Goal: Transaction & Acquisition: Purchase product/service

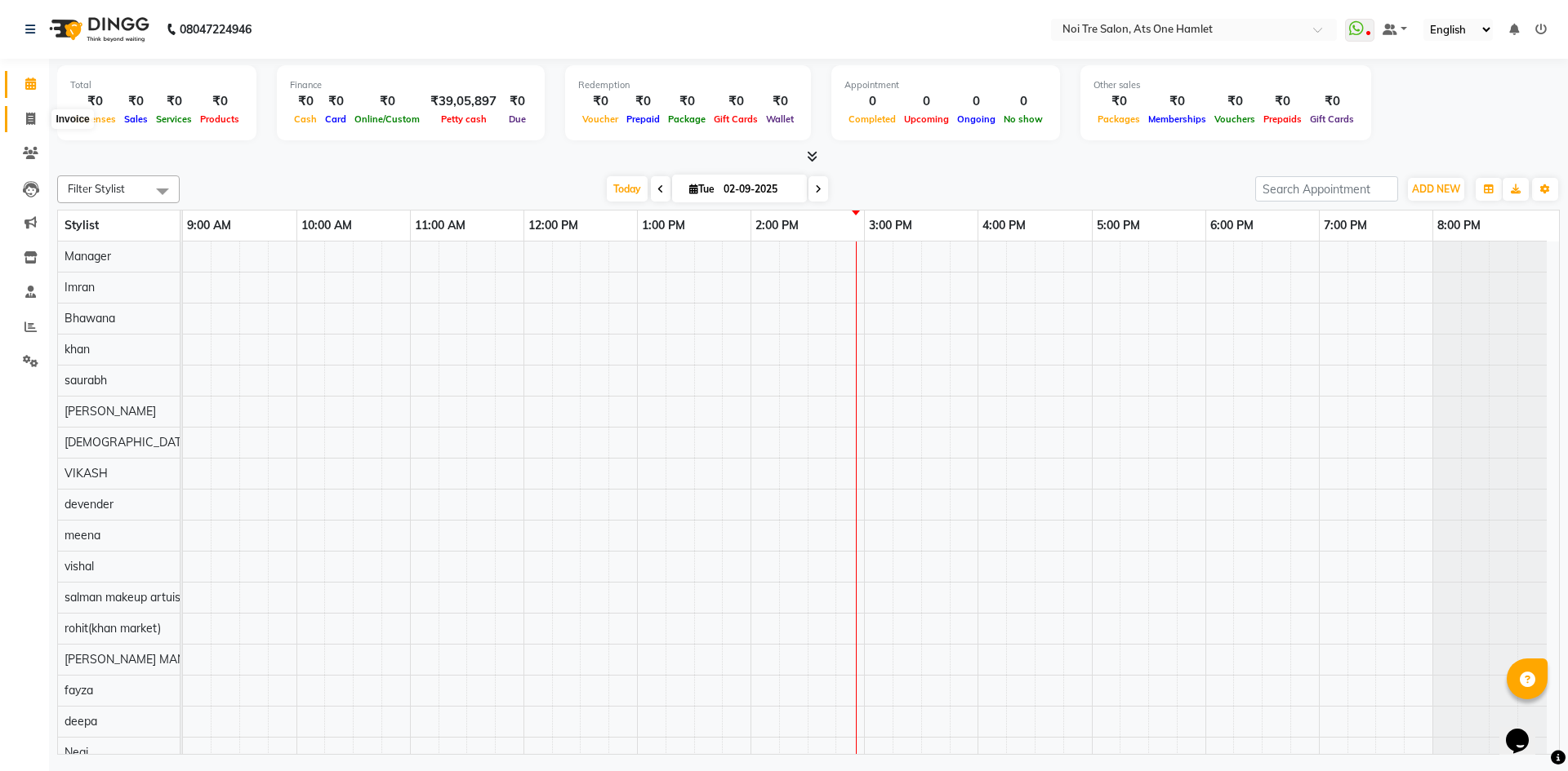
click at [20, 119] on span at bounding box center [31, 120] width 29 height 19
select select "5096"
select select "service"
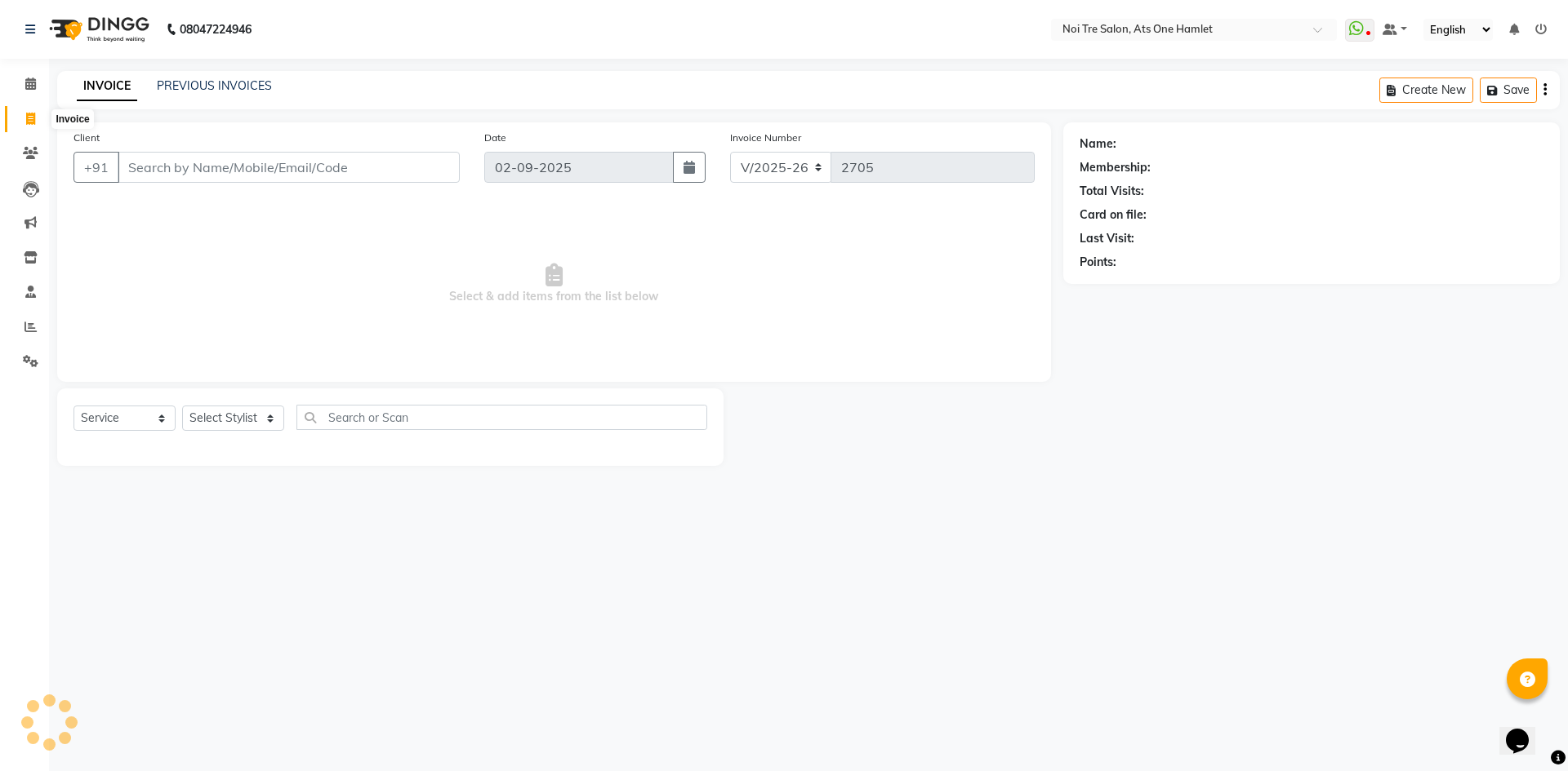
click at [36, 122] on span at bounding box center [31, 120] width 29 height 19
select select "service"
click at [191, 159] on input "Client" at bounding box center [289, 167] width 343 height 31
type input "2705"
select select "5096"
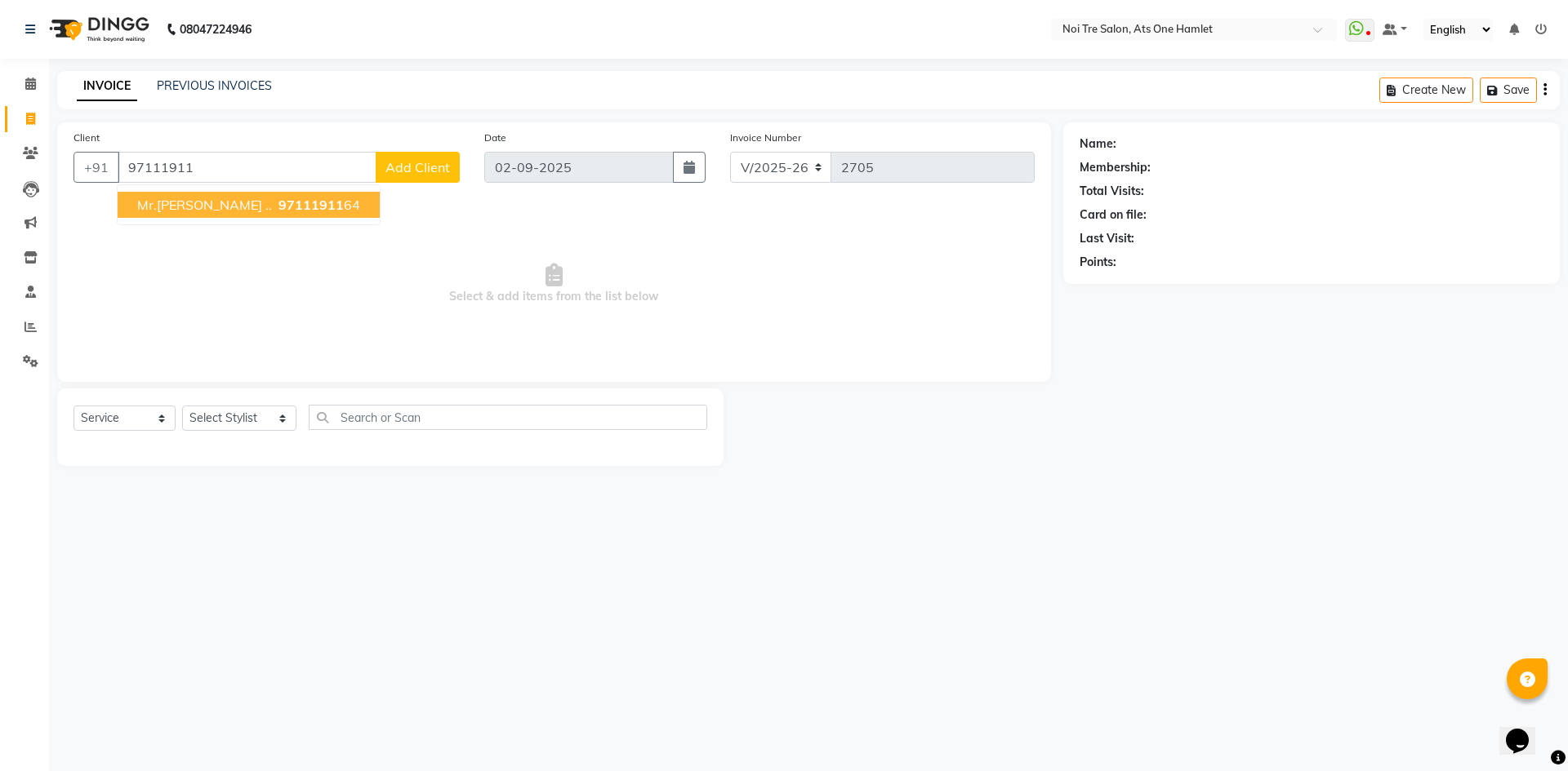
click at [279, 204] on span "97111911" at bounding box center [311, 205] width 65 height 17
type input "9711191164"
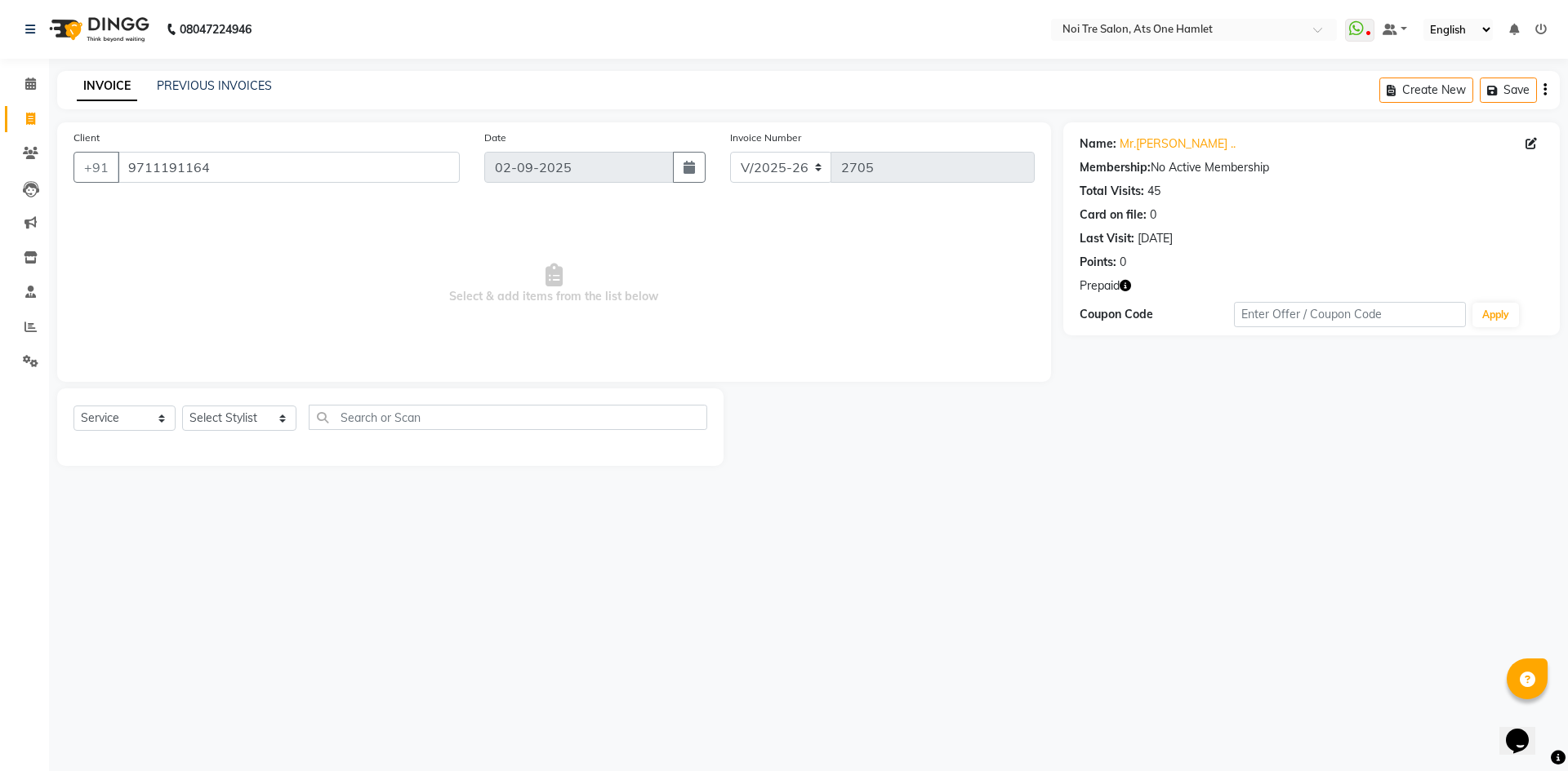
click at [1130, 286] on icon "button" at bounding box center [1125, 286] width 11 height 11
click at [253, 426] on select "Select Stylist [PERSON_NAME] [PERSON_NAME] [PERSON_NAME] [PERSON_NAME] 104 [PER…" at bounding box center [239, 418] width 114 height 25
select select "32080"
click at [415, 413] on input "text" at bounding box center [508, 417] width 398 height 25
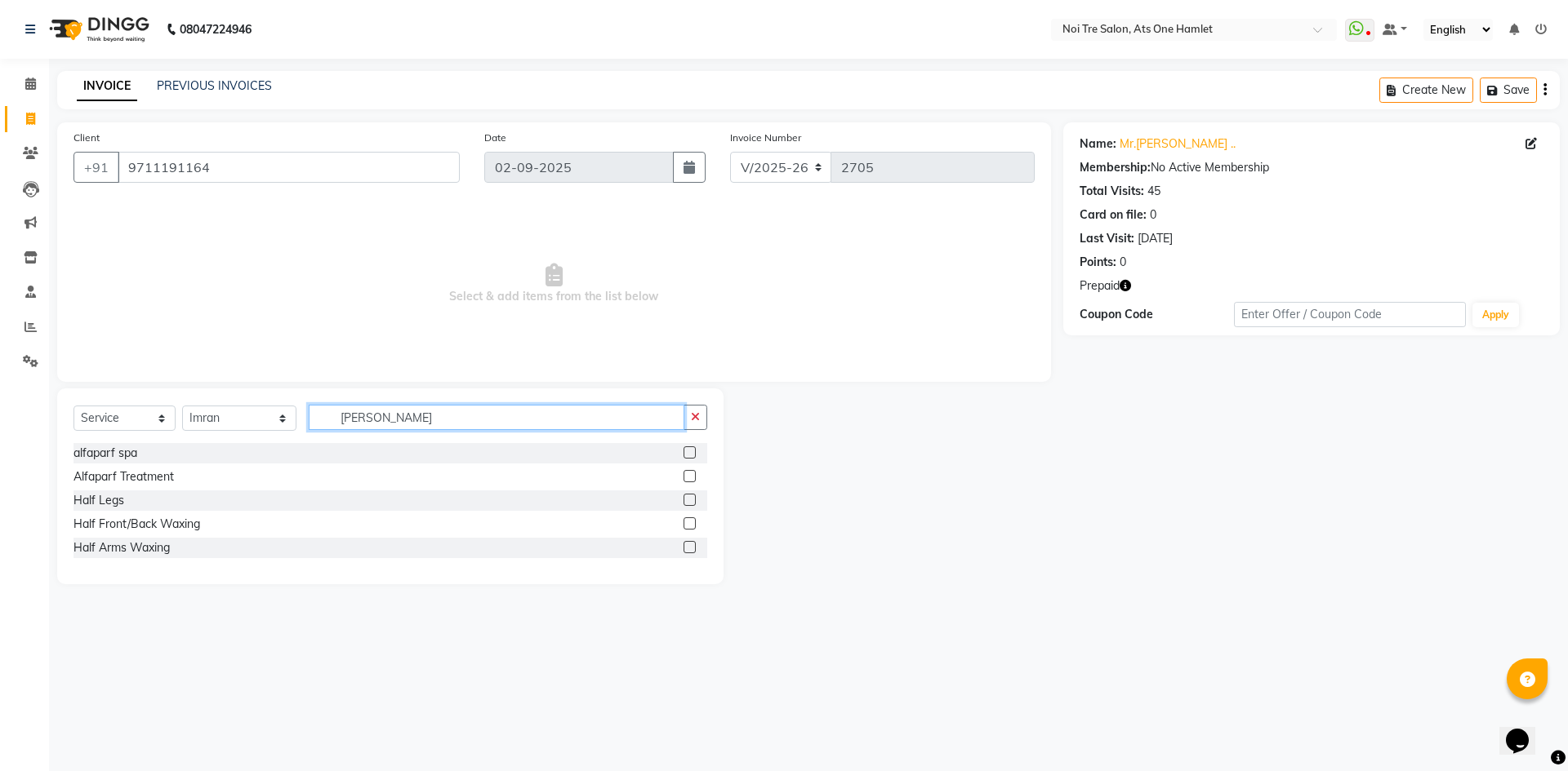
type input "alf"
click at [116, 474] on div "Alfaparf Treatment" at bounding box center [123, 477] width 100 height 17
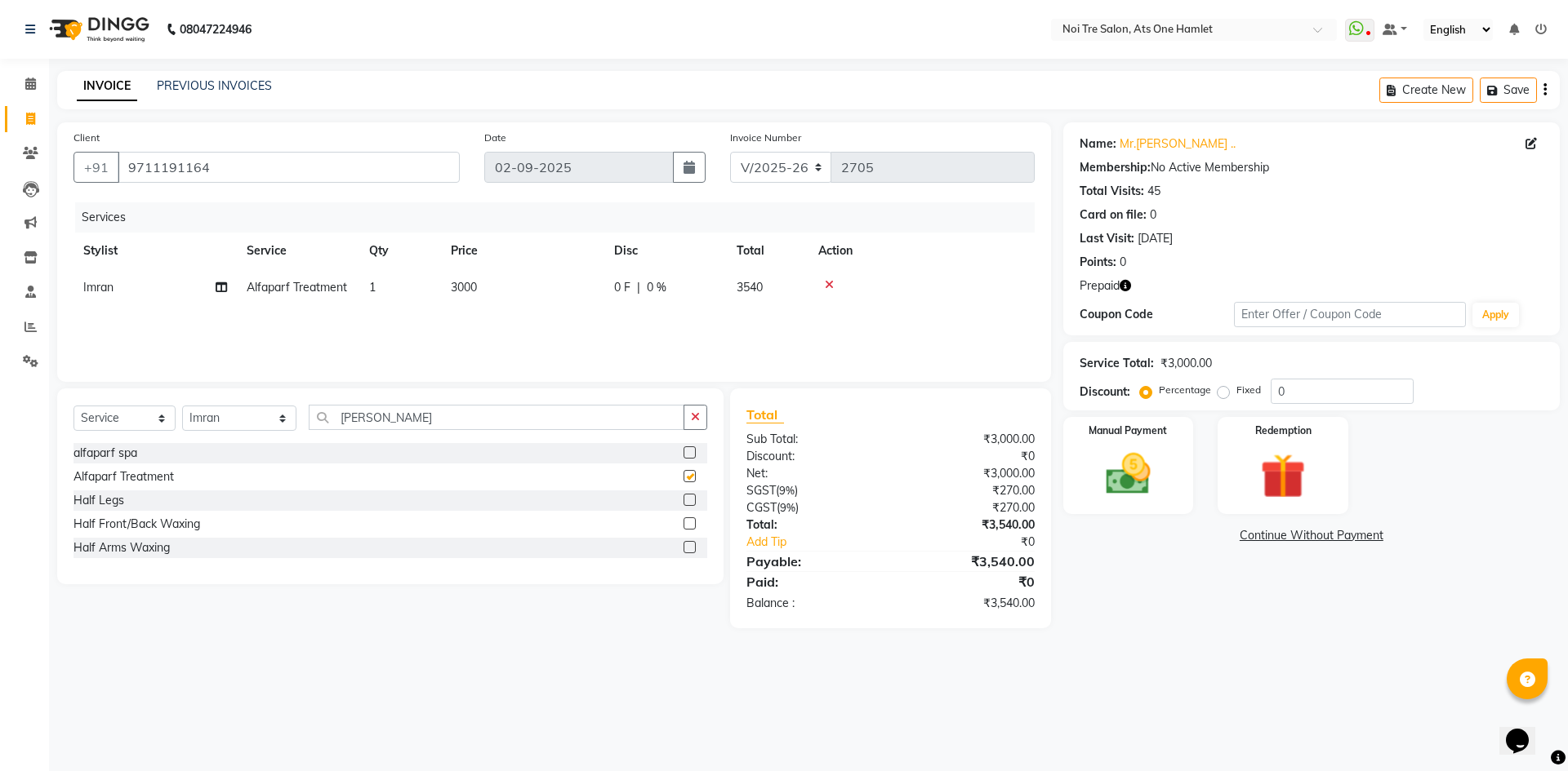
checkbox input "false"
drag, startPoint x: 258, startPoint y: 427, endPoint x: 244, endPoint y: 427, distance: 14.0
click at [244, 427] on div "Select Service Product Membership Package Voucher Prepaid Gift Card Select Styl…" at bounding box center [390, 423] width 634 height 38
click at [244, 427] on select "Select Stylist [PERSON_NAME] [PERSON_NAME] [PERSON_NAME] [PERSON_NAME] 104 [PER…" at bounding box center [239, 418] width 114 height 25
select select "37817"
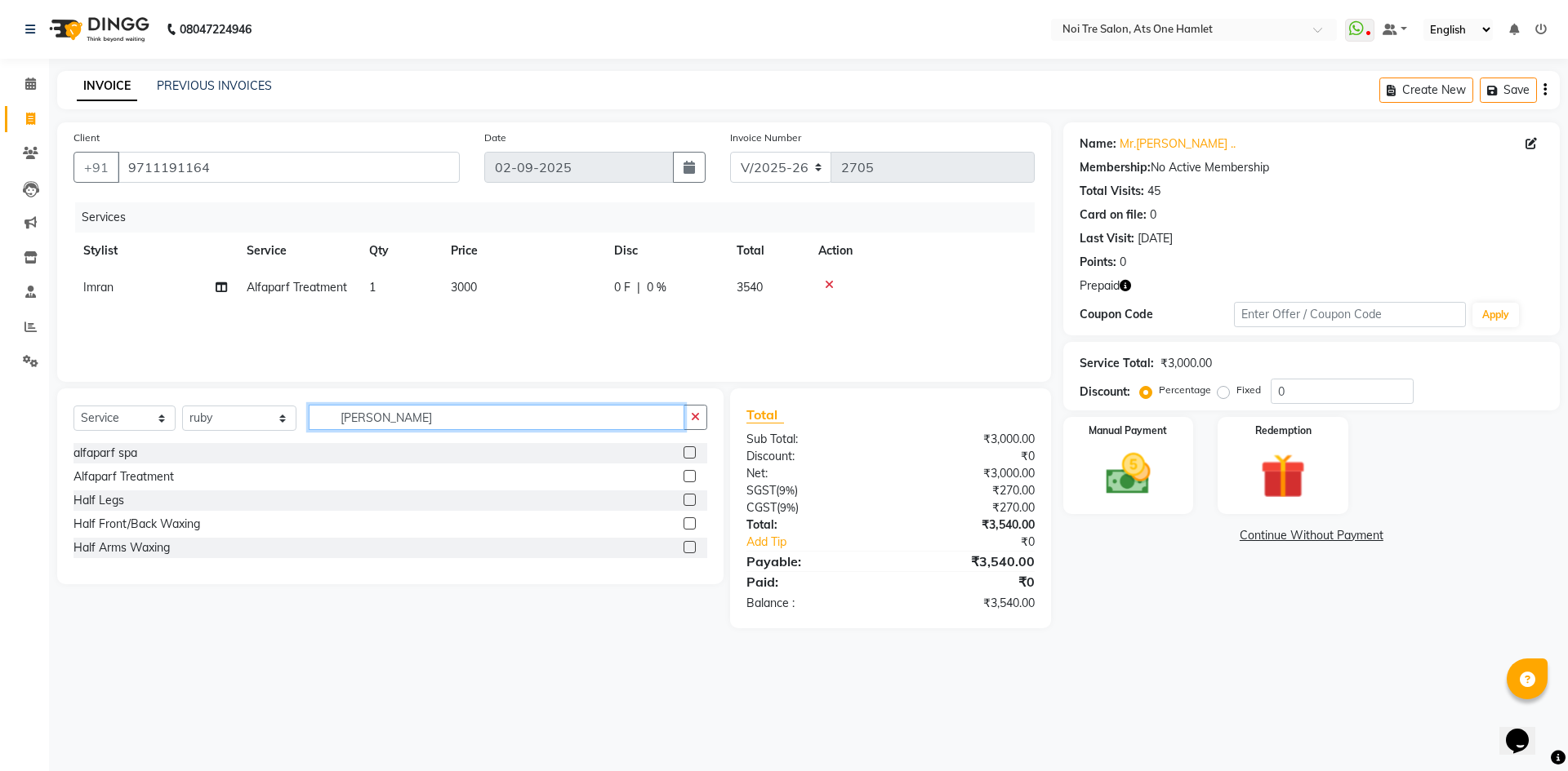
click at [372, 420] on input "alf" at bounding box center [497, 417] width 376 height 25
type input "thre"
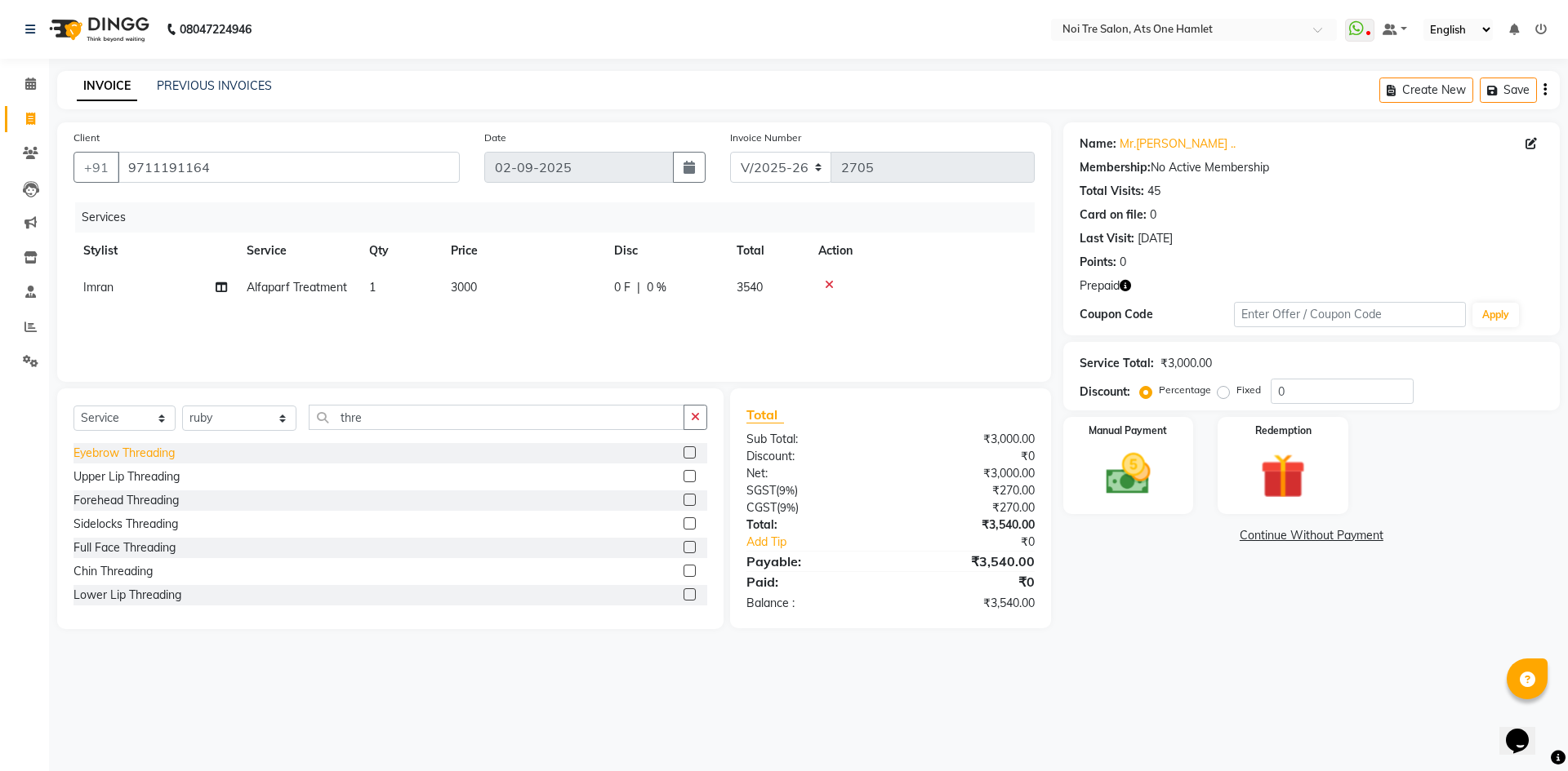
click at [118, 453] on div "Eyebrow Threading" at bounding box center [123, 453] width 101 height 17
checkbox input "false"
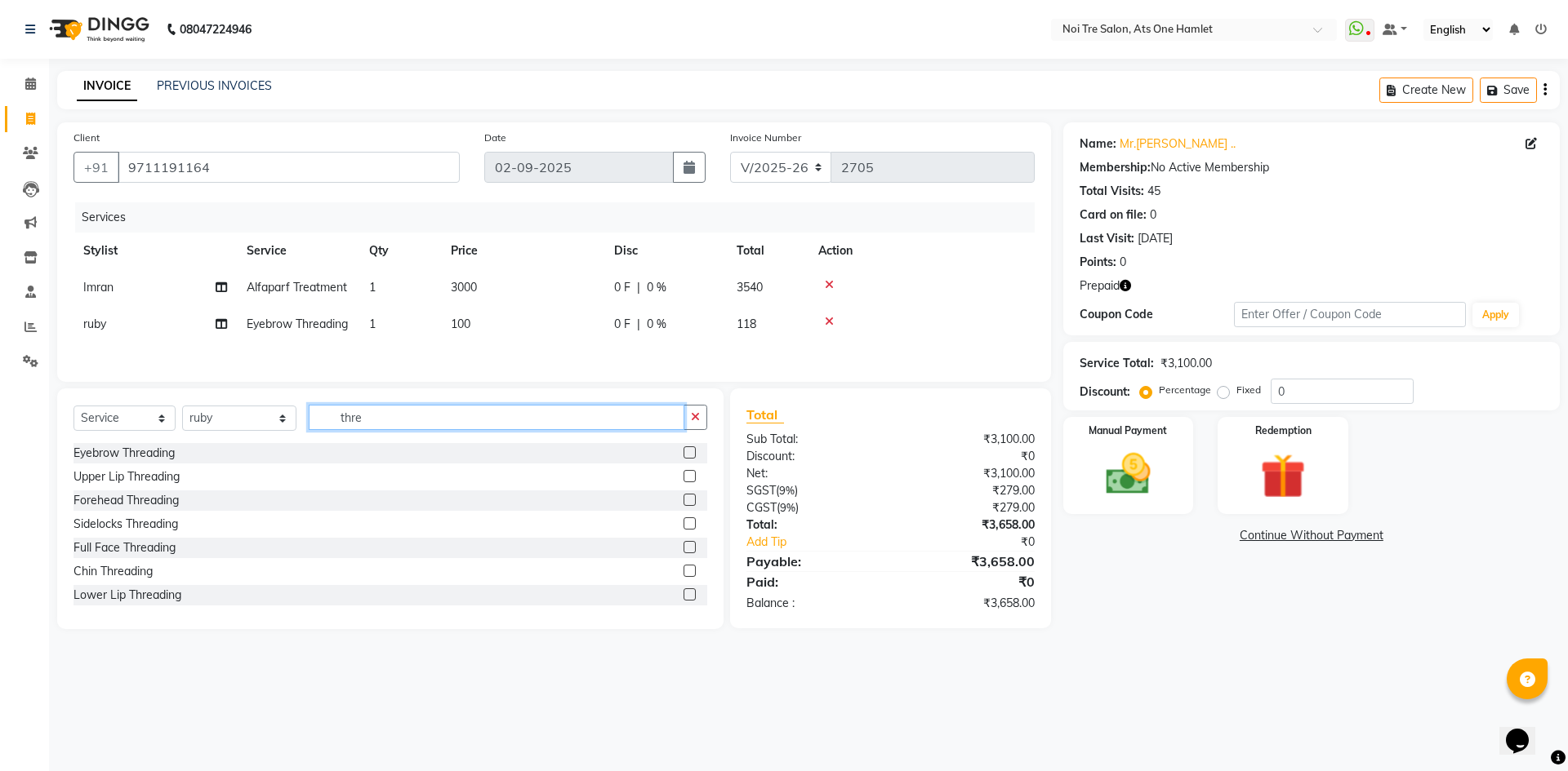
drag, startPoint x: 356, startPoint y: 428, endPoint x: 234, endPoint y: 443, distance: 122.9
click at [234, 443] on div "Select Service Product Membership Package Voucher Prepaid Gift Card Select Styl…" at bounding box center [390, 423] width 634 height 38
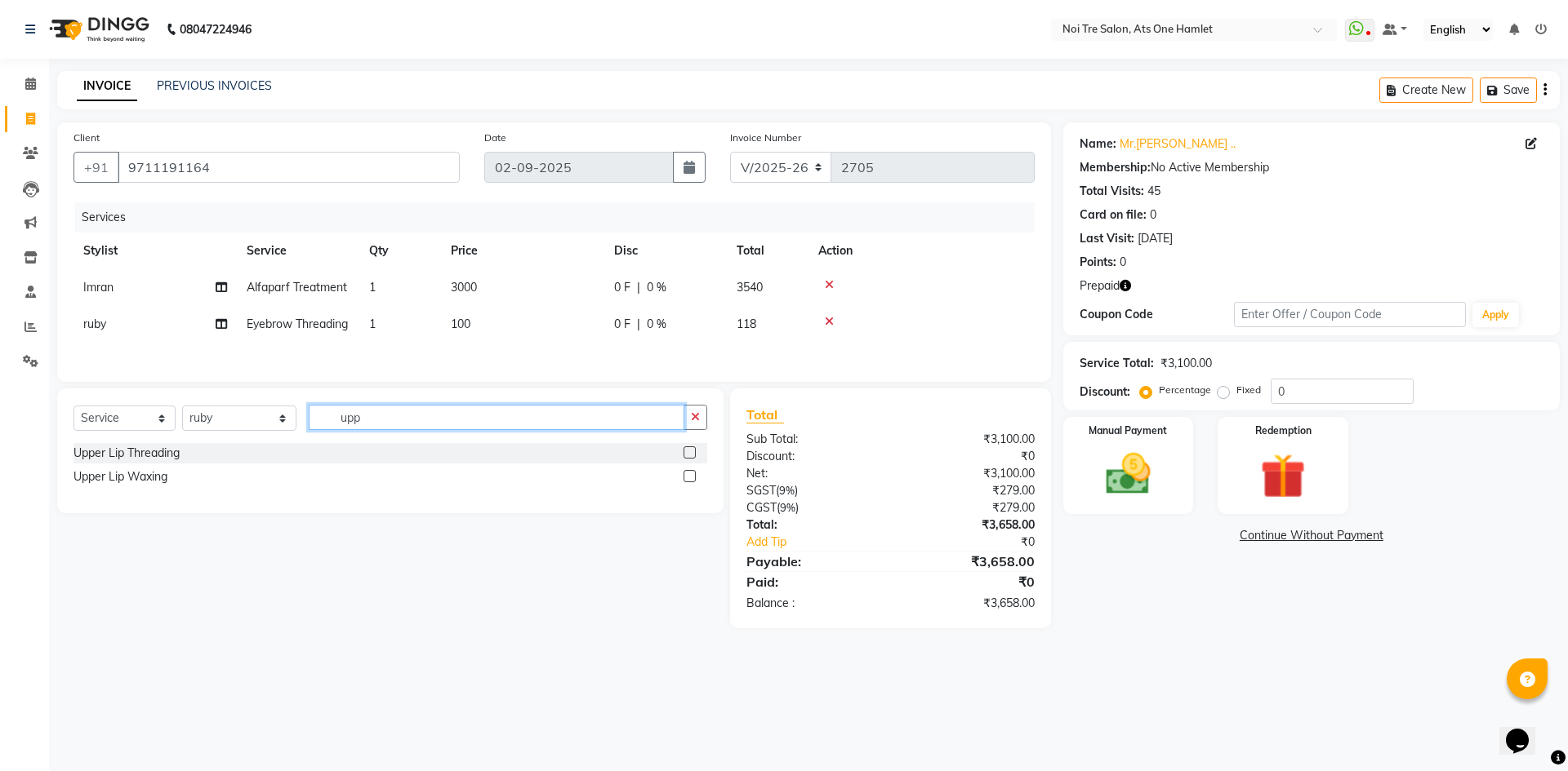
type input "upp"
click at [129, 485] on div "Upper Lip Waxing" at bounding box center [120, 477] width 94 height 17
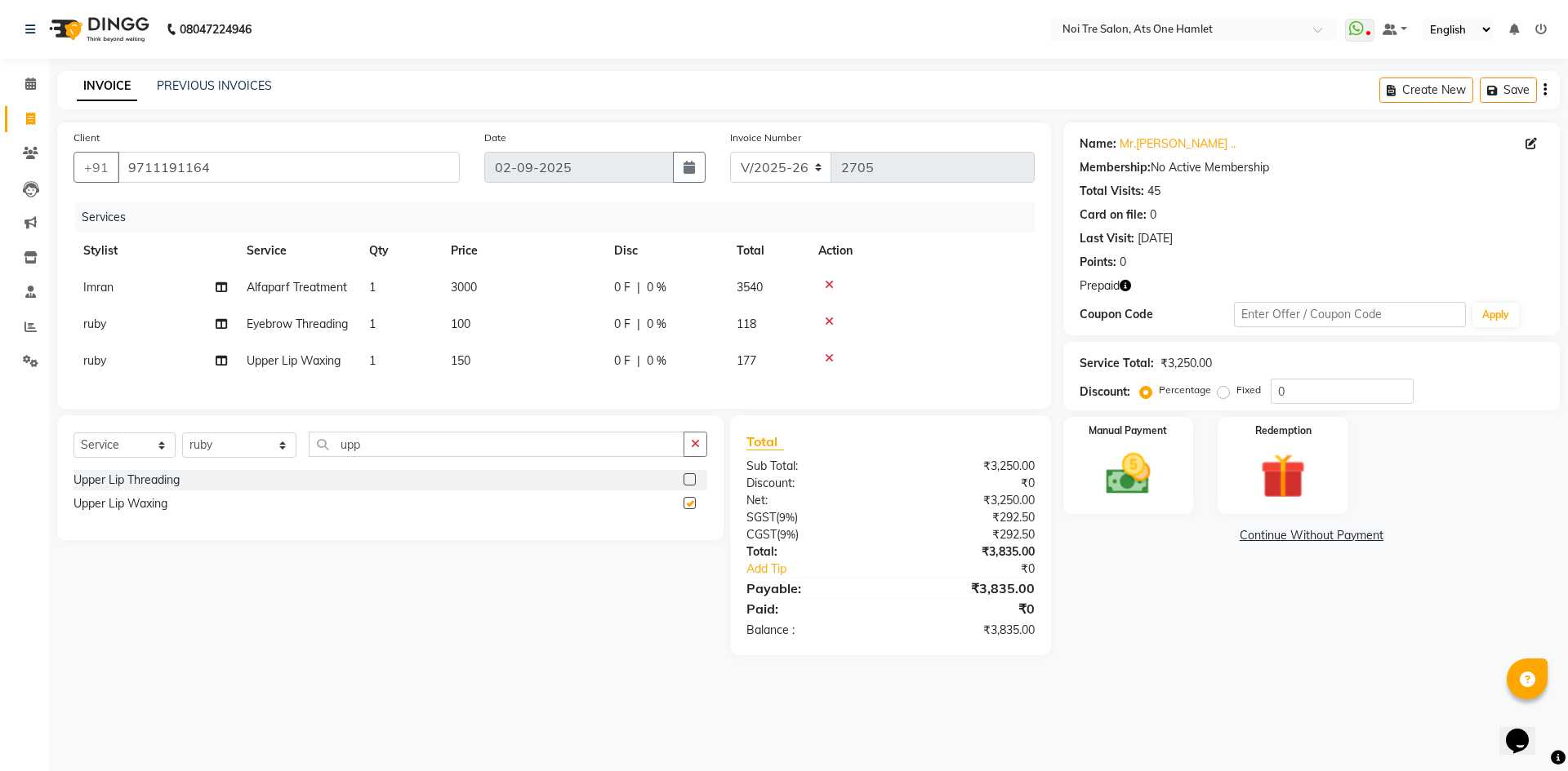
checkbox input "false"
click at [247, 470] on div "Select Service Product Membership Package Voucher Prepaid Gift Card Select Styl…" at bounding box center [390, 450] width 634 height 38
type input "chin"
click at [106, 512] on div "[PERSON_NAME]" at bounding box center [119, 504] width 92 height 17
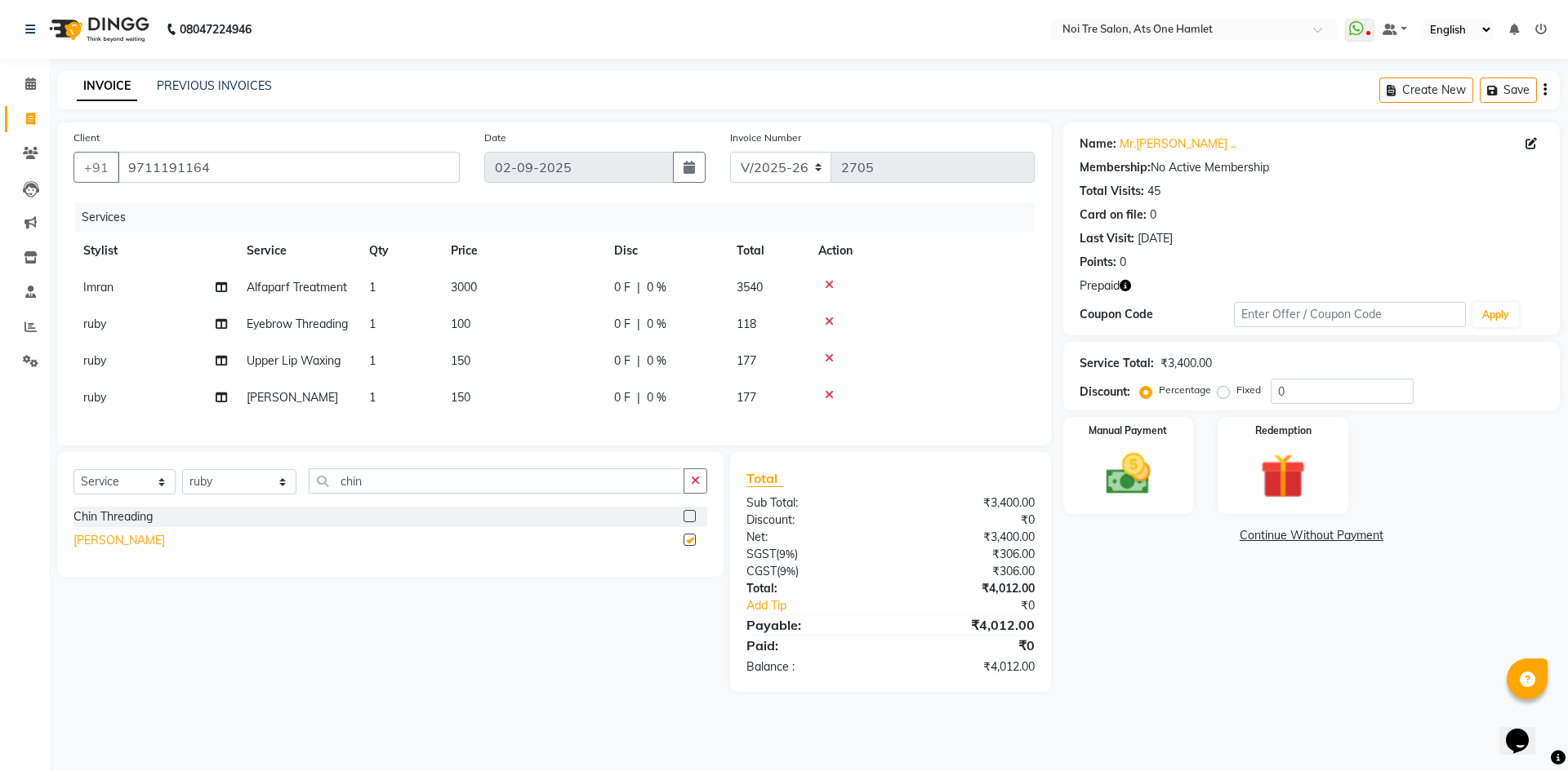
checkbox input "false"
click at [1268, 445] on div "Redemption" at bounding box center [1283, 466] width 136 height 100
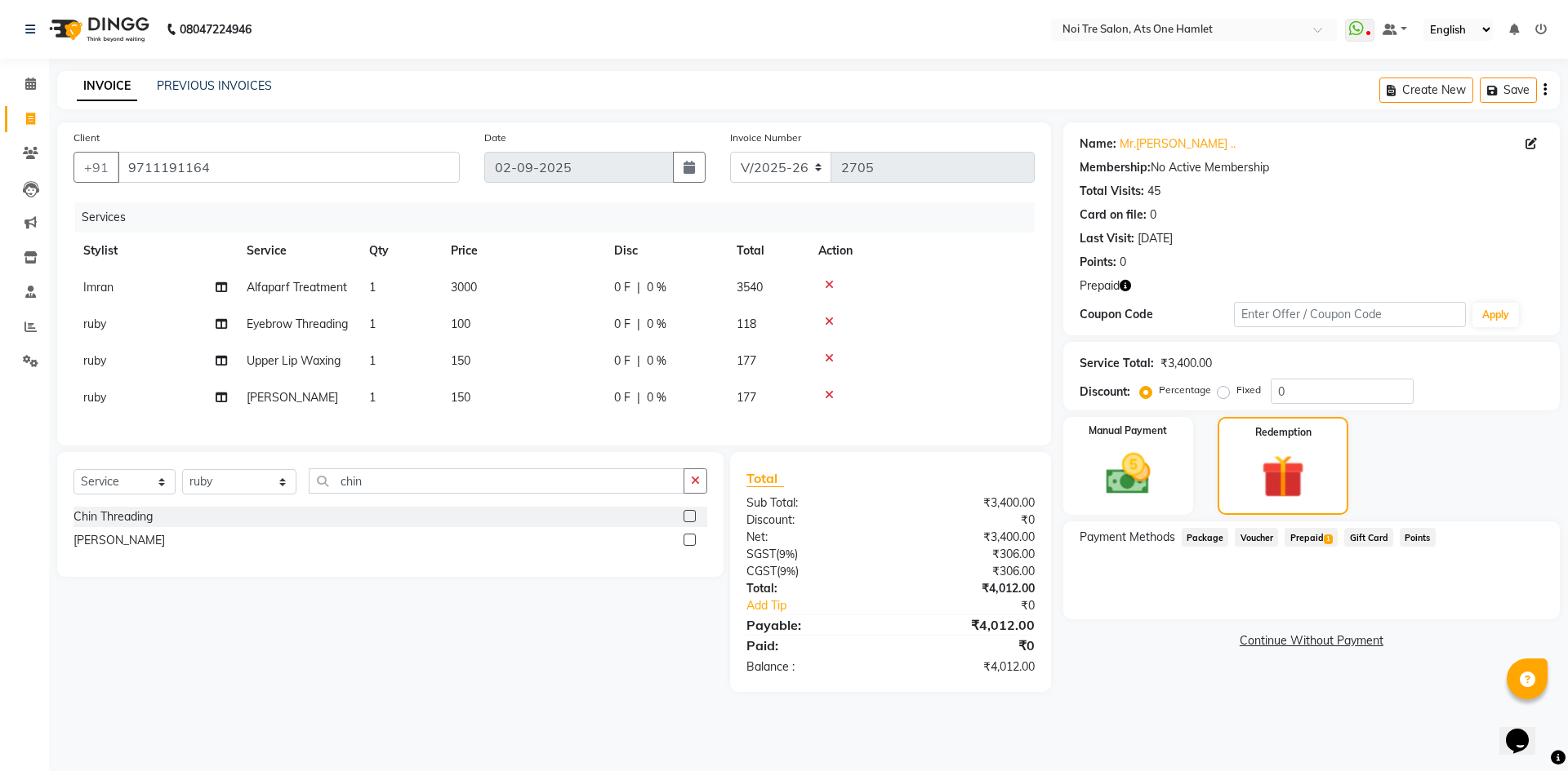
click at [1321, 533] on span "Prepaid 1" at bounding box center [1311, 537] width 53 height 19
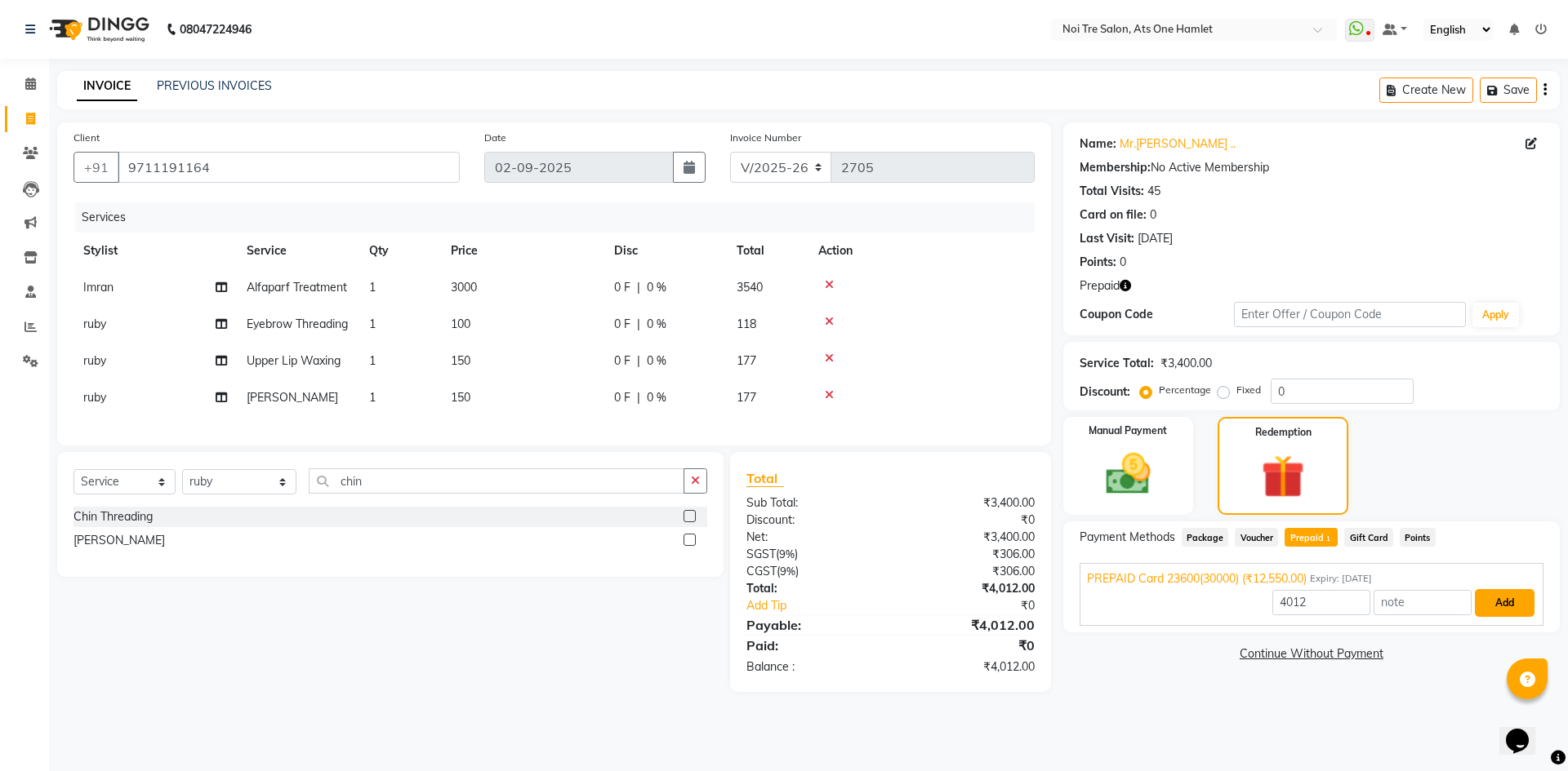
click at [1481, 599] on button "Add" at bounding box center [1505, 603] width 59 height 28
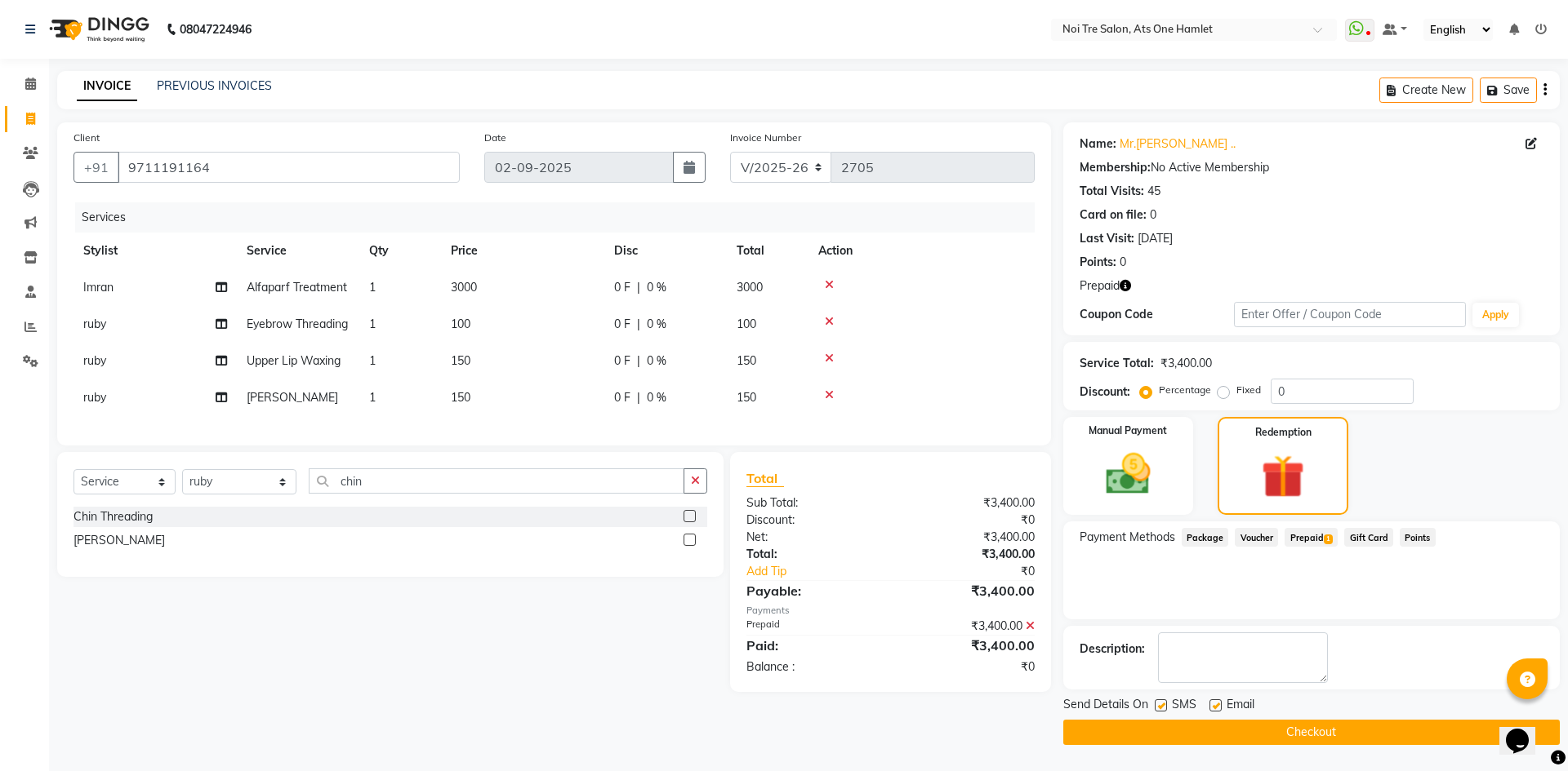
click at [1302, 722] on button "Checkout" at bounding box center [1311, 732] width 497 height 25
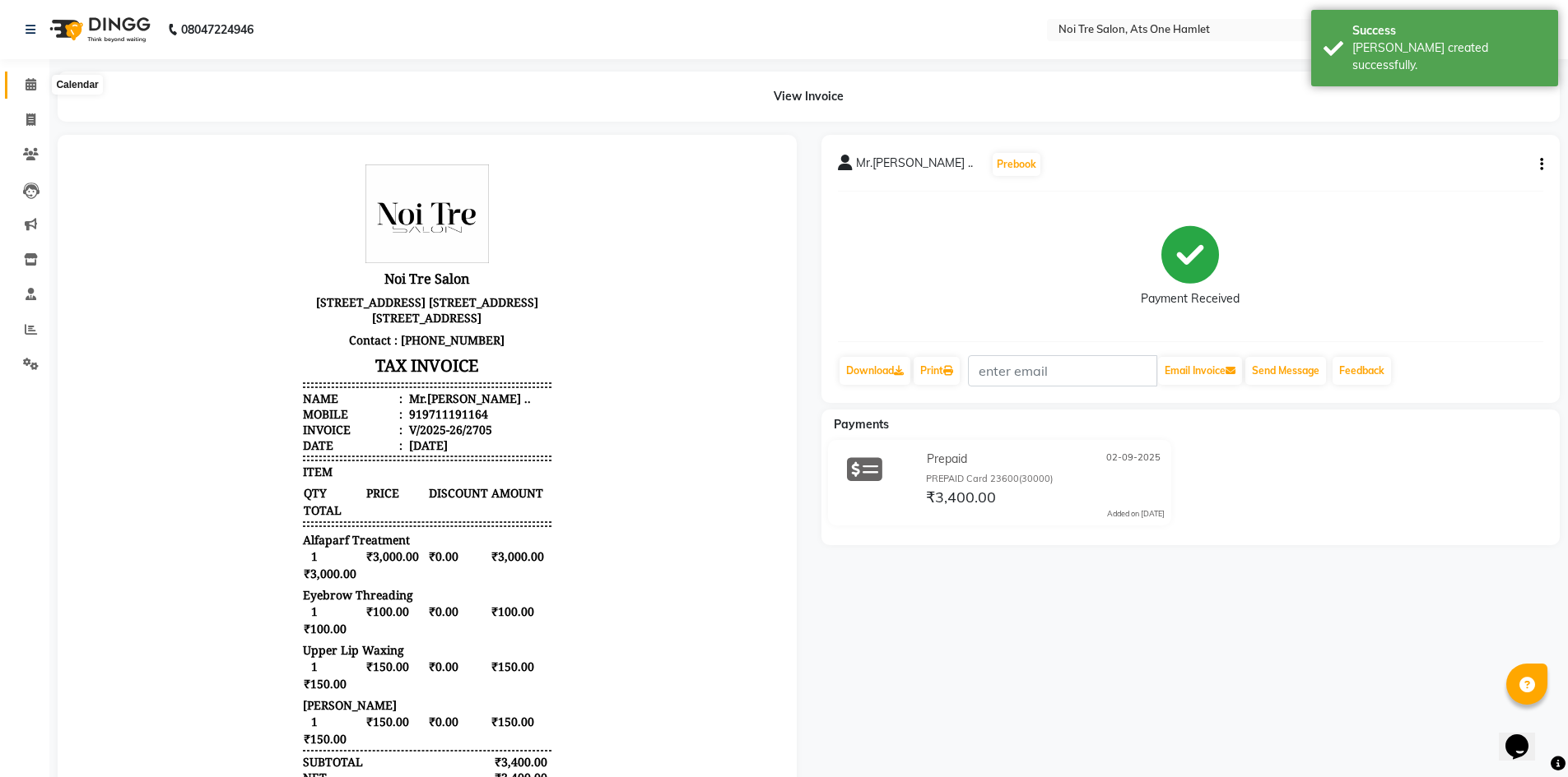
click at [30, 86] on icon at bounding box center [30, 84] width 10 height 12
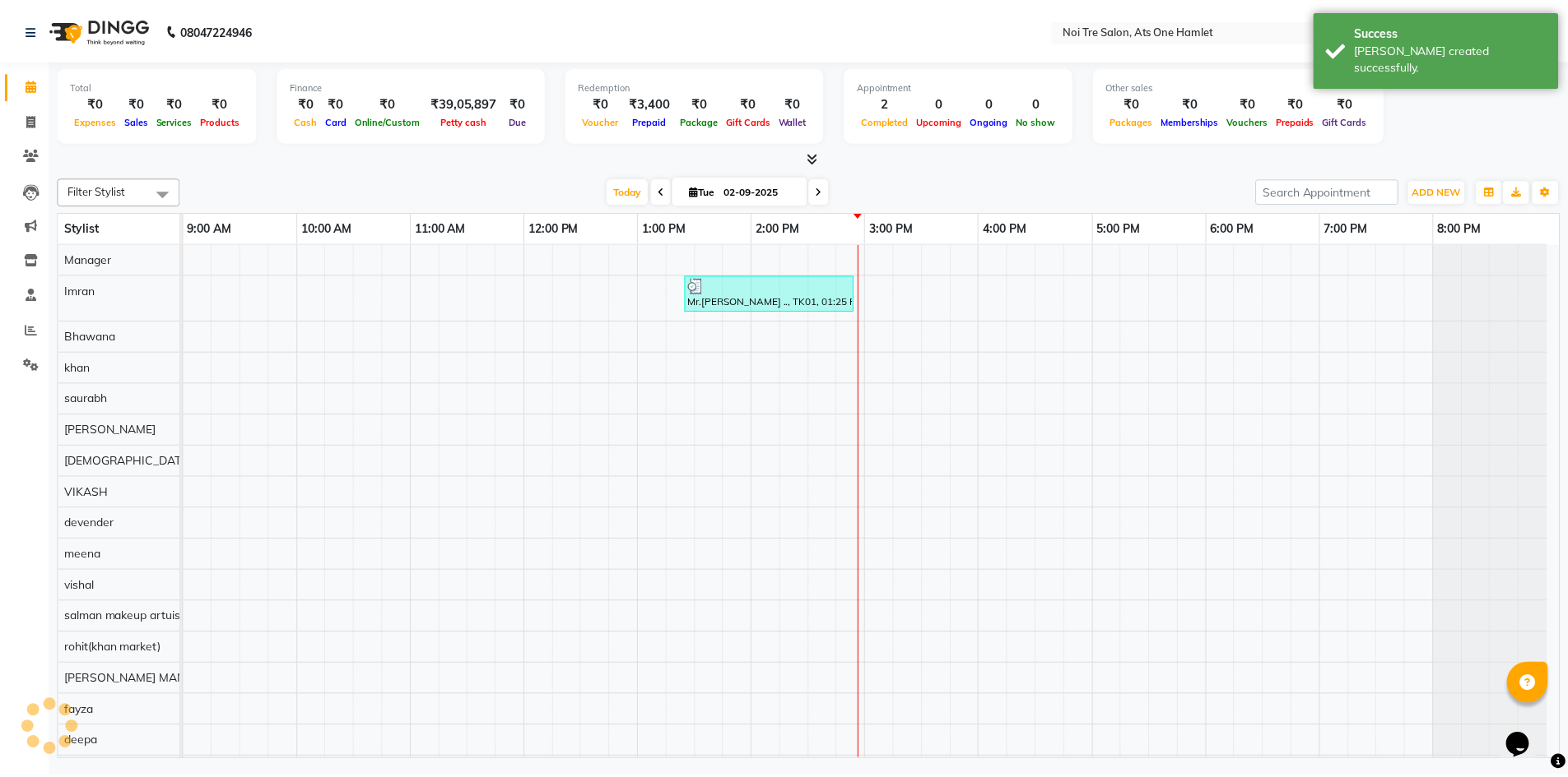
scroll to position [22, 0]
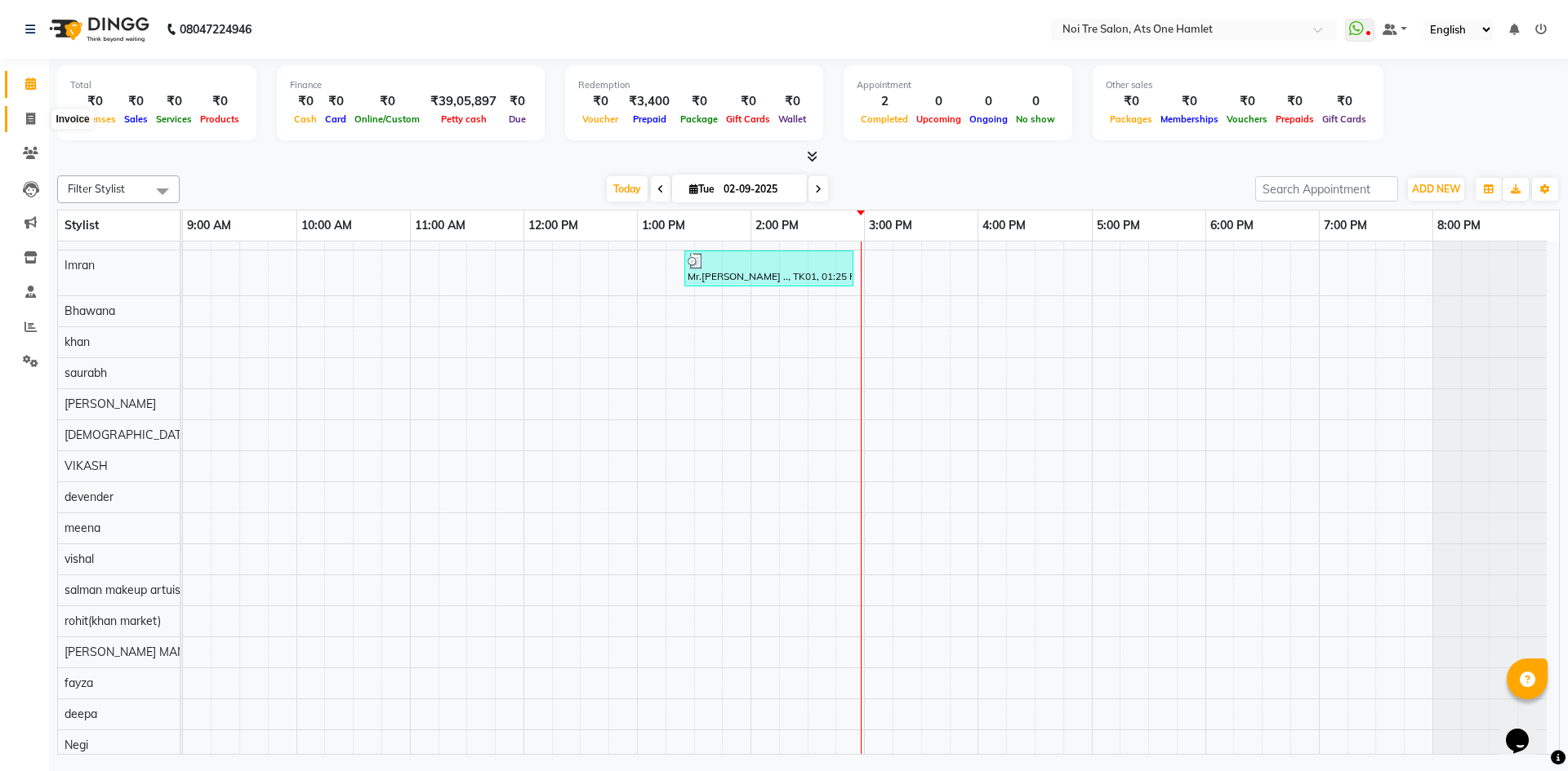
click at [24, 124] on span at bounding box center [31, 120] width 29 height 19
select select "5096"
select select "service"
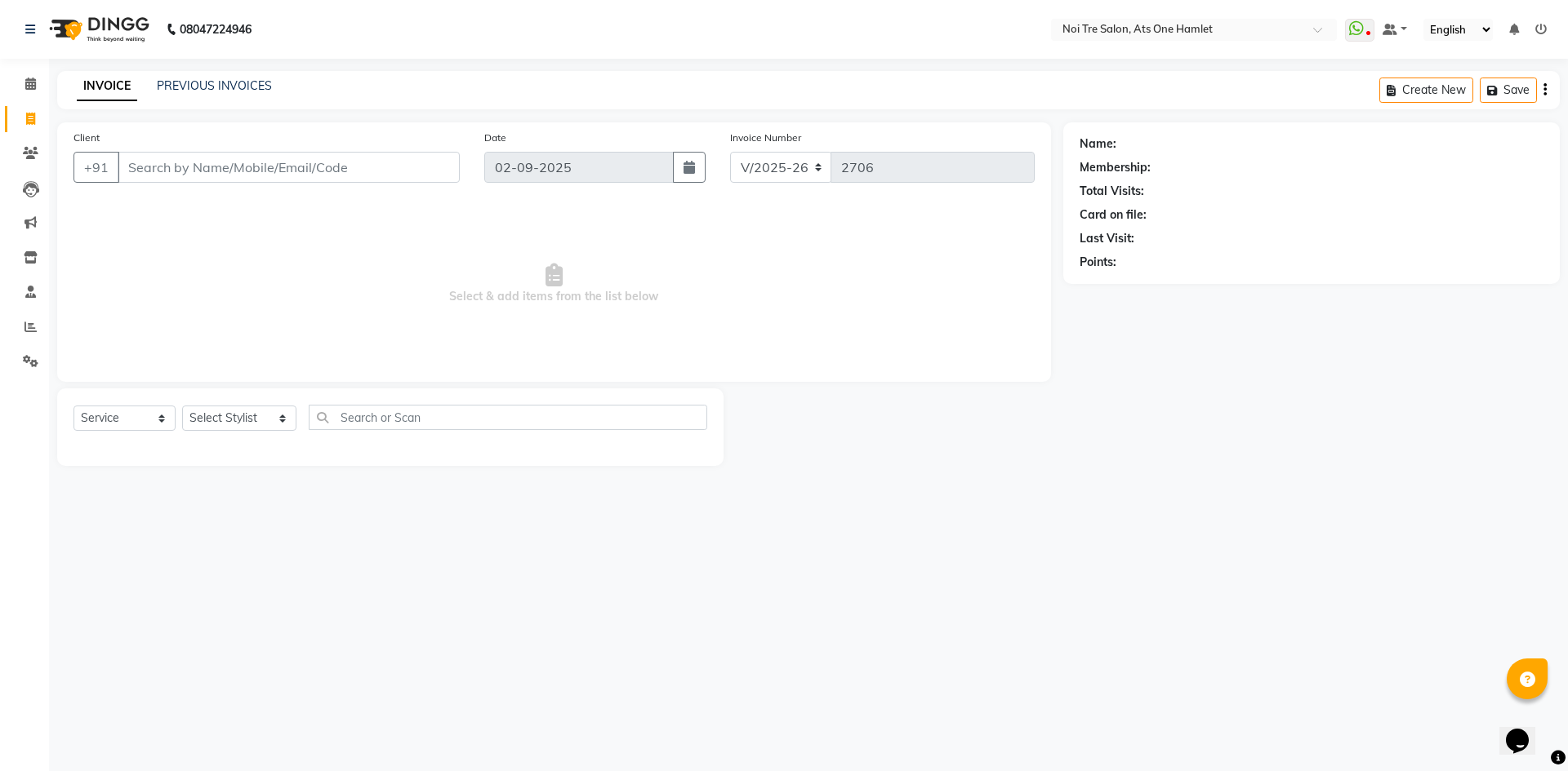
click at [283, 155] on input "Client" at bounding box center [289, 167] width 343 height 31
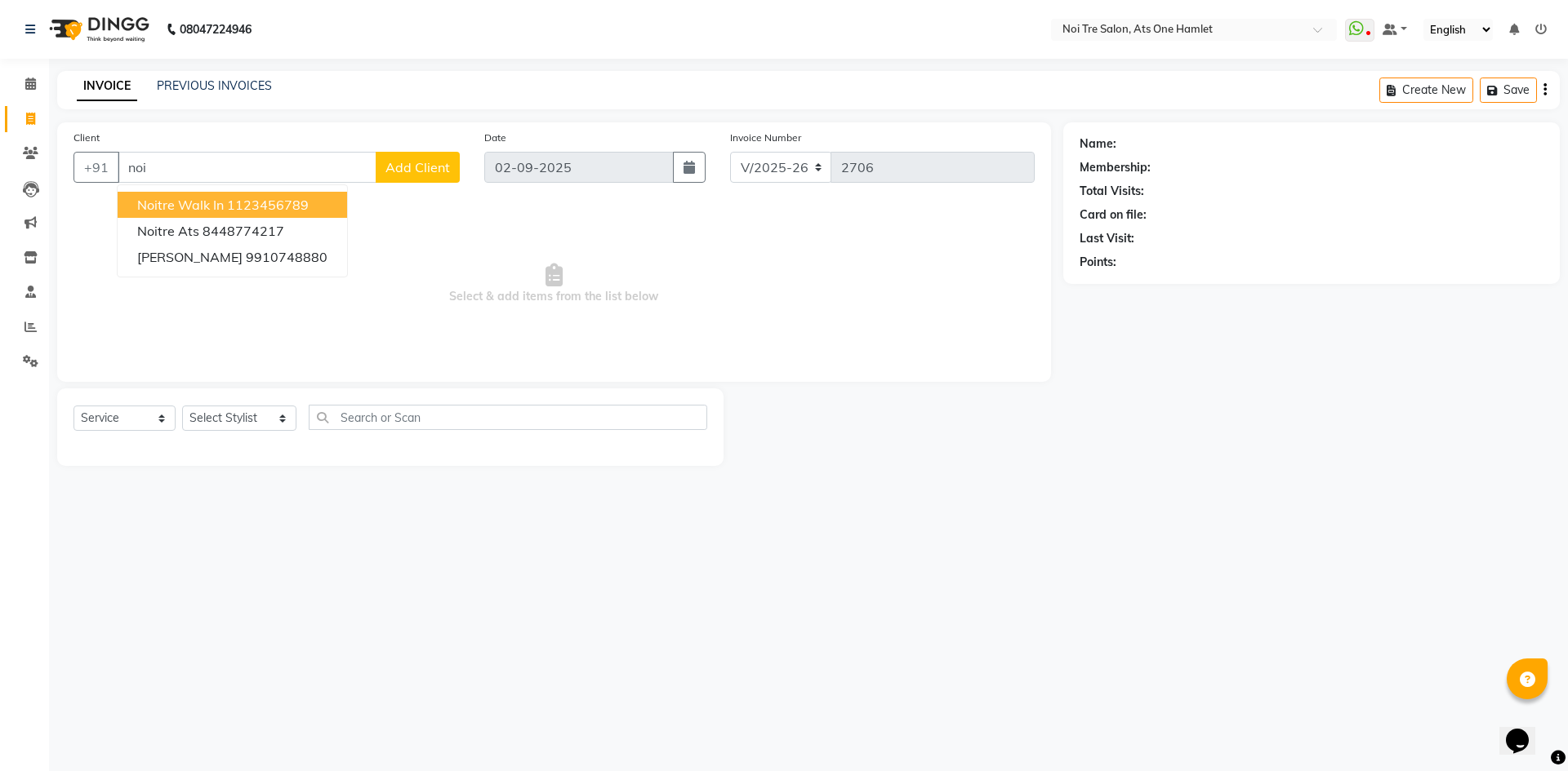
click at [275, 209] on ngb-highlight "1123456789" at bounding box center [268, 205] width 82 height 17
type input "1123456789"
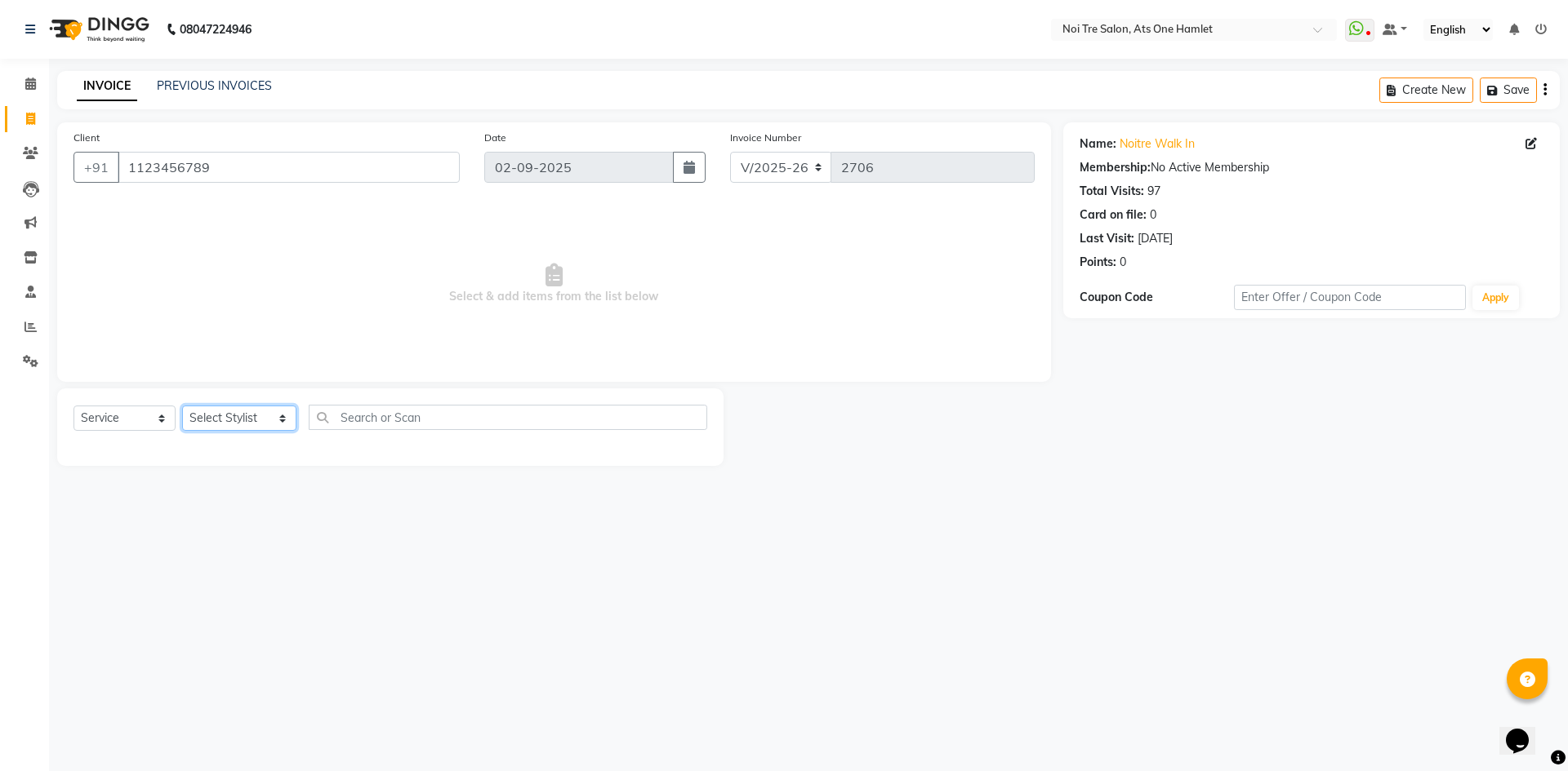
click at [261, 410] on select "Select Stylist [PERSON_NAME] [PERSON_NAME] [PERSON_NAME] [PERSON_NAME] 104 [PER…" at bounding box center [239, 418] width 114 height 25
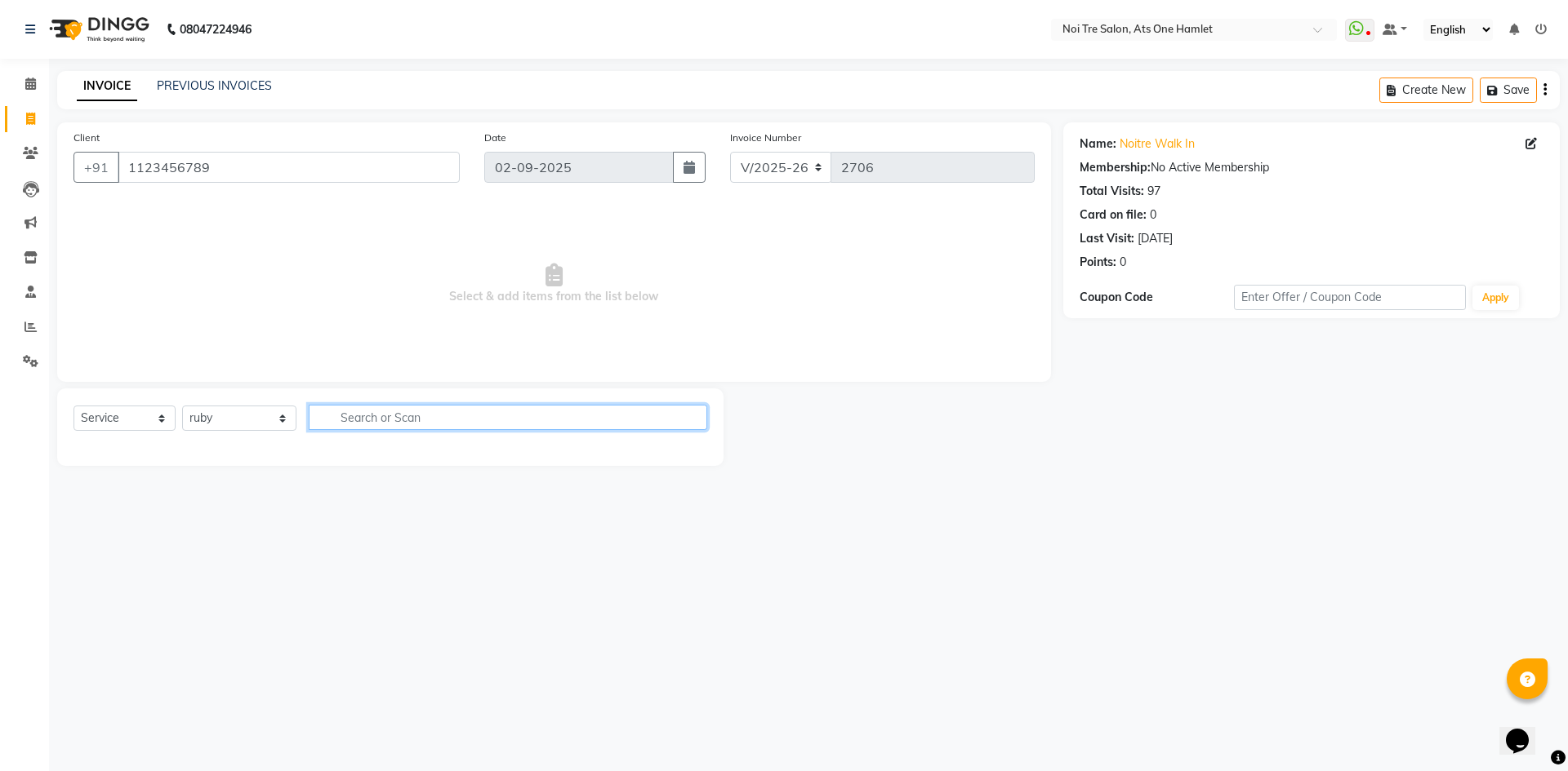
click at [396, 407] on input "text" at bounding box center [508, 417] width 398 height 25
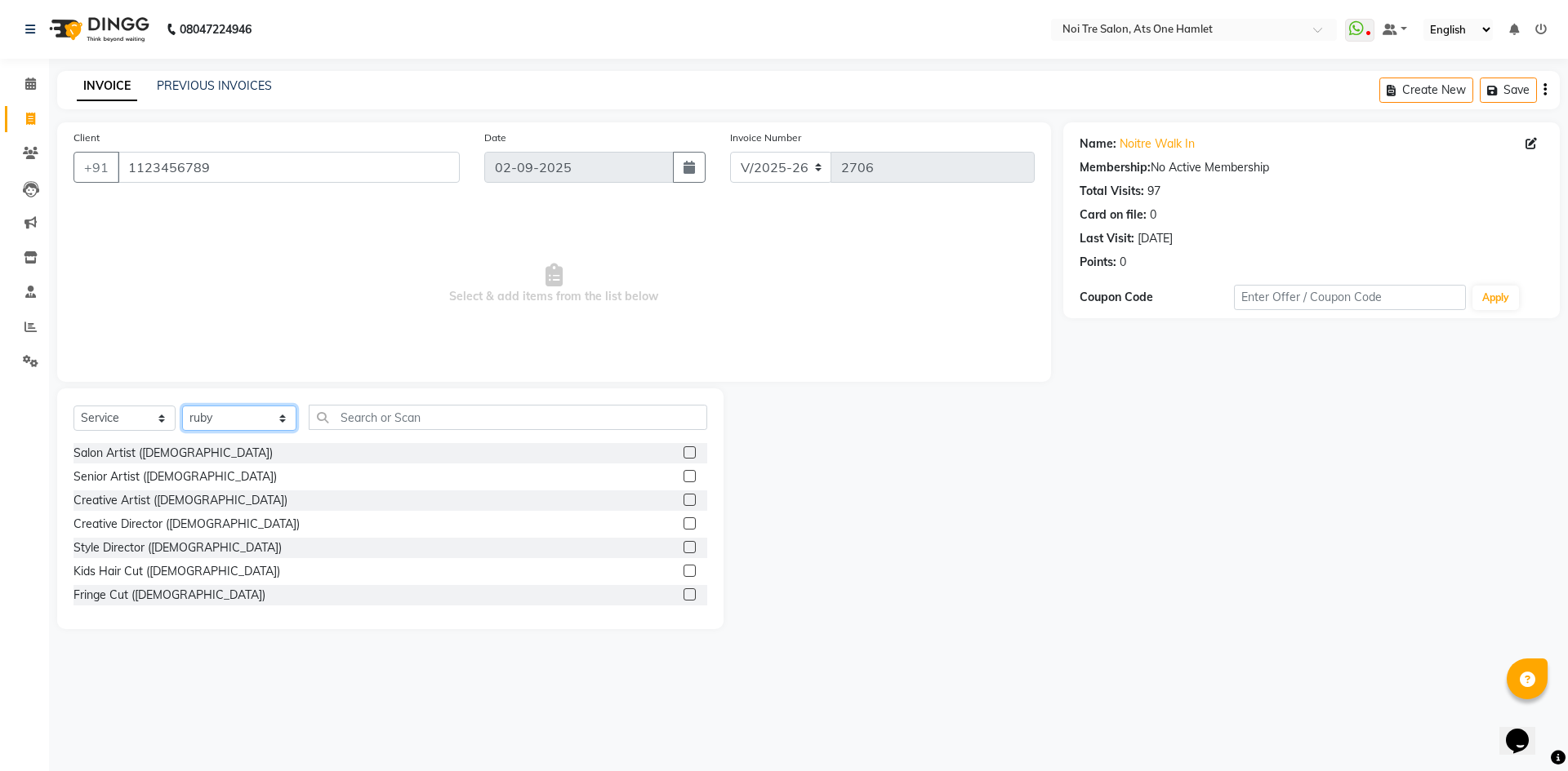
click at [218, 421] on select "Select Stylist [PERSON_NAME] [PERSON_NAME] [PERSON_NAME] [PERSON_NAME] 104 [PER…" at bounding box center [239, 418] width 114 height 25
select select "32080"
click at [361, 422] on input "text" at bounding box center [508, 417] width 398 height 25
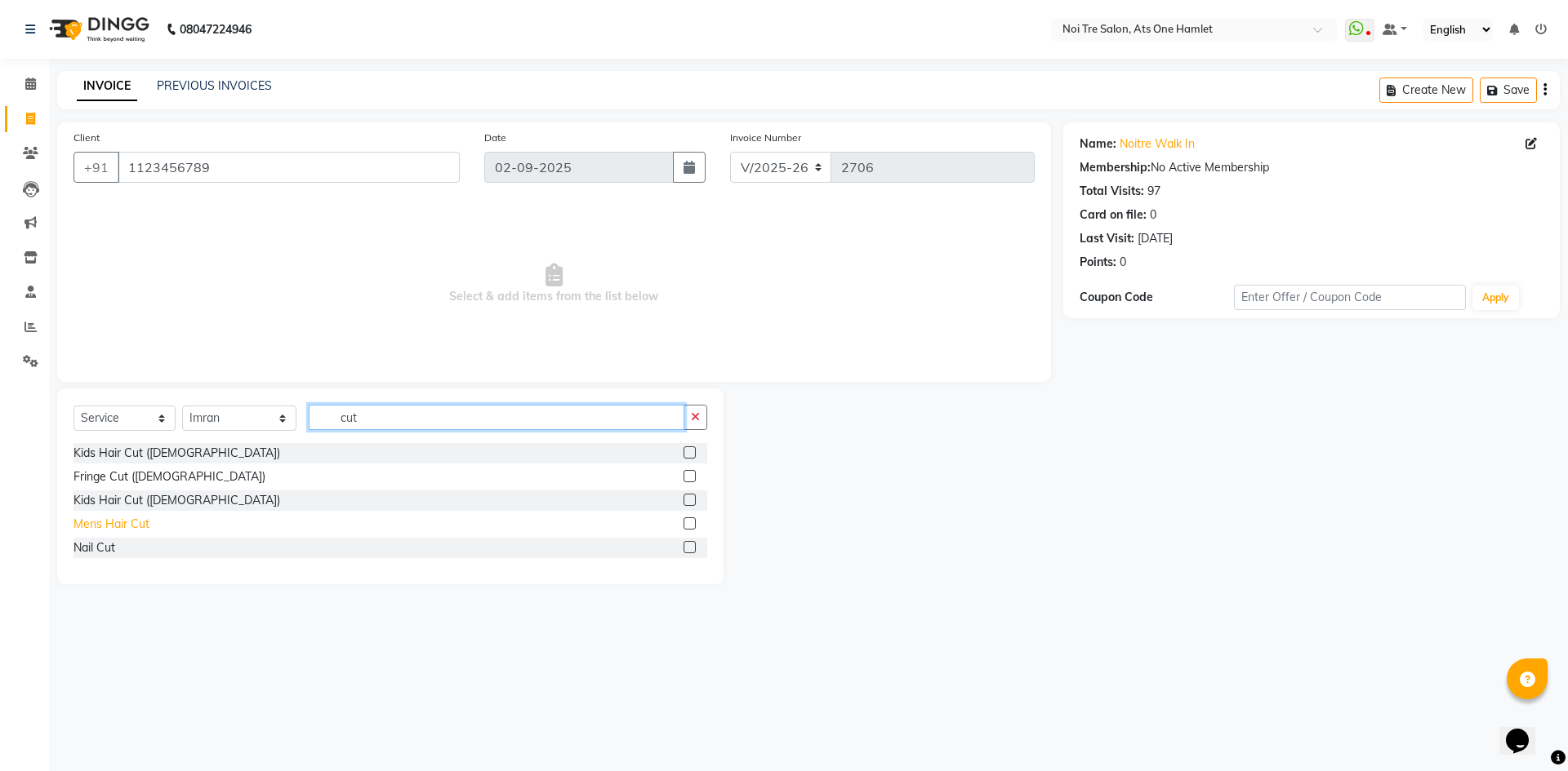
type input "cut"
click at [121, 525] on div "Mens Hair Cut" at bounding box center [111, 524] width 76 height 17
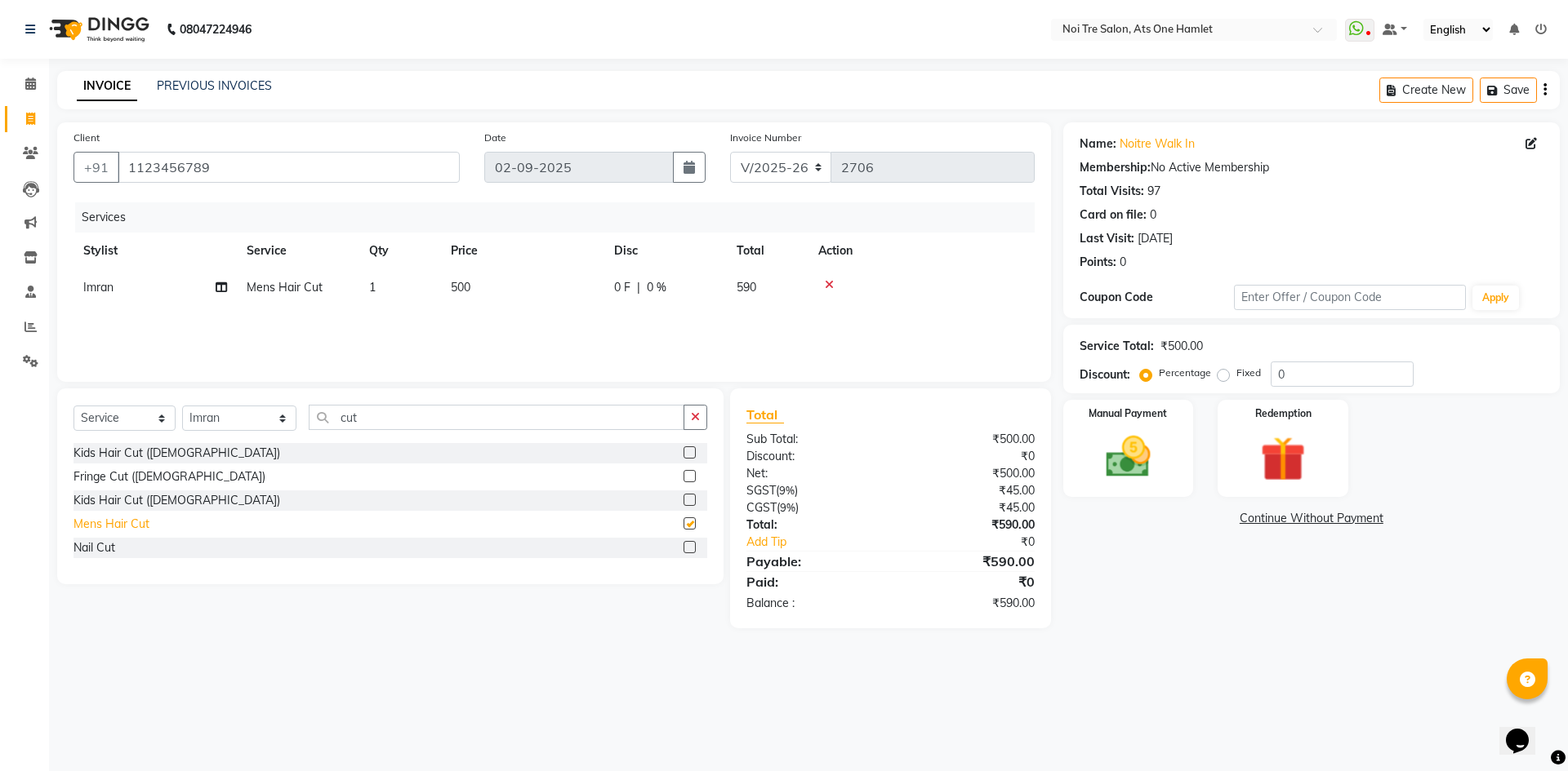
checkbox input "false"
click at [473, 289] on td "500" at bounding box center [523, 288] width 163 height 37
select select "32080"
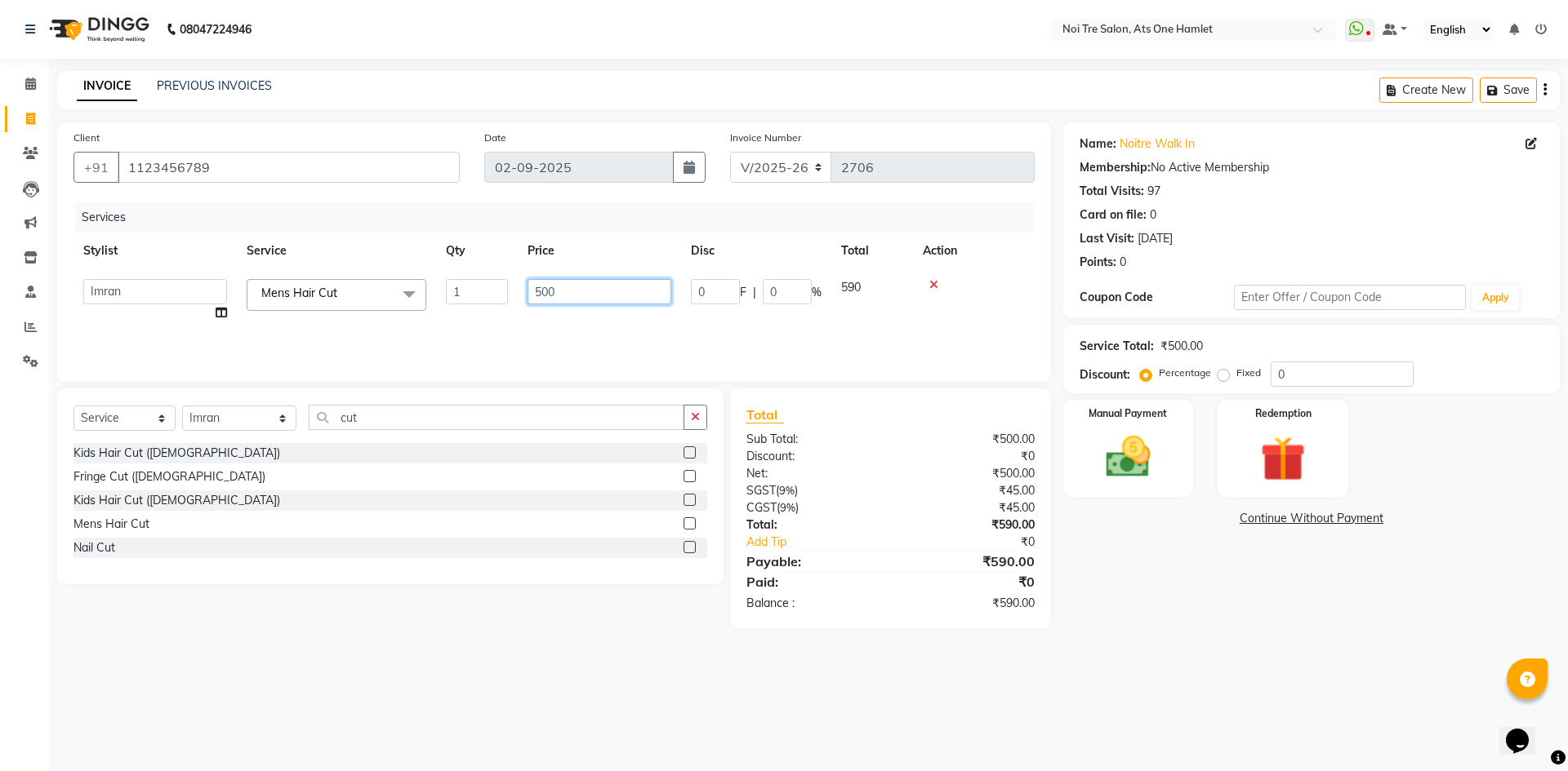
drag, startPoint x: 584, startPoint y: 293, endPoint x: 388, endPoint y: 304, distance: 196.3
click at [388, 304] on tr "[PERSON_NAME] [PERSON_NAME] [PERSON_NAME] [PERSON_NAME] 104 [PERSON_NAME] deepa…" at bounding box center [553, 300] width 961 height 62
type input "750"
click at [538, 377] on div "Client +91 1123456789 Date 02-09-2025 Invoice Number V/2025 V/2025-26 2706 Serv…" at bounding box center [554, 252] width 994 height 260
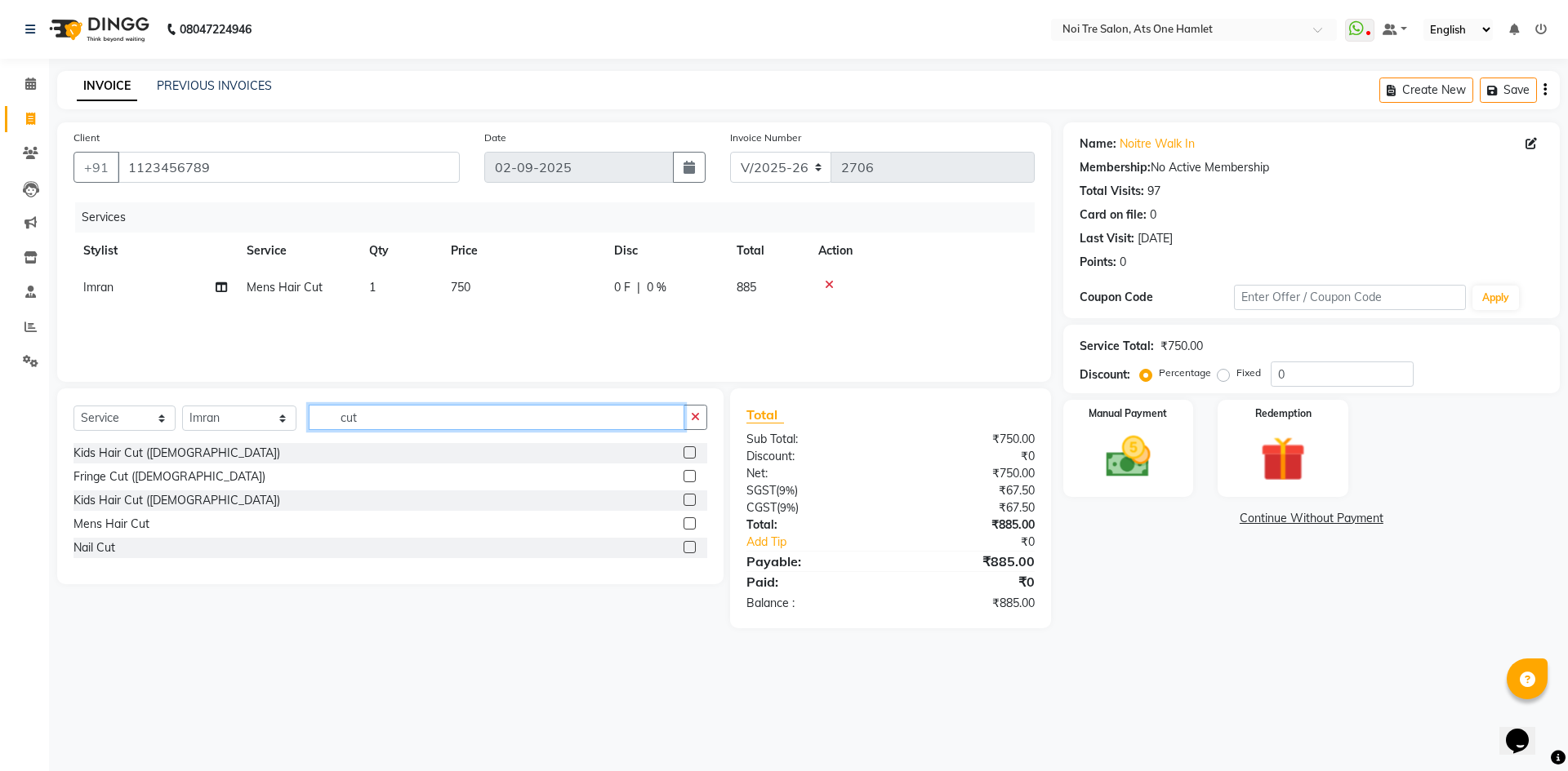
drag, startPoint x: 371, startPoint y: 418, endPoint x: 251, endPoint y: 412, distance: 120.1
click at [251, 412] on div "Select Service Product Membership Package Voucher Prepaid Gift Card Select Styl…" at bounding box center [390, 423] width 634 height 38
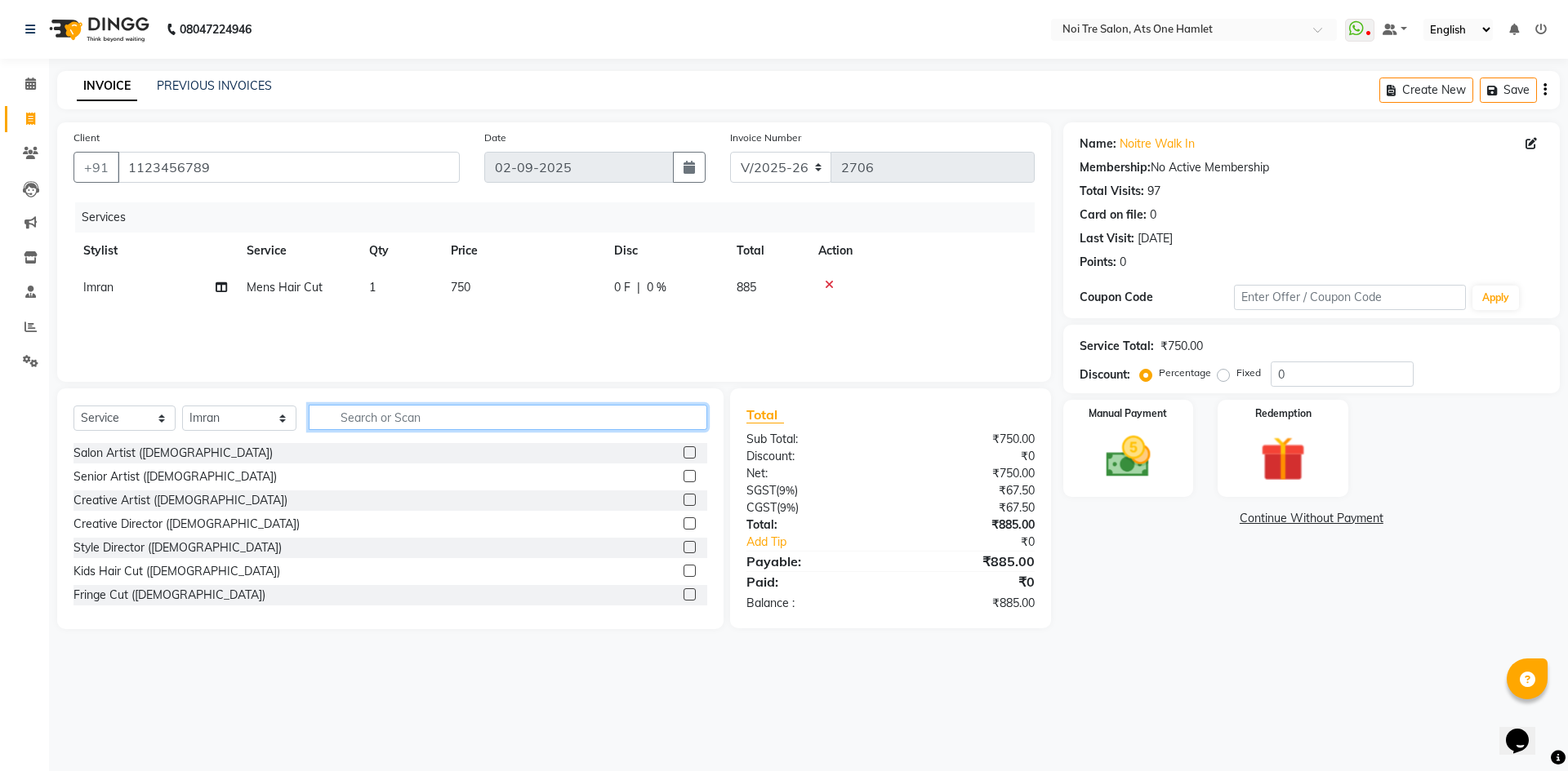
click at [436, 410] on input "text" at bounding box center [508, 417] width 398 height 25
click at [467, 382] on div "Client +91 1123456789 Date 02-09-2025 Invoice Number V/2025 V/2025-26 2706 Serv…" at bounding box center [553, 376] width 1018 height 507
click at [385, 416] on input "text" at bounding box center [508, 417] width 398 height 25
click at [241, 416] on select "Select Stylist [PERSON_NAME] [PERSON_NAME] [PERSON_NAME] [PERSON_NAME] 104 [PER…" at bounding box center [239, 418] width 114 height 25
select select "37817"
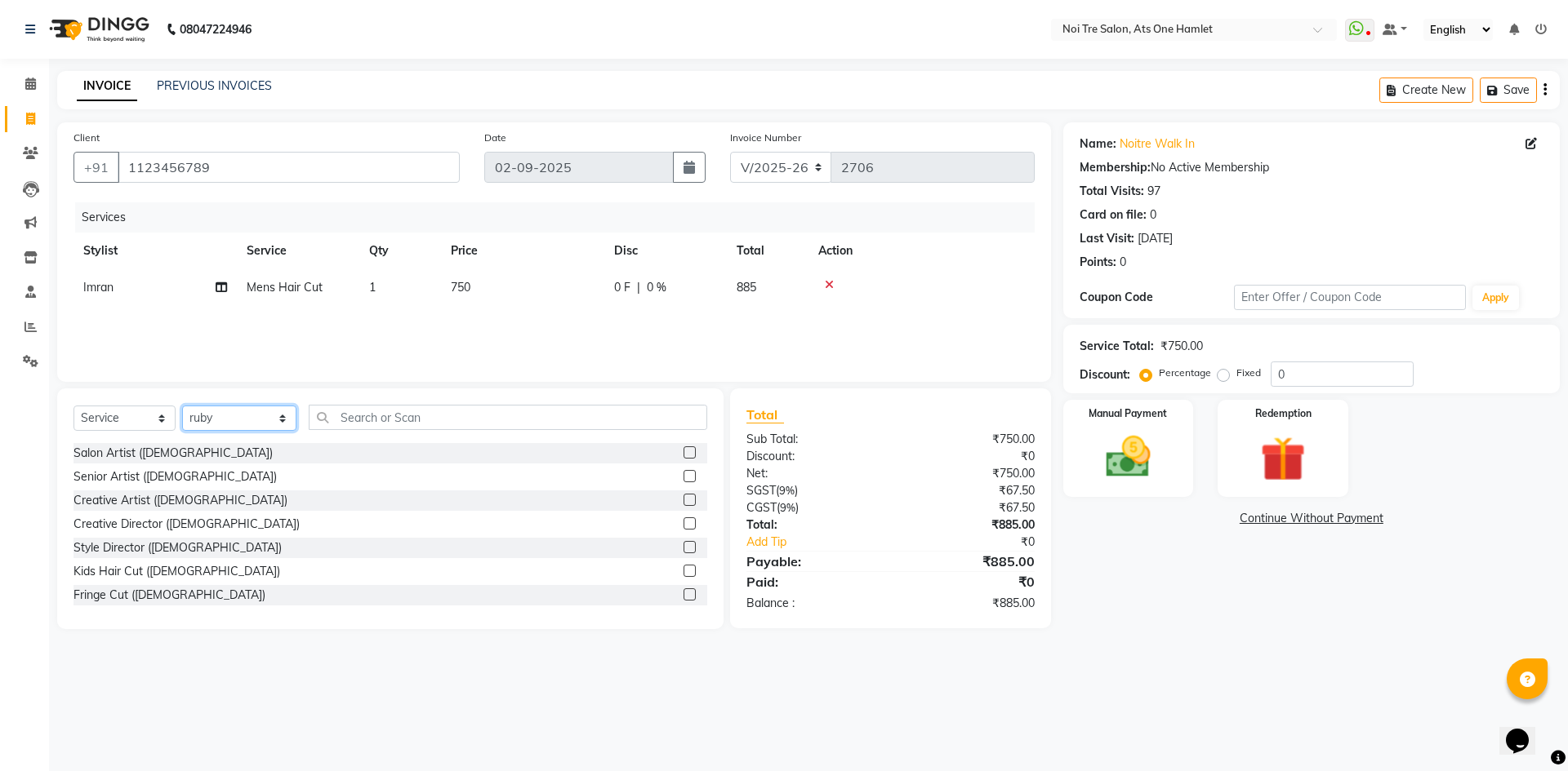
click at [182, 405] on select "Select Stylist [PERSON_NAME] [PERSON_NAME] [PERSON_NAME] [PERSON_NAME] 104 [PER…" at bounding box center [239, 418] width 114 height 25
click at [336, 420] on input "text" at bounding box center [508, 417] width 398 height 25
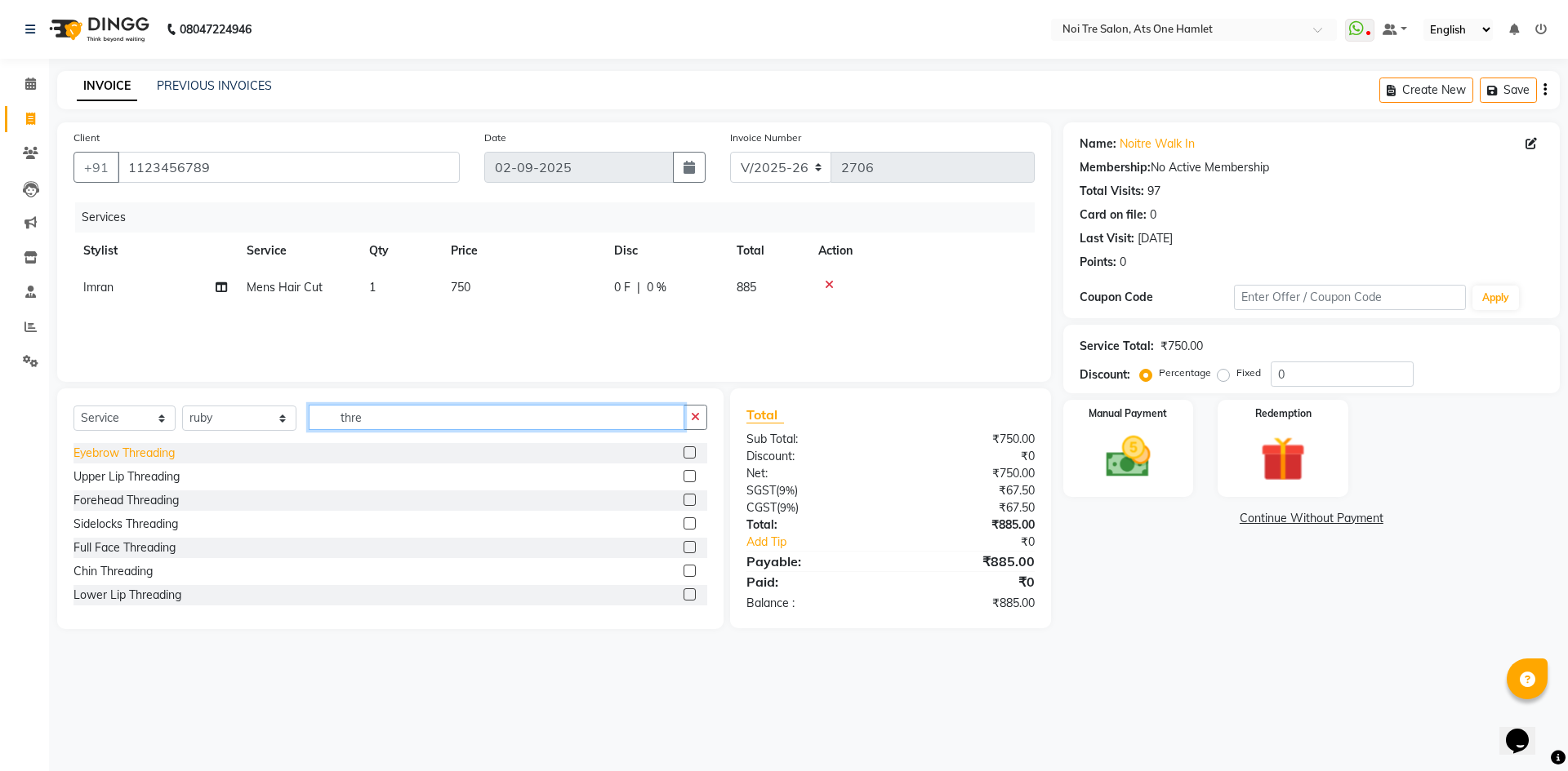
type input "thre"
click at [144, 455] on div "Eyebrow Threading" at bounding box center [123, 453] width 101 height 17
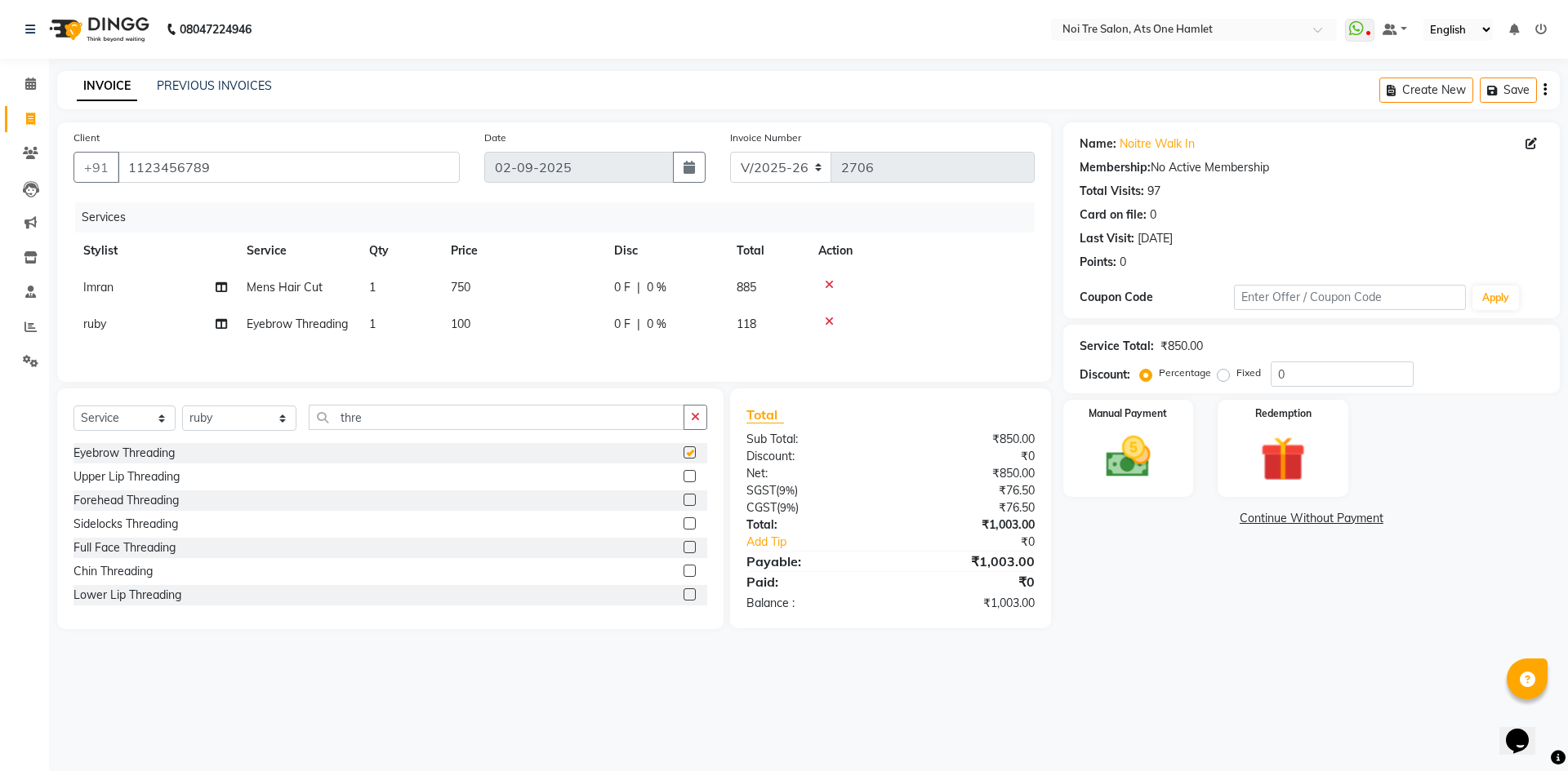
checkbox input "false"
click at [161, 485] on div "Upper Lip Threading" at bounding box center [126, 477] width 106 height 17
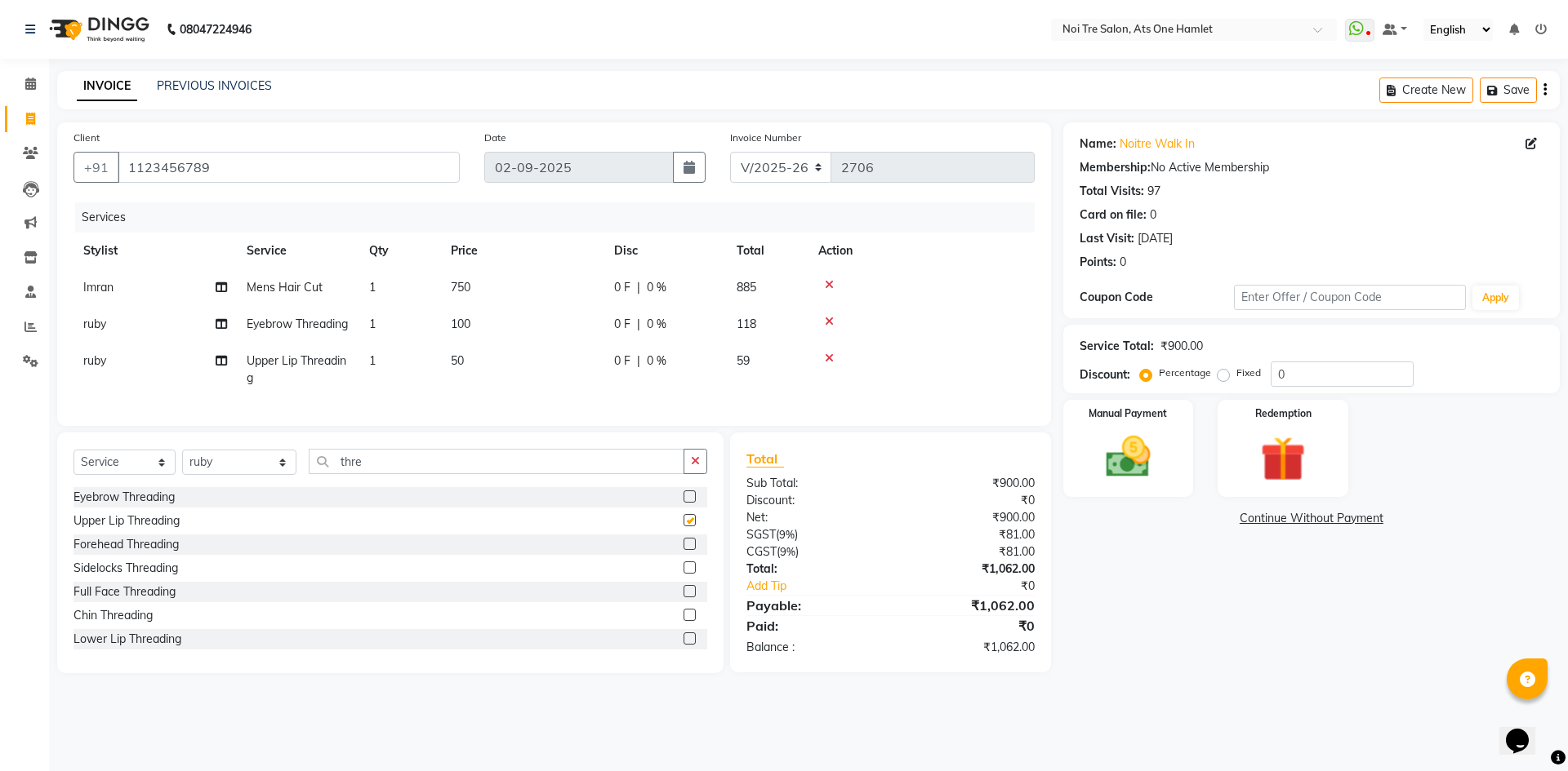
checkbox input "false"
click at [825, 364] on icon at bounding box center [829, 358] width 9 height 11
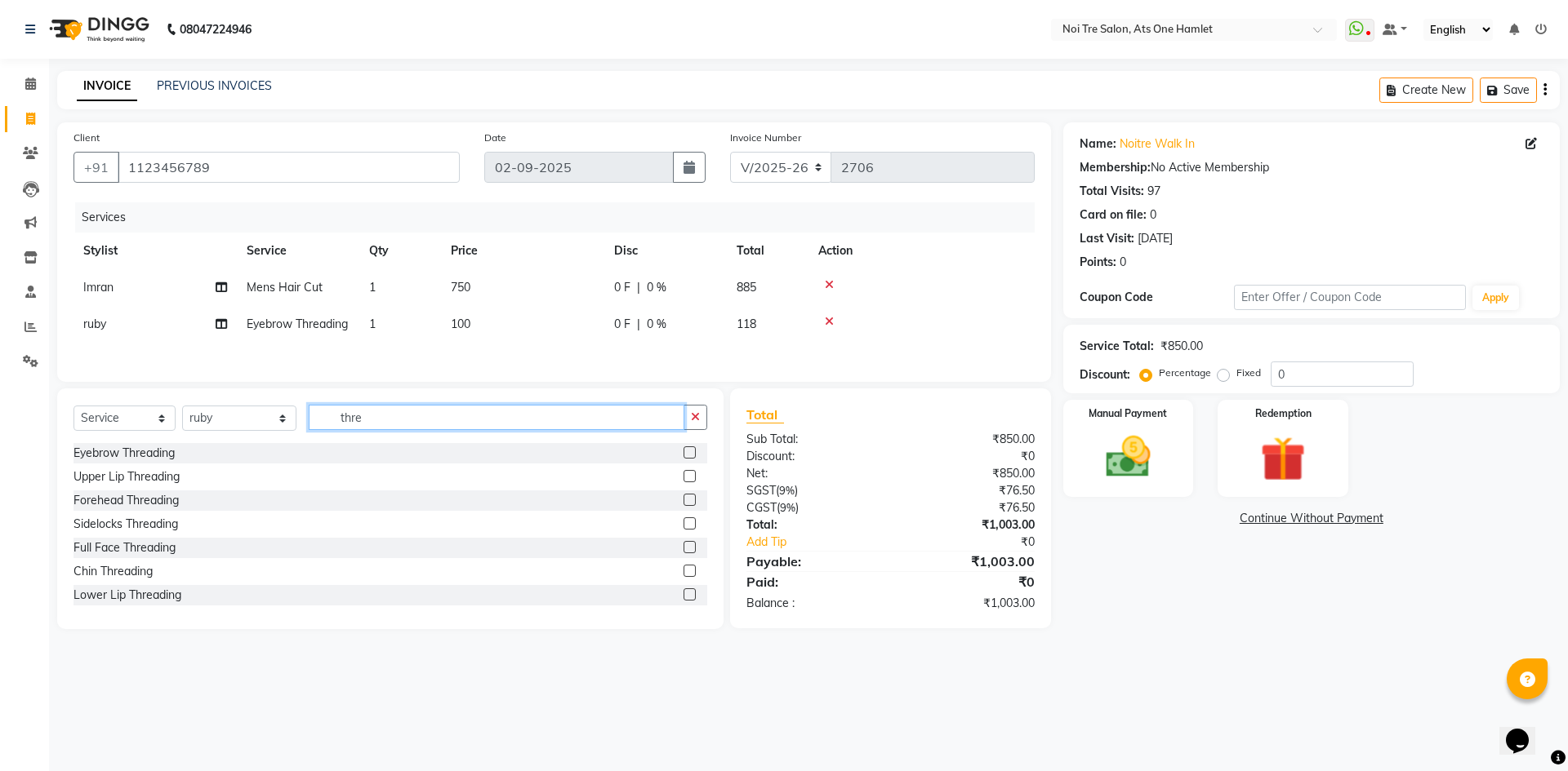
drag, startPoint x: 385, startPoint y: 441, endPoint x: 207, endPoint y: 449, distance: 178.2
click at [207, 443] on div "Select Service Product Membership Package Voucher Prepaid Gift Card Select Styl…" at bounding box center [390, 423] width 634 height 38
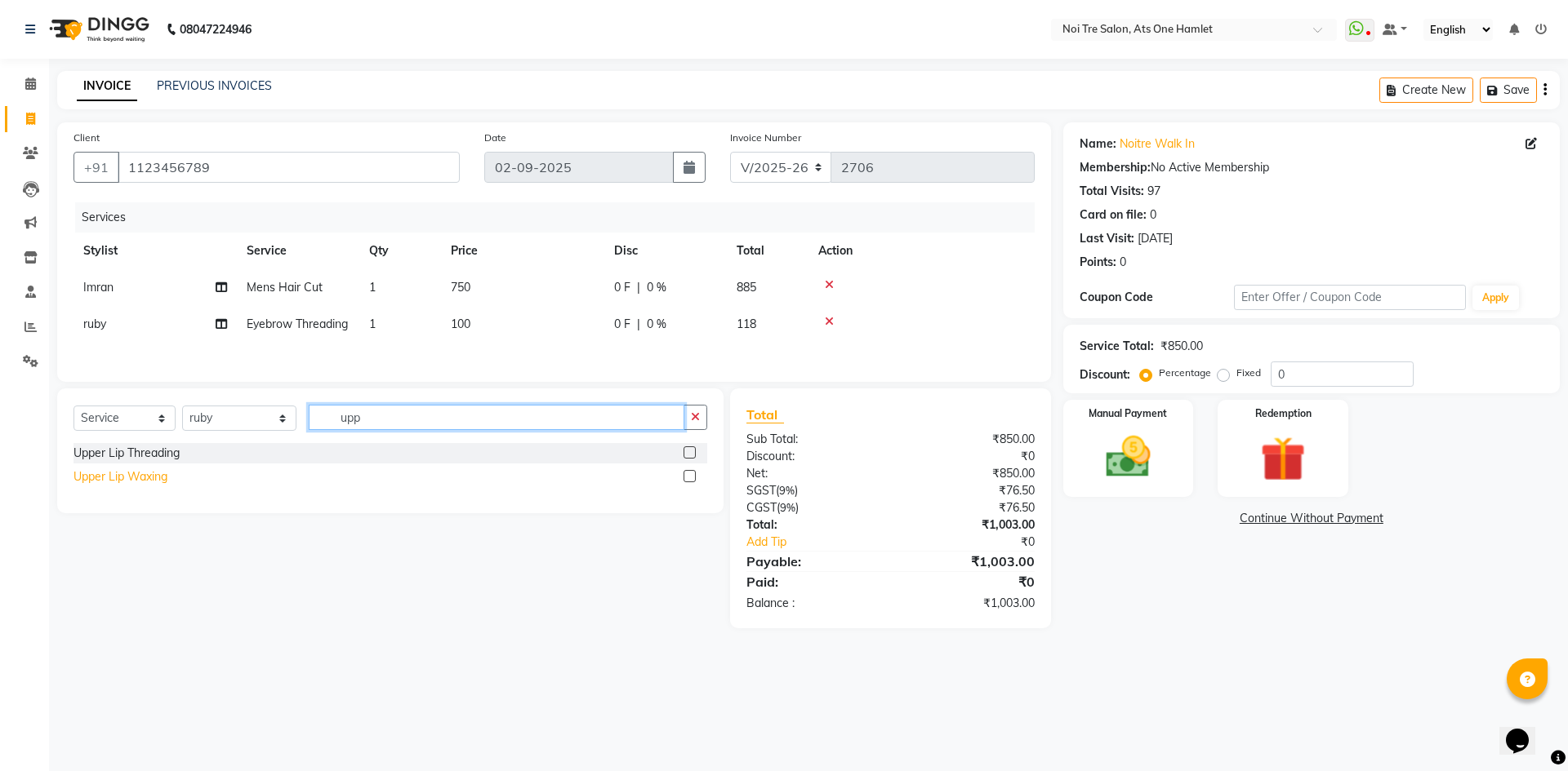
type input "upp"
click at [118, 485] on div "Upper Lip Waxing" at bounding box center [120, 477] width 94 height 17
checkbox input "false"
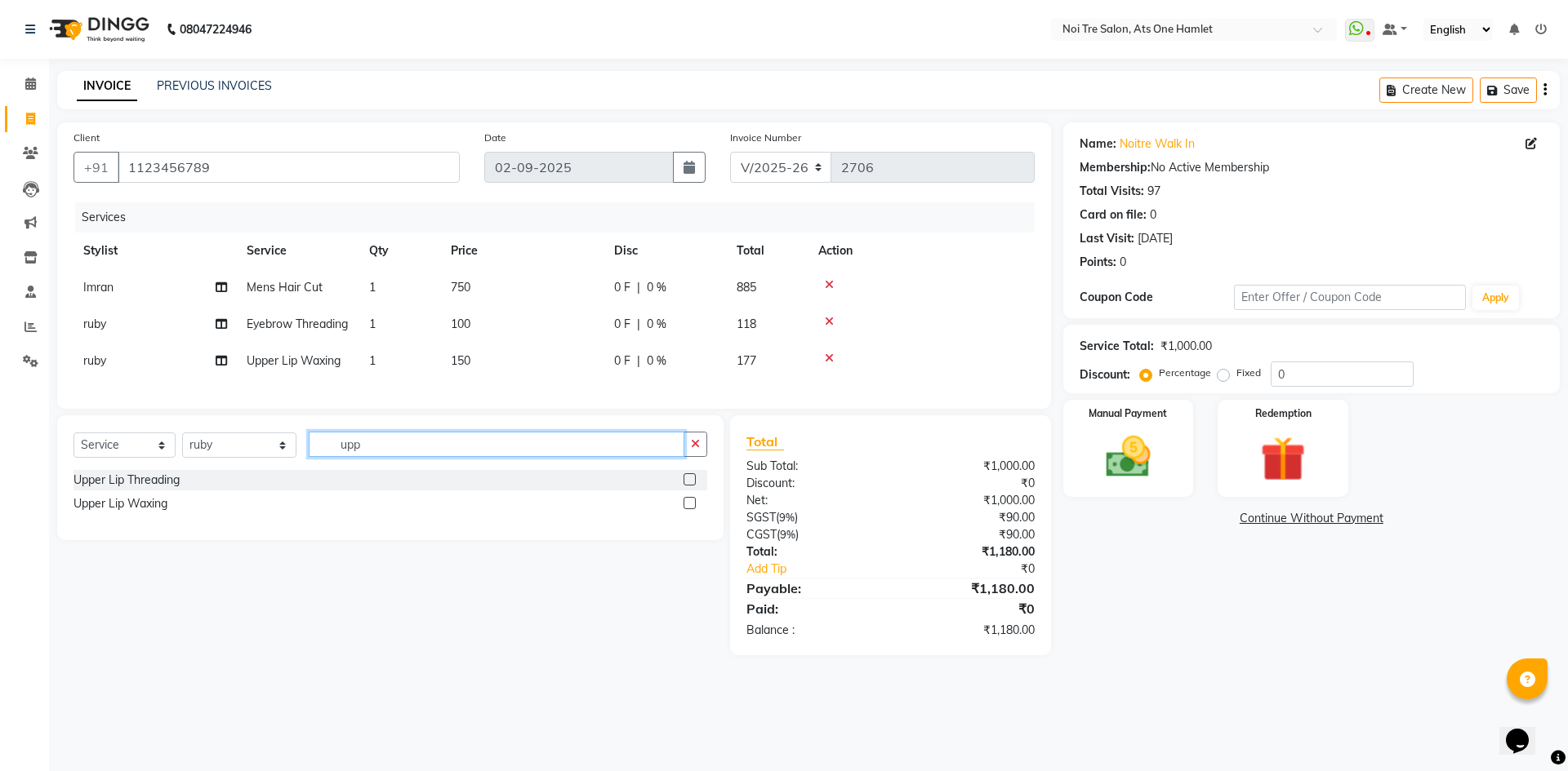
drag, startPoint x: 380, startPoint y: 485, endPoint x: 145, endPoint y: 471, distance: 235.4
click at [145, 470] on div "Select Service Product Membership Package Voucher Prepaid Gift Card Select Styl…" at bounding box center [390, 450] width 634 height 38
type input "chi"
click at [832, 364] on icon at bounding box center [829, 358] width 9 height 11
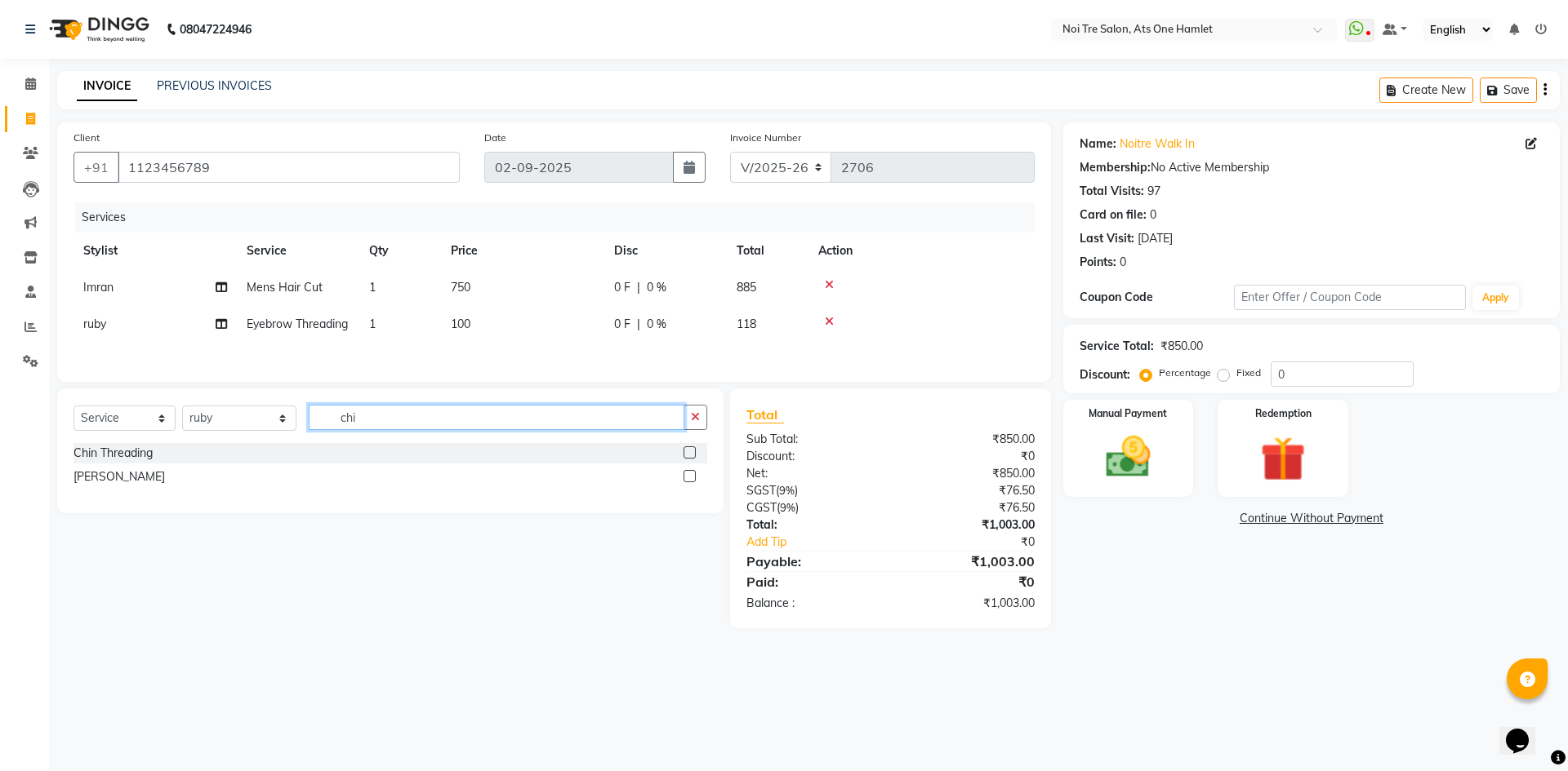
drag, startPoint x: 345, startPoint y: 436, endPoint x: 282, endPoint y: 443, distance: 63.4
click at [282, 443] on div "Select Service Product Membership Package Voucher Prepaid Gift Card Select Styl…" at bounding box center [390, 423] width 634 height 38
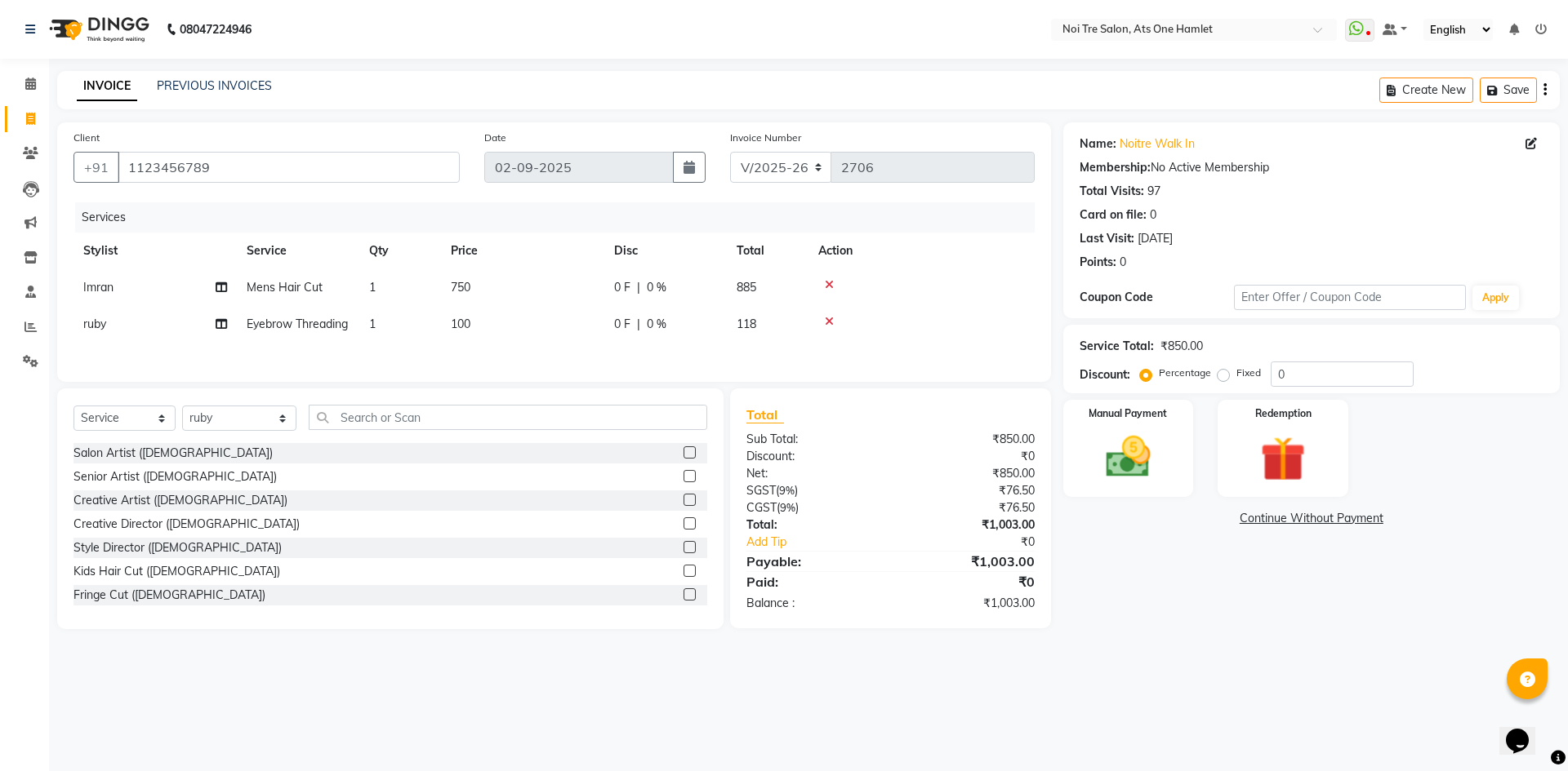
click at [455, 329] on span "100" at bounding box center [460, 324] width 19 height 15
select select "37817"
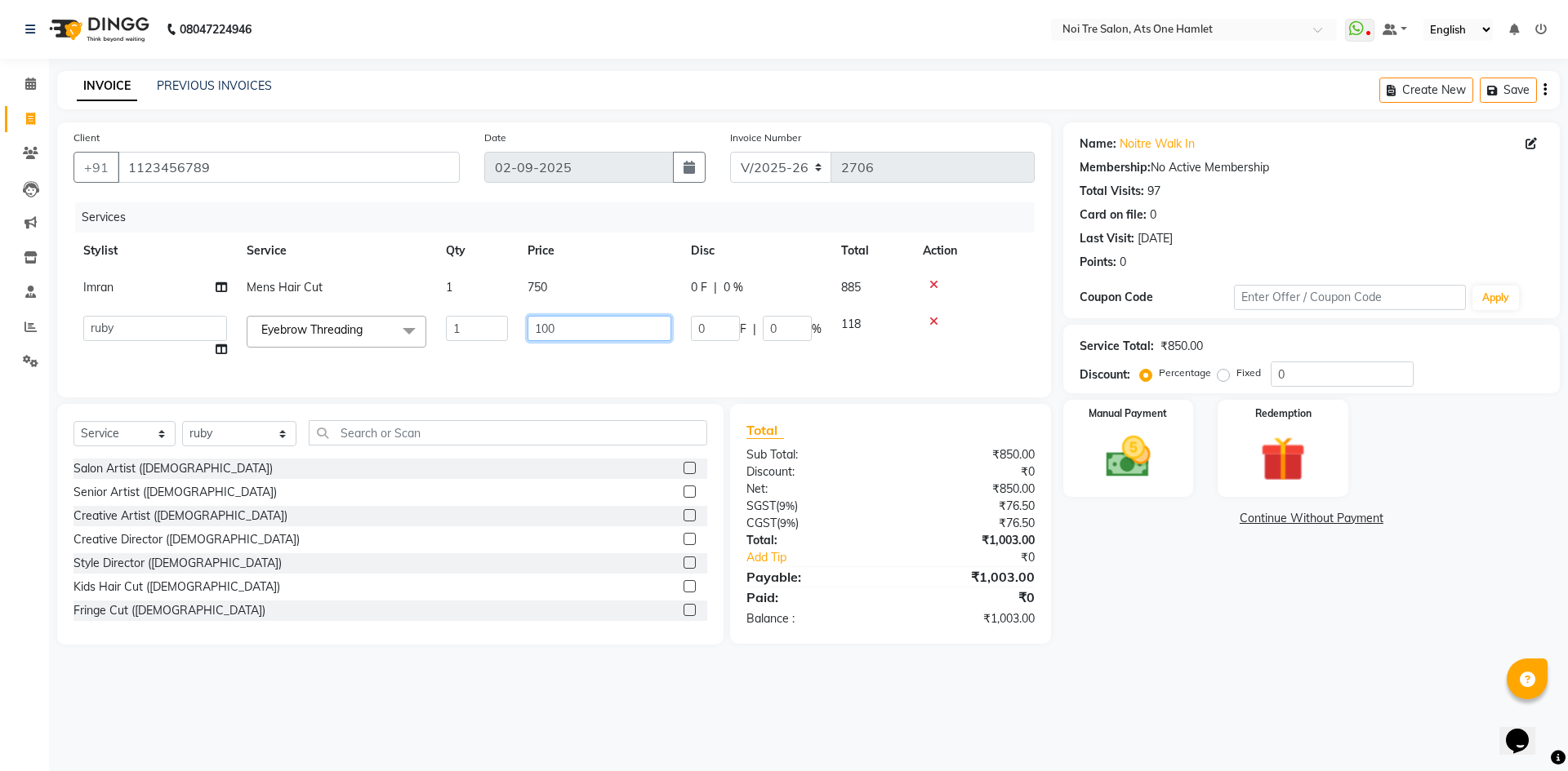
drag, startPoint x: 604, startPoint y: 334, endPoint x: 397, endPoint y: 333, distance: 207.0
click at [397, 333] on tr "aamir Abhishekh AJEET Ali Anuradha ARSH atique ATUL 104 AZAD Bhawana chahat Cha…" at bounding box center [553, 337] width 961 height 62
type input "200"
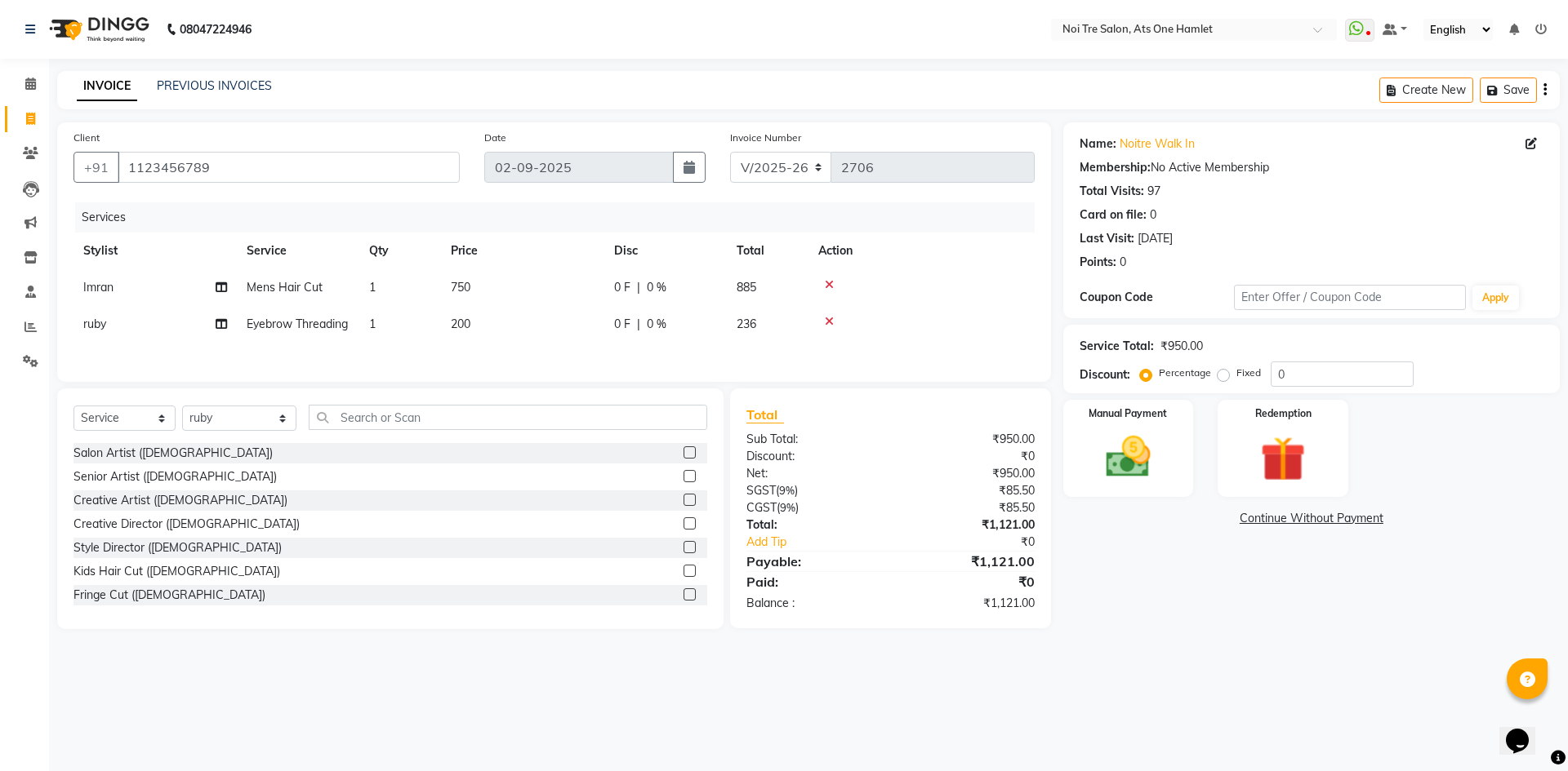
click at [503, 417] on div "Select Service Product Membership Package Voucher Prepaid Gift Card Select Styl…" at bounding box center [391, 509] width 667 height 241
click at [470, 328] on span "200" at bounding box center [460, 324] width 19 height 15
select select "37817"
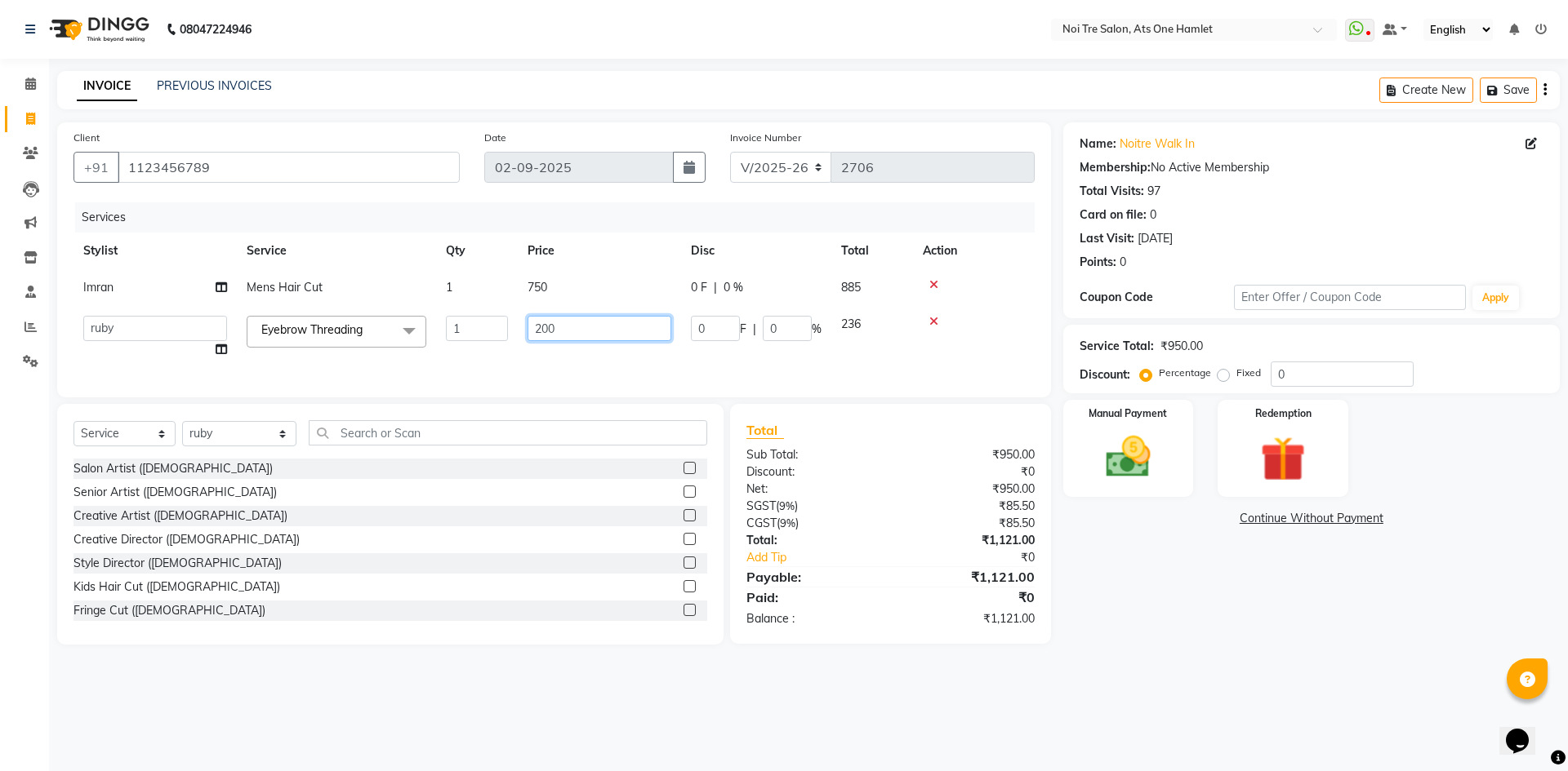
drag, startPoint x: 607, startPoint y: 327, endPoint x: 356, endPoint y: 348, distance: 251.9
click at [356, 348] on tr "aamir Abhishekh AJEET Ali Anuradha ARSH atique ATUL 104 AZAD Bhawana chahat Cha…" at bounding box center [553, 337] width 961 height 62
type input "170"
click at [565, 414] on div "Client +91 1123456789 Date 02-09-2025 Invoice Number V/2025 V/2025-26 2706 Serv…" at bounding box center [553, 383] width 1018 height 522
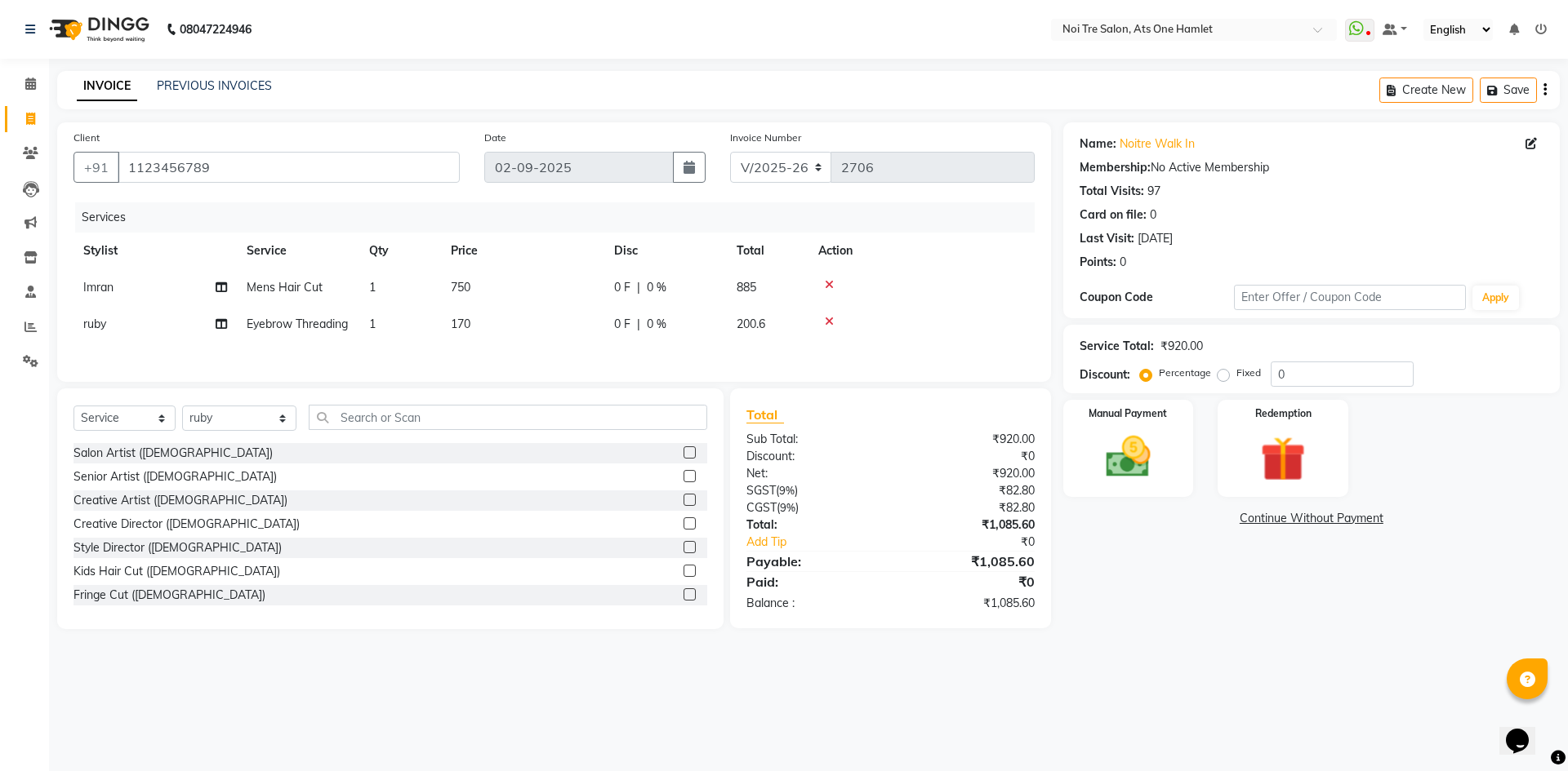
drag, startPoint x: 479, startPoint y: 306, endPoint x: 528, endPoint y: 315, distance: 49.8
click at [481, 306] on td "170" at bounding box center [523, 325] width 163 height 37
select select "37817"
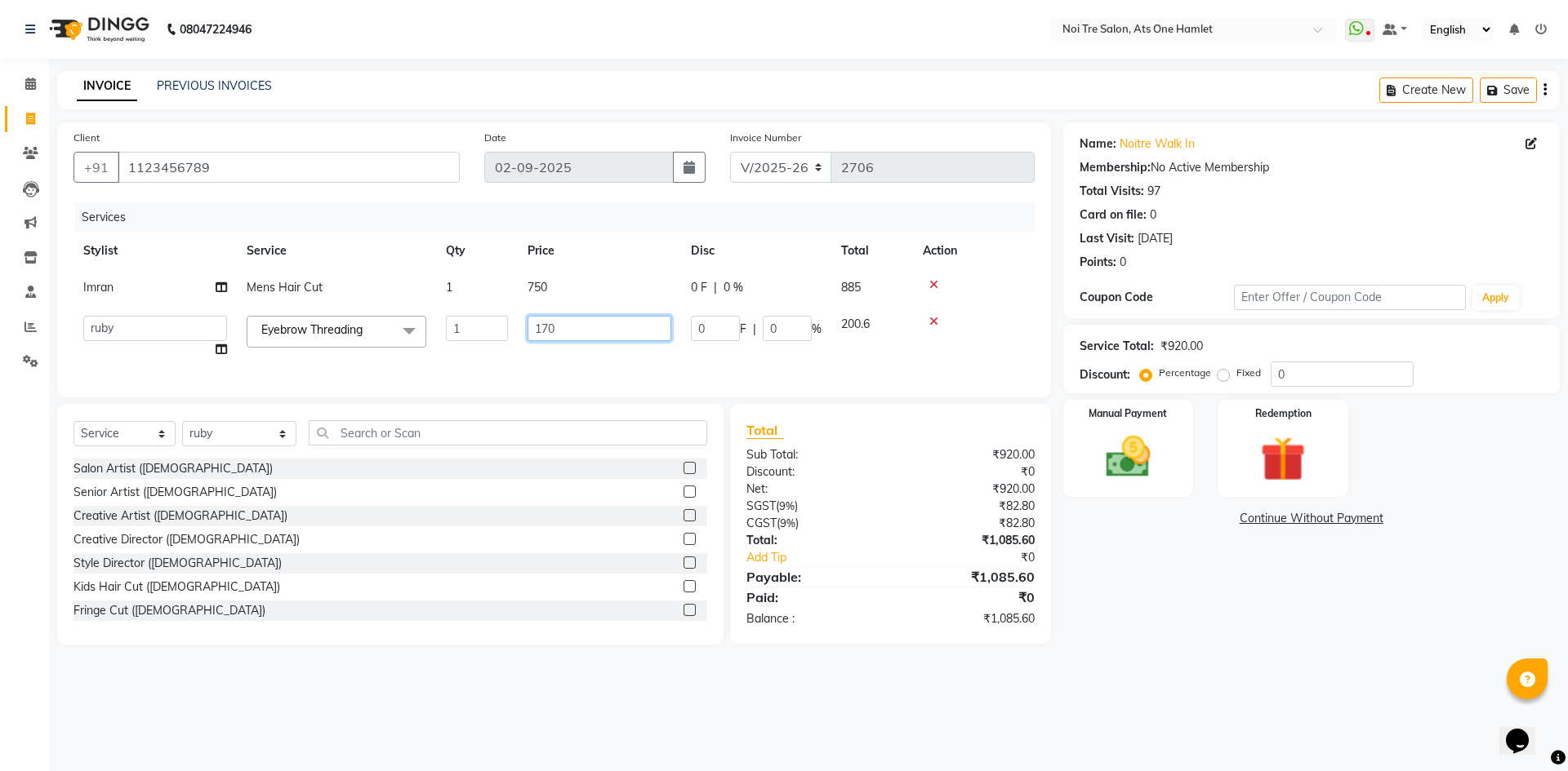
drag, startPoint x: 582, startPoint y: 323, endPoint x: 540, endPoint y: 329, distance: 42.4
click at [540, 329] on input "170" at bounding box center [599, 328] width 144 height 25
type input "180"
click at [655, 413] on div "Client +91 1123456789 Date 02-09-2025 Invoice Number V/2025 V/2025-26 2706 Serv…" at bounding box center [553, 383] width 1018 height 522
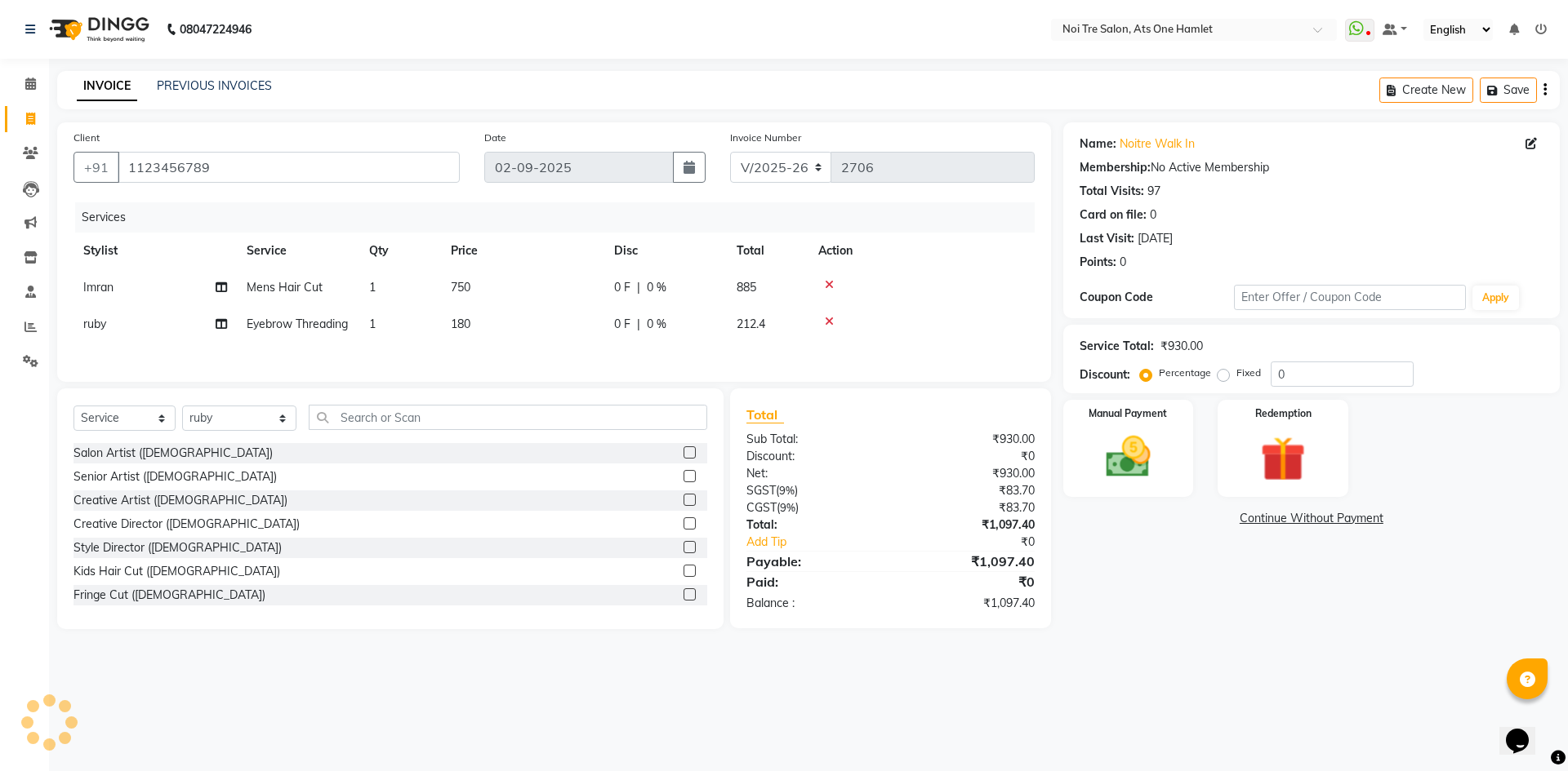
click at [504, 336] on td "180" at bounding box center [523, 325] width 163 height 37
select select "37817"
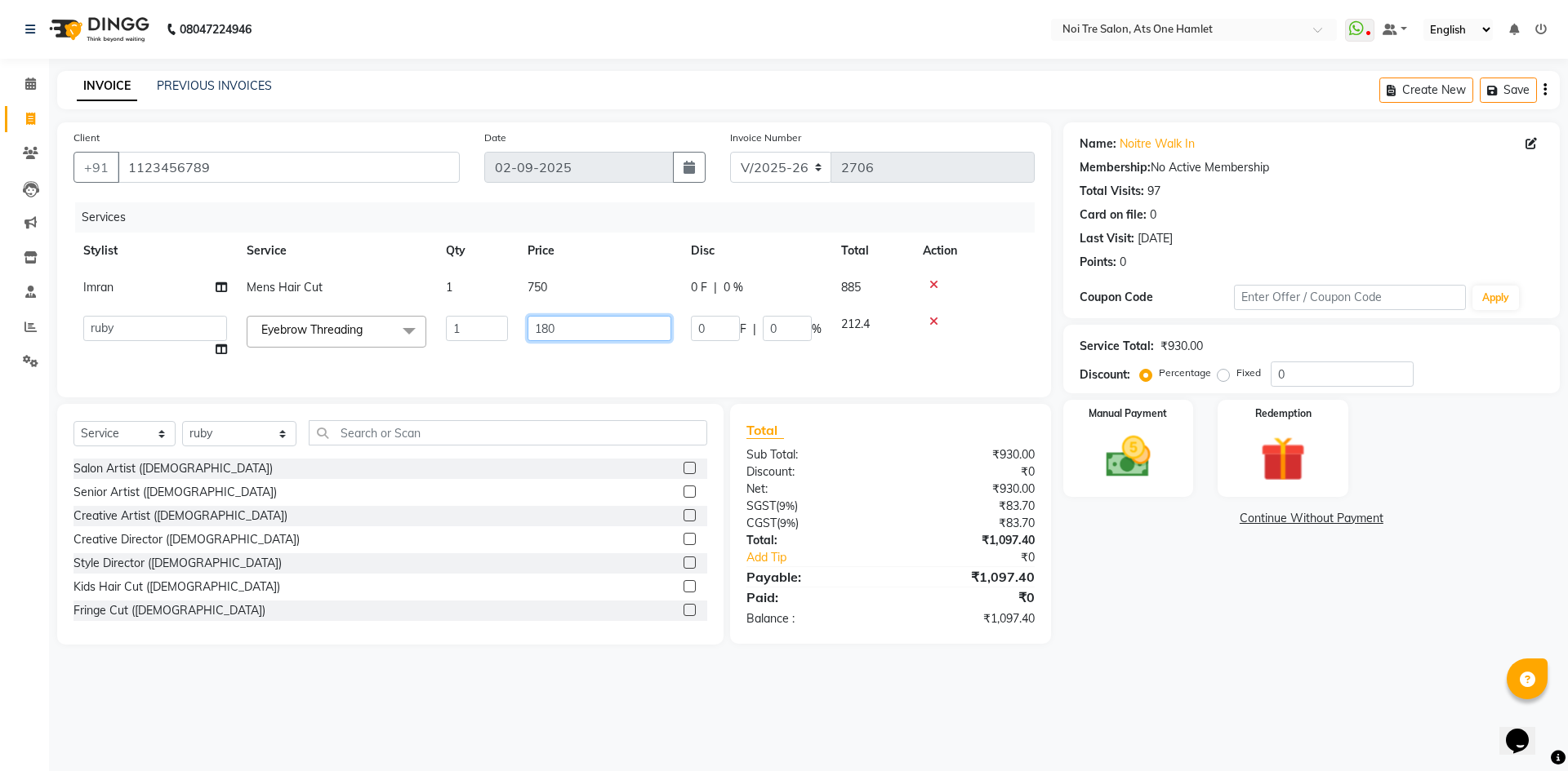
click at [616, 325] on input "180" at bounding box center [599, 328] width 144 height 25
type input "183"
click at [689, 377] on div "Services Stylist Service Qty Price Disc Total Action Imran Mens Hair Cut 1 750 …" at bounding box center [553, 291] width 961 height 179
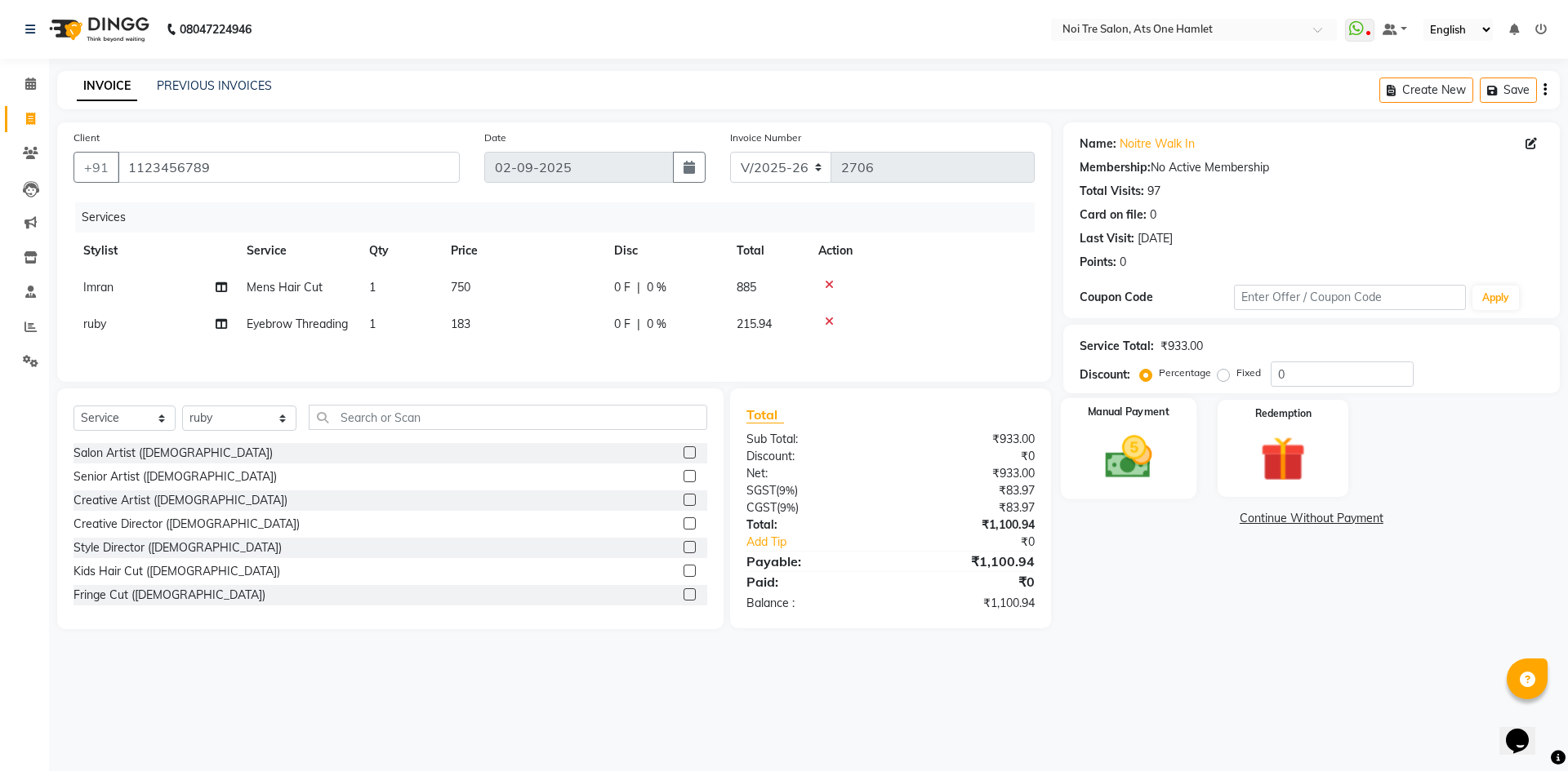
click at [1141, 458] on img at bounding box center [1128, 457] width 76 height 54
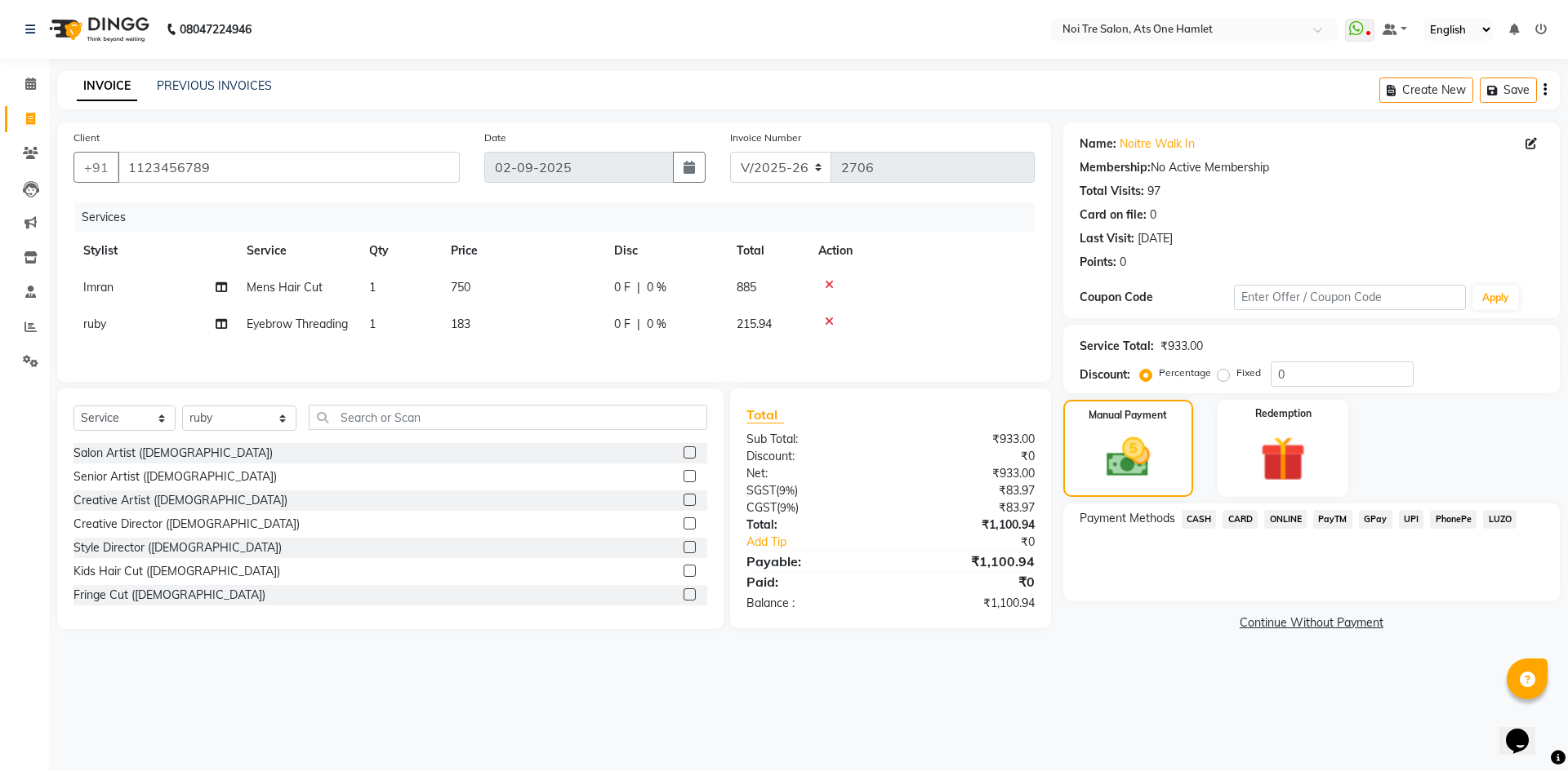
click at [1209, 515] on span "CASH" at bounding box center [1199, 520] width 35 height 19
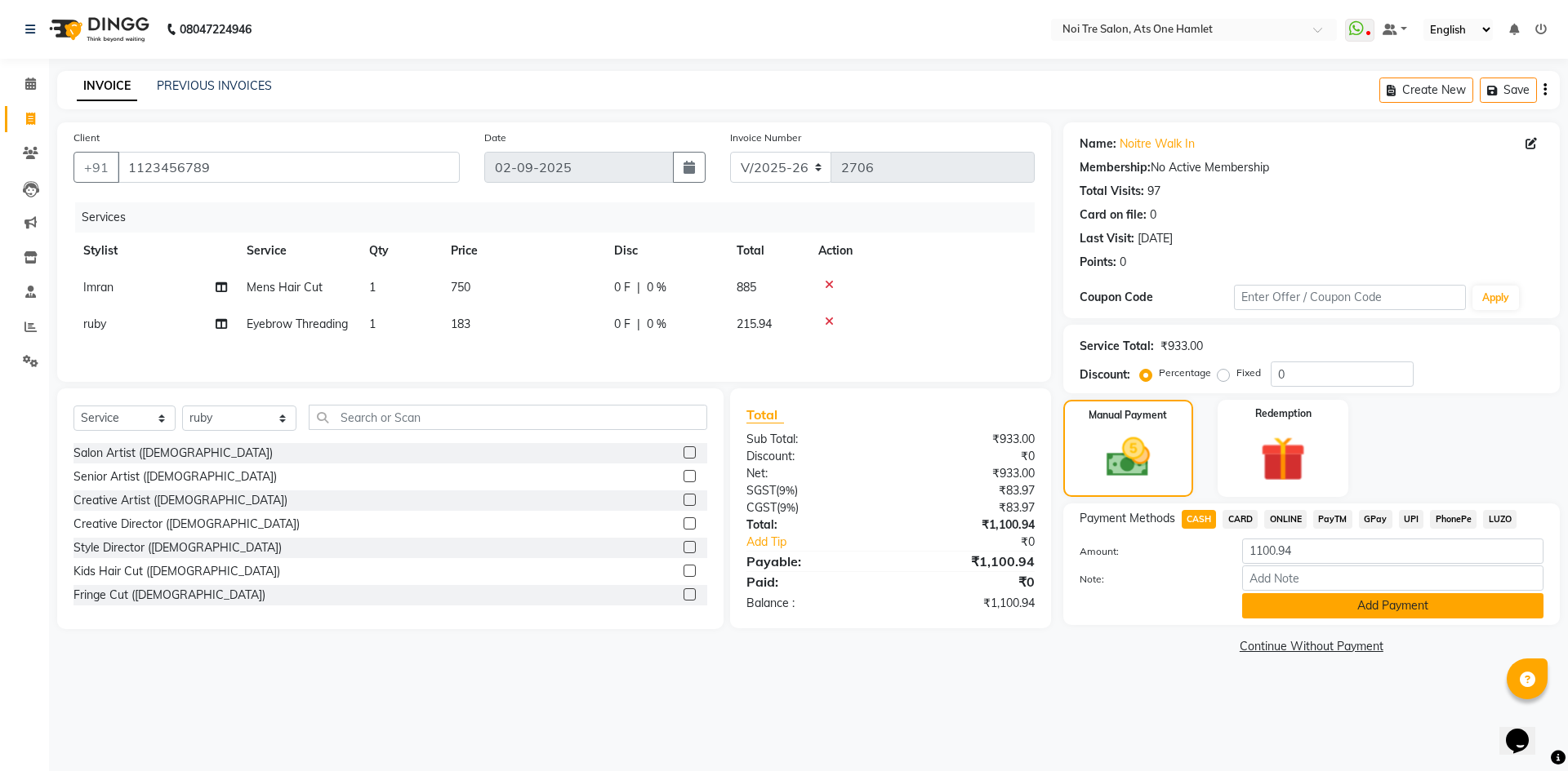
click at [1315, 603] on button "Add Payment" at bounding box center [1393, 606] width 302 height 25
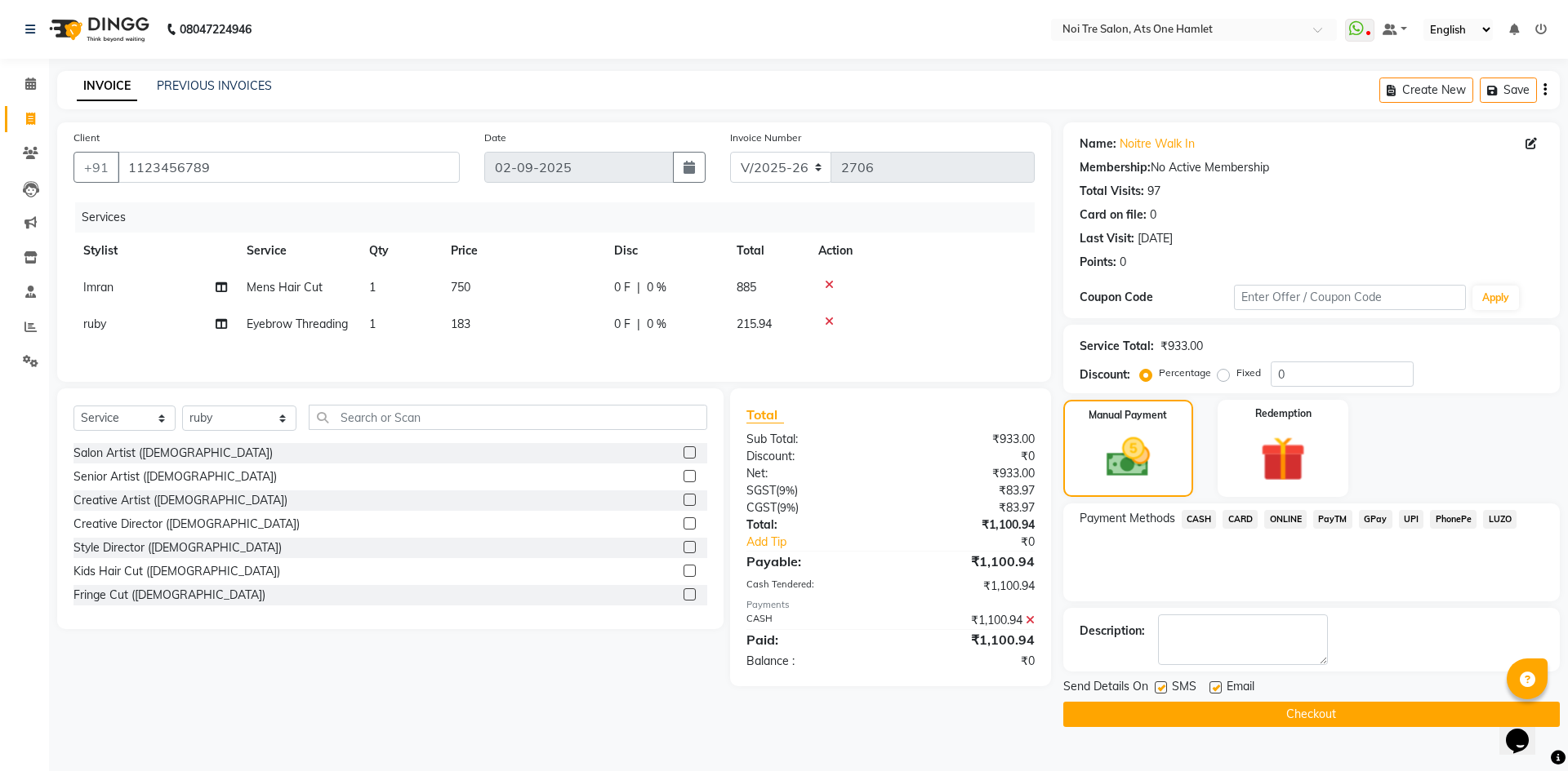
click at [1321, 715] on button "Checkout" at bounding box center [1311, 714] width 497 height 25
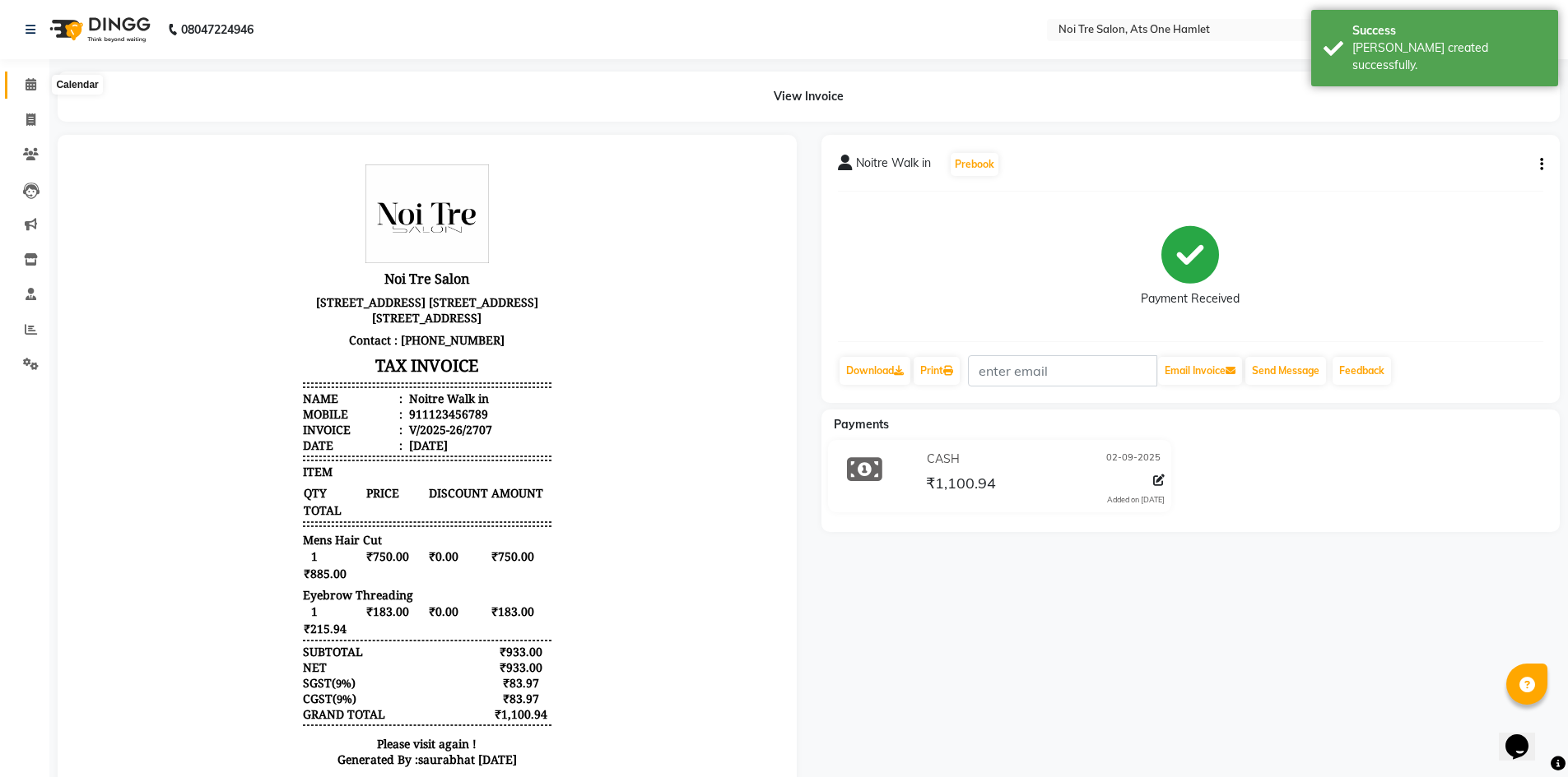
drag, startPoint x: 36, startPoint y: 81, endPoint x: 51, endPoint y: 80, distance: 15.0
click at [36, 81] on icon at bounding box center [30, 84] width 10 height 12
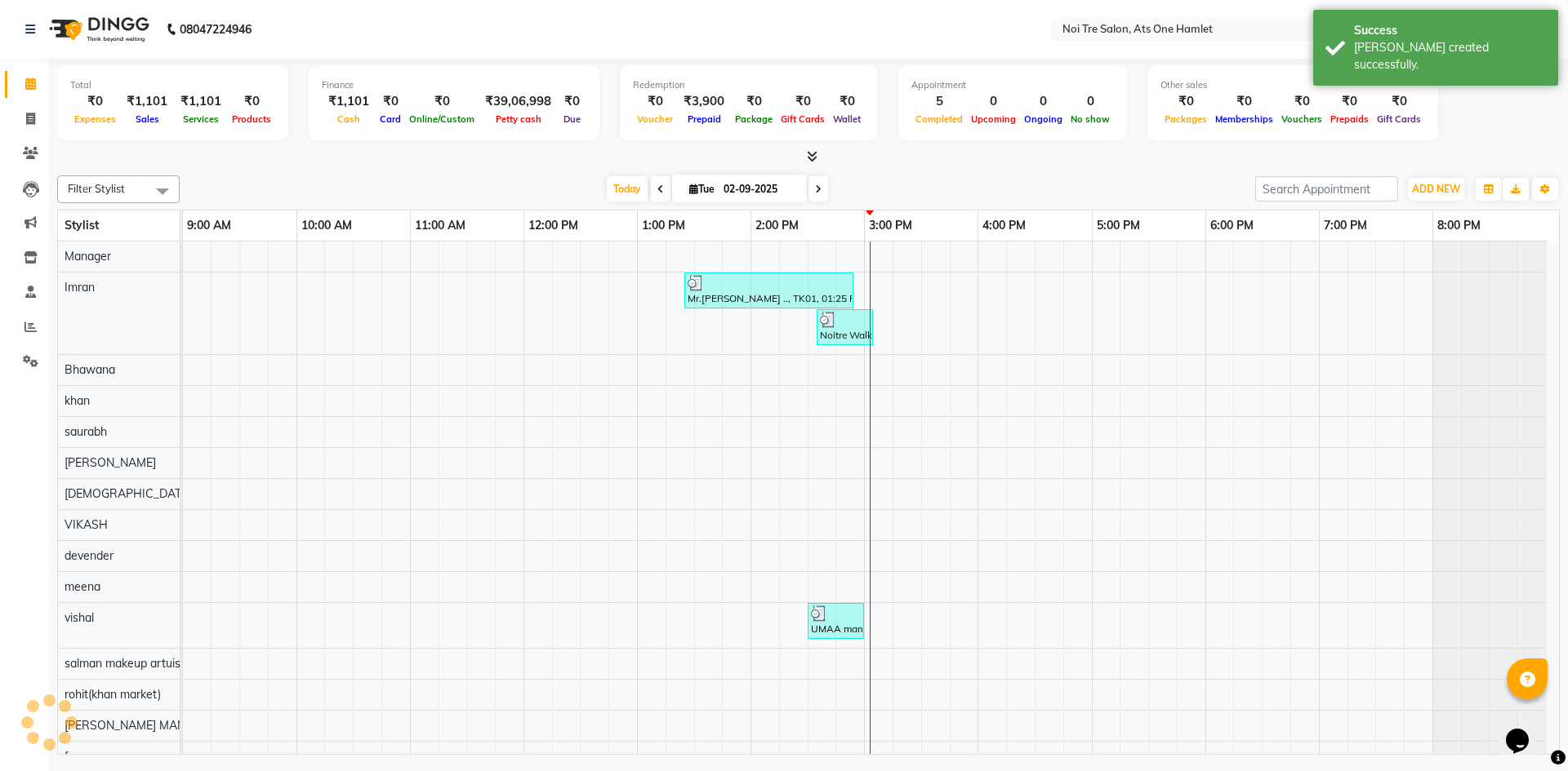
scroll to position [22, 0]
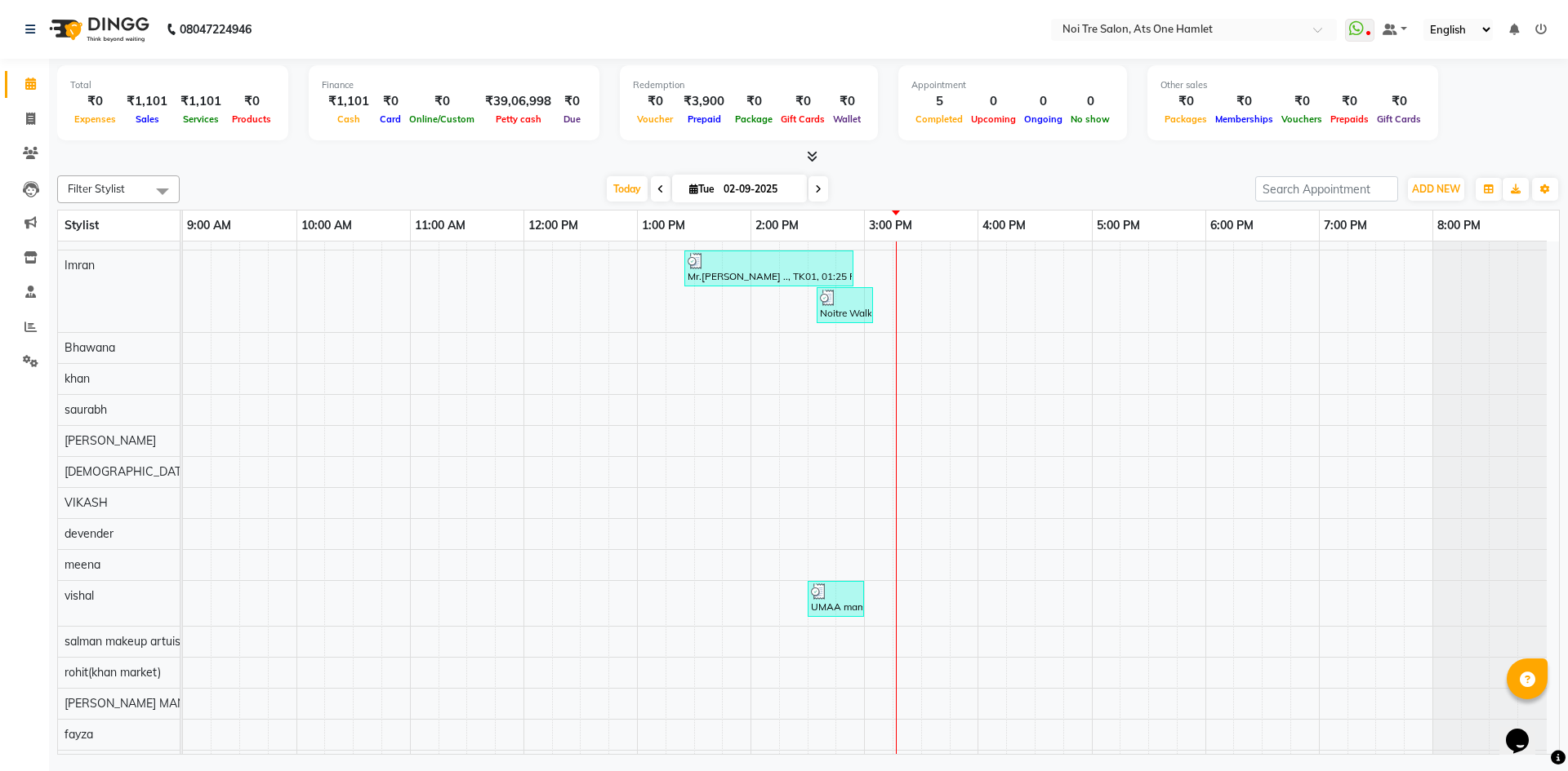
click at [227, 138] on div "Total ₹0 Expenses ₹1,101 Sales ₹1,101 Services ₹0 Products" at bounding box center [173, 102] width 231 height 75
click at [40, 126] on span at bounding box center [31, 120] width 29 height 19
select select "service"
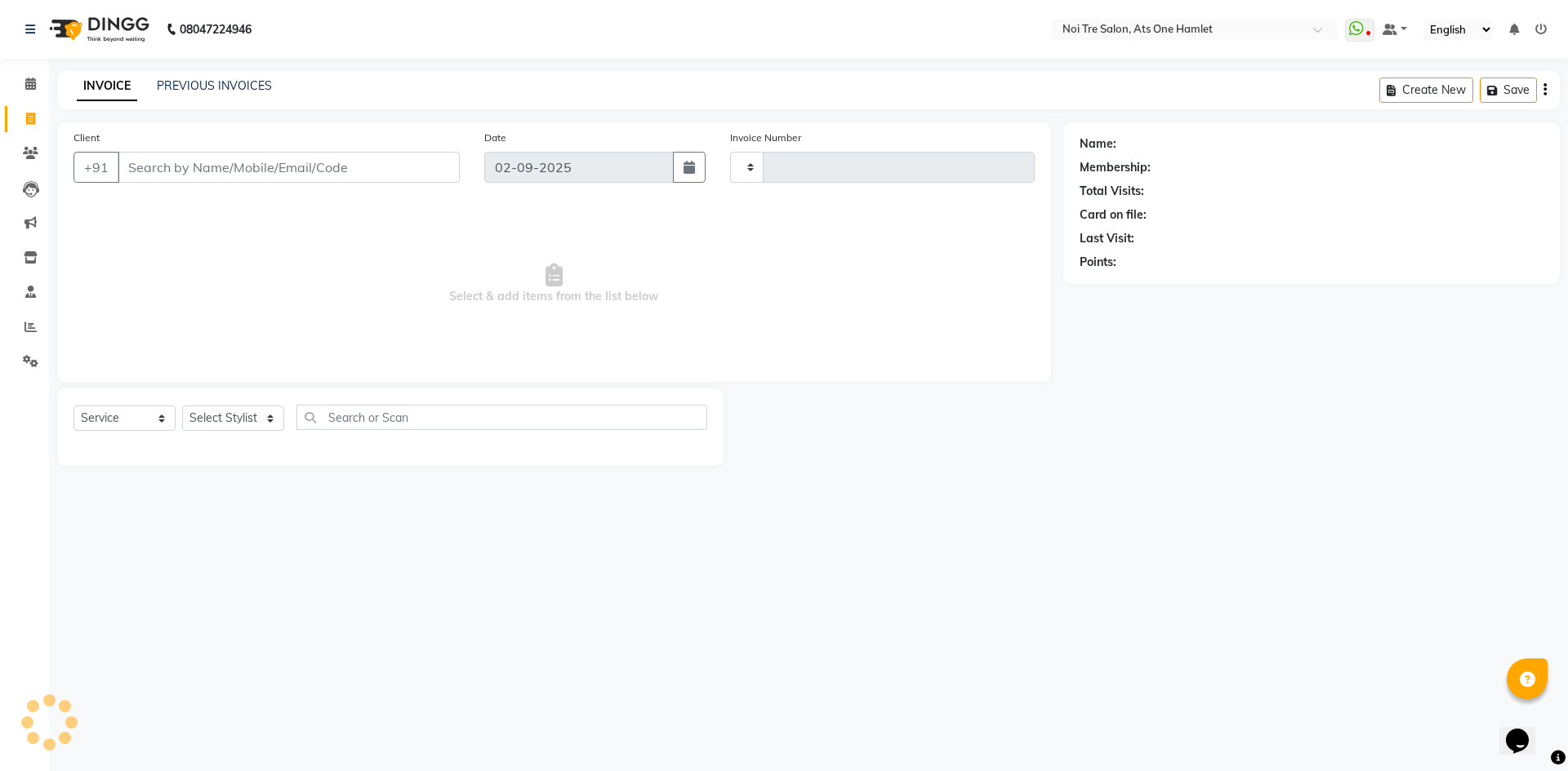
click at [221, 153] on input "Client" at bounding box center [289, 167] width 343 height 31
type input "2708"
select select "5096"
click at [232, 173] on input "Client" at bounding box center [289, 167] width 343 height 31
click at [256, 163] on input "Client" at bounding box center [289, 167] width 343 height 31
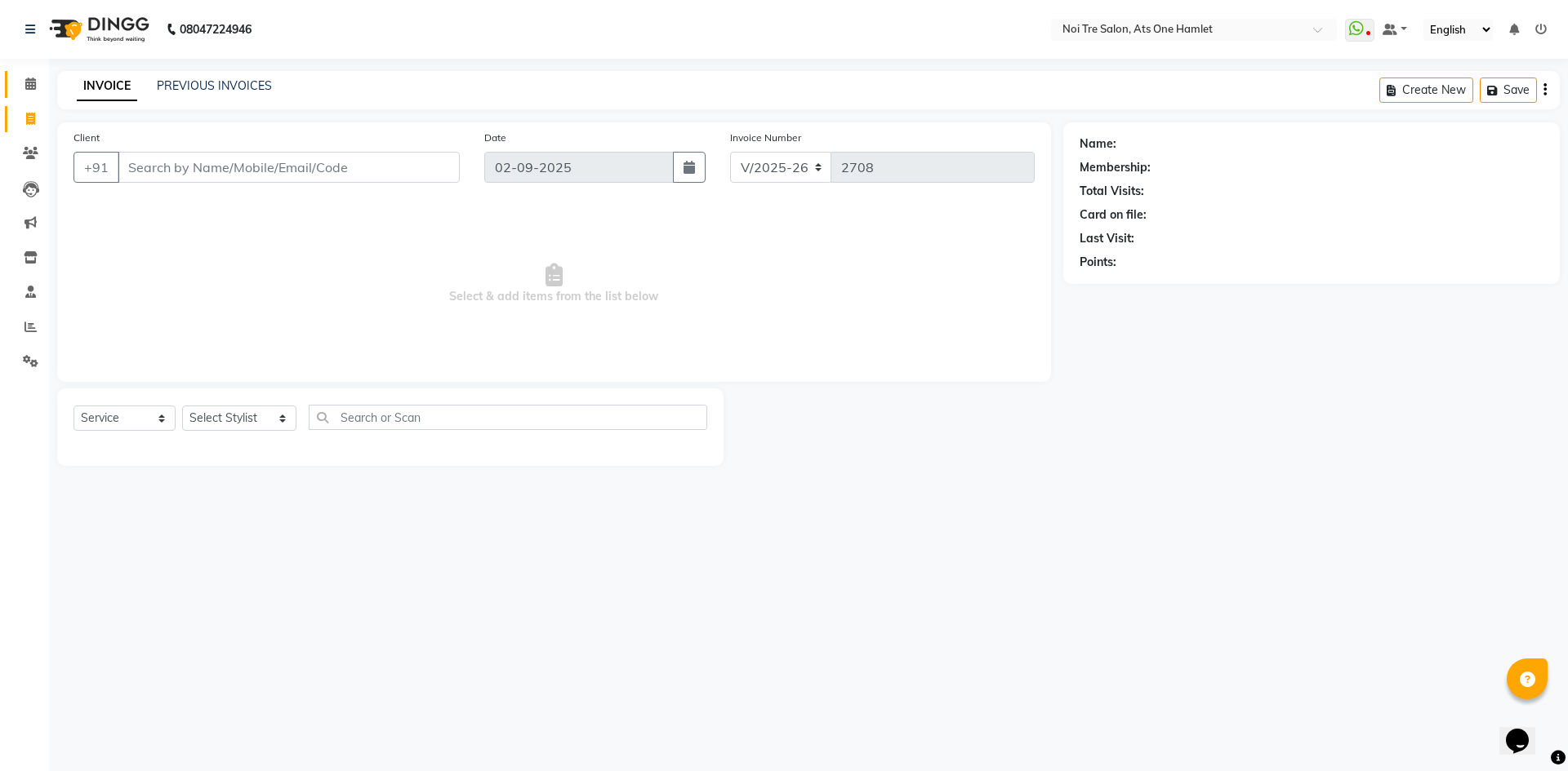
click at [12, 78] on link "Calendar" at bounding box center [24, 84] width 39 height 27
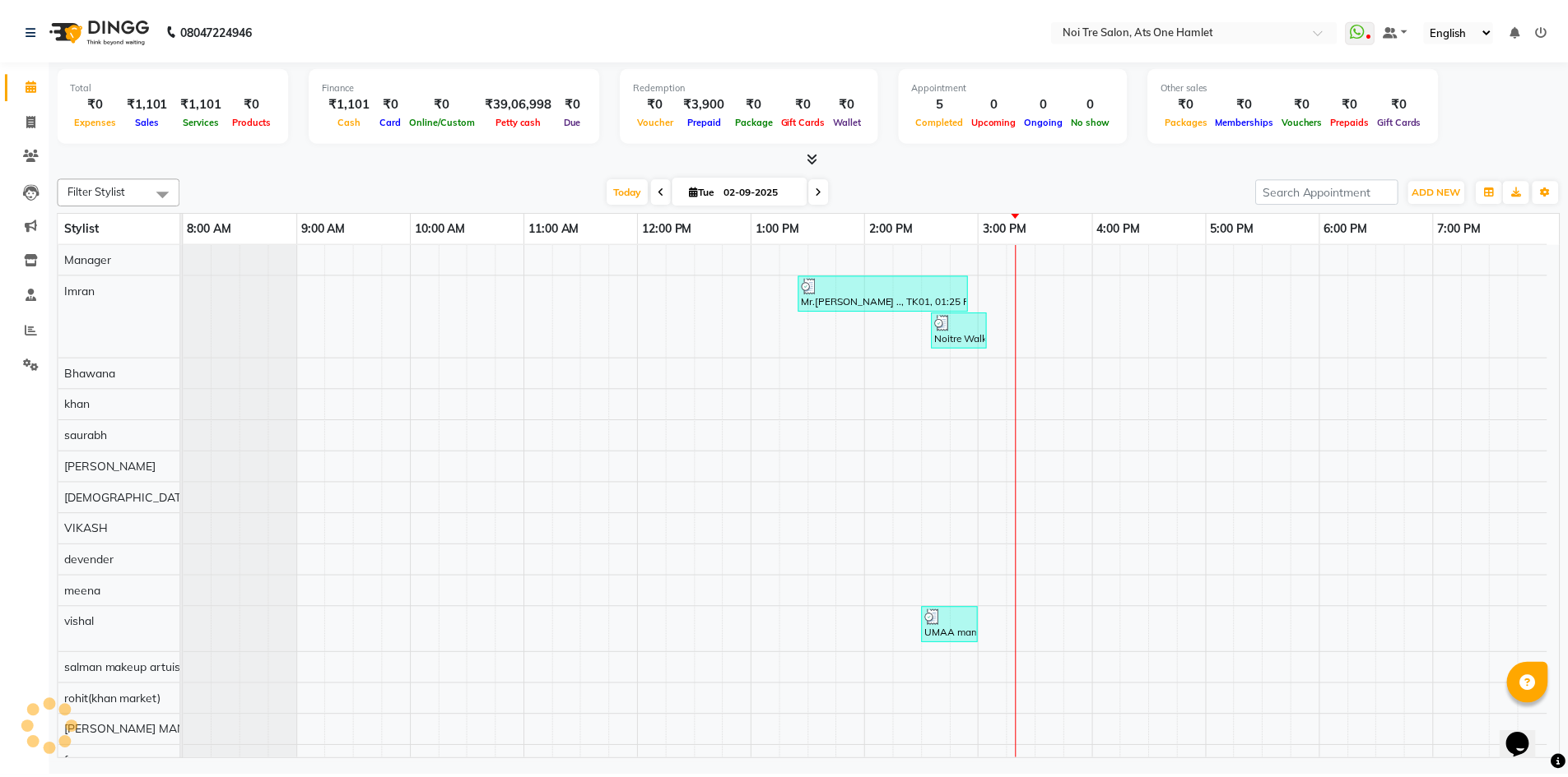
scroll to position [22, 0]
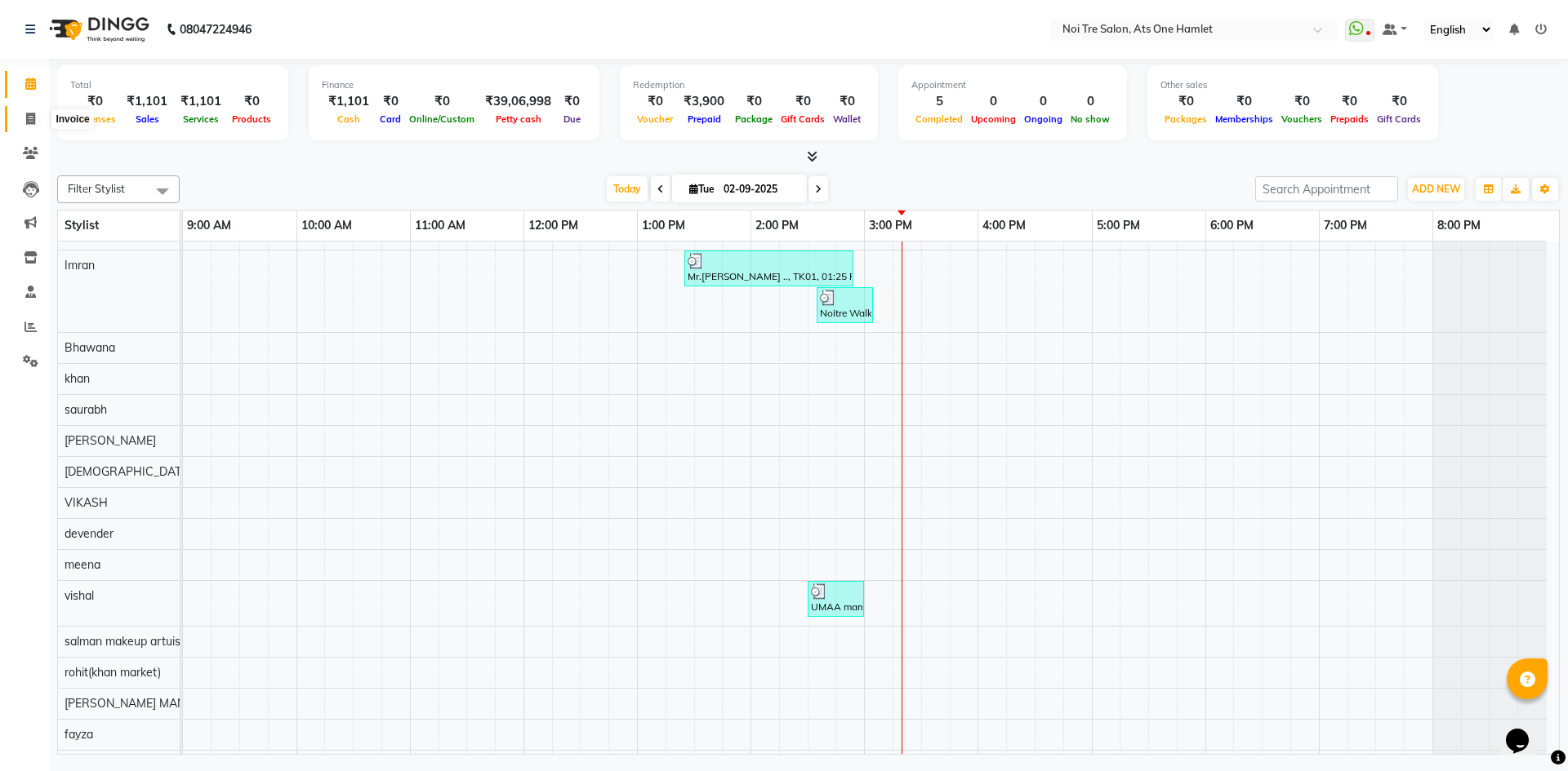
click at [29, 111] on span at bounding box center [31, 120] width 29 height 19
select select "service"
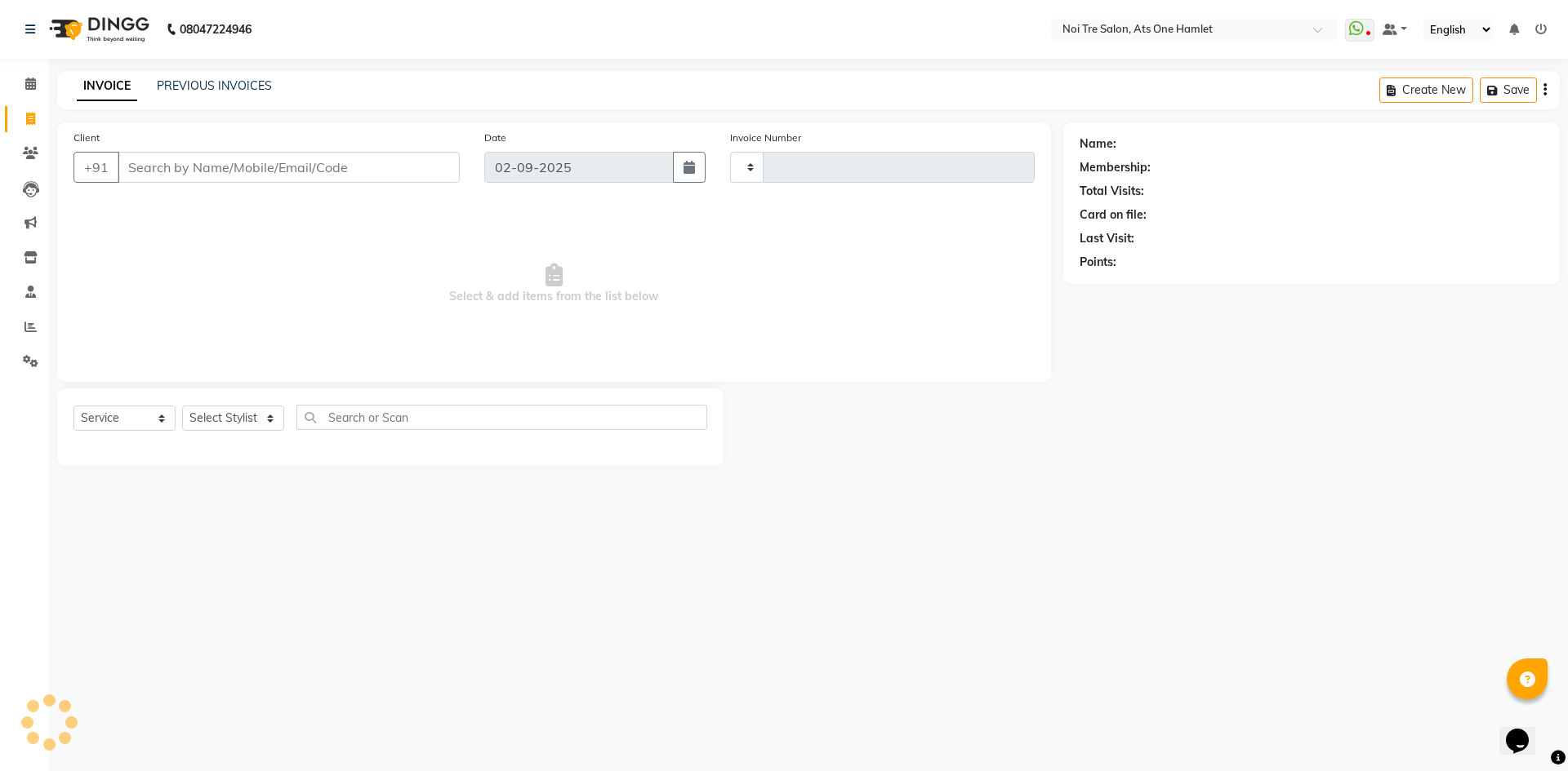
type input "2708"
select select "5096"
drag, startPoint x: 186, startPoint y: 165, endPoint x: 217, endPoint y: 224, distance: 66.6
click at [186, 165] on input "Client" at bounding box center [289, 167] width 343 height 31
click at [275, 176] on input "Client" at bounding box center [289, 167] width 343 height 31
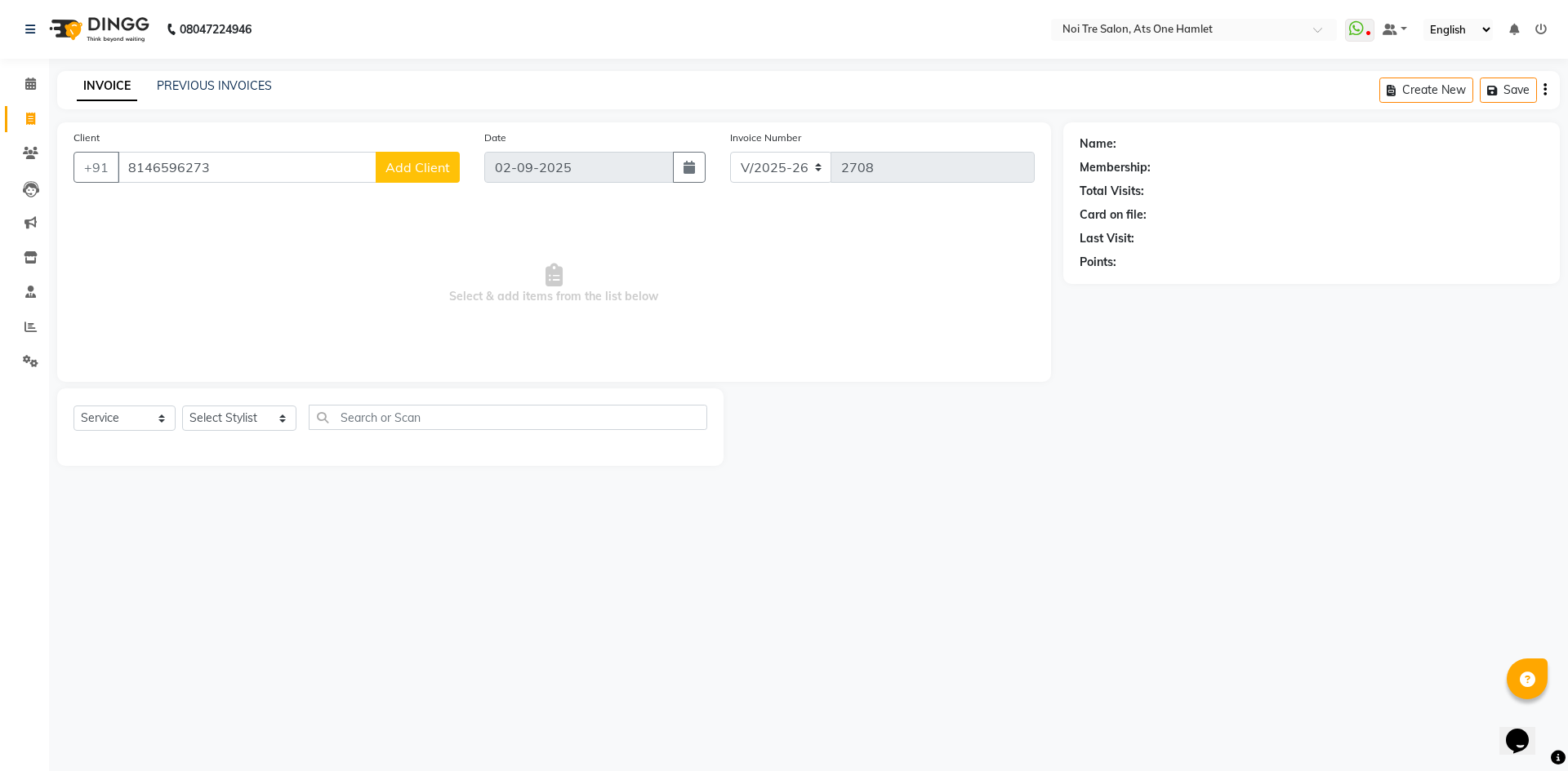
type input "8146596273"
click at [441, 163] on span "Add Client" at bounding box center [417, 168] width 64 height 17
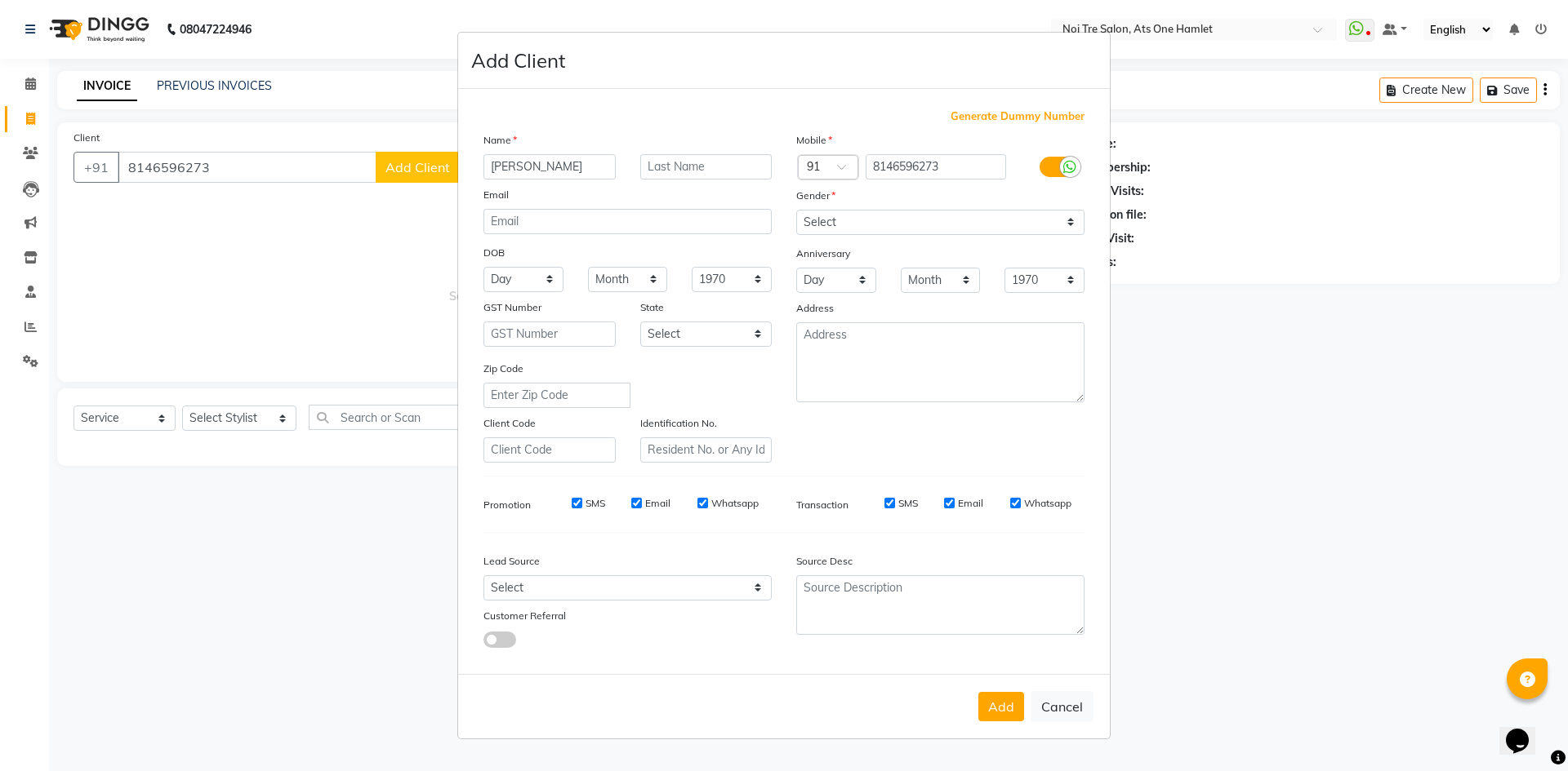
type input "rachit soni"
click at [845, 215] on select "Select [DEMOGRAPHIC_DATA] [DEMOGRAPHIC_DATA] Other Prefer Not To Say" at bounding box center [940, 222] width 289 height 25
click at [797, 210] on select "Select [DEMOGRAPHIC_DATA] [DEMOGRAPHIC_DATA] Other Prefer Not To Say" at bounding box center [940, 222] width 289 height 25
drag, startPoint x: 854, startPoint y: 224, endPoint x: 854, endPoint y: 234, distance: 10.0
click at [854, 224] on select "Select [DEMOGRAPHIC_DATA] [DEMOGRAPHIC_DATA] Other Prefer Not To Say" at bounding box center [940, 222] width 289 height 25
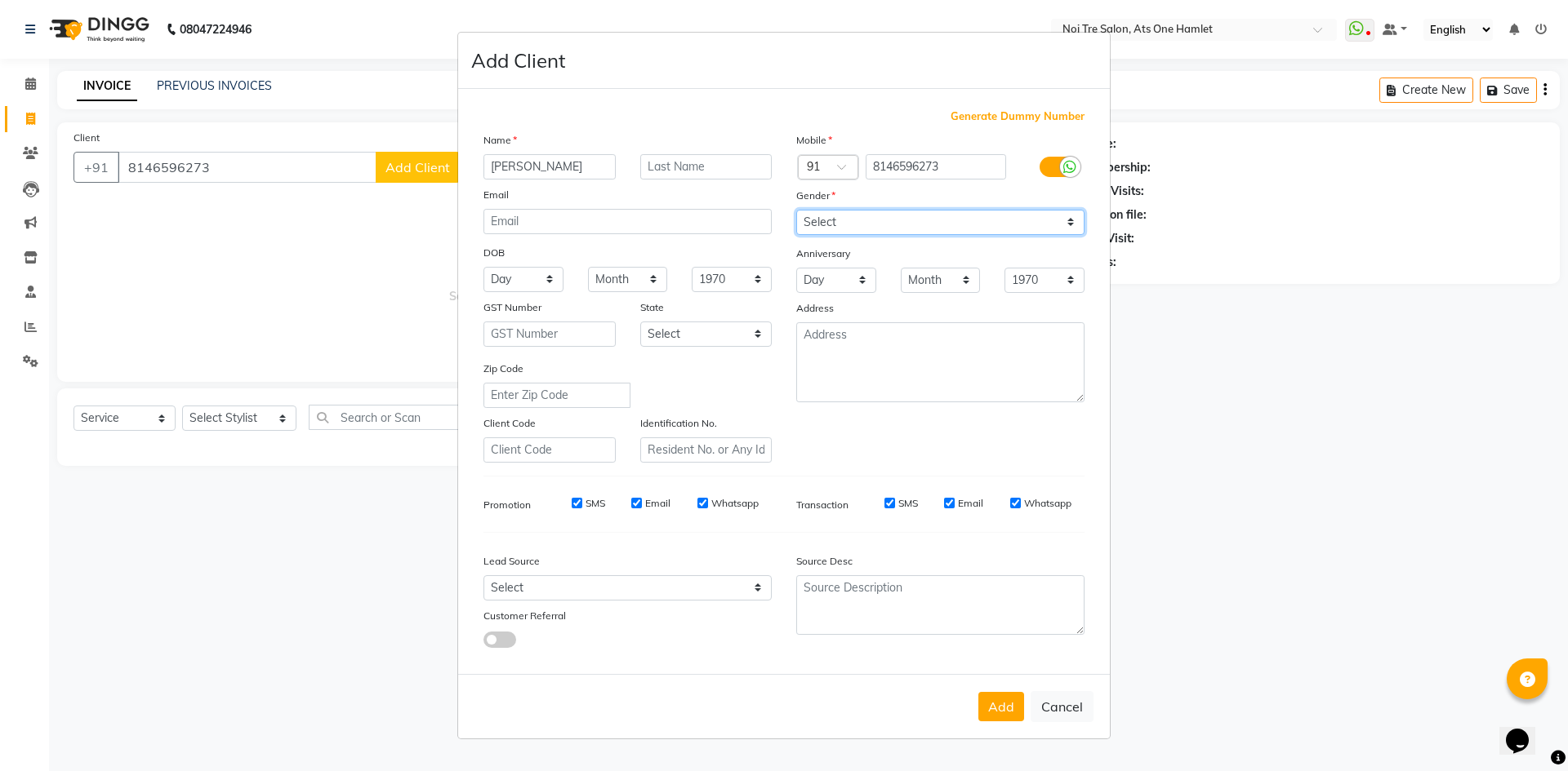
select select "[DEMOGRAPHIC_DATA]"
click at [797, 210] on select "Select [DEMOGRAPHIC_DATA] [DEMOGRAPHIC_DATA] Other Prefer Not To Say" at bounding box center [940, 222] width 289 height 25
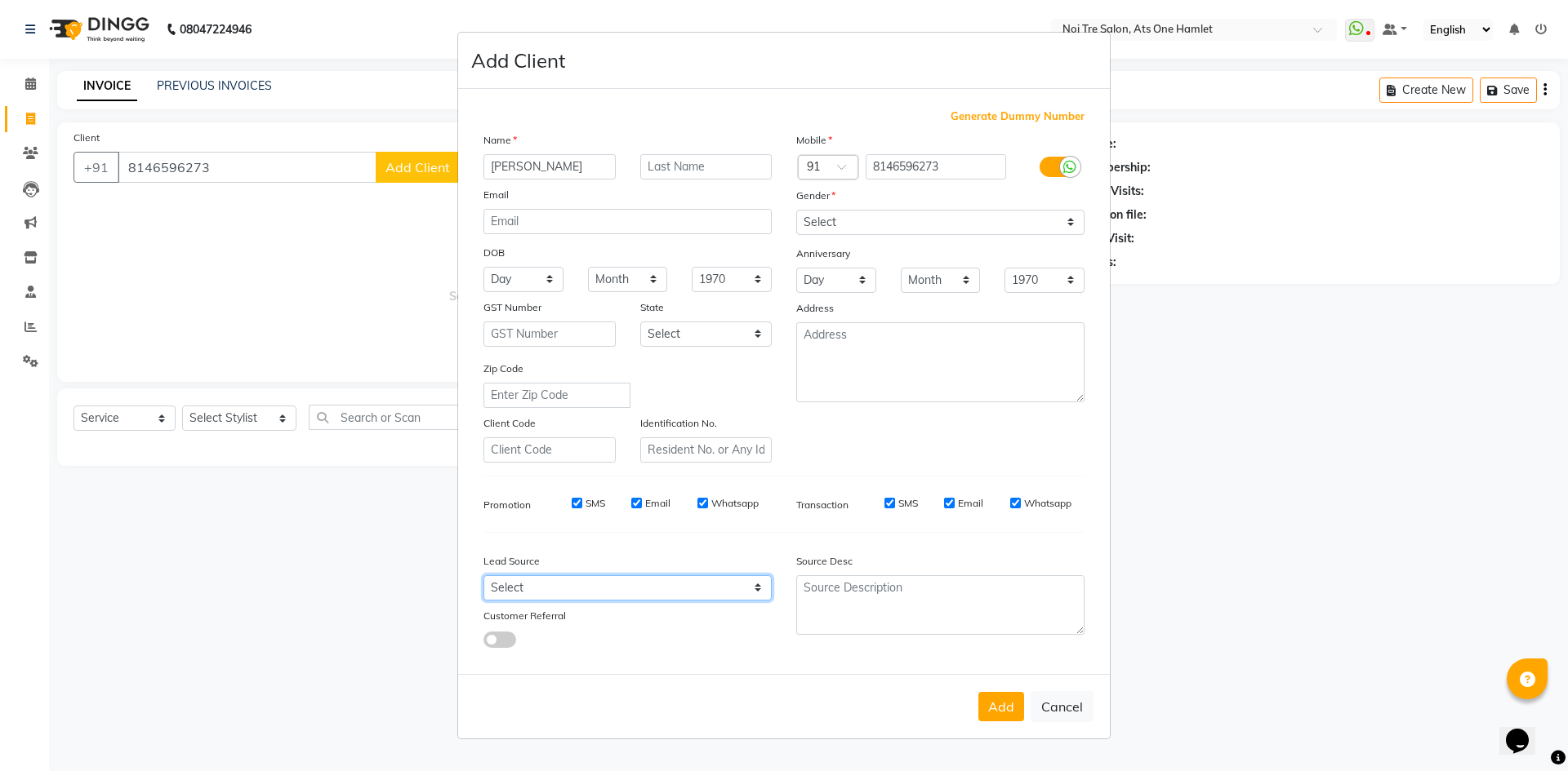
click at [590, 575] on select "Select Walk-in Referral Internet Friend Word of Mouth Advertisement Facebook Ju…" at bounding box center [628, 587] width 289 height 25
select select "33628"
click at [484, 575] on select "Select Walk-in Referral Internet Friend Word of Mouth Advertisement Facebook Ju…" at bounding box center [628, 587] width 289 height 25
click at [984, 699] on button "Add" at bounding box center [1001, 707] width 45 height 30
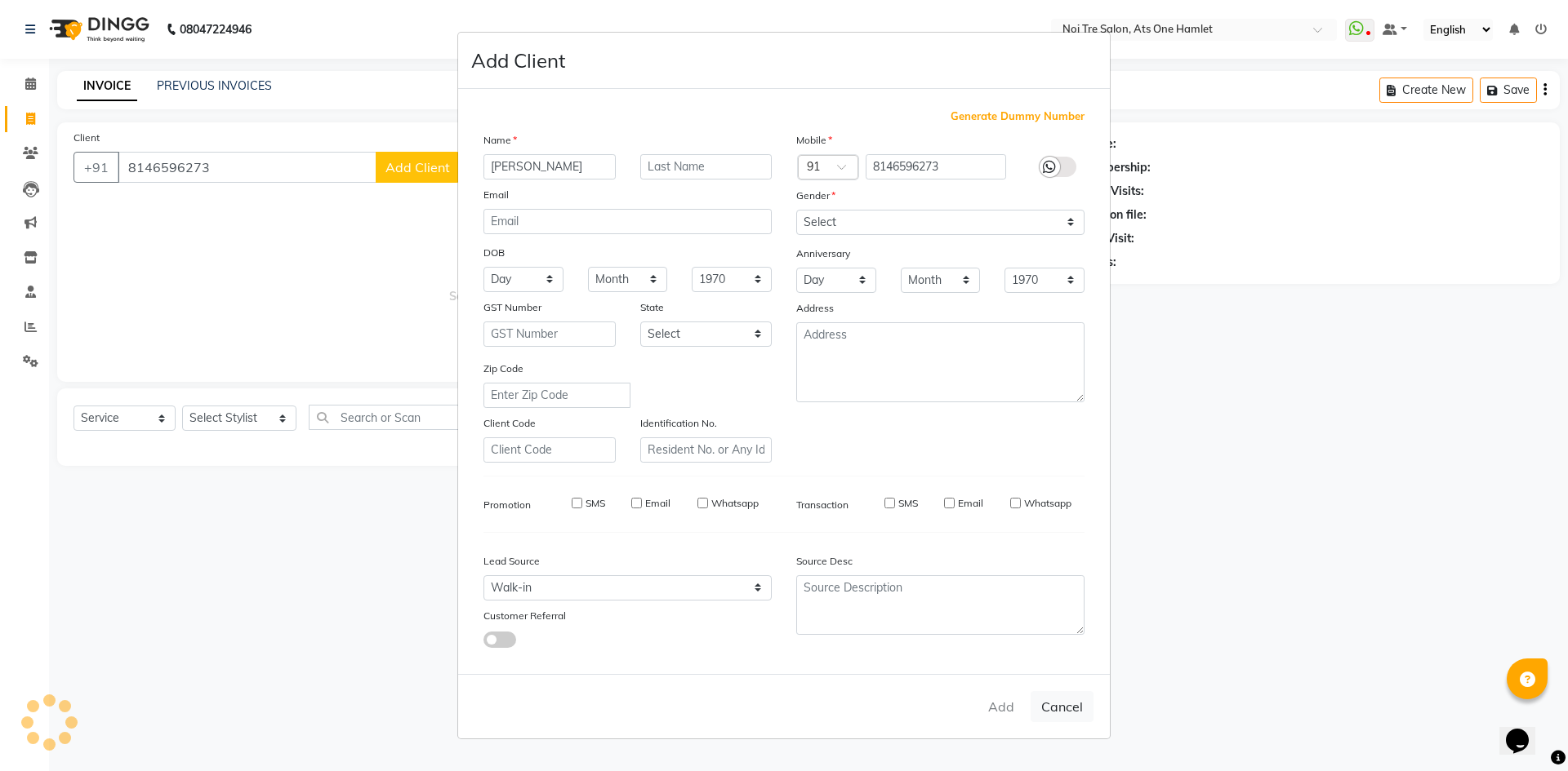
select select
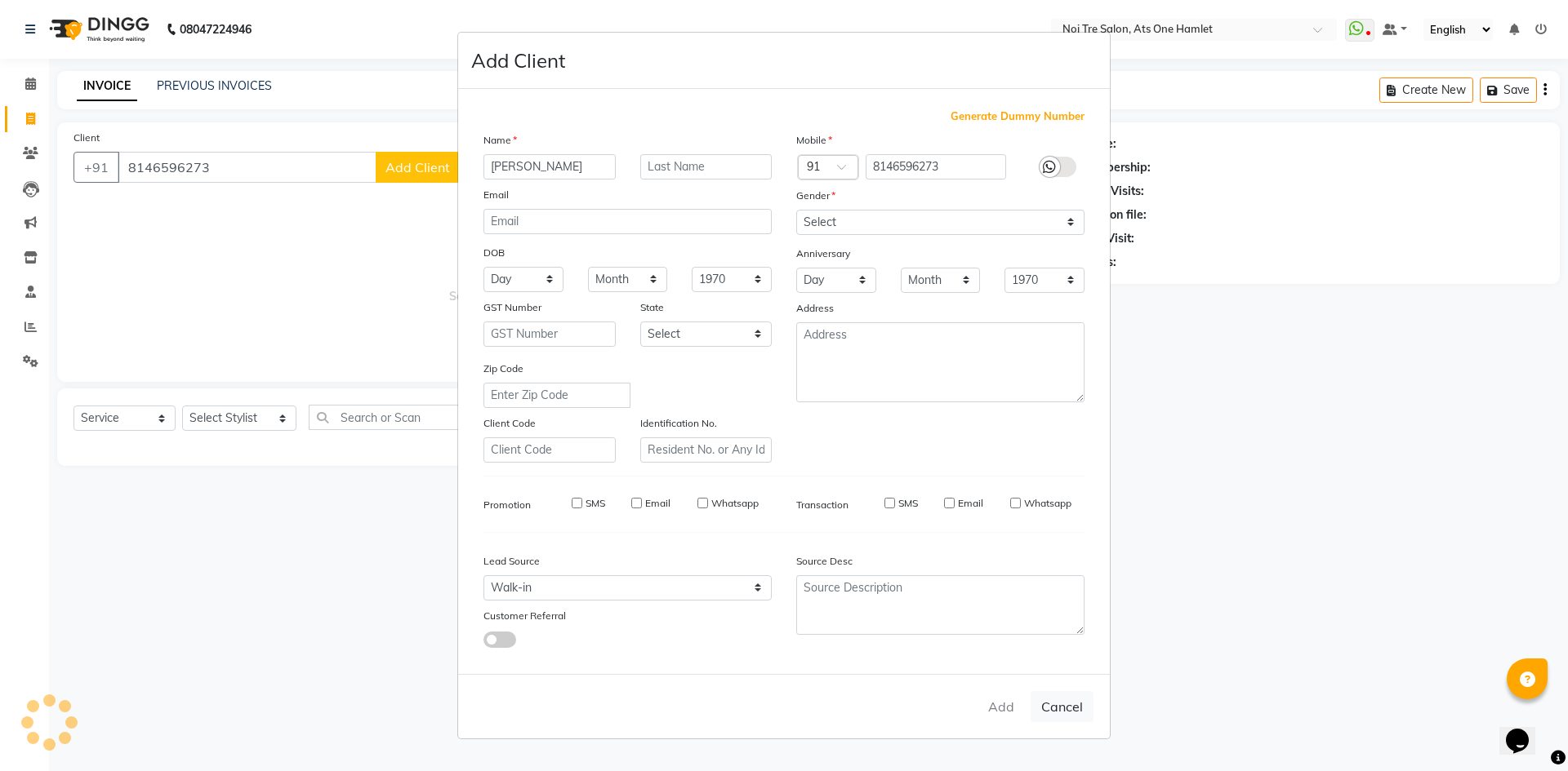
select select
checkbox input "false"
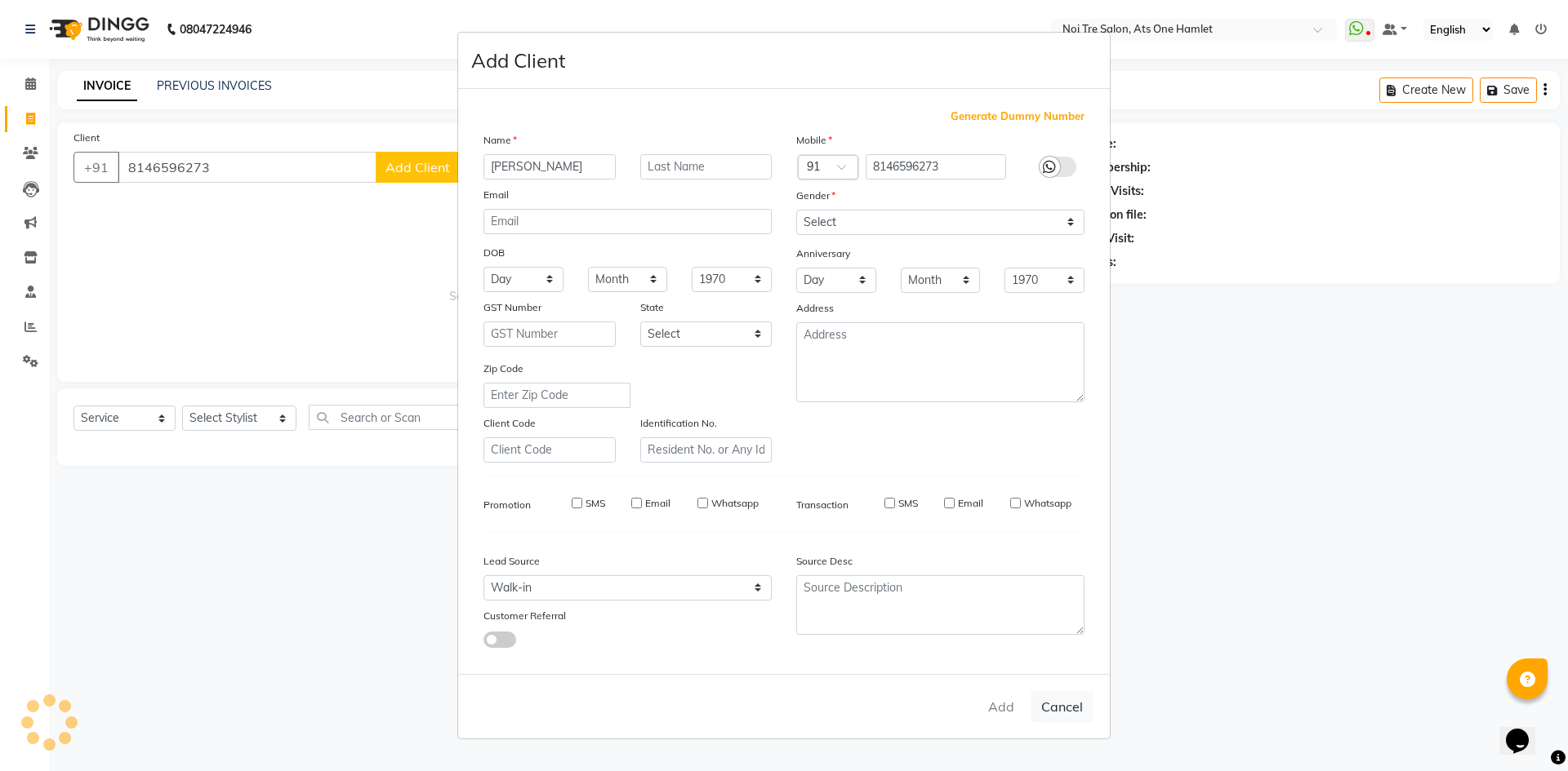
checkbox input "false"
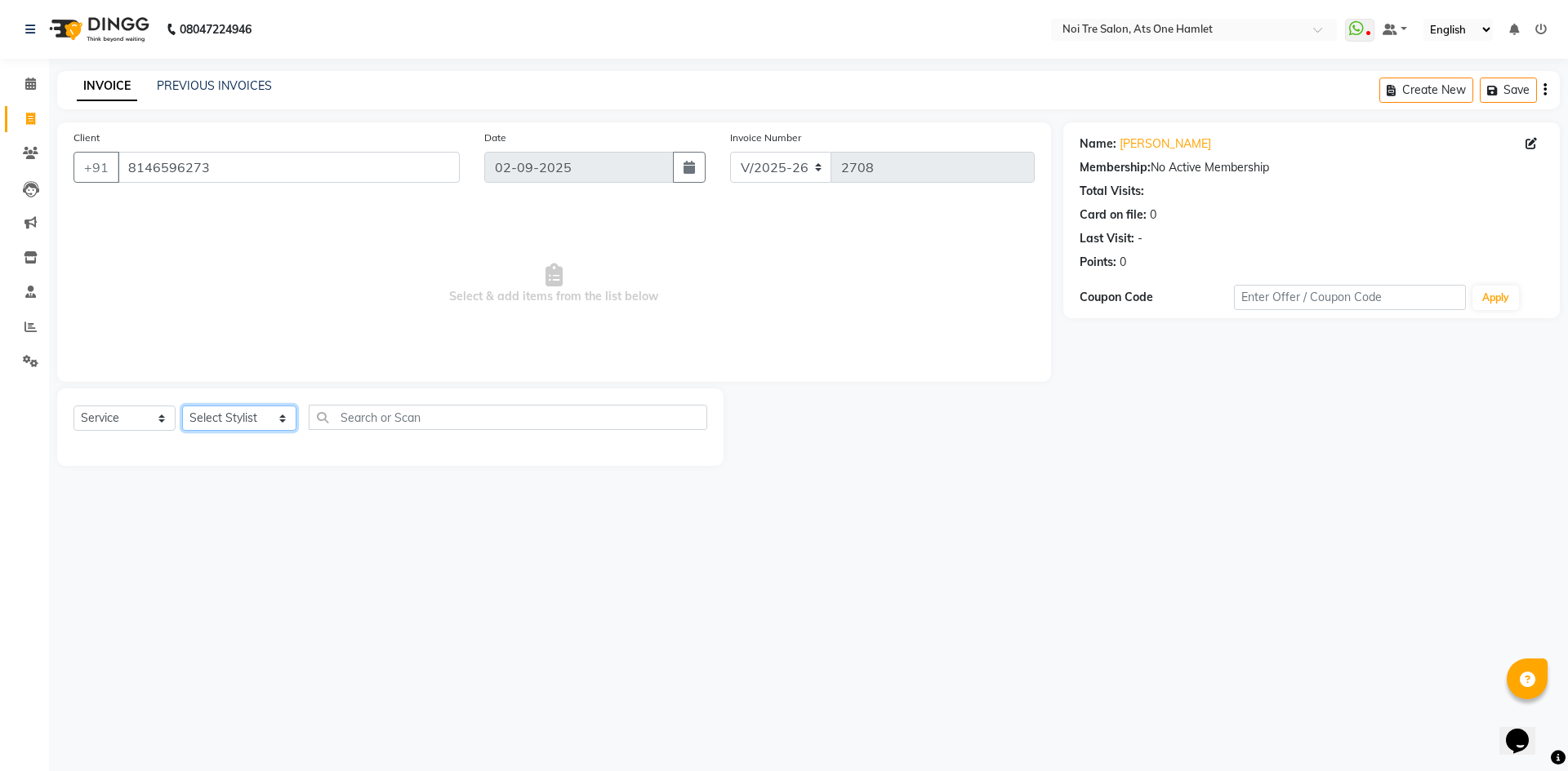
click at [247, 412] on select "Select Stylist [PERSON_NAME] [PERSON_NAME] [PERSON_NAME] [PERSON_NAME] 104 [PER…" at bounding box center [239, 418] width 114 height 25
click at [159, 409] on select "Select Service Product Membership Package Voucher Prepaid Gift Card" at bounding box center [124, 418] width 102 height 25
select select "product"
click at [73, 405] on select "Select Service Product Membership Package Voucher Prepaid Gift Card" at bounding box center [124, 418] width 102 height 25
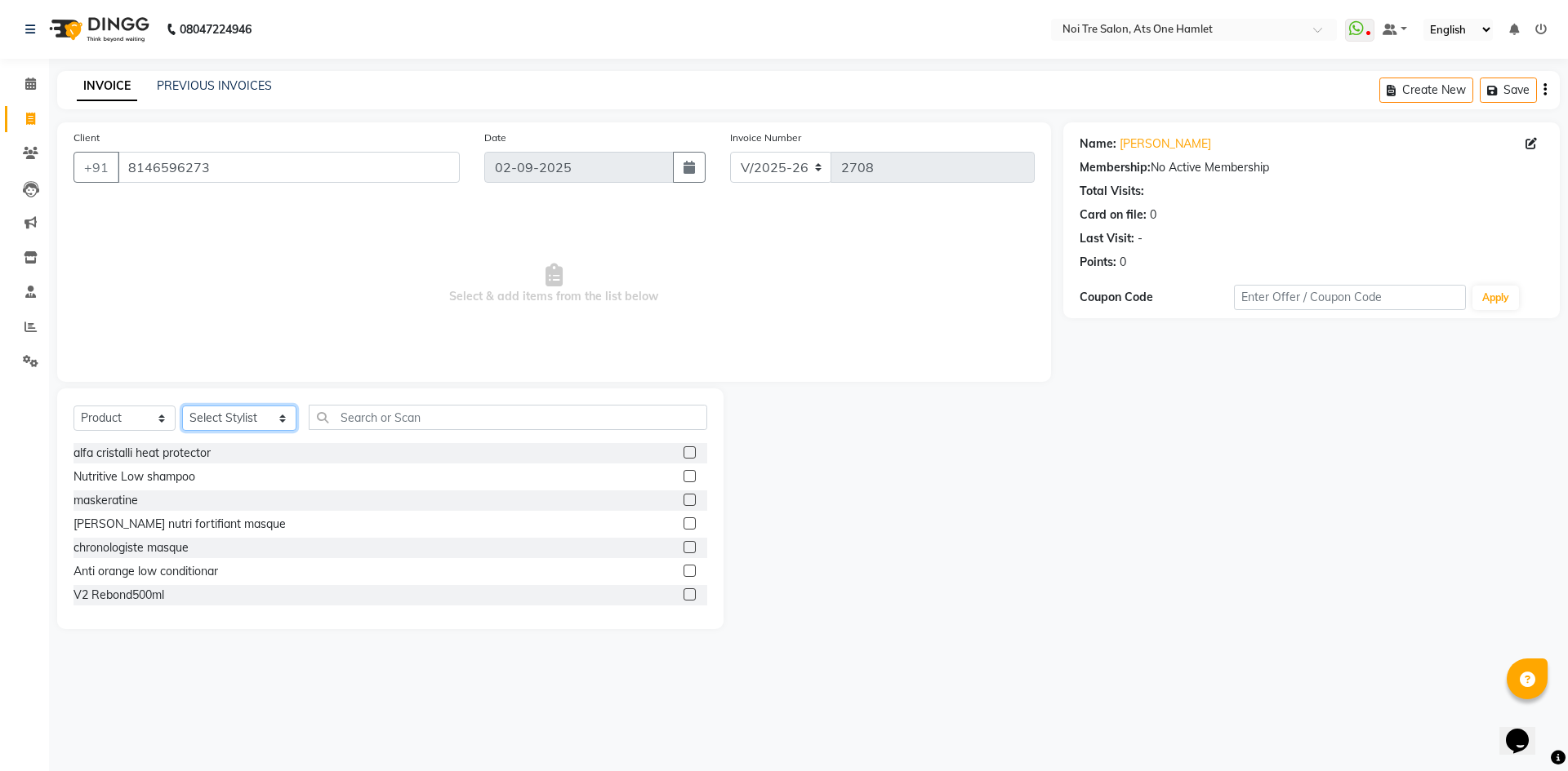
click at [248, 424] on select "Select Stylist [PERSON_NAME] [PERSON_NAME] [PERSON_NAME] [PERSON_NAME] 104 [PER…" at bounding box center [239, 418] width 114 height 25
select select "39019"
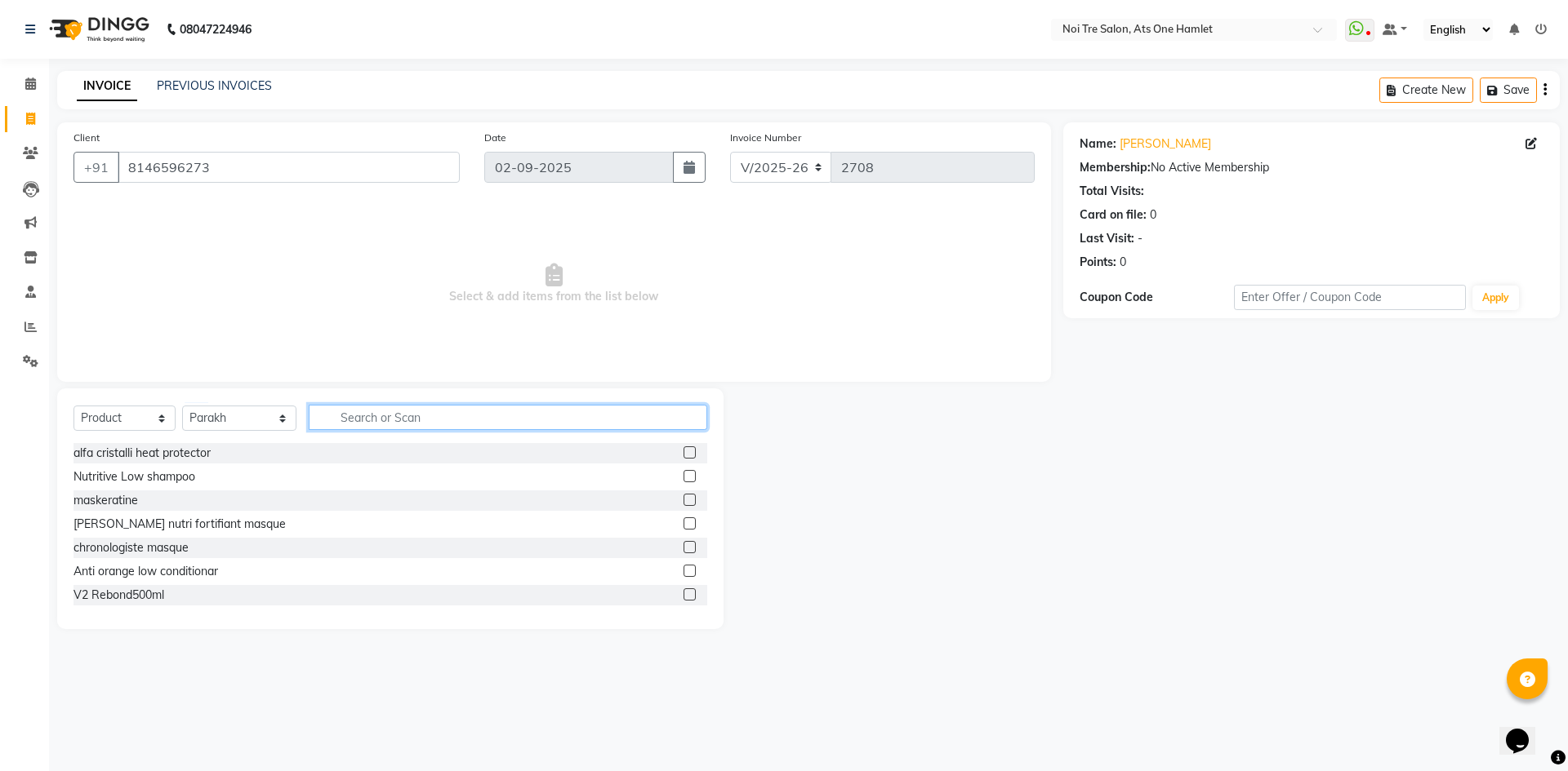
click at [404, 428] on input "text" at bounding box center [508, 417] width 398 height 25
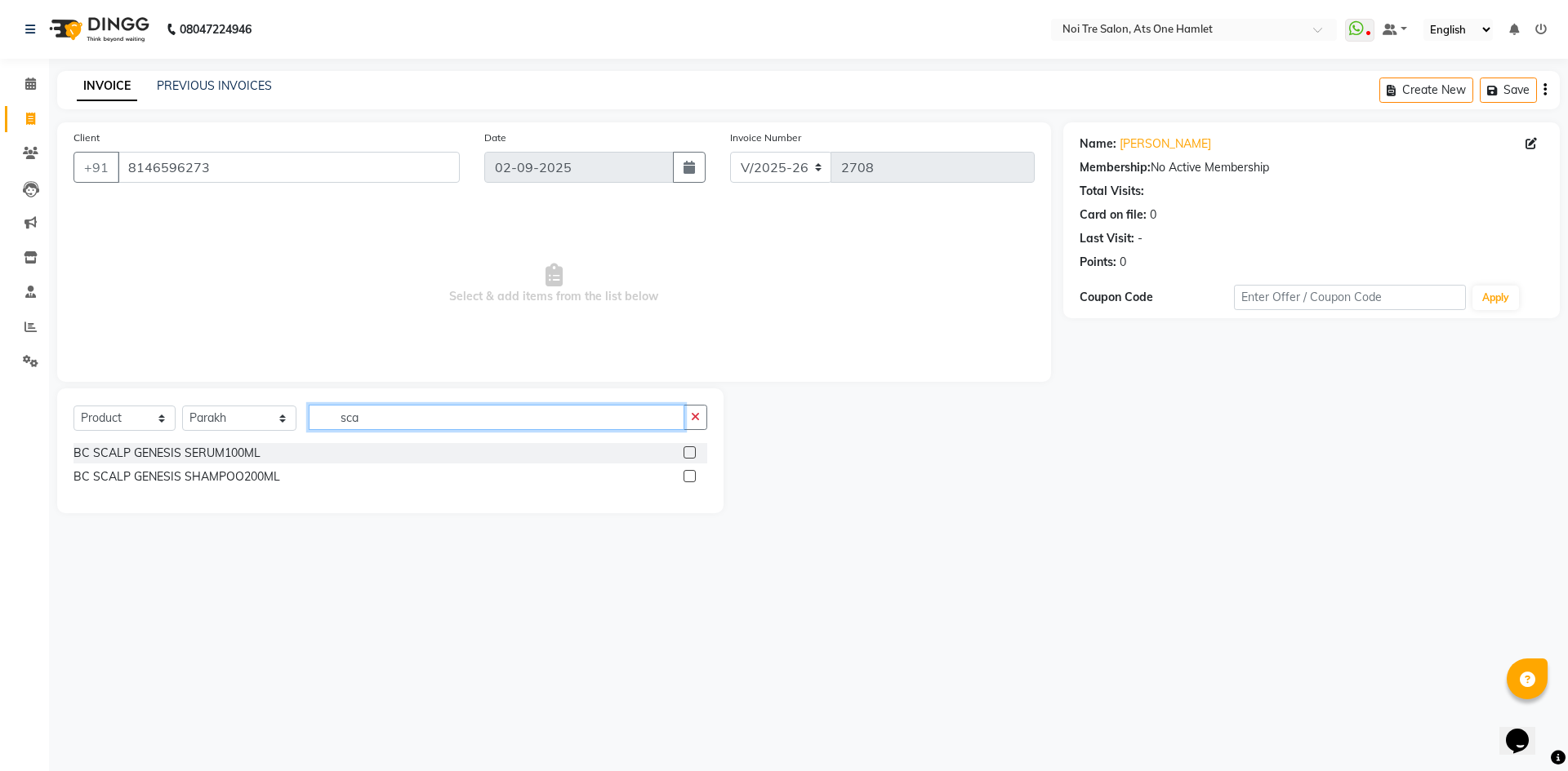
drag, startPoint x: 392, startPoint y: 414, endPoint x: 227, endPoint y: 418, distance: 165.0
click at [227, 418] on div "Select Service Product Membership Package Voucher Prepaid Gift Card Select Styl…" at bounding box center [390, 423] width 634 height 38
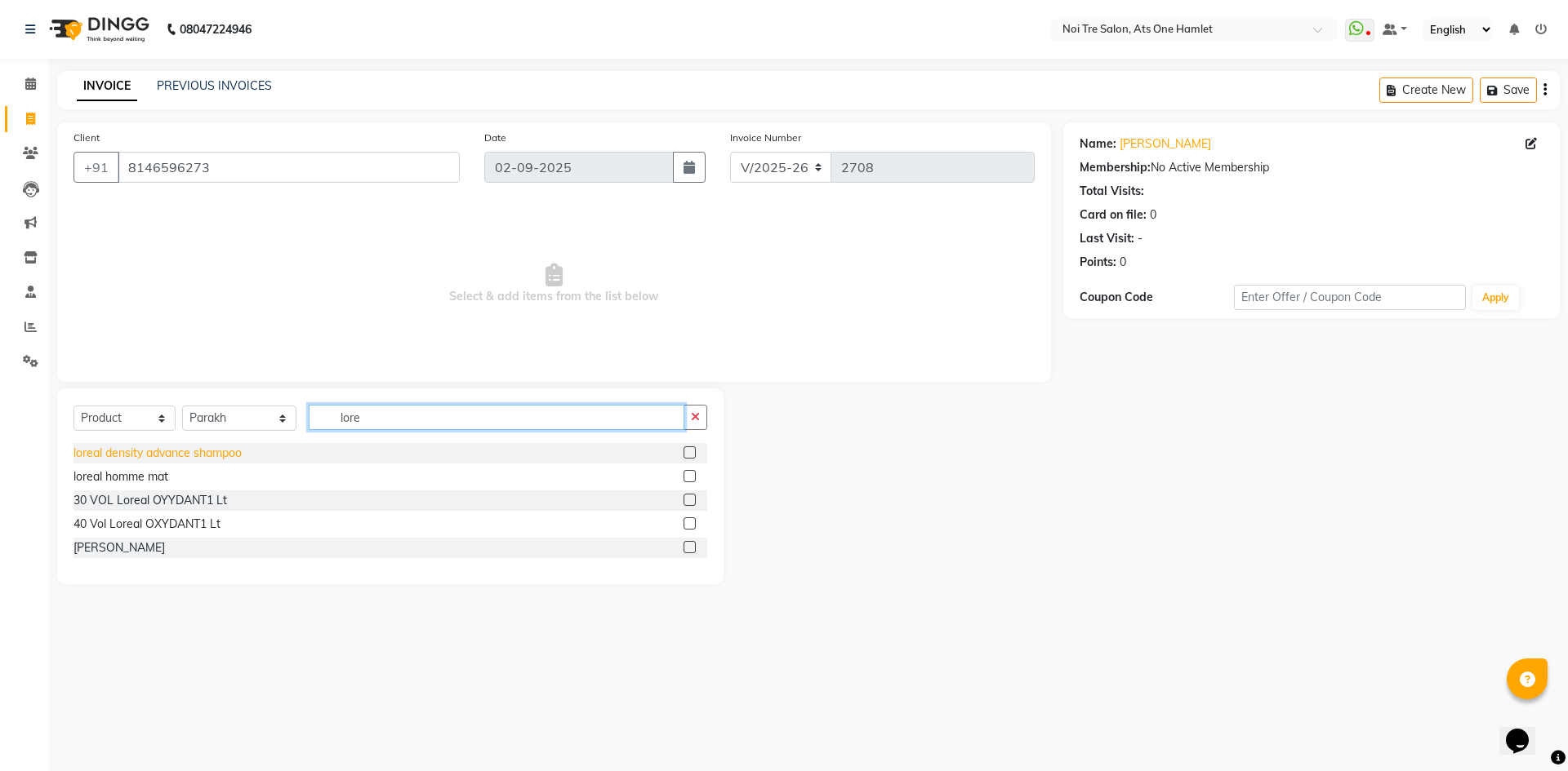
type input "lore"
click at [225, 453] on div "loreal density advance shampoo" at bounding box center [157, 453] width 168 height 17
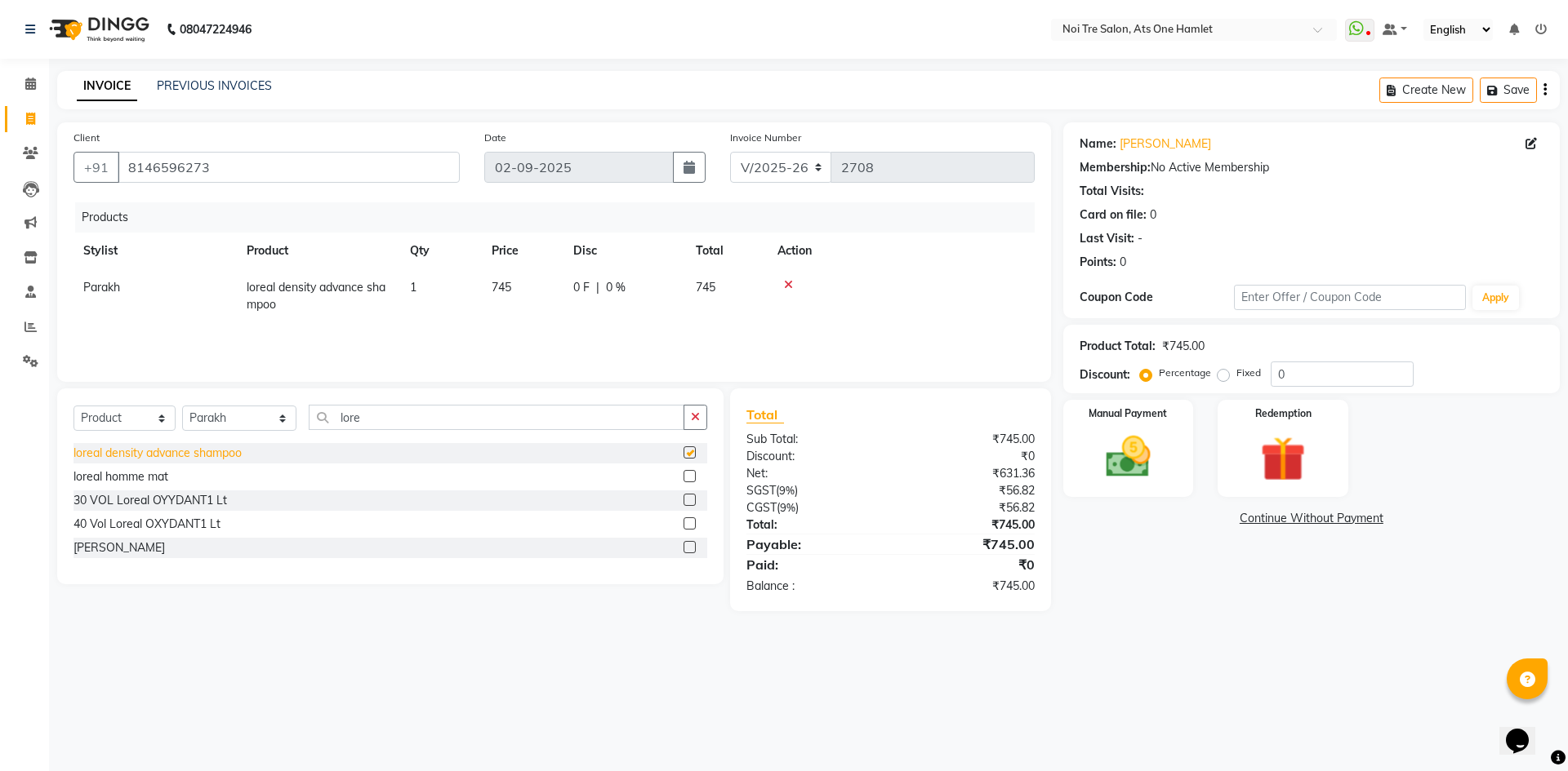
checkbox input "false"
click at [499, 287] on span "745" at bounding box center [501, 288] width 19 height 15
select select "39019"
drag, startPoint x: 556, startPoint y: 283, endPoint x: 465, endPoint y: 289, distance: 91.2
click at [465, 289] on tr "aamir Abhishekh AJEET Ali Anuradha ARSH atique ATUL 104 AZAD Bhawana chahat Cha…" at bounding box center [553, 292] width 961 height 46
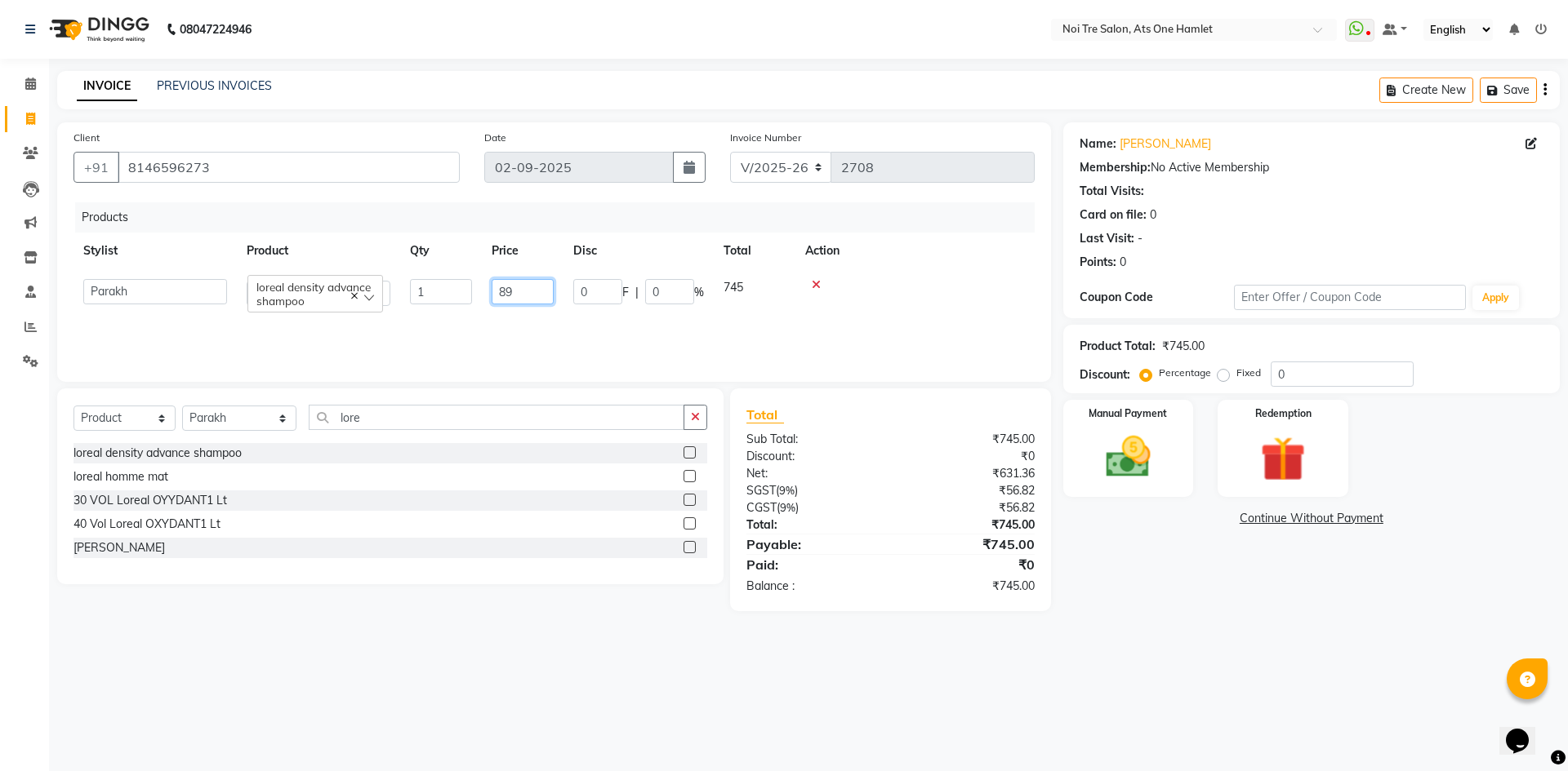
type input "895"
click at [1091, 477] on img at bounding box center [1128, 457] width 76 height 54
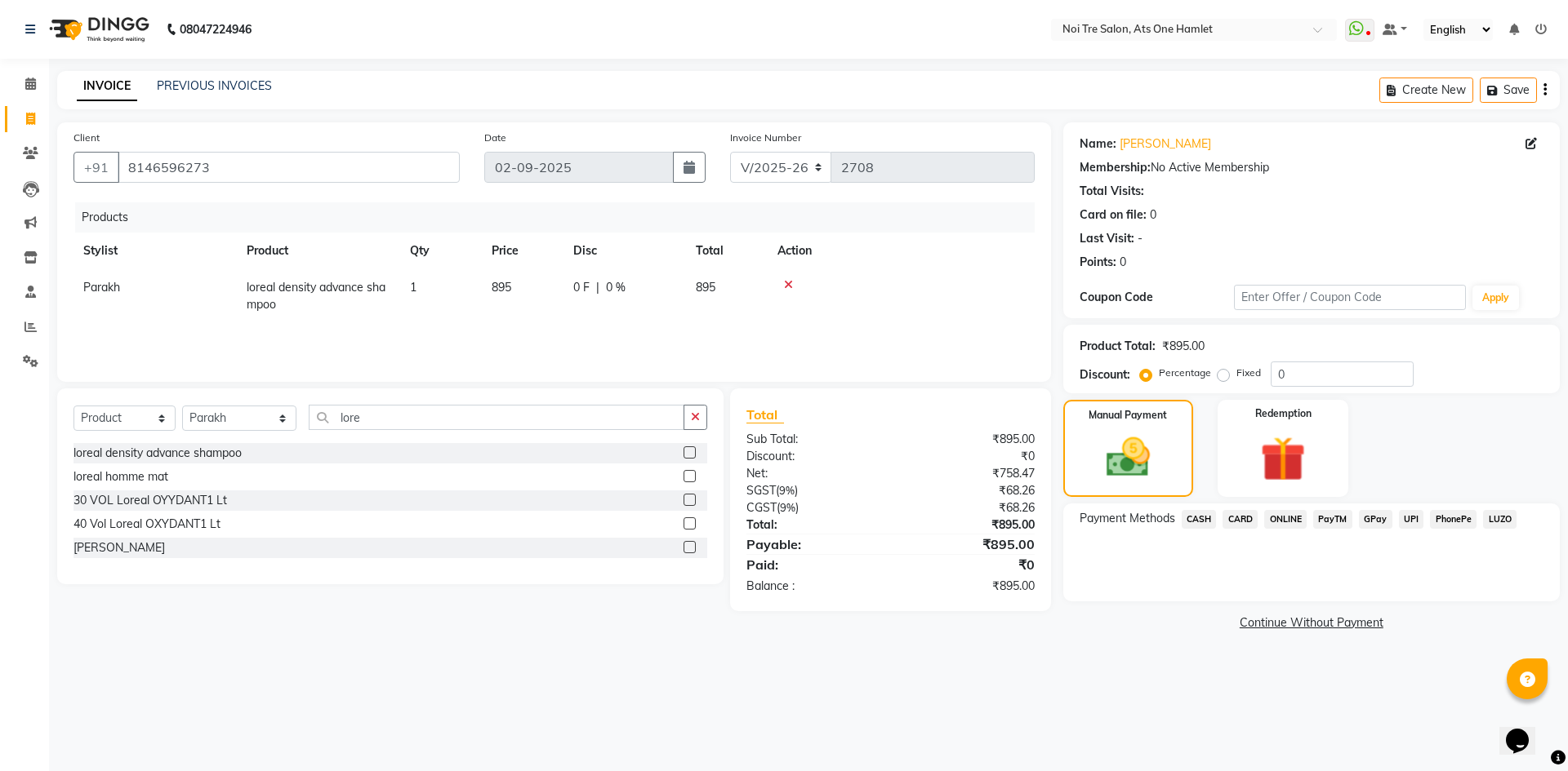
click at [1287, 519] on span "ONLINE" at bounding box center [1286, 520] width 43 height 19
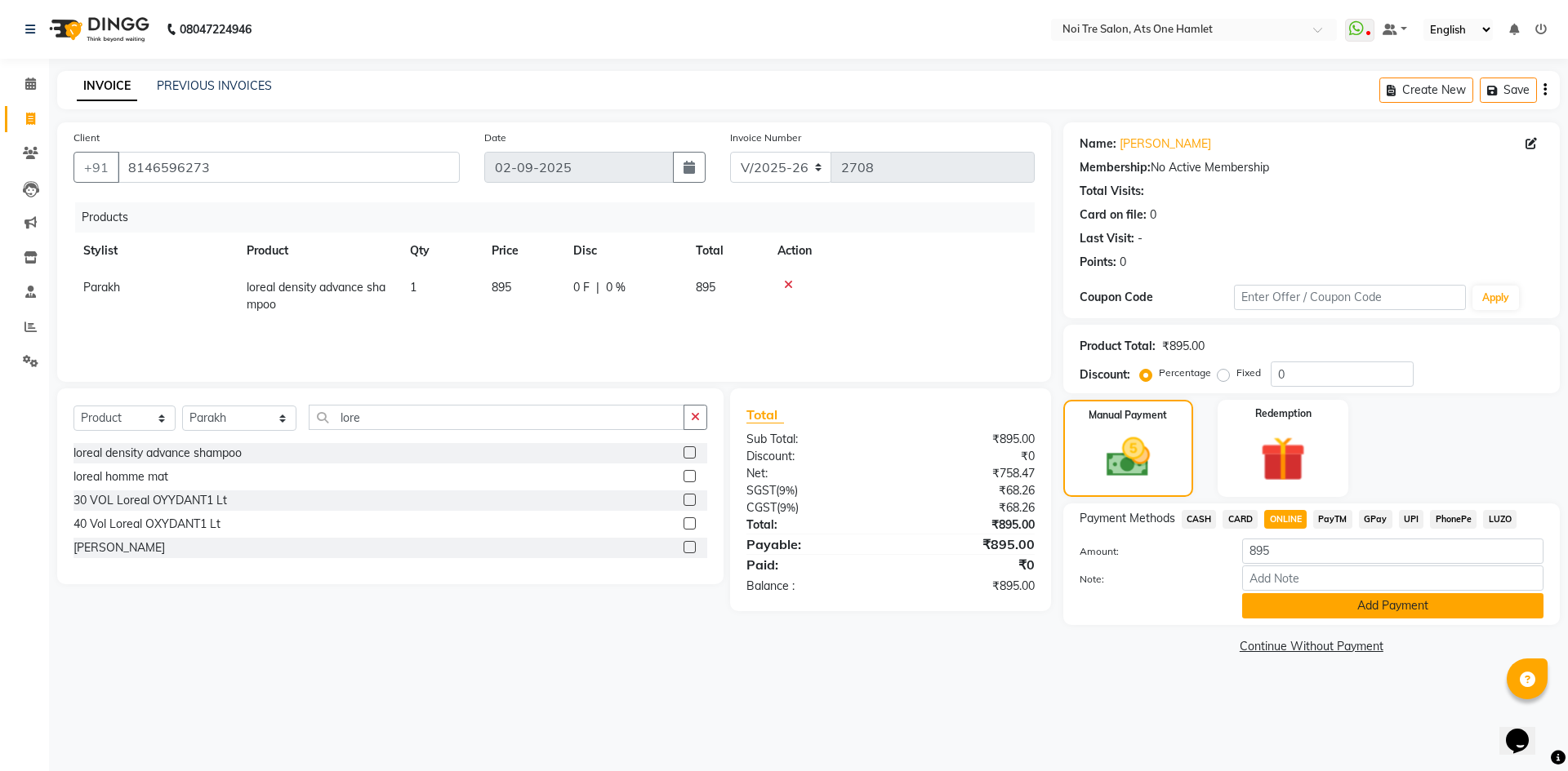
click at [1300, 614] on button "Add Payment" at bounding box center [1393, 606] width 302 height 25
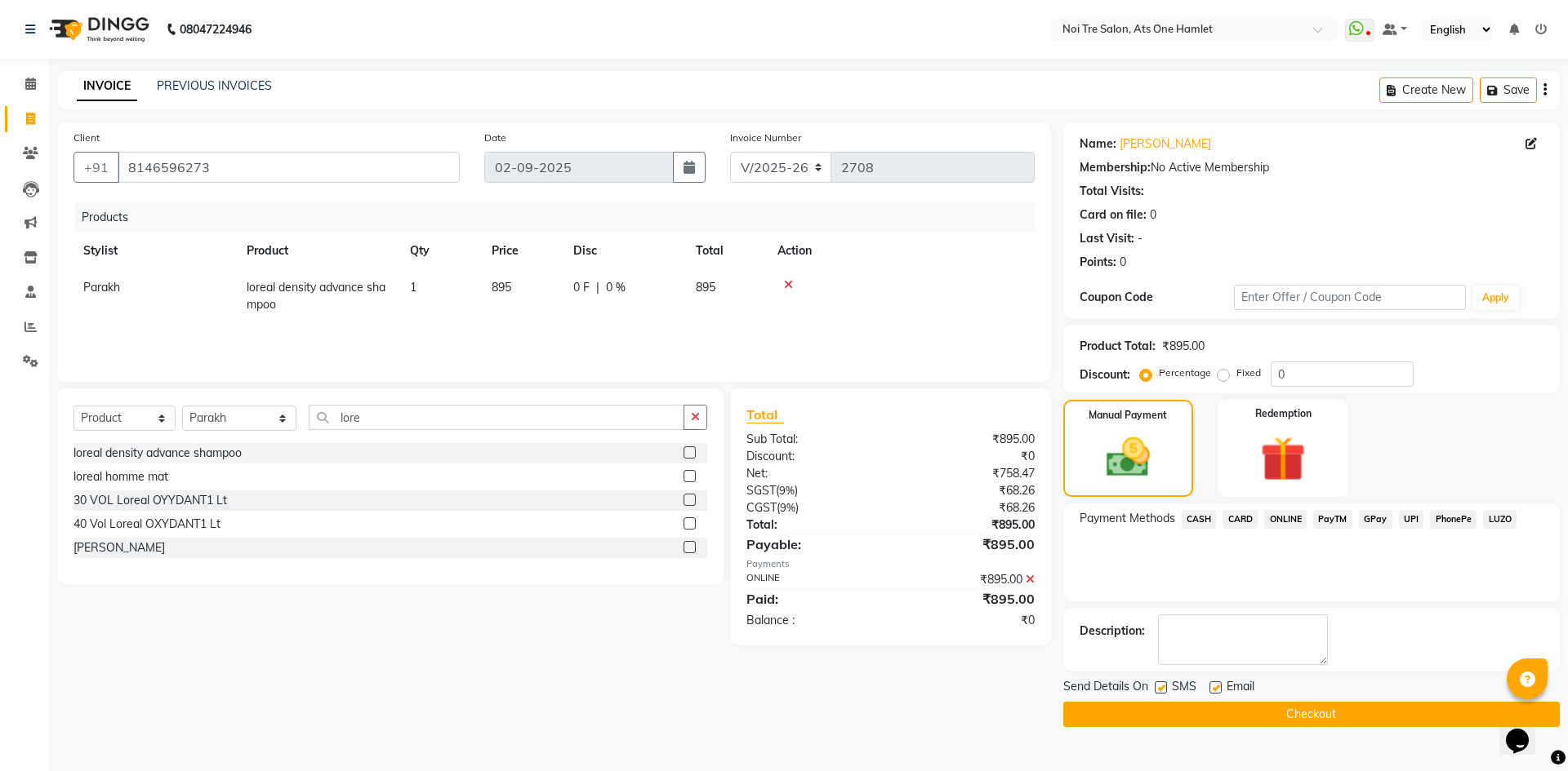
click at [1314, 706] on button "Checkout" at bounding box center [1311, 714] width 497 height 25
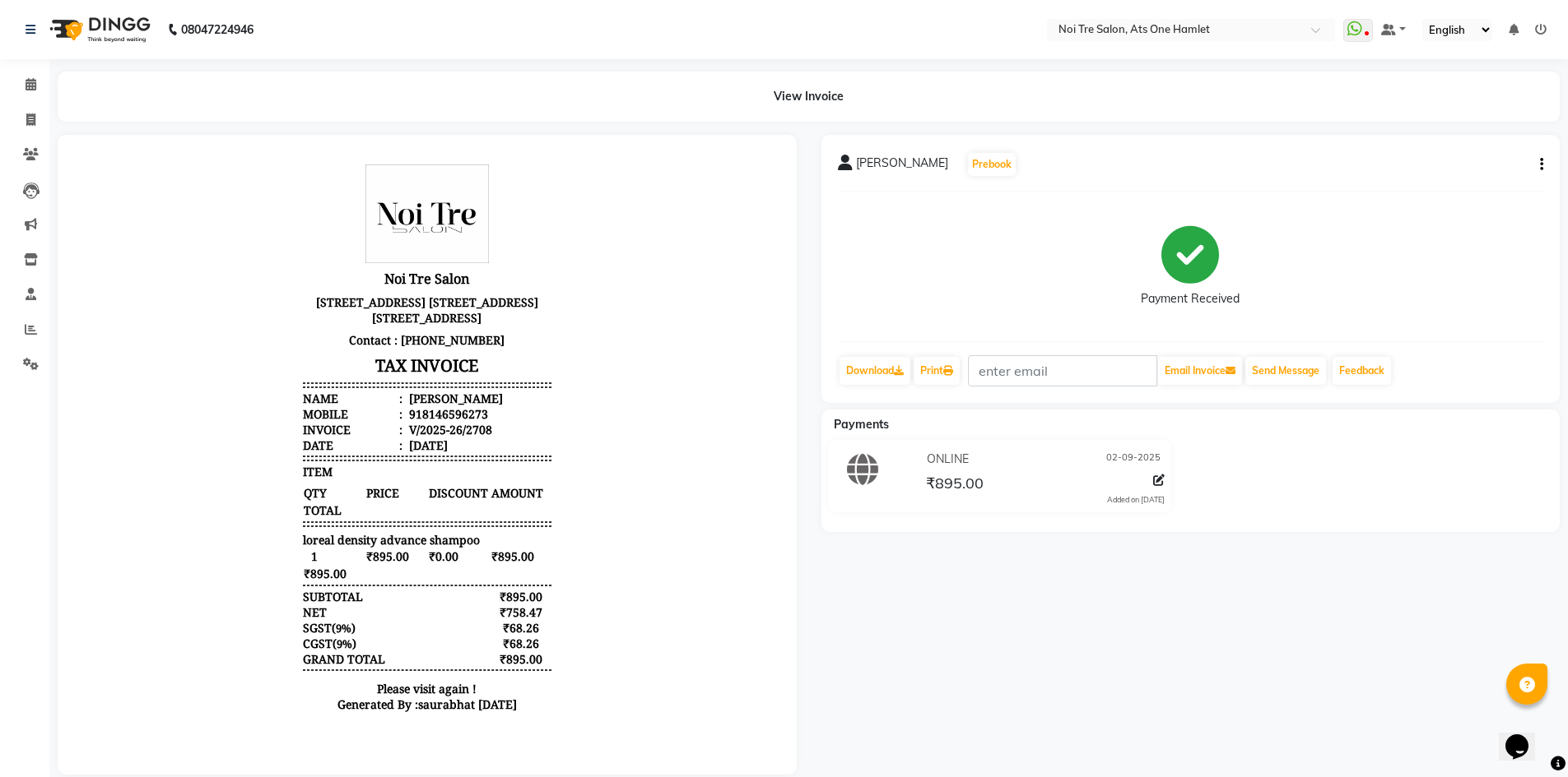
click at [2, 76] on li "Calendar" at bounding box center [24, 85] width 50 height 36
click at [22, 85] on span at bounding box center [31, 85] width 29 height 19
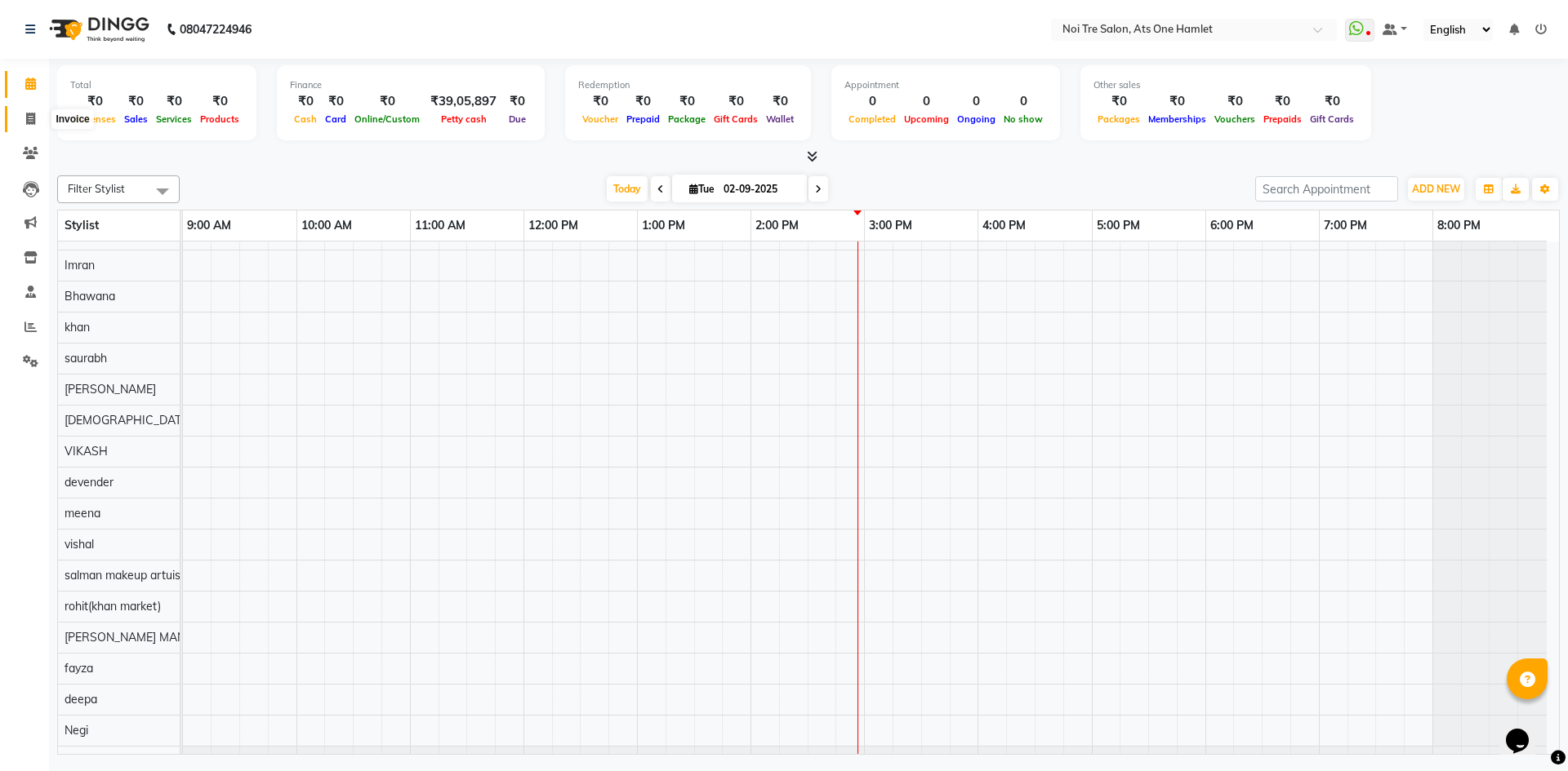
drag, startPoint x: 28, startPoint y: 125, endPoint x: 28, endPoint y: 86, distance: 39.0
click at [28, 125] on span at bounding box center [31, 120] width 29 height 19
select select "5096"
select select "service"
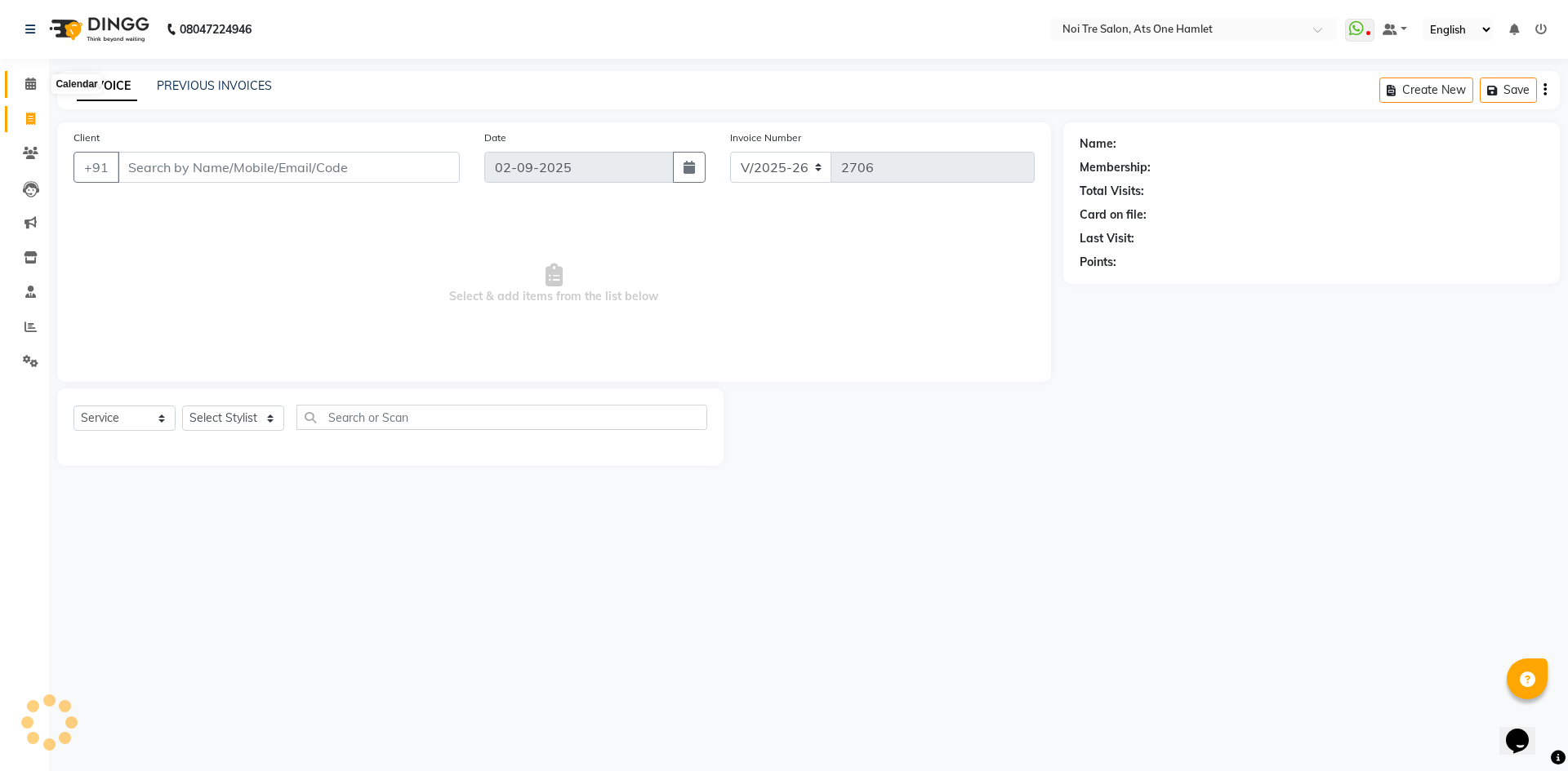
click at [28, 86] on icon at bounding box center [30, 84] width 10 height 12
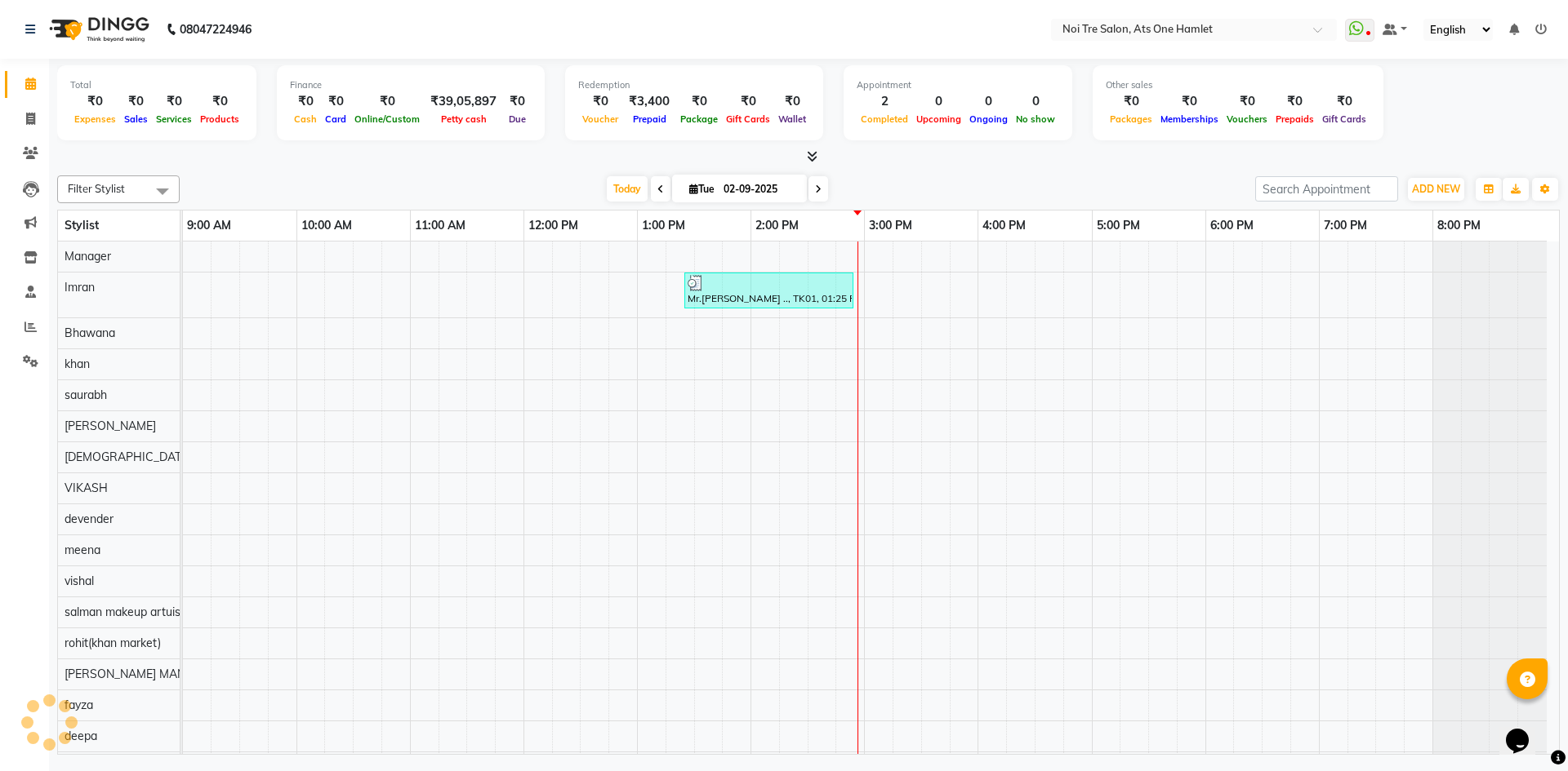
scroll to position [22, 0]
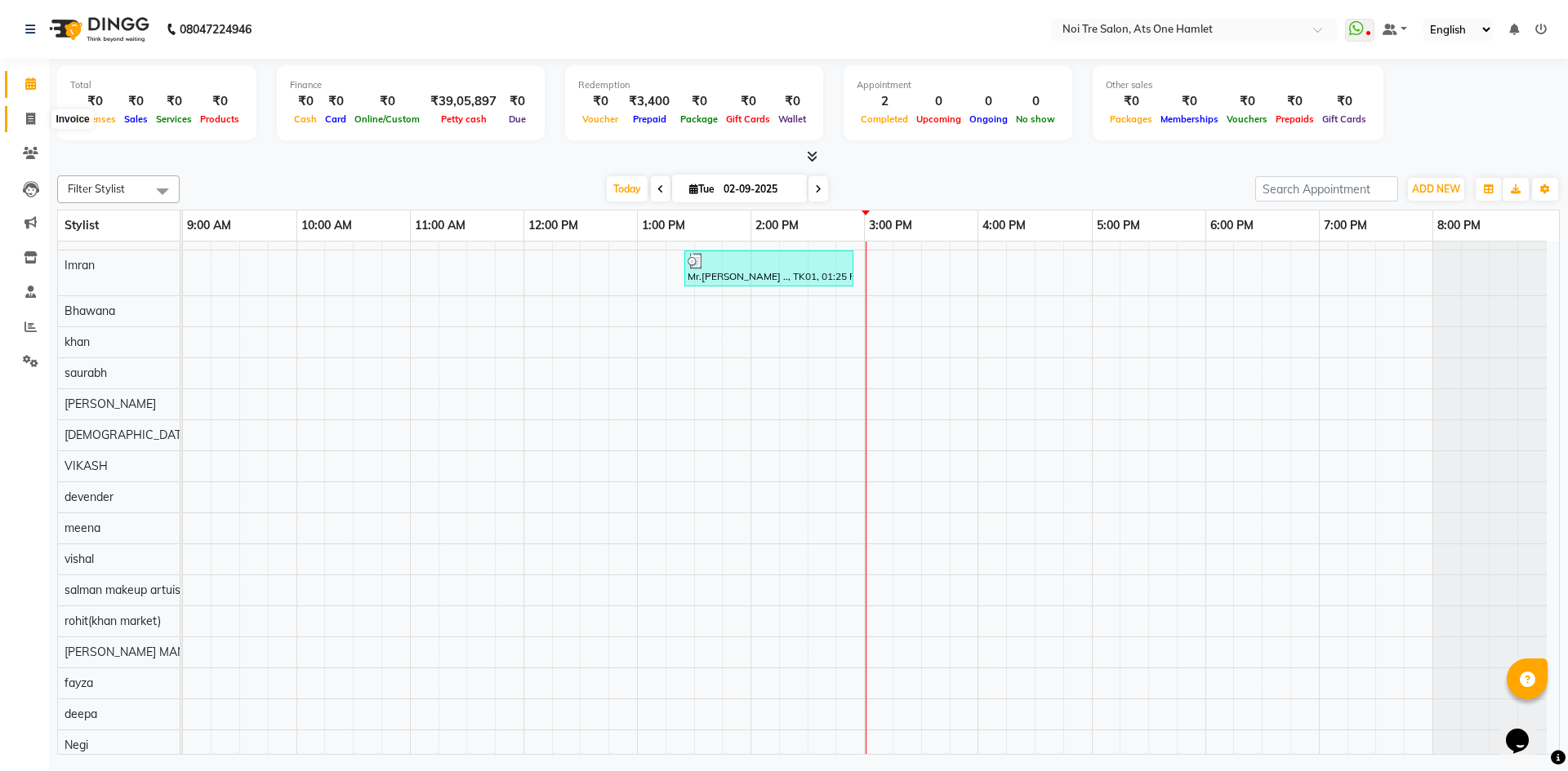
click at [43, 112] on span at bounding box center [31, 120] width 29 height 19
select select "service"
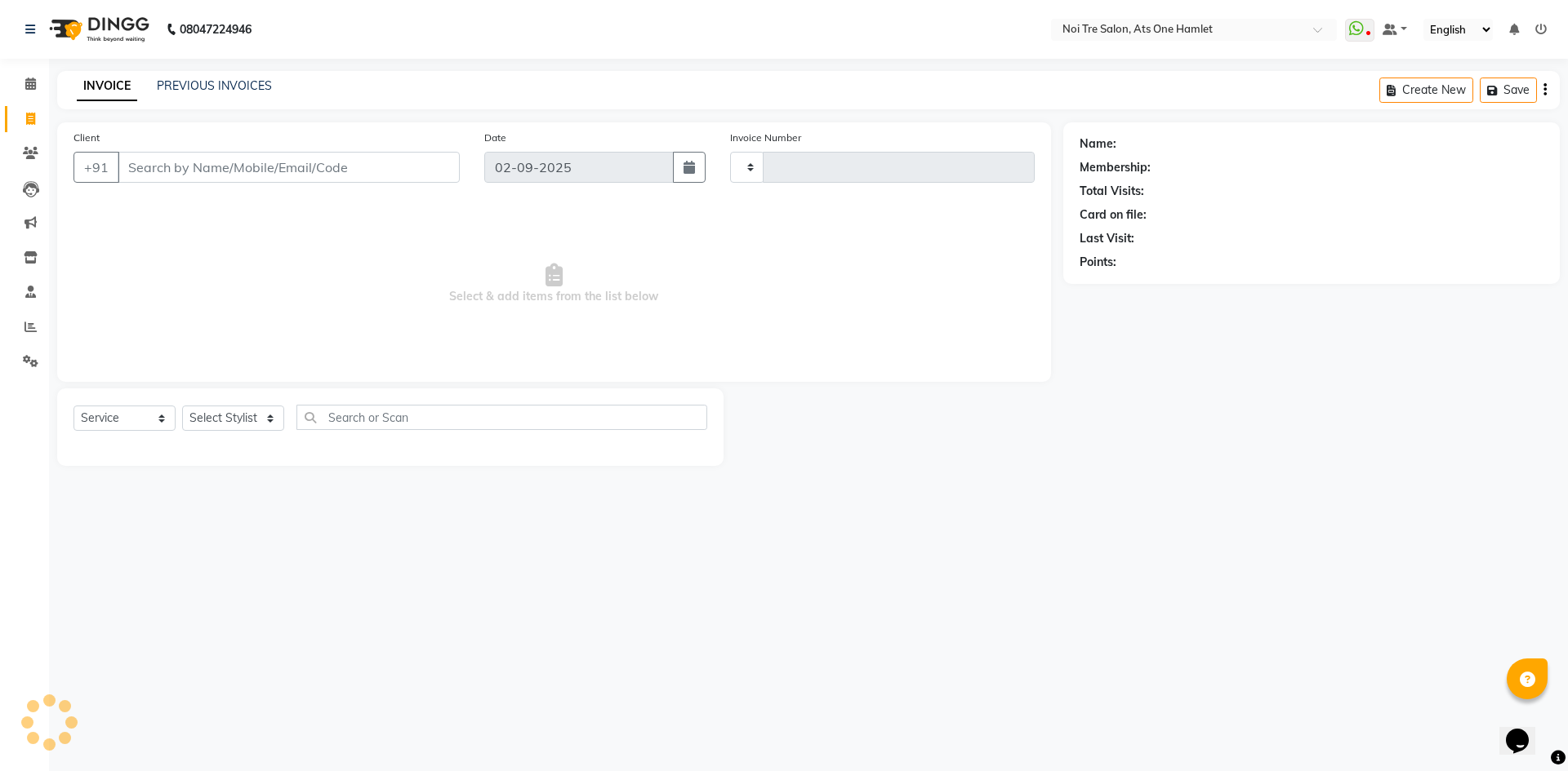
type input "2706"
select select "5096"
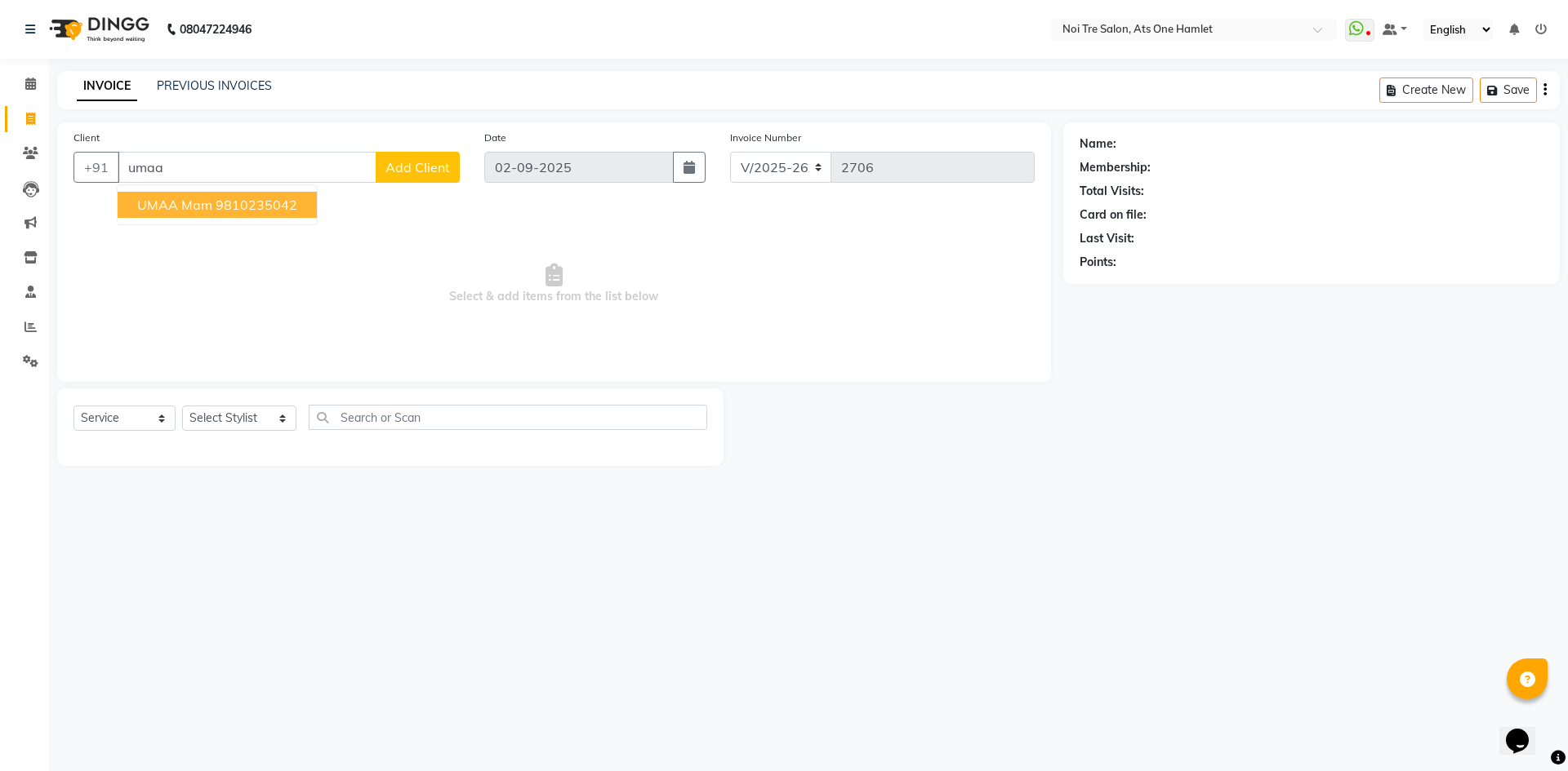
click at [238, 205] on ngb-highlight "9810235042" at bounding box center [256, 205] width 82 height 17
type input "9810235042"
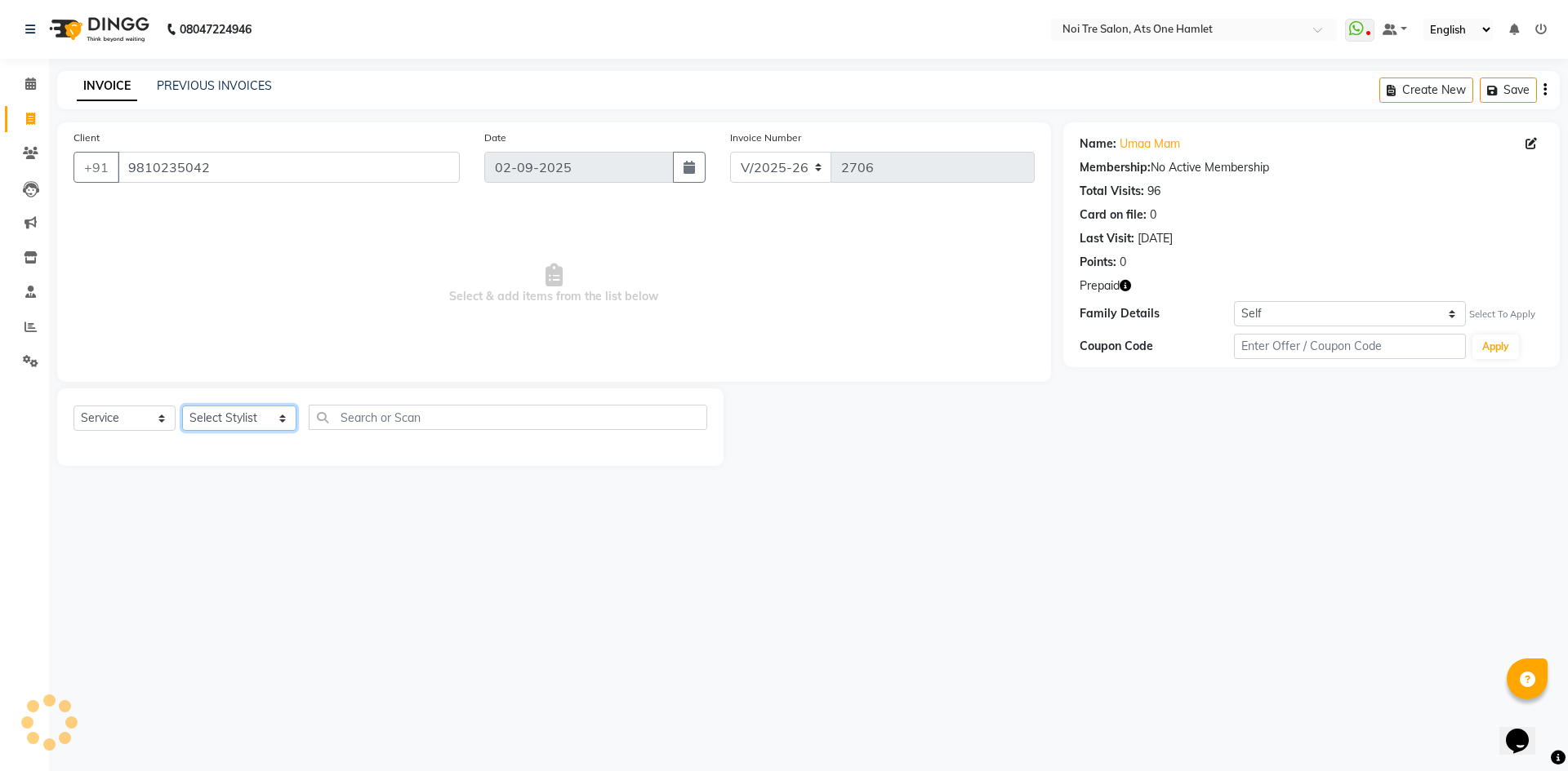
click at [250, 425] on select "Select Stylist [PERSON_NAME] [PERSON_NAME] [PERSON_NAME] [PERSON_NAME] 104 [PER…" at bounding box center [239, 418] width 114 height 25
select select "32442"
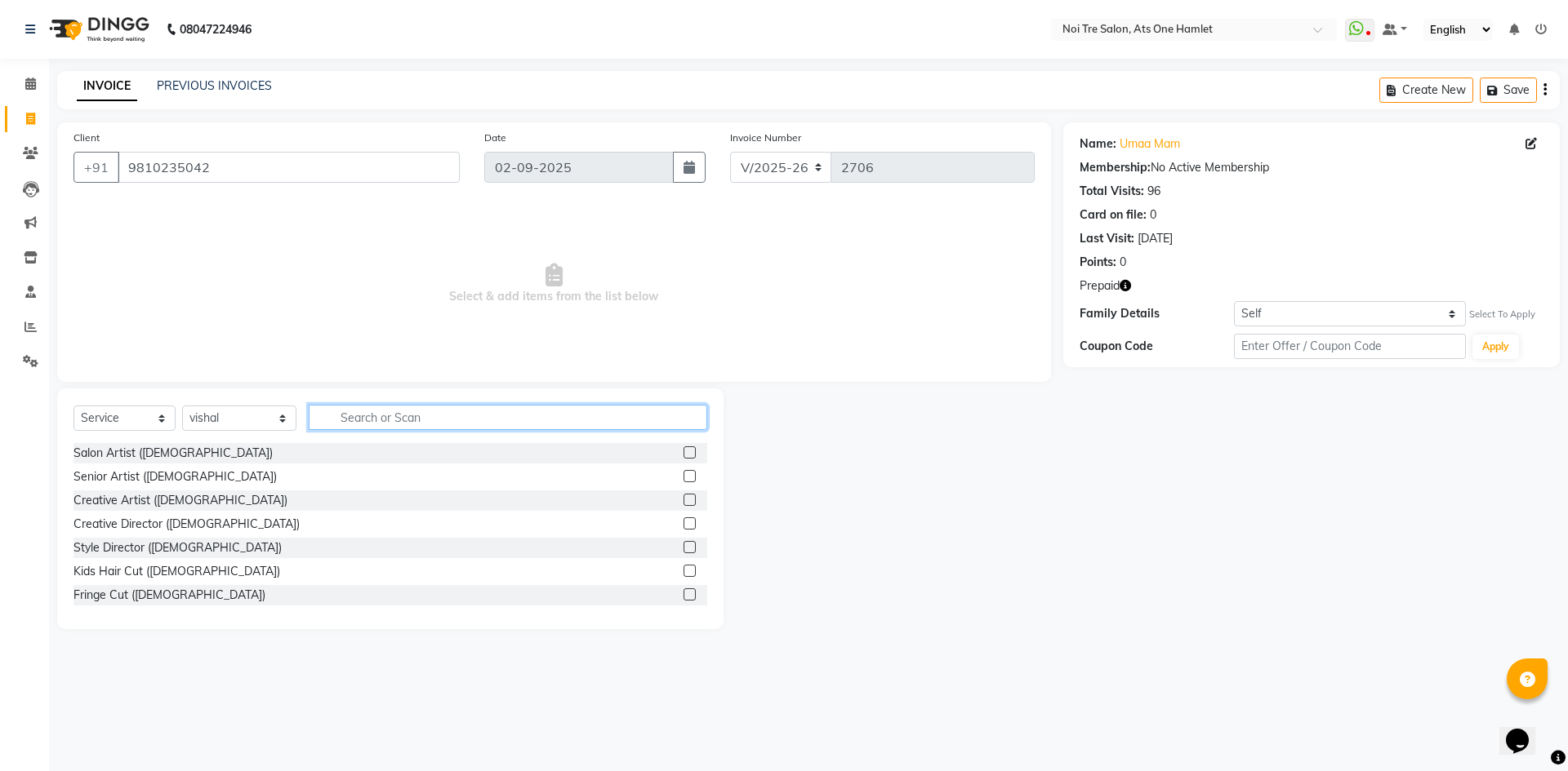
click at [394, 424] on input "text" at bounding box center [508, 417] width 398 height 25
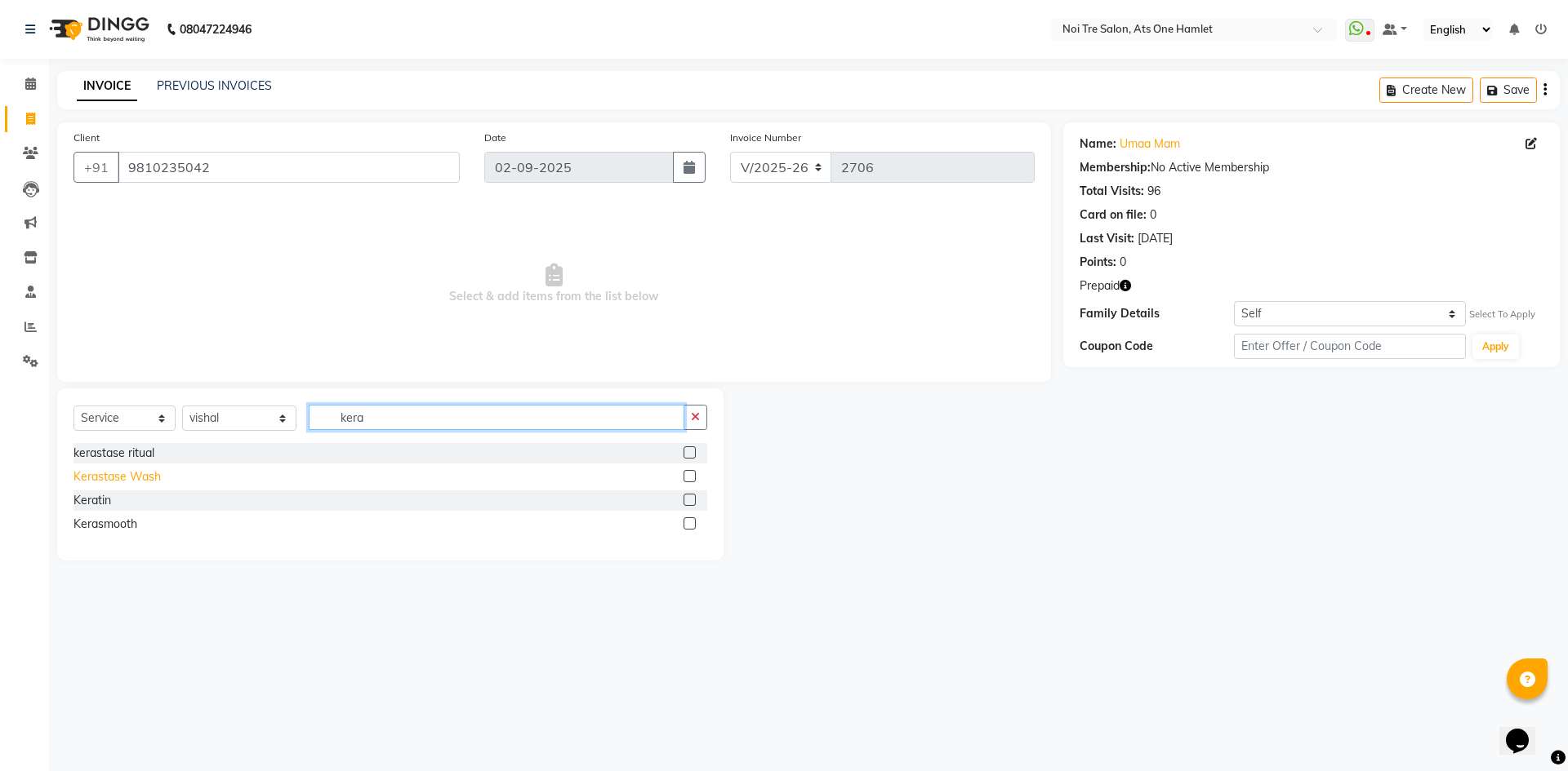
type input "kera"
click at [132, 483] on div "Kerastase Wash" at bounding box center [117, 477] width 87 height 17
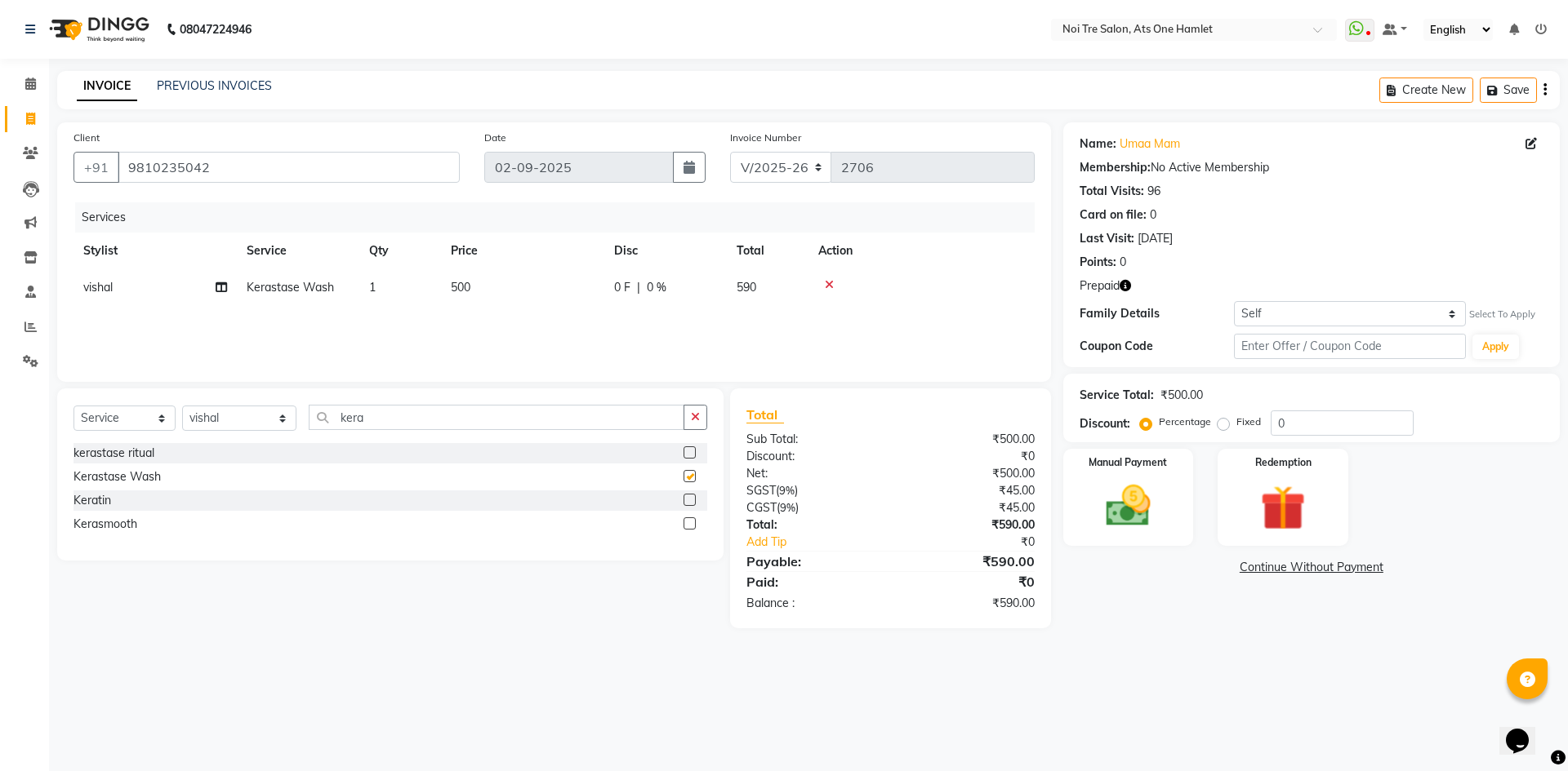
checkbox input "false"
click at [1277, 474] on div "Redemption" at bounding box center [1283, 497] width 136 height 100
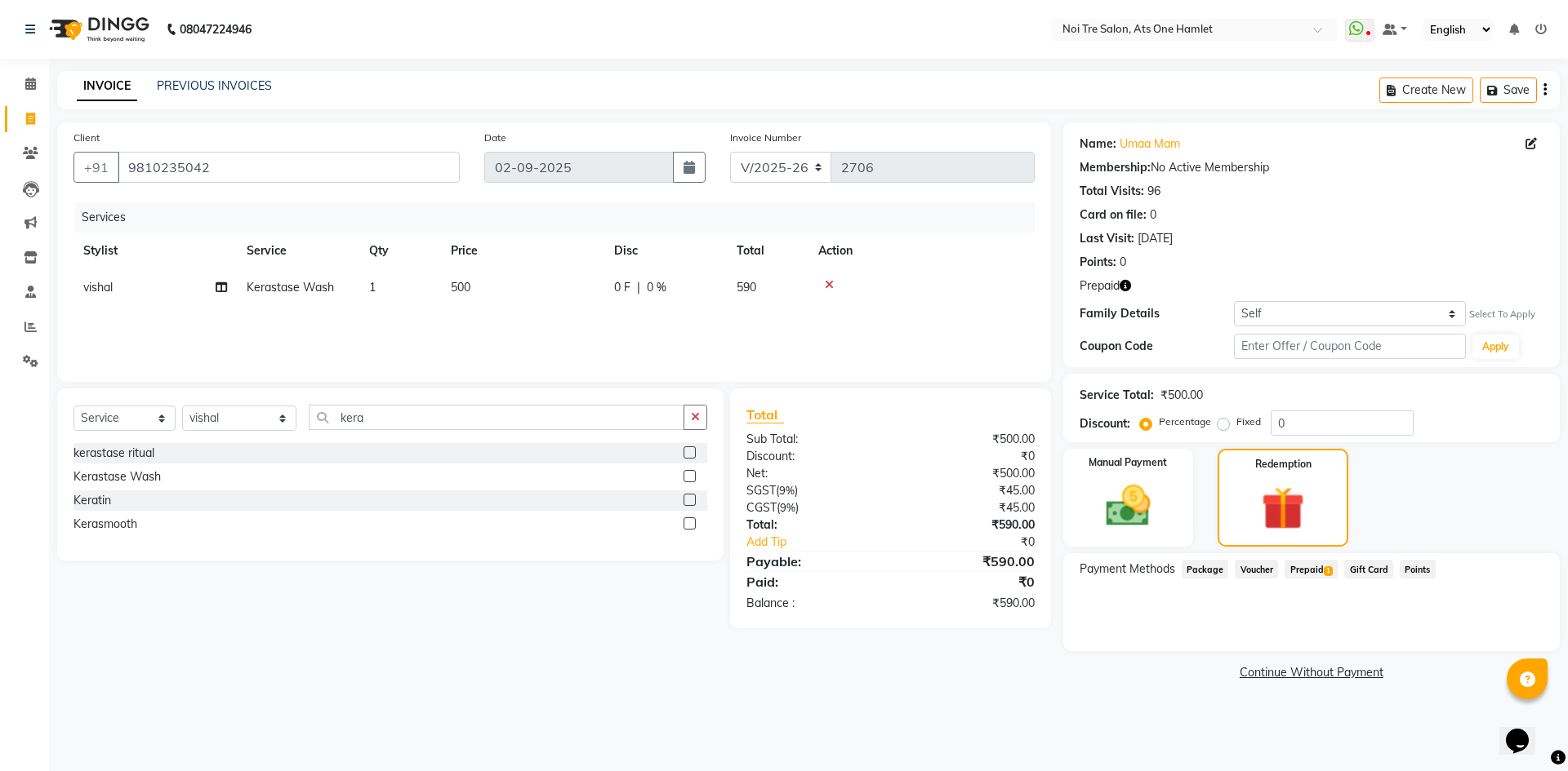
drag, startPoint x: 1304, startPoint y: 553, endPoint x: 1315, endPoint y: 566, distance: 17.0
click at [1310, 559] on div "Name: [PERSON_NAME] Membership: No Active Membership Total Visits: 96 Card on f…" at bounding box center [1317, 404] width 509 height 562
drag, startPoint x: 1316, startPoint y: 568, endPoint x: 1324, endPoint y: 573, distance: 9.4
click at [1320, 571] on span "Prepaid 1" at bounding box center [1311, 569] width 53 height 19
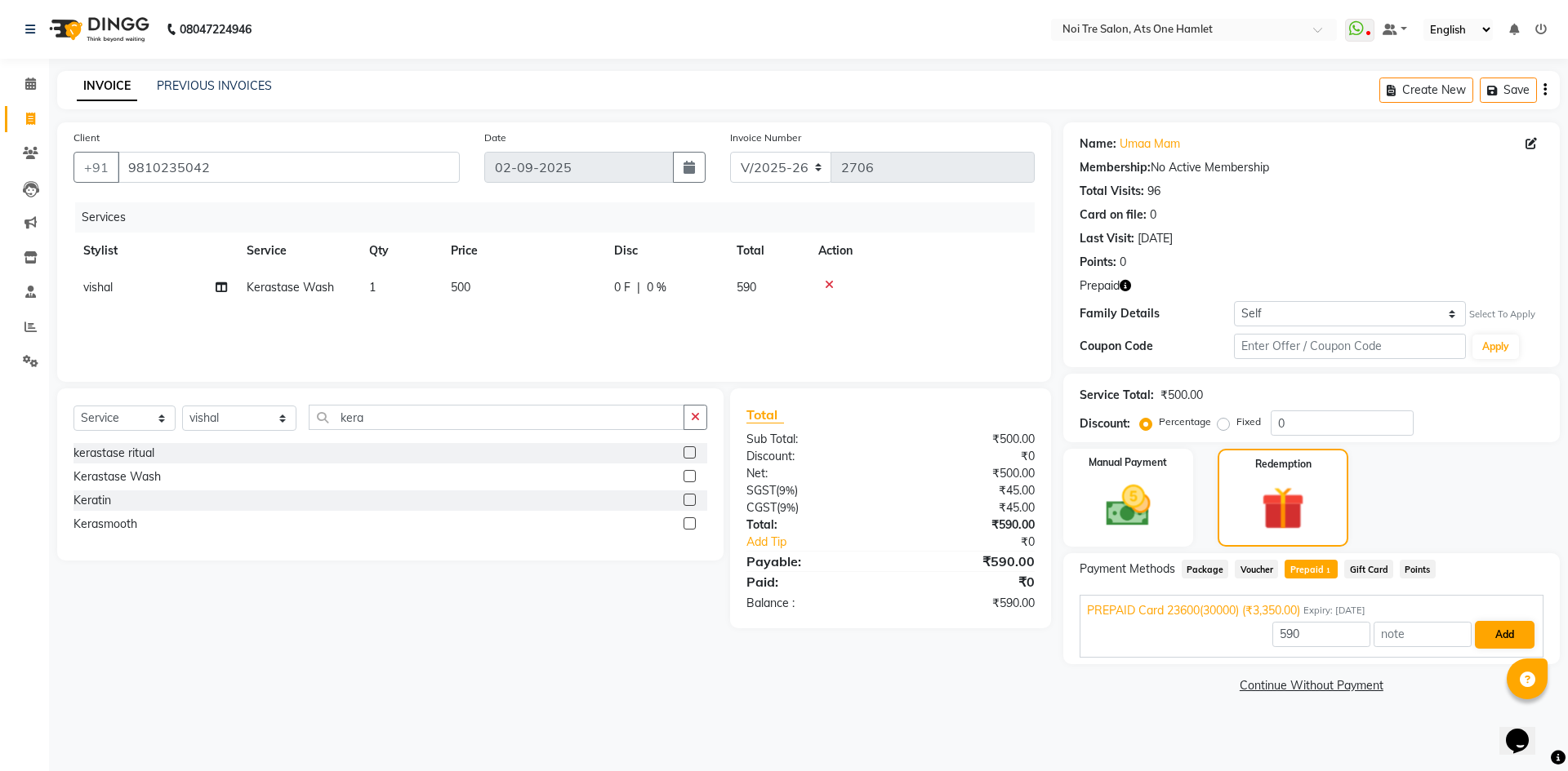
drag, startPoint x: 1481, startPoint y: 621, endPoint x: 1495, endPoint y: 629, distance: 16.1
click at [1484, 623] on div "590 Add" at bounding box center [1312, 635] width 449 height 31
click at [1497, 649] on div "590 Add" at bounding box center [1312, 635] width 449 height 31
click at [1504, 642] on button "Add" at bounding box center [1505, 635] width 59 height 28
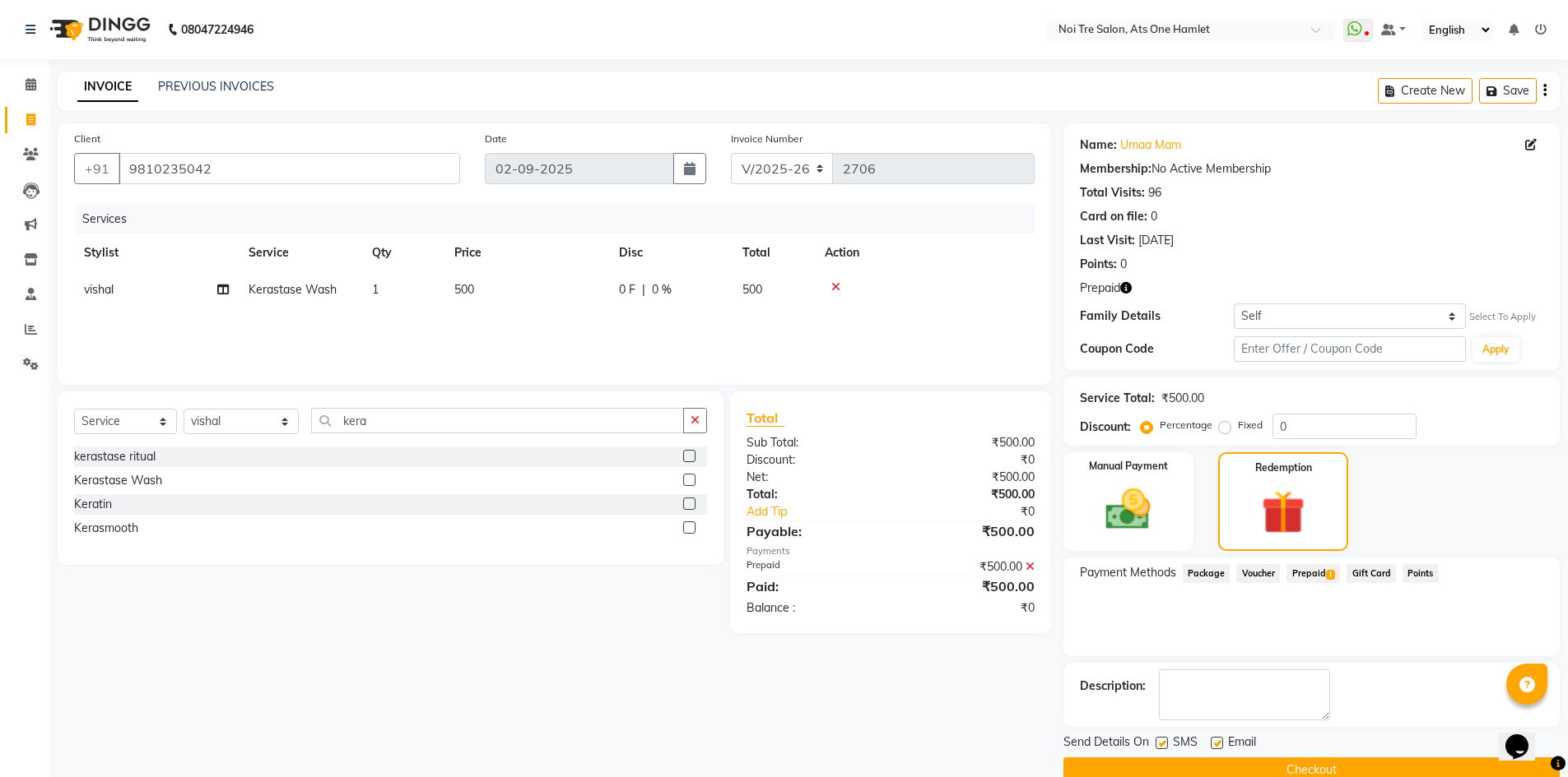
click at [1282, 760] on button "Checkout" at bounding box center [1312, 770] width 496 height 25
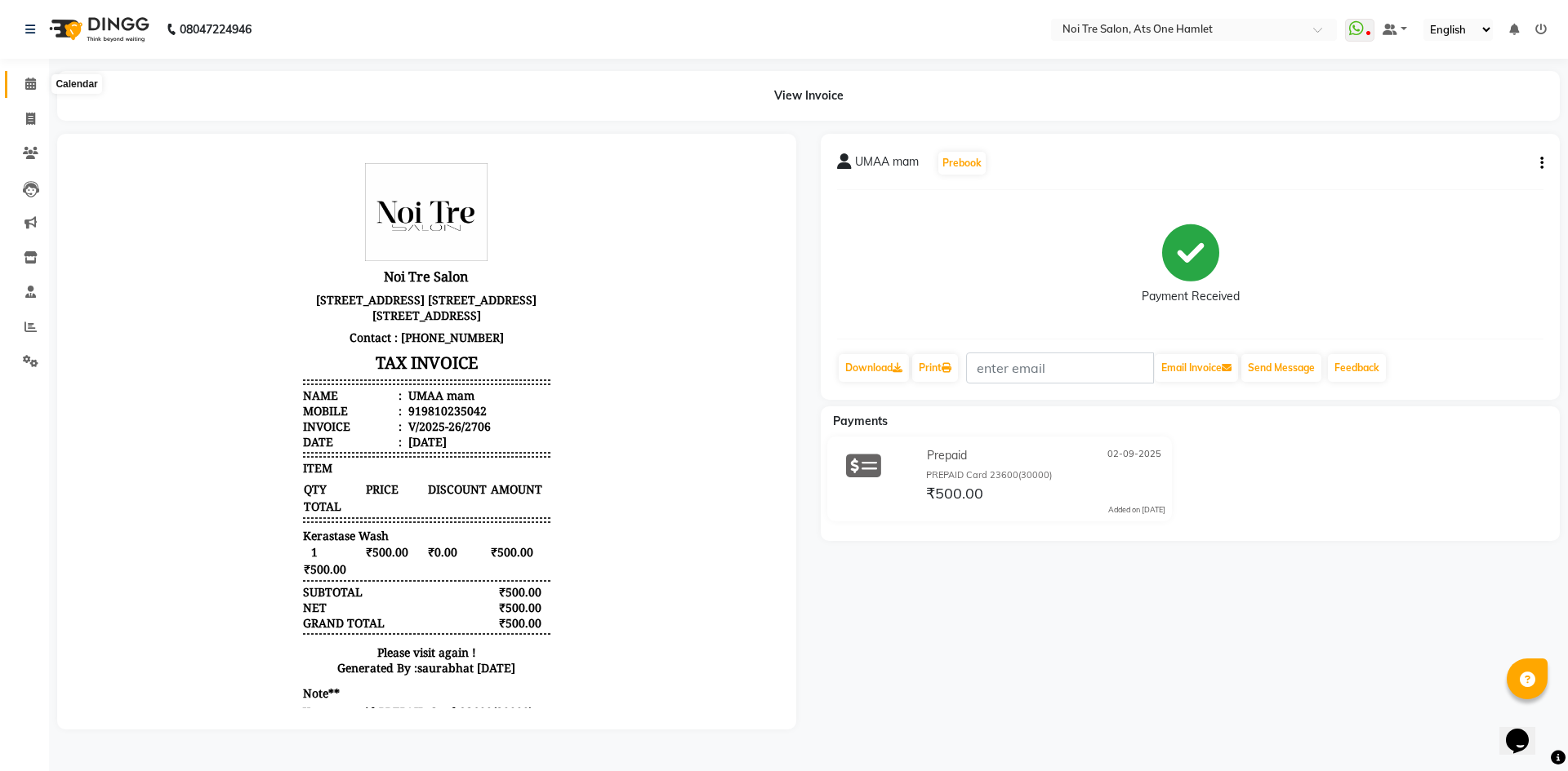
click at [38, 88] on span at bounding box center [31, 84] width 29 height 19
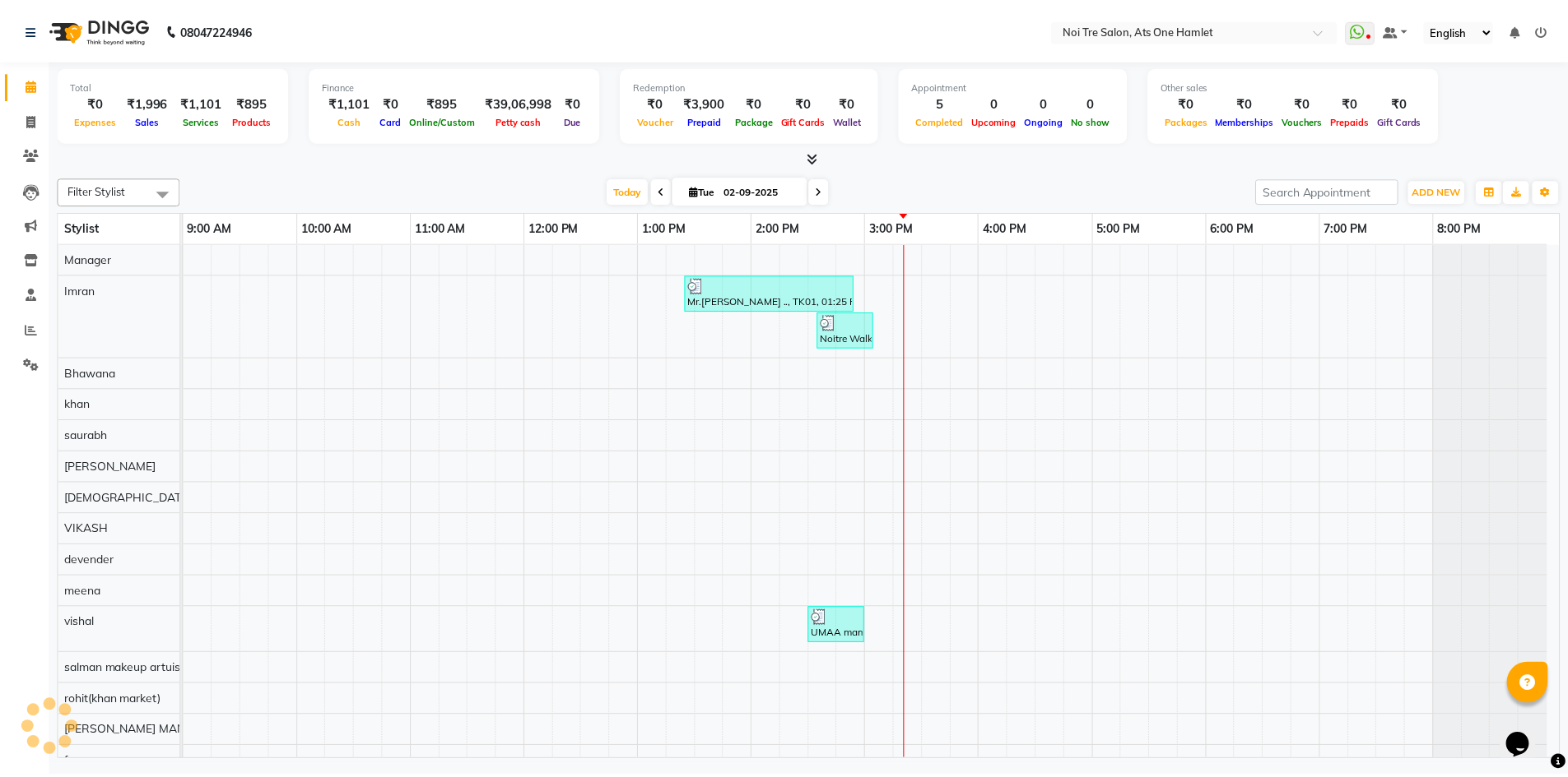
scroll to position [22, 0]
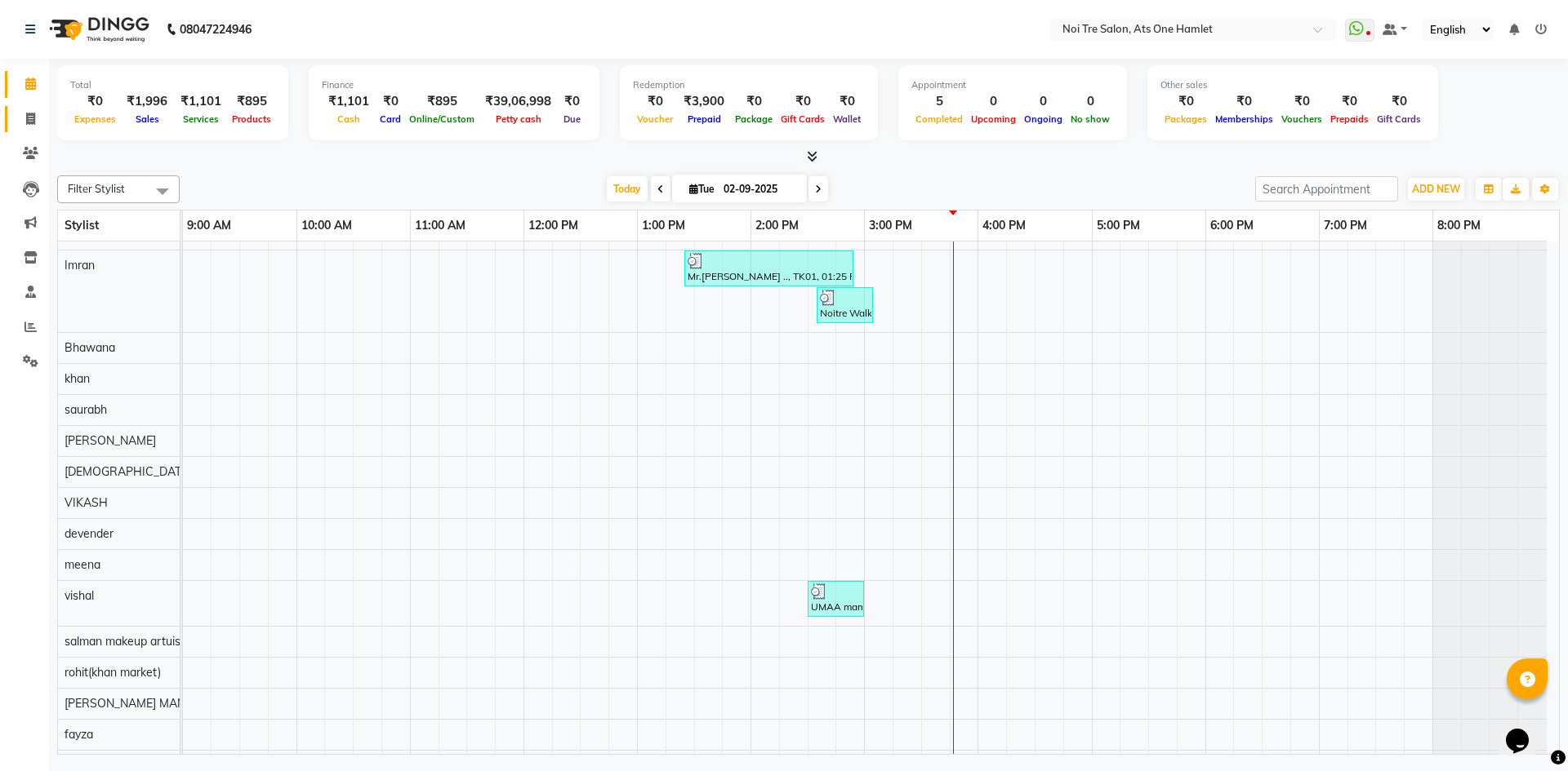
click at [26, 114] on icon at bounding box center [31, 118] width 9 height 12
select select "service"
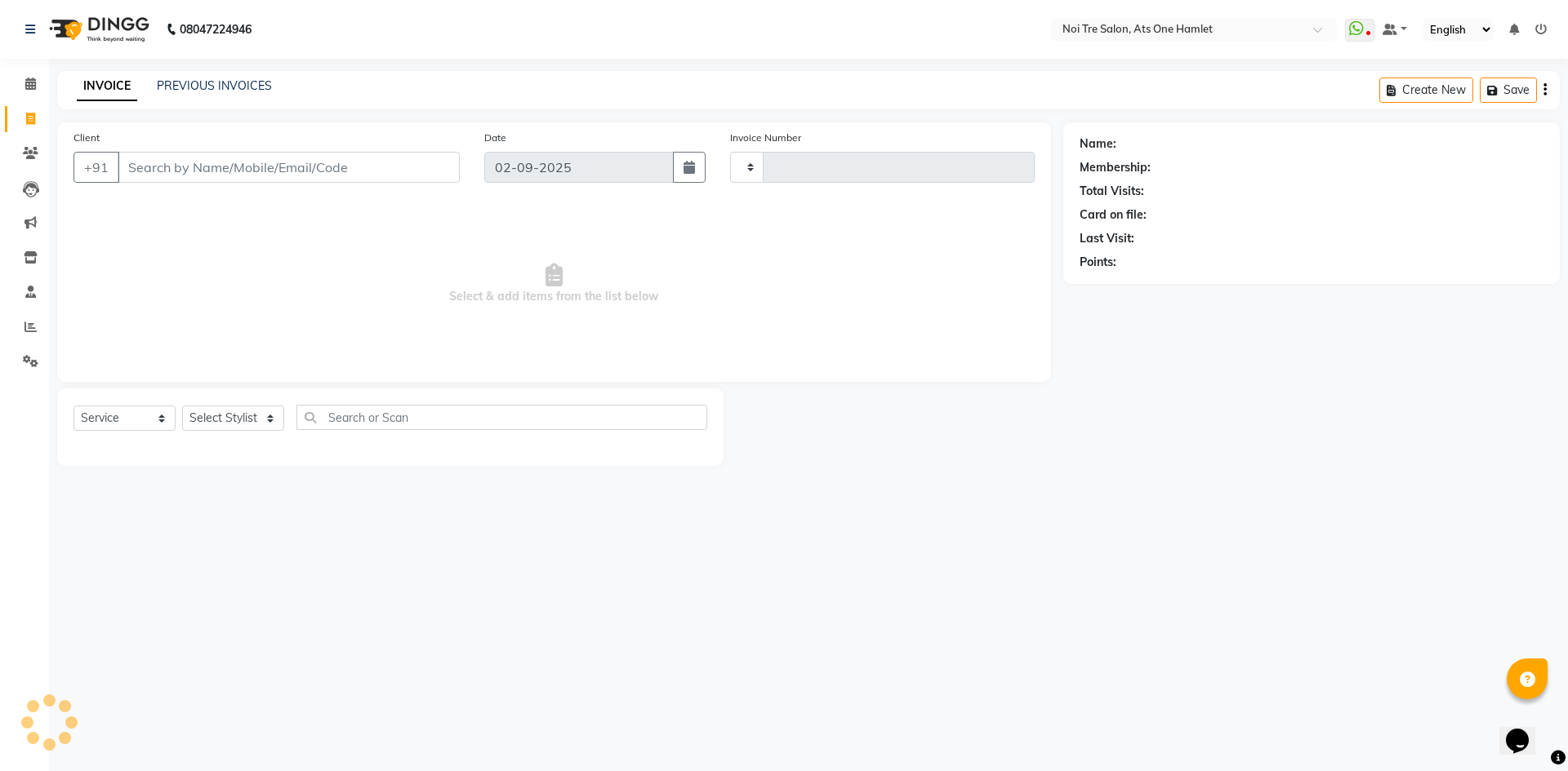
type input "2709"
select select "5096"
click at [257, 426] on select "Select Stylist" at bounding box center [233, 418] width 102 height 25
click at [267, 420] on select "Select Stylist [PERSON_NAME] [PERSON_NAME] [PERSON_NAME] [PERSON_NAME] 104 [PER…" at bounding box center [239, 418] width 114 height 25
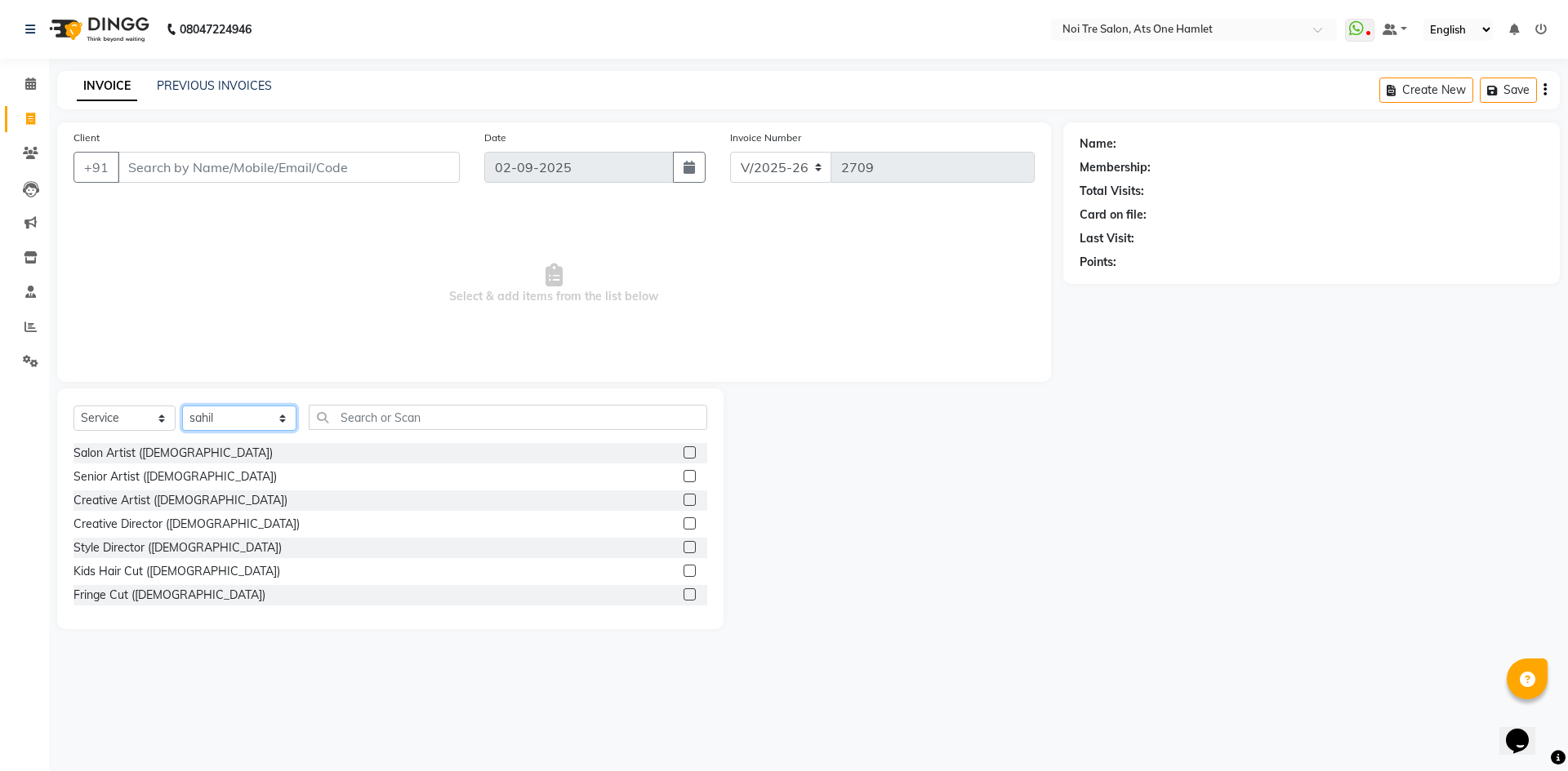
select select "40618"
click at [314, 408] on input "text" at bounding box center [508, 417] width 398 height 25
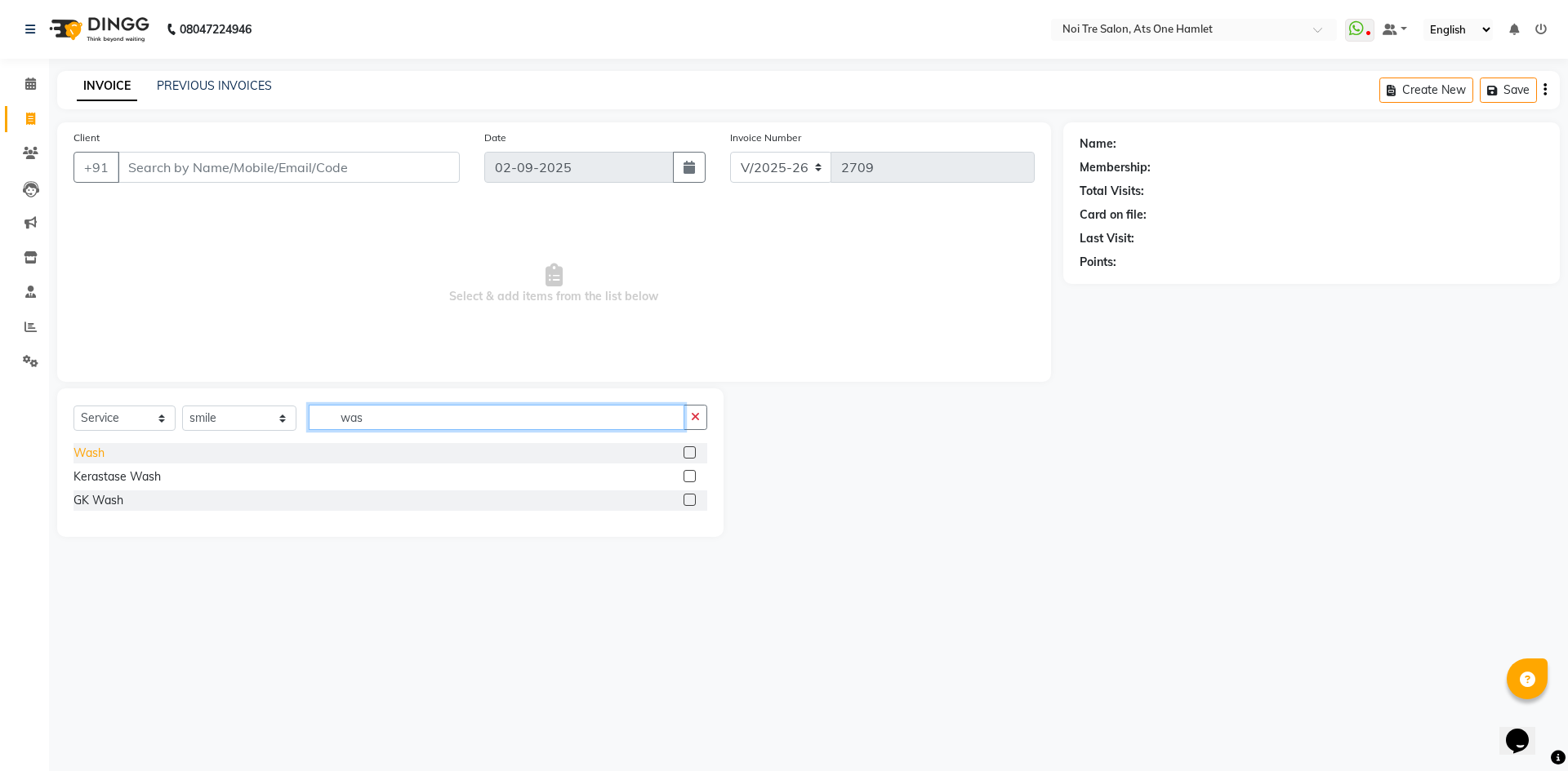
type input "was"
click at [89, 450] on div "Wash" at bounding box center [88, 453] width 31 height 17
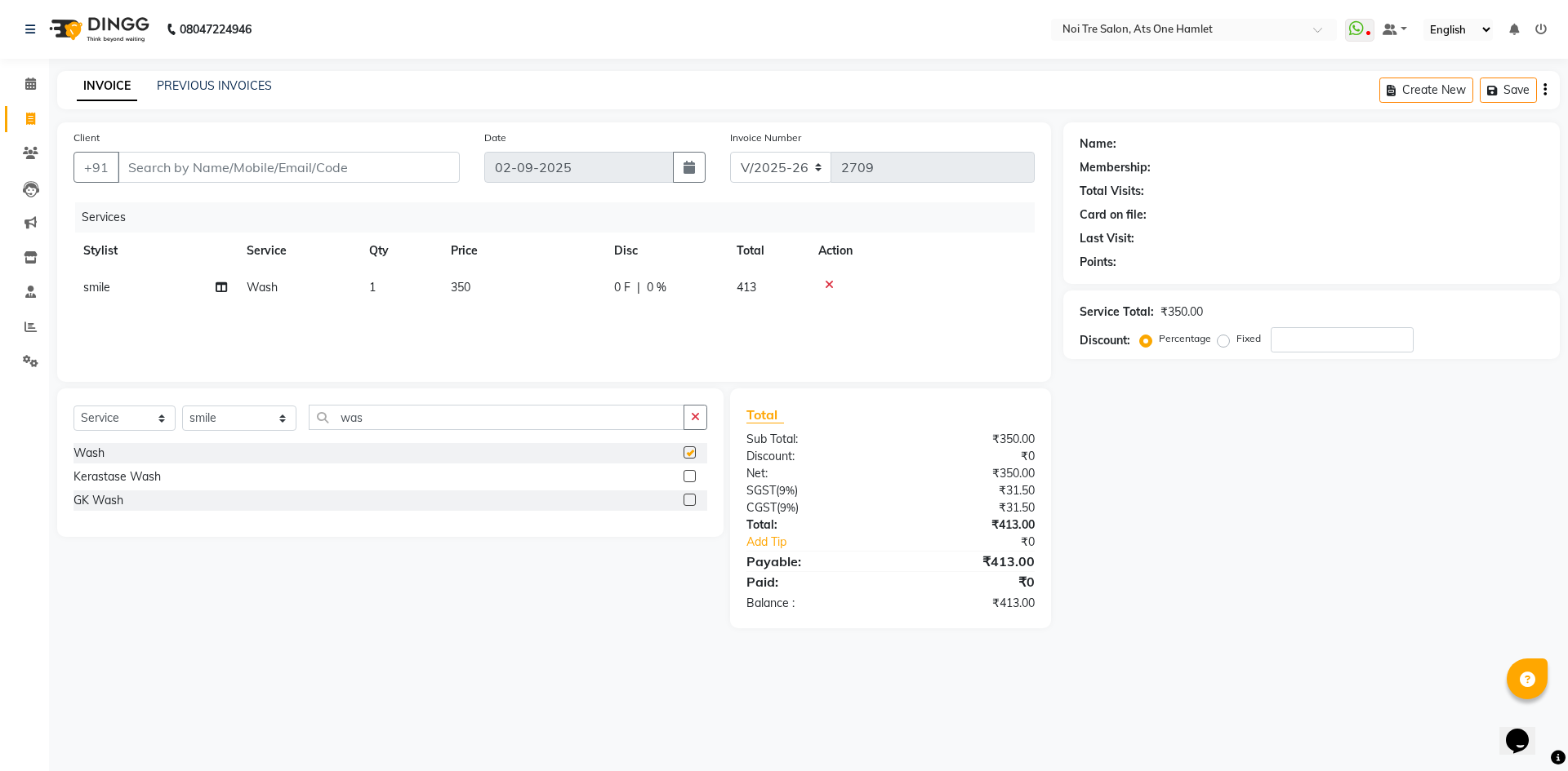
checkbox input "false"
click at [254, 424] on select "Select Stylist [PERSON_NAME] [PERSON_NAME] [PERSON_NAME] [PERSON_NAME] 104 [PER…" at bounding box center [239, 418] width 114 height 25
select select "36790"
click at [182, 405] on select "Select Stylist [PERSON_NAME] [PERSON_NAME] [PERSON_NAME] [PERSON_NAME] 104 [PER…" at bounding box center [239, 418] width 114 height 25
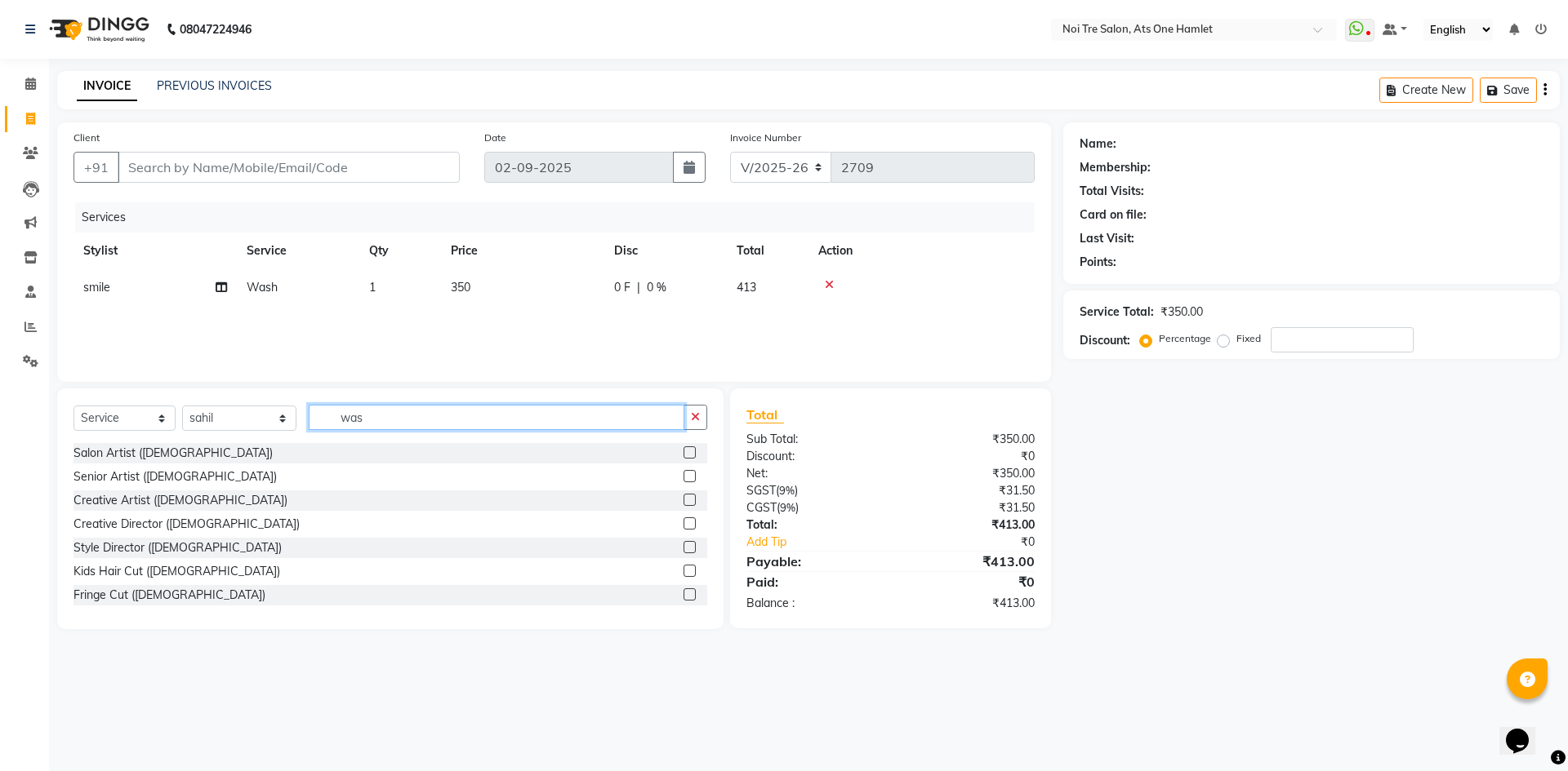
click at [364, 418] on input "was" at bounding box center [497, 417] width 376 height 25
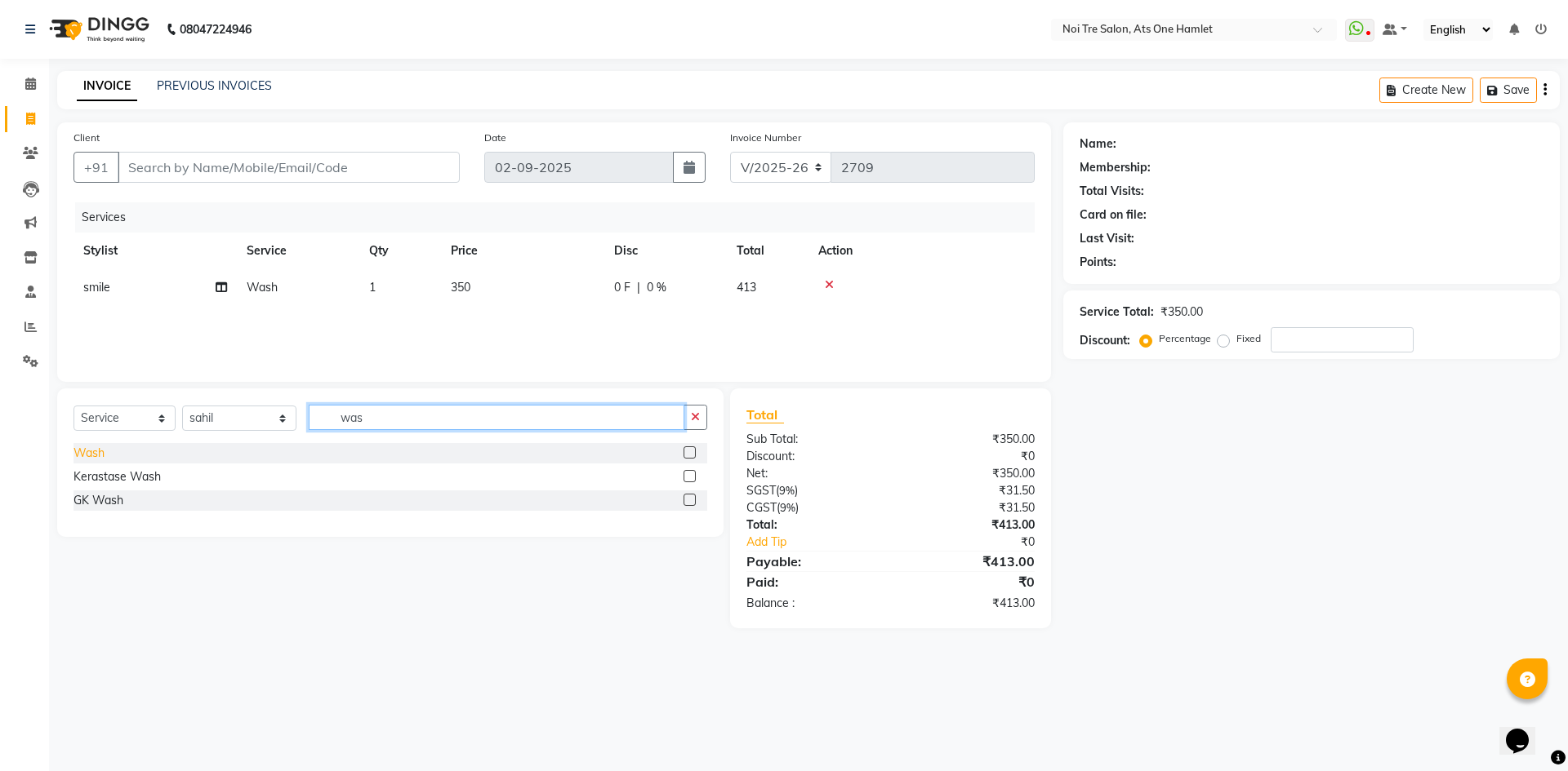
type input "was"
click at [99, 450] on div "Wash" at bounding box center [88, 453] width 31 height 17
checkbox input "false"
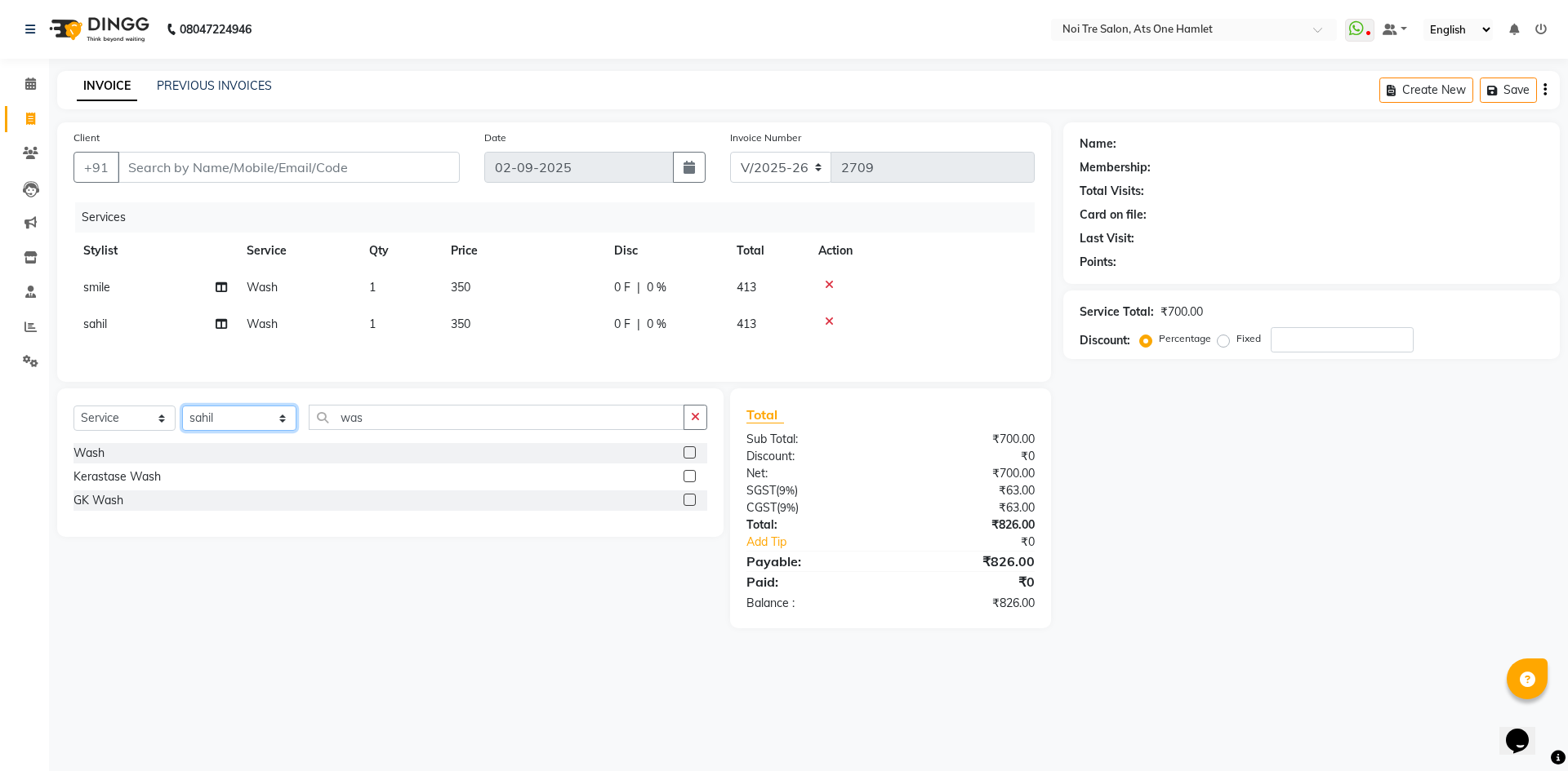
click at [243, 427] on select "Select Stylist [PERSON_NAME] [PERSON_NAME] [PERSON_NAME] [PERSON_NAME] 104 [PER…" at bounding box center [239, 418] width 114 height 25
select select "37817"
click at [359, 425] on input "was" at bounding box center [497, 417] width 376 height 25
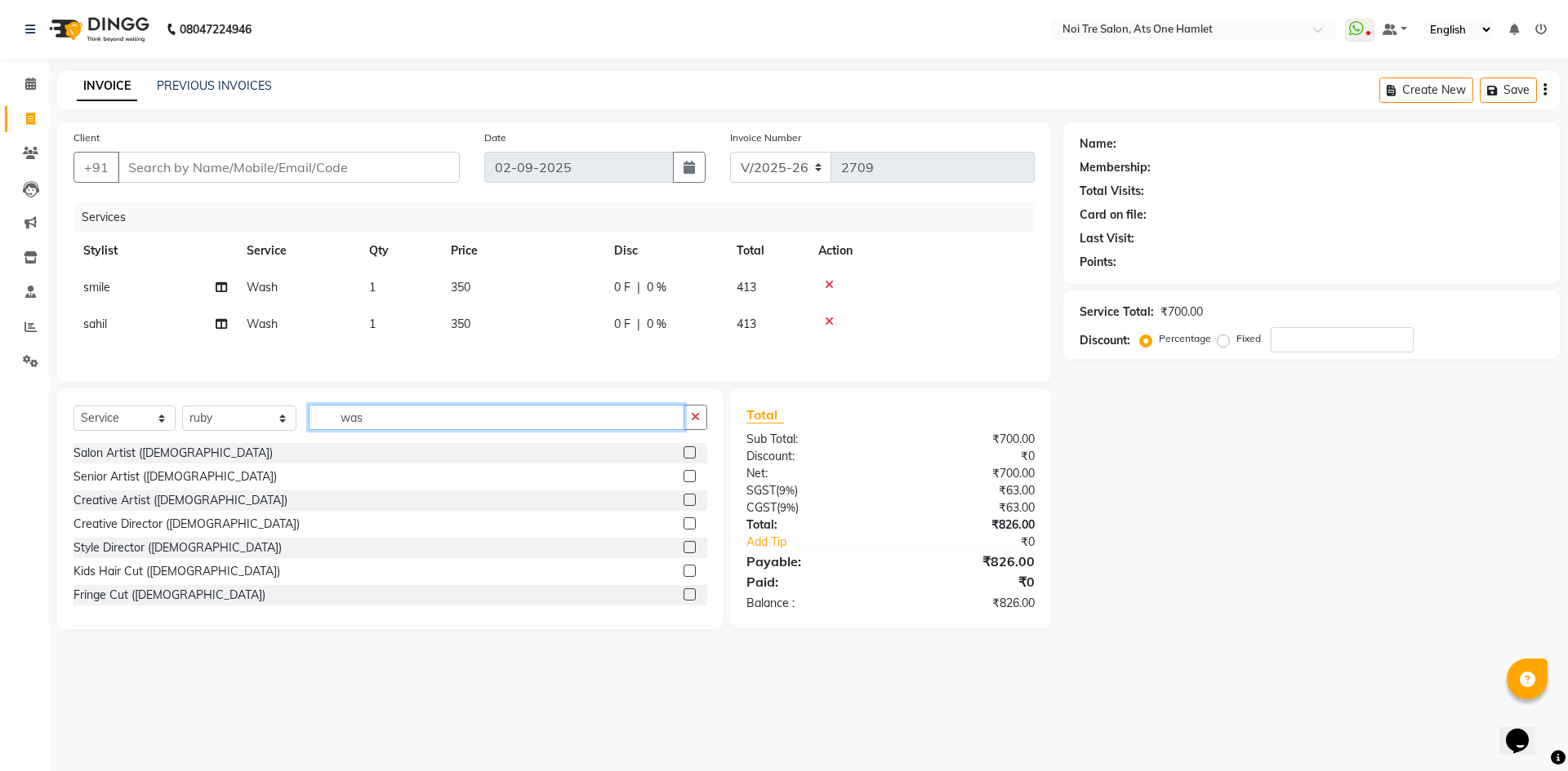
click at [359, 425] on input "was" at bounding box center [497, 417] width 376 height 25
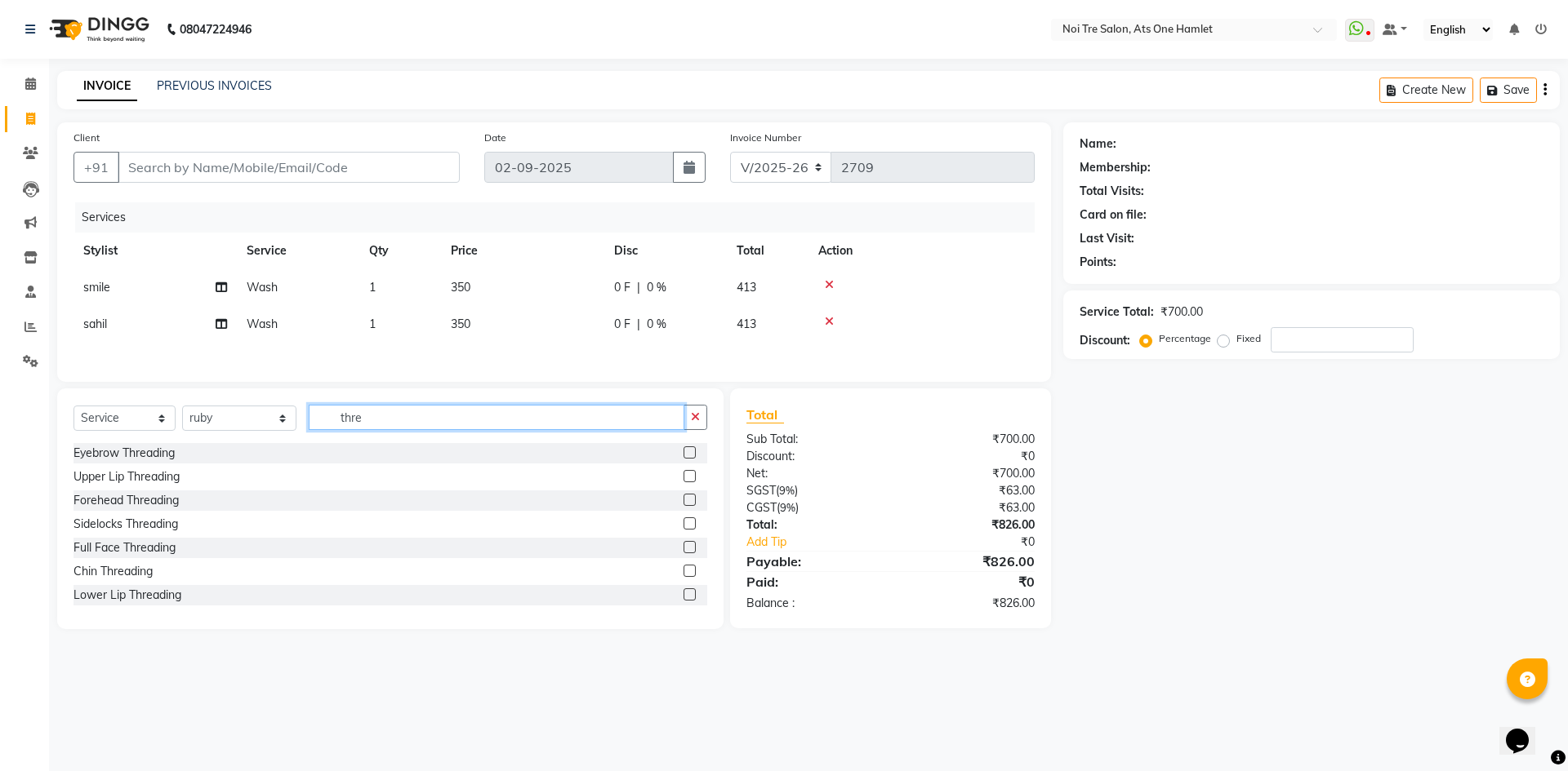
type input "thre"
click at [138, 464] on div "Eyebrow Threading" at bounding box center [390, 454] width 634 height 20
click at [144, 456] on div "Eyebrow Threading" at bounding box center [123, 453] width 101 height 17
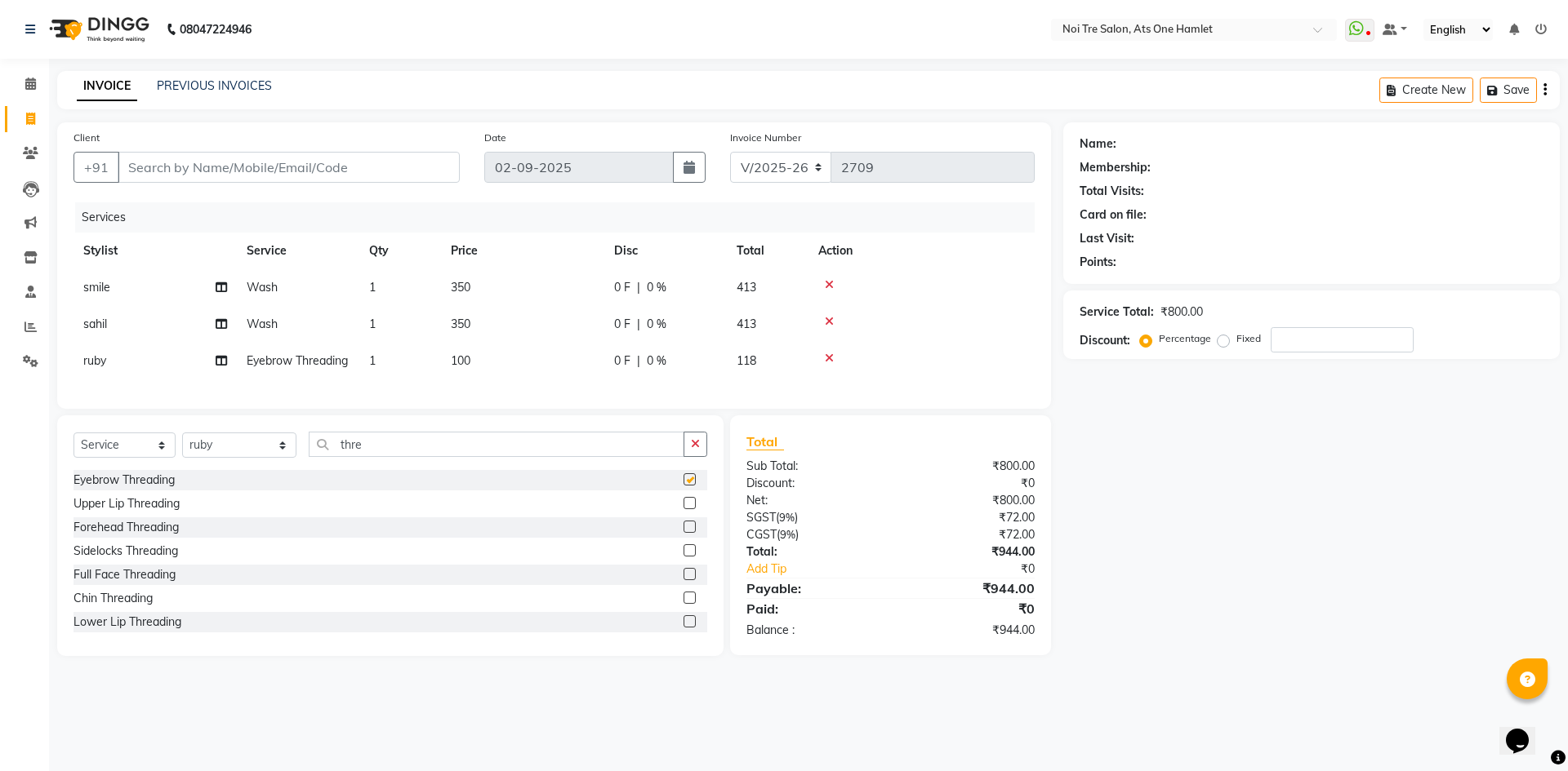
checkbox input "false"
click at [251, 171] on input "Client" at bounding box center [289, 167] width 343 height 31
type input "k"
type input "0"
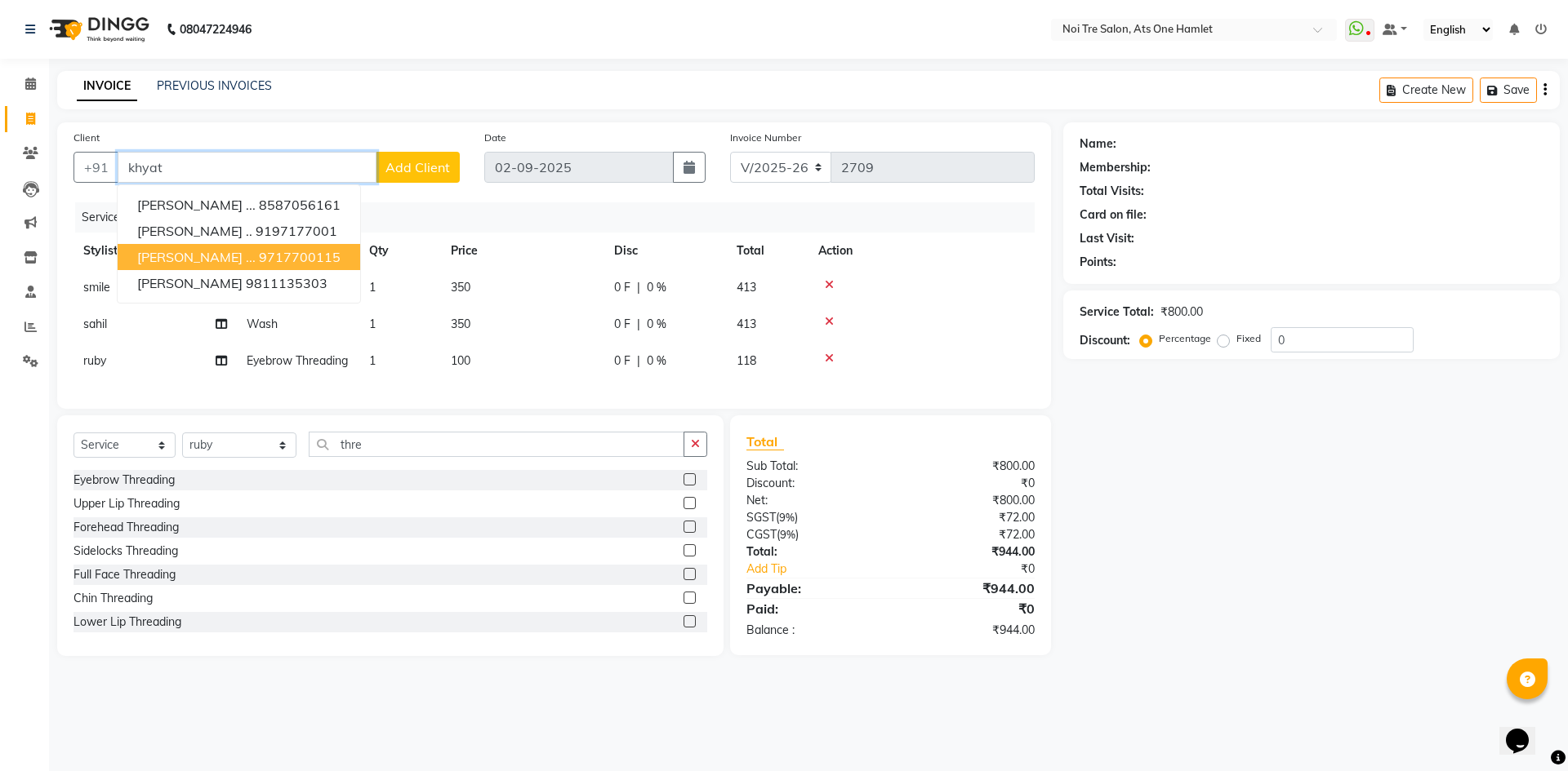
click at [259, 252] on ngb-highlight "9717700115" at bounding box center [300, 257] width 82 height 17
type input "9717700115"
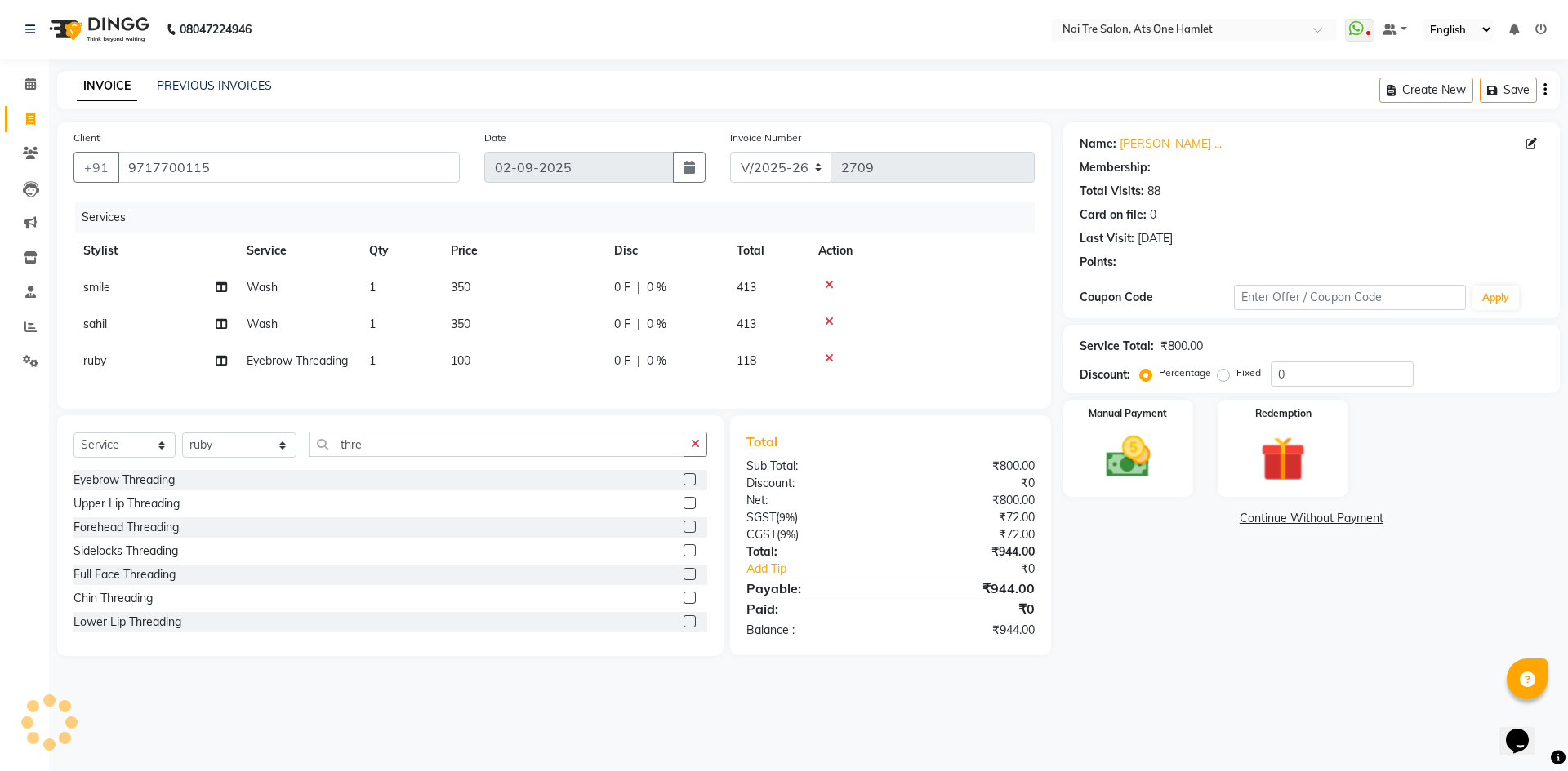
select select "1: Object"
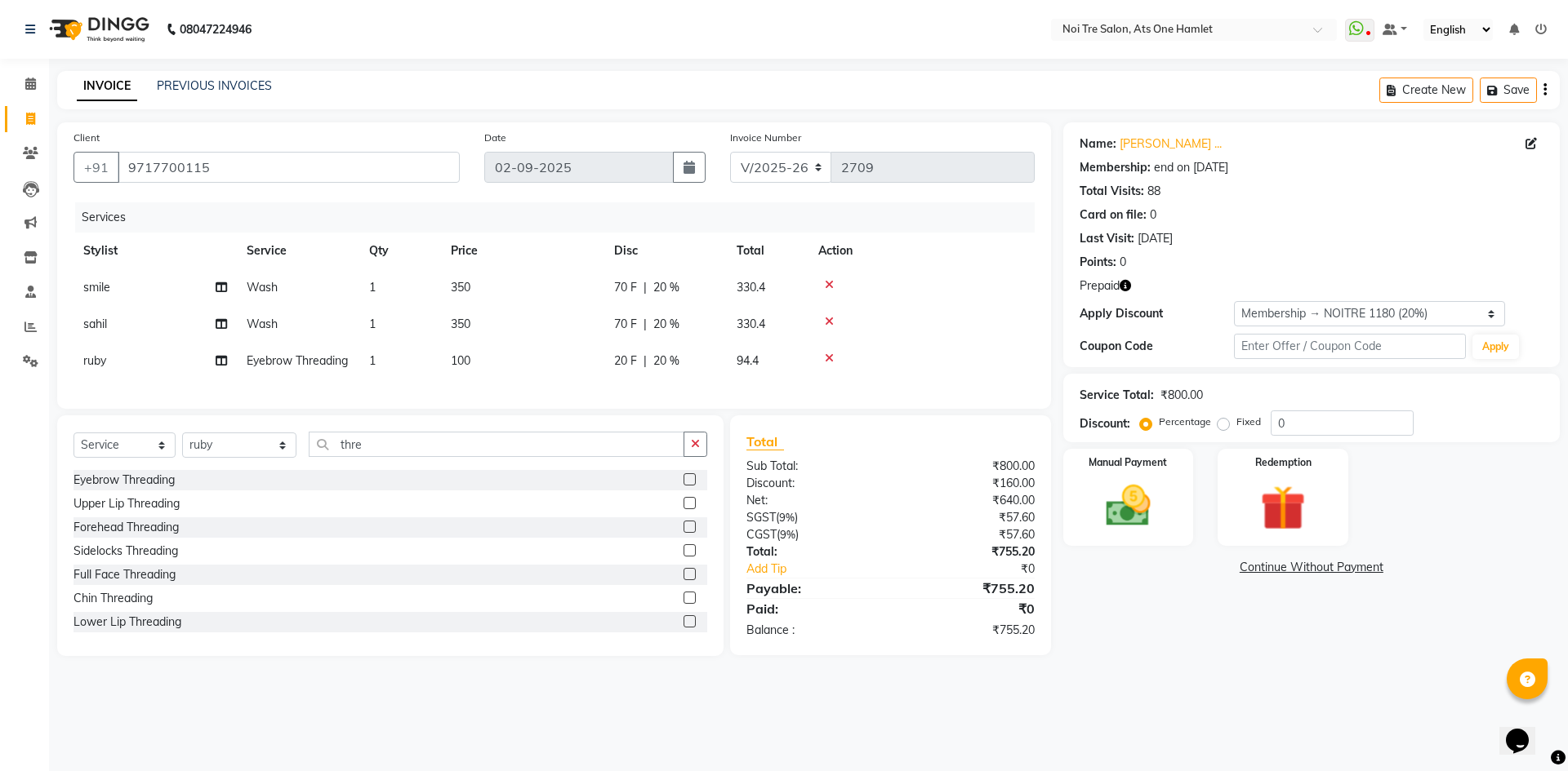
click at [1238, 651] on div "Name: [PERSON_NAME] ... Membership: end on [DATE] Total Visits: 88 Card on file…" at bounding box center [1317, 389] width 509 height 533
click at [1224, 656] on div "Name: [PERSON_NAME] ... Membership: end on [DATE] Total Visits: 88 Card on file…" at bounding box center [1317, 389] width 509 height 533
click at [1128, 287] on icon "button" at bounding box center [1125, 286] width 11 height 11
click at [1166, 484] on img at bounding box center [1128, 506] width 76 height 54
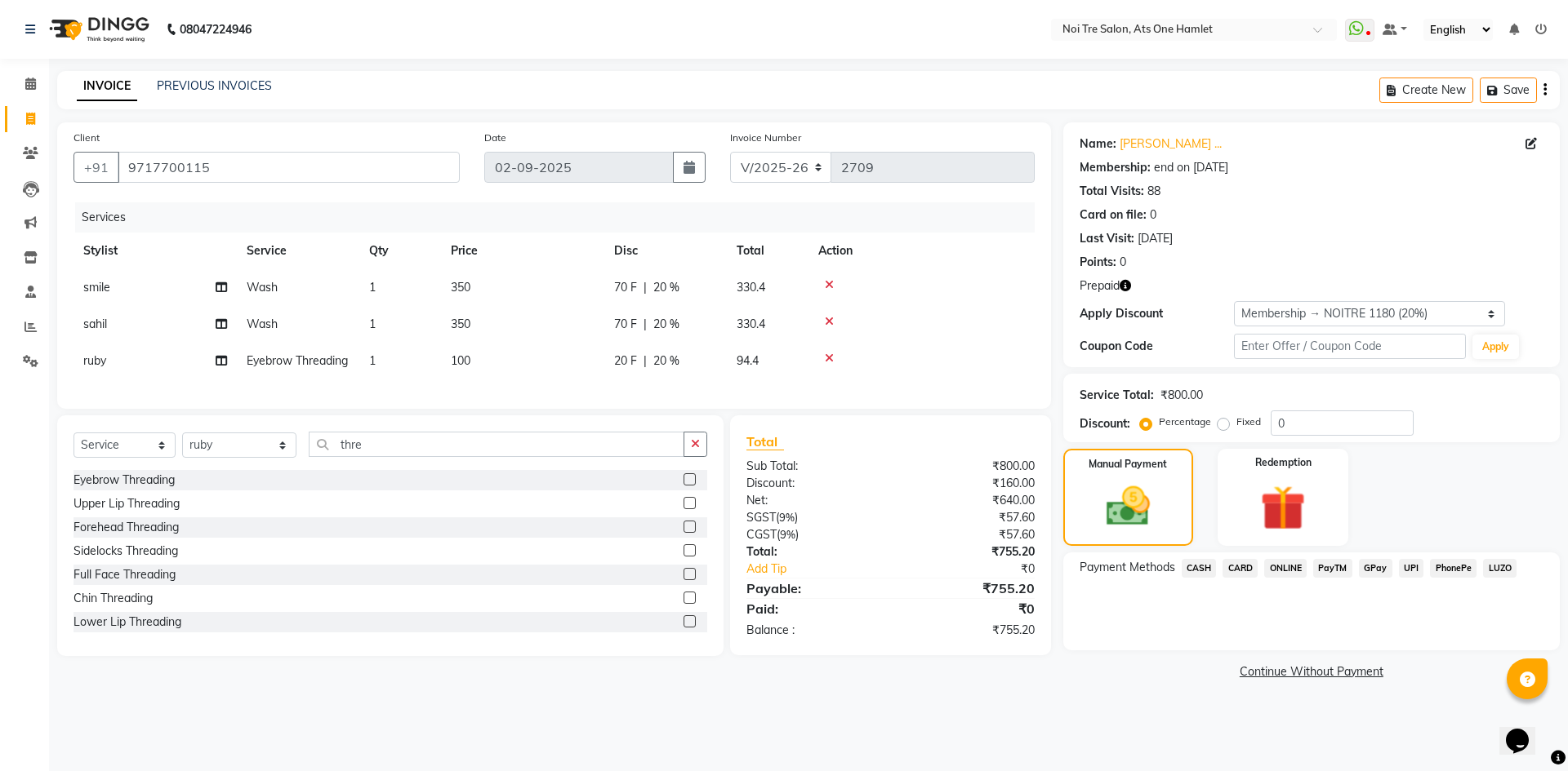
click at [1295, 569] on span "ONLINE" at bounding box center [1286, 569] width 43 height 19
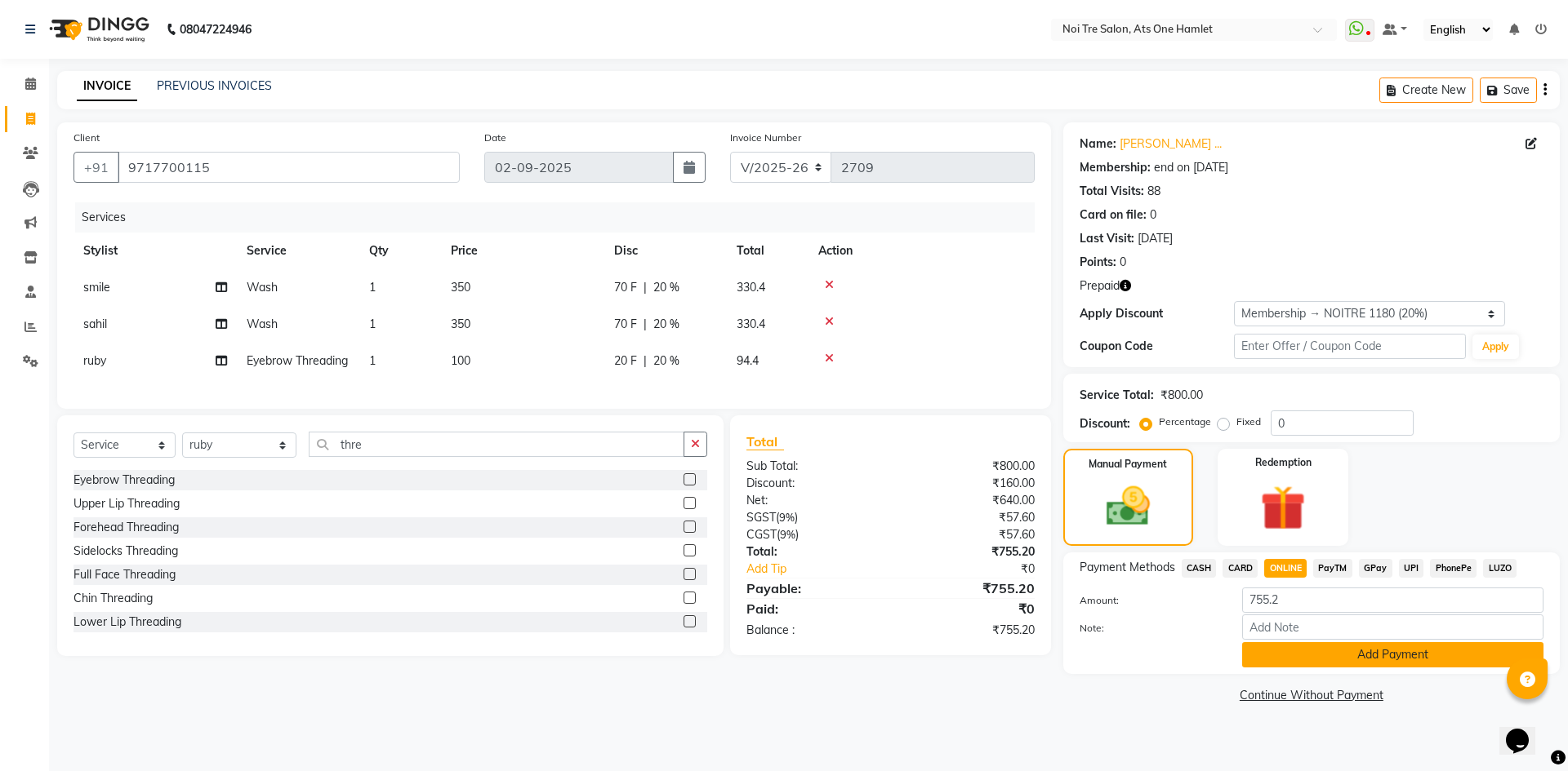
click at [1363, 659] on button "Add Payment" at bounding box center [1393, 654] width 302 height 25
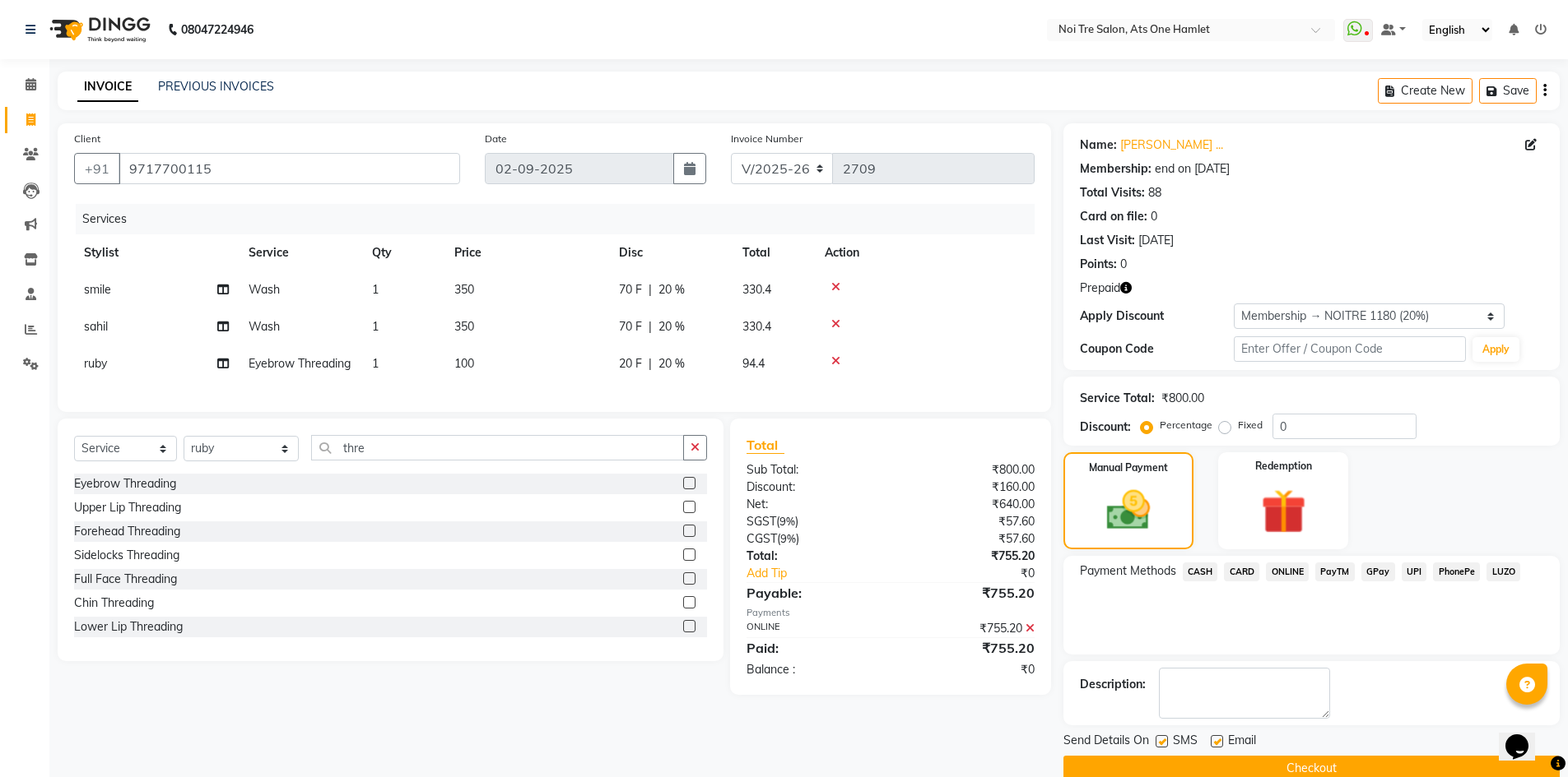
click at [1389, 764] on button "Checkout" at bounding box center [1312, 768] width 496 height 25
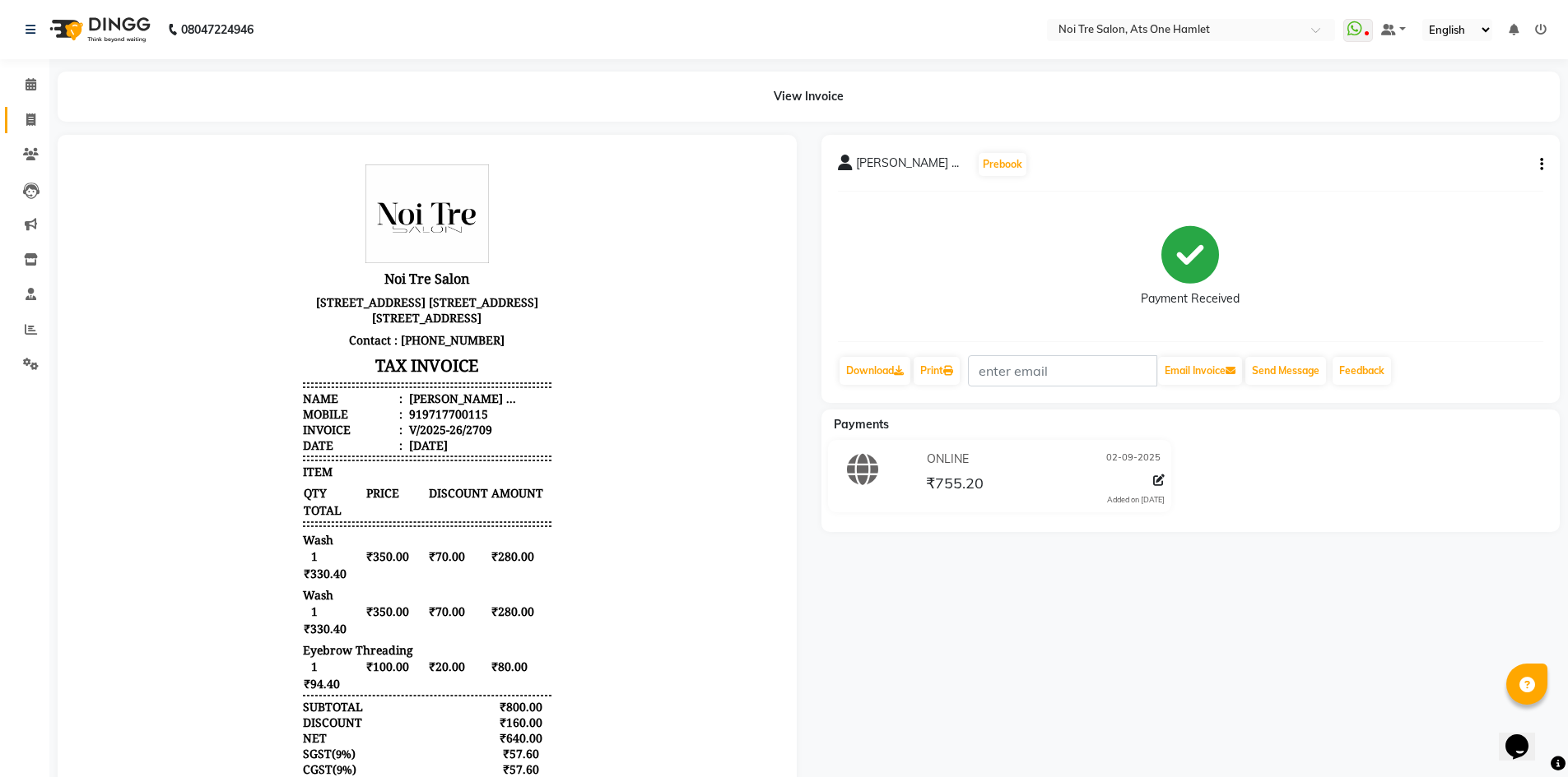
click at [20, 111] on span at bounding box center [31, 121] width 29 height 19
select select "service"
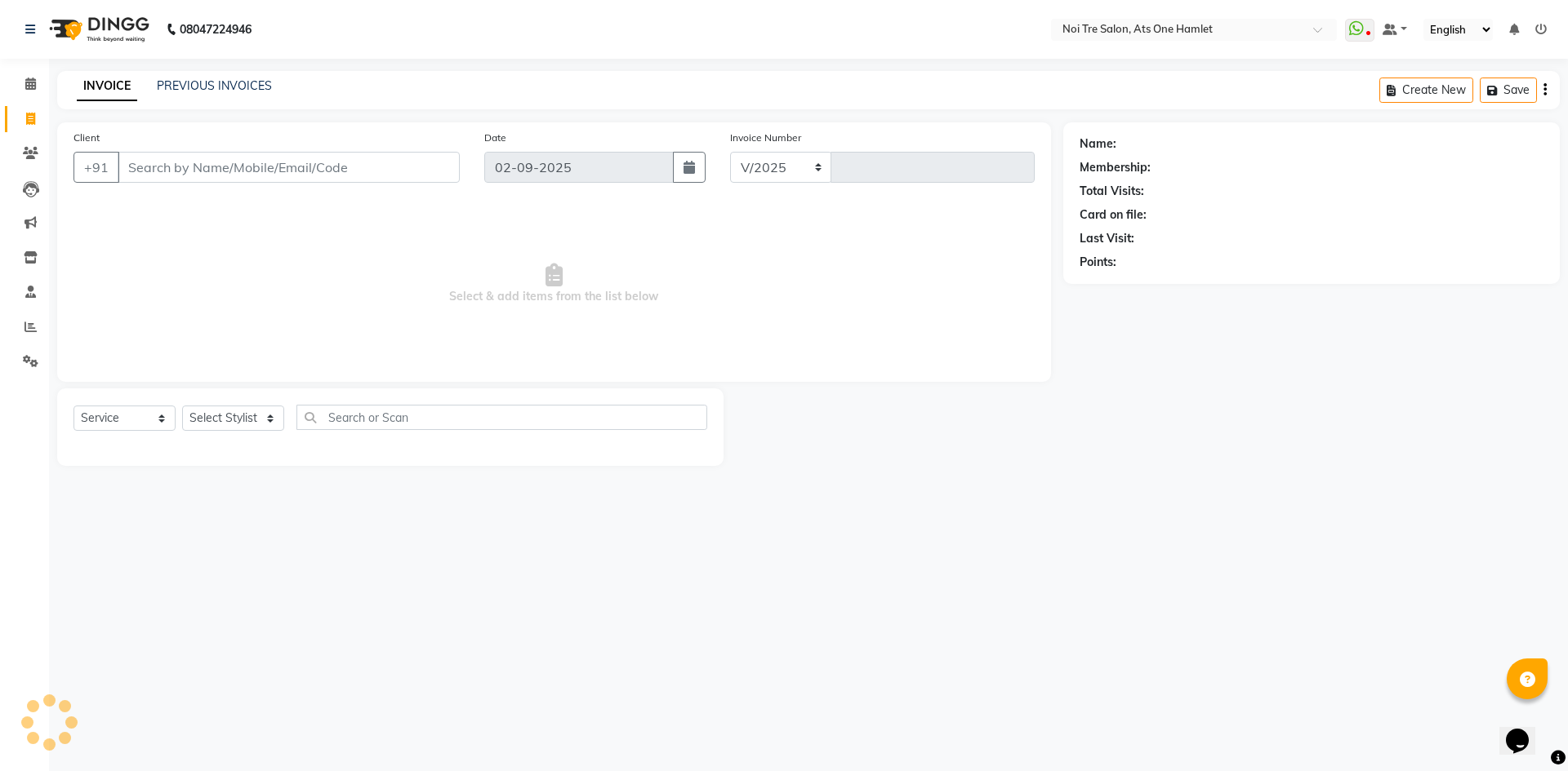
select select "5096"
type input "2710"
click at [272, 417] on select "Select Stylist" at bounding box center [233, 418] width 102 height 25
select select "40618"
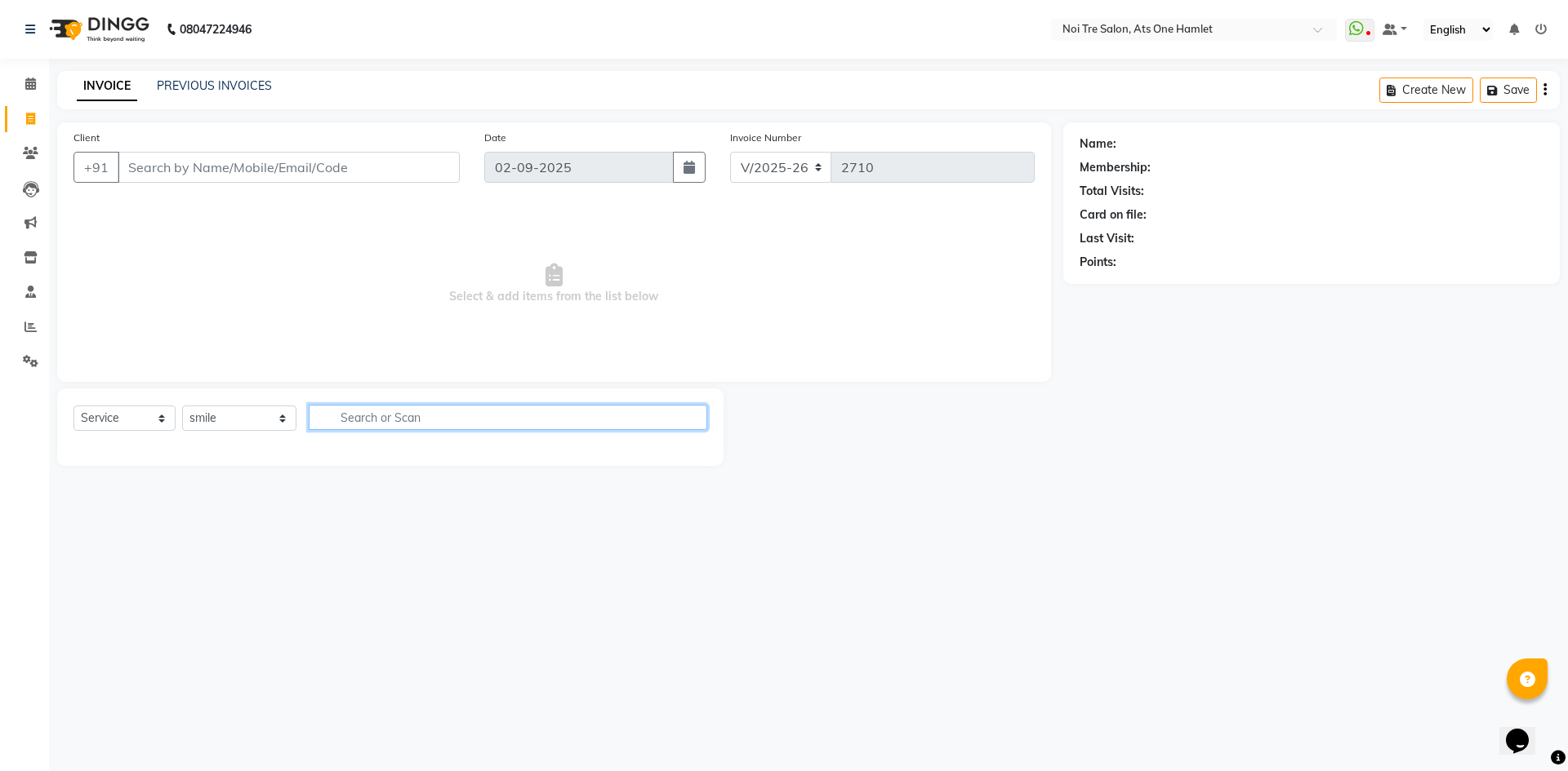
click at [408, 425] on input "text" at bounding box center [508, 417] width 398 height 25
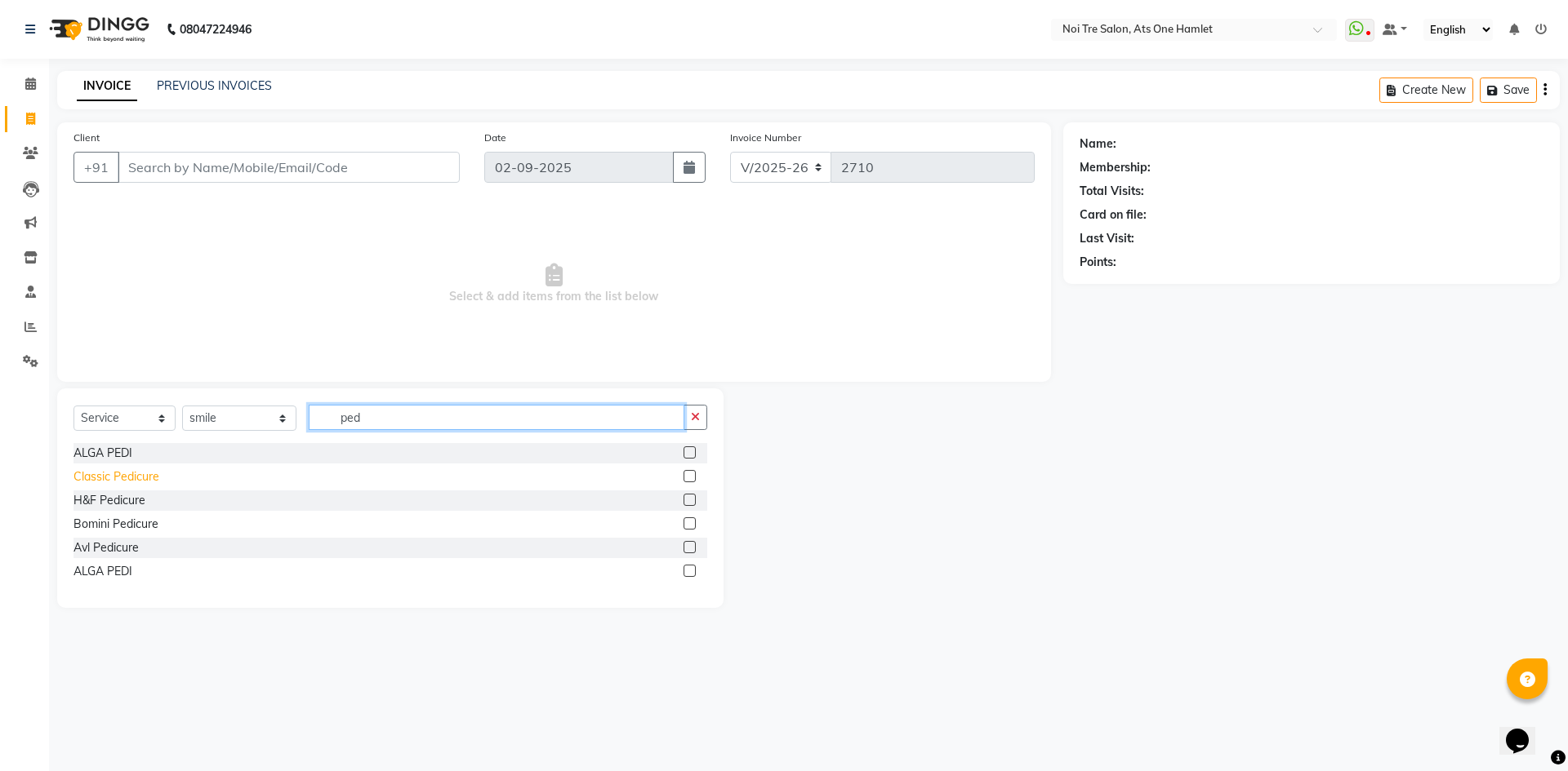
type input "ped"
click at [124, 471] on div "Classic Pedicure" at bounding box center [116, 477] width 85 height 17
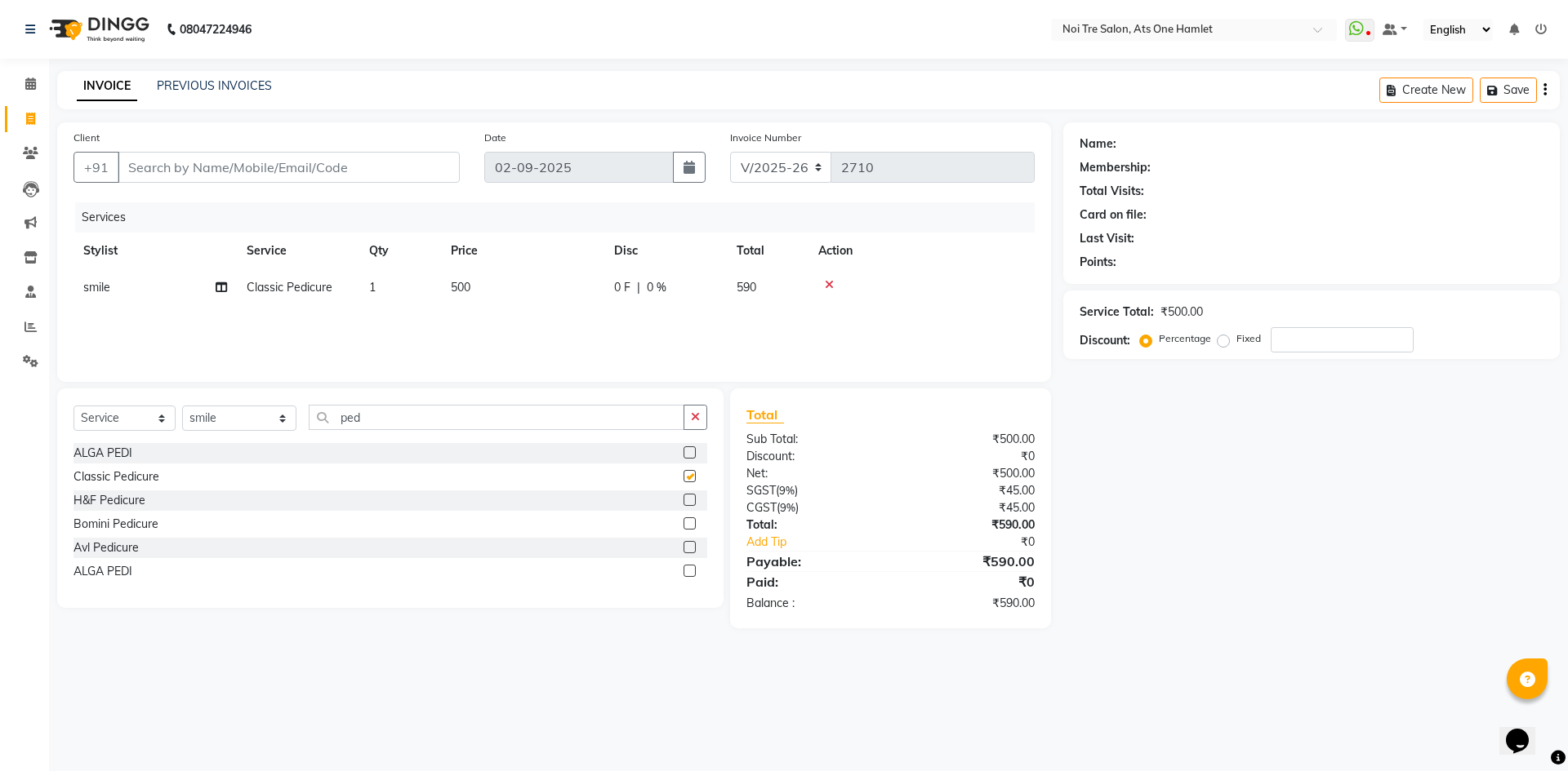
checkbox input "false"
click at [235, 429] on select "Select Stylist [PERSON_NAME] [PERSON_NAME] [PERSON_NAME] [PERSON_NAME] 104 [PER…" at bounding box center [239, 418] width 114 height 25
click at [426, 410] on input "ped" at bounding box center [497, 417] width 376 height 25
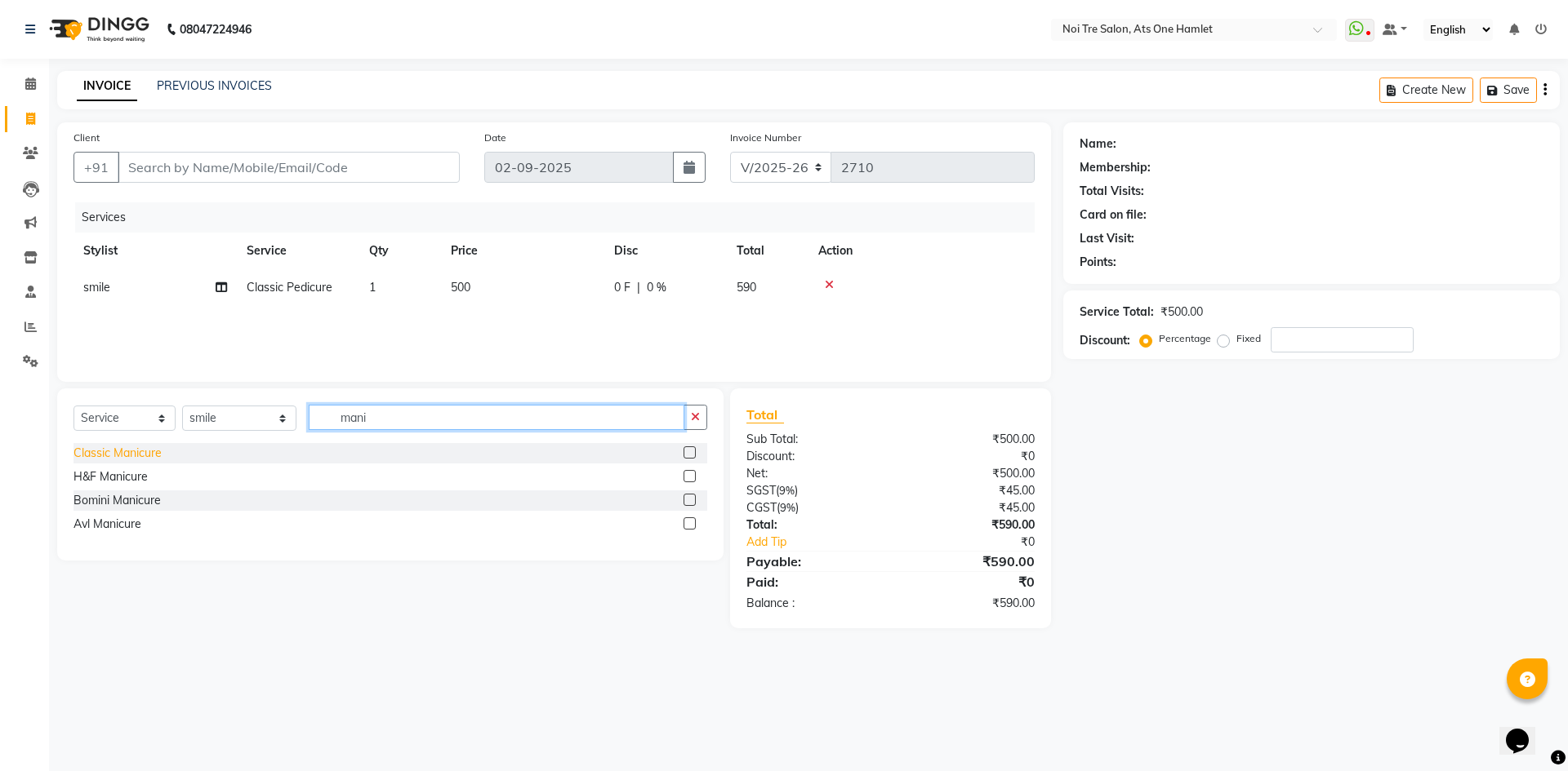
type input "mani"
click at [127, 456] on div "Classic Manicure" at bounding box center [117, 453] width 88 height 17
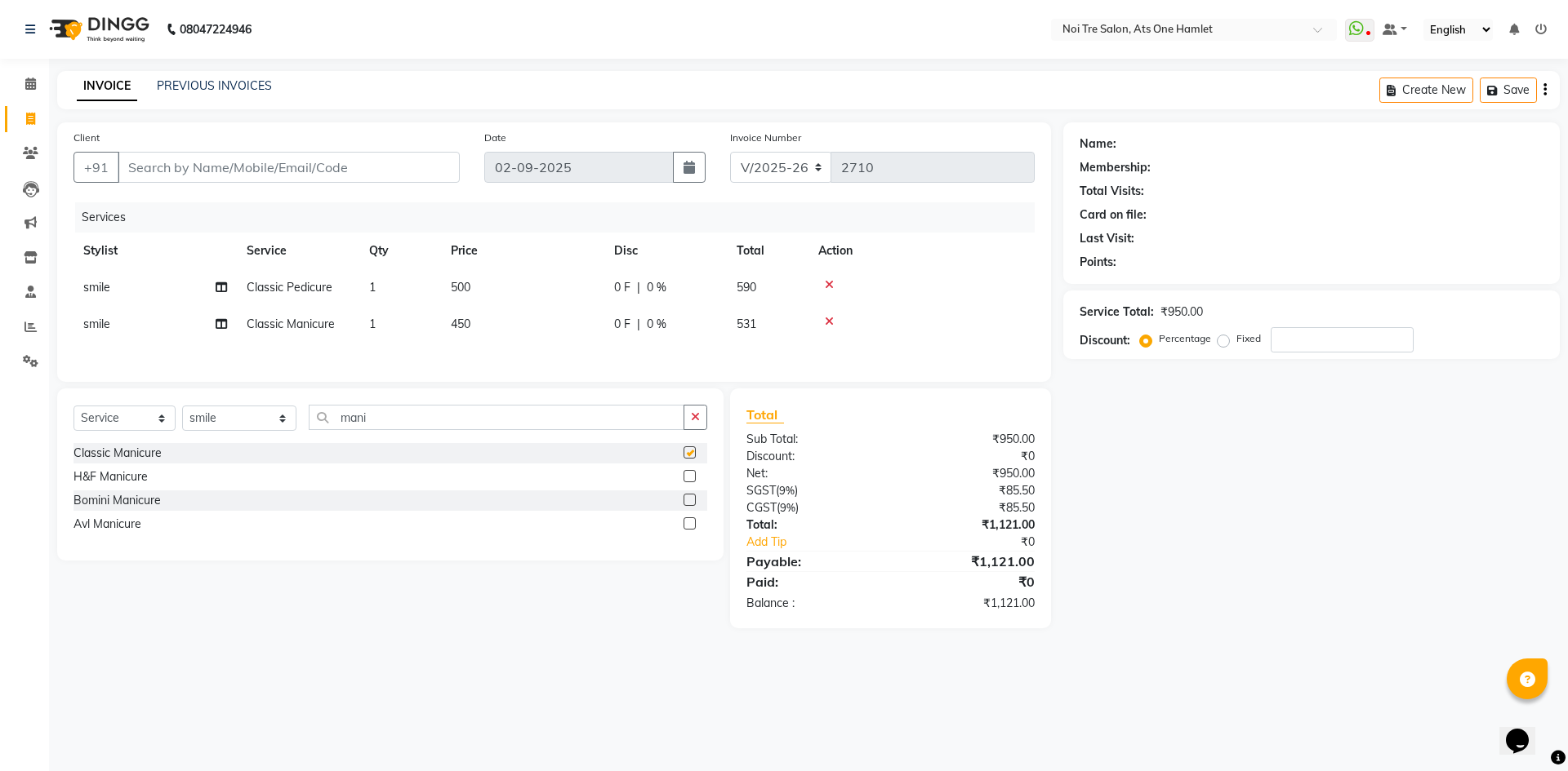
checkbox input "false"
click at [828, 282] on icon at bounding box center [829, 285] width 9 height 11
click at [222, 414] on select "Select Stylist [PERSON_NAME] [PERSON_NAME] [PERSON_NAME] [PERSON_NAME] 104 [PER…" at bounding box center [239, 418] width 114 height 25
select select "32442"
click at [182, 405] on select "Select Stylist [PERSON_NAME] [PERSON_NAME] [PERSON_NAME] [PERSON_NAME] 104 [PER…" at bounding box center [239, 418] width 114 height 25
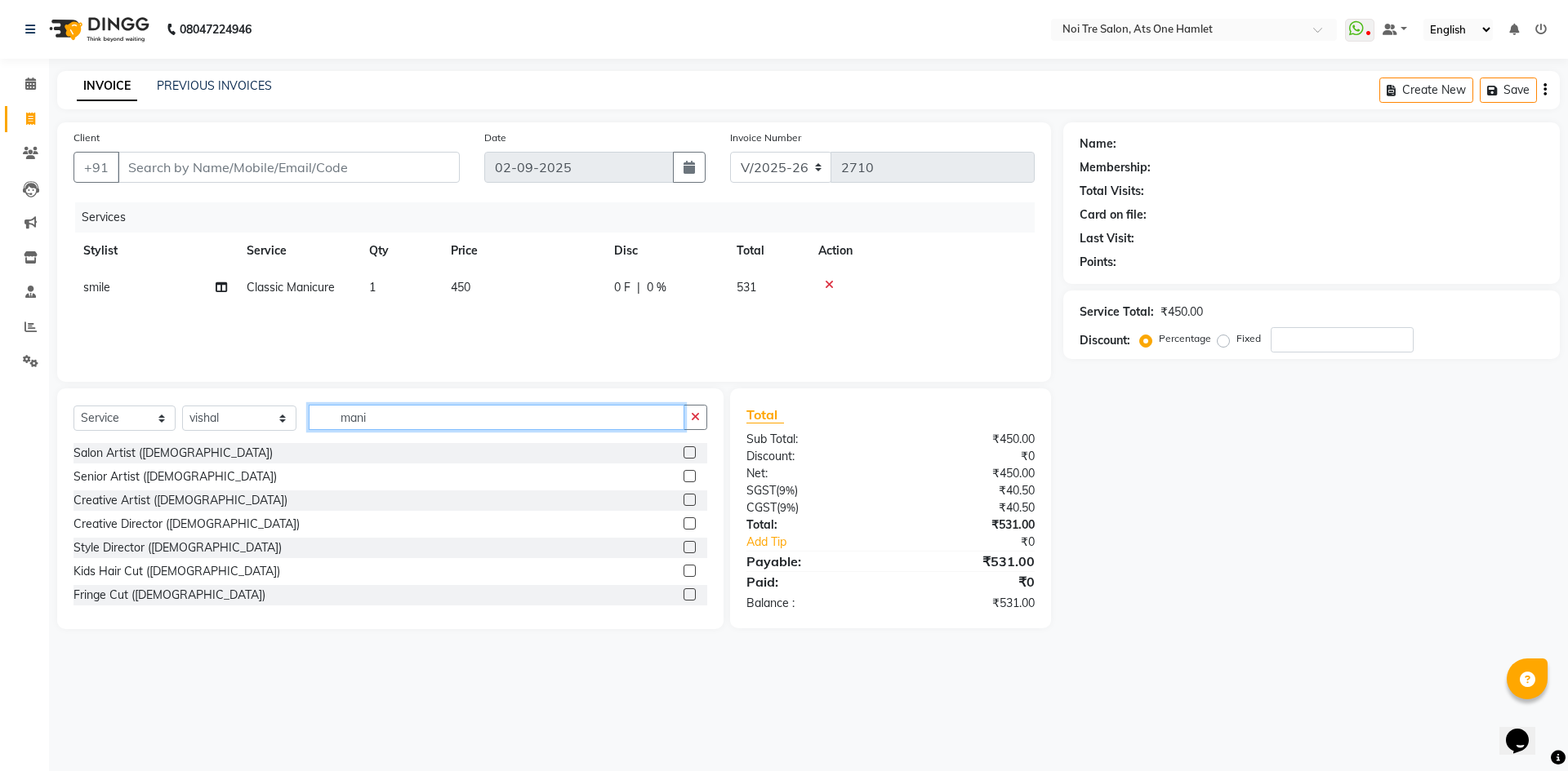
click at [387, 419] on input "mani" at bounding box center [497, 417] width 376 height 25
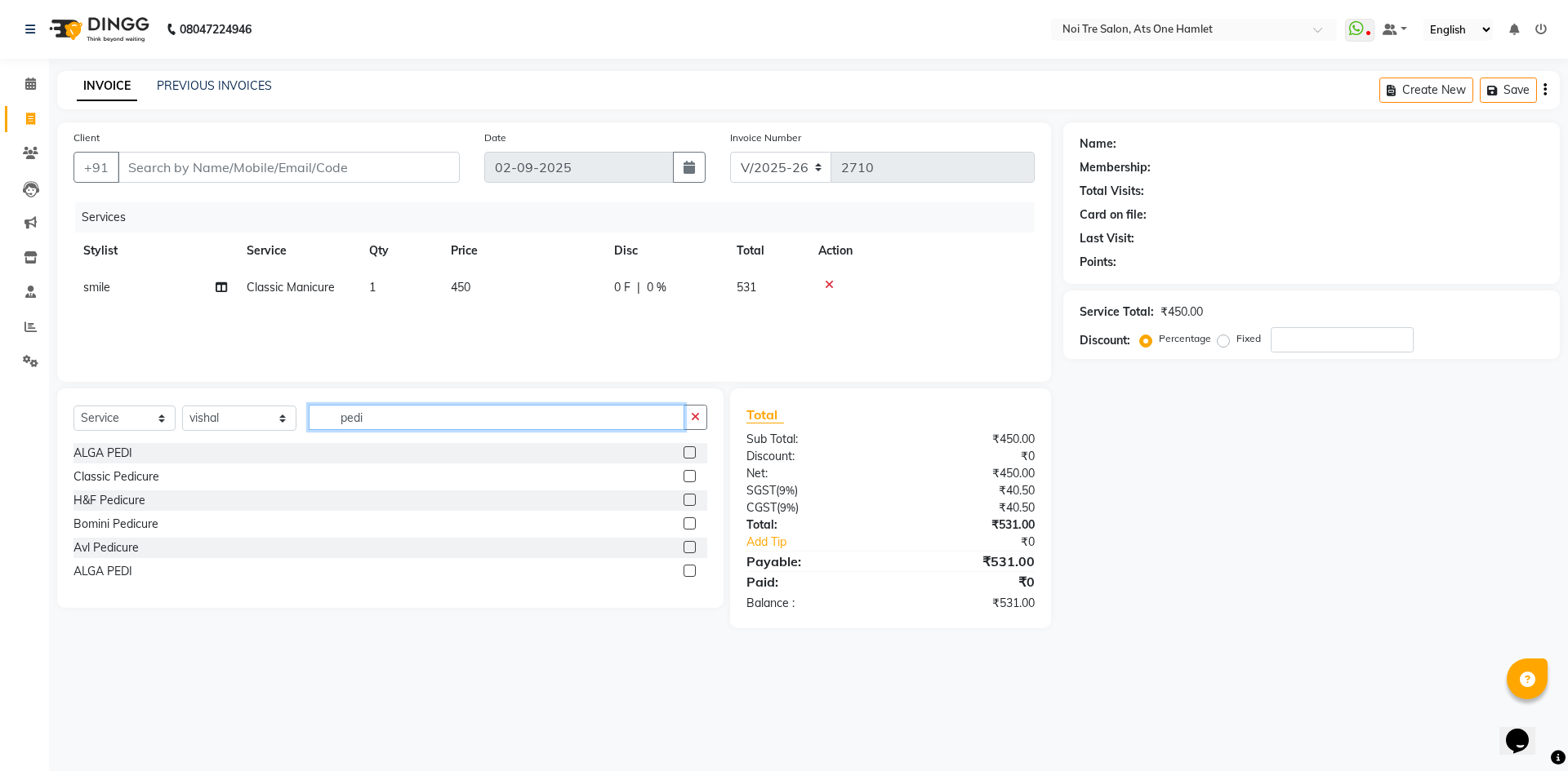
type input "pedi"
click at [92, 466] on div "ALGA PEDI Classic Pedicure H&F Pedicure Bomini Pedicure Avl Pedicure ALGA PEDI" at bounding box center [390, 514] width 634 height 142
click at [92, 471] on div "Classic Pedicure" at bounding box center [116, 477] width 85 height 17
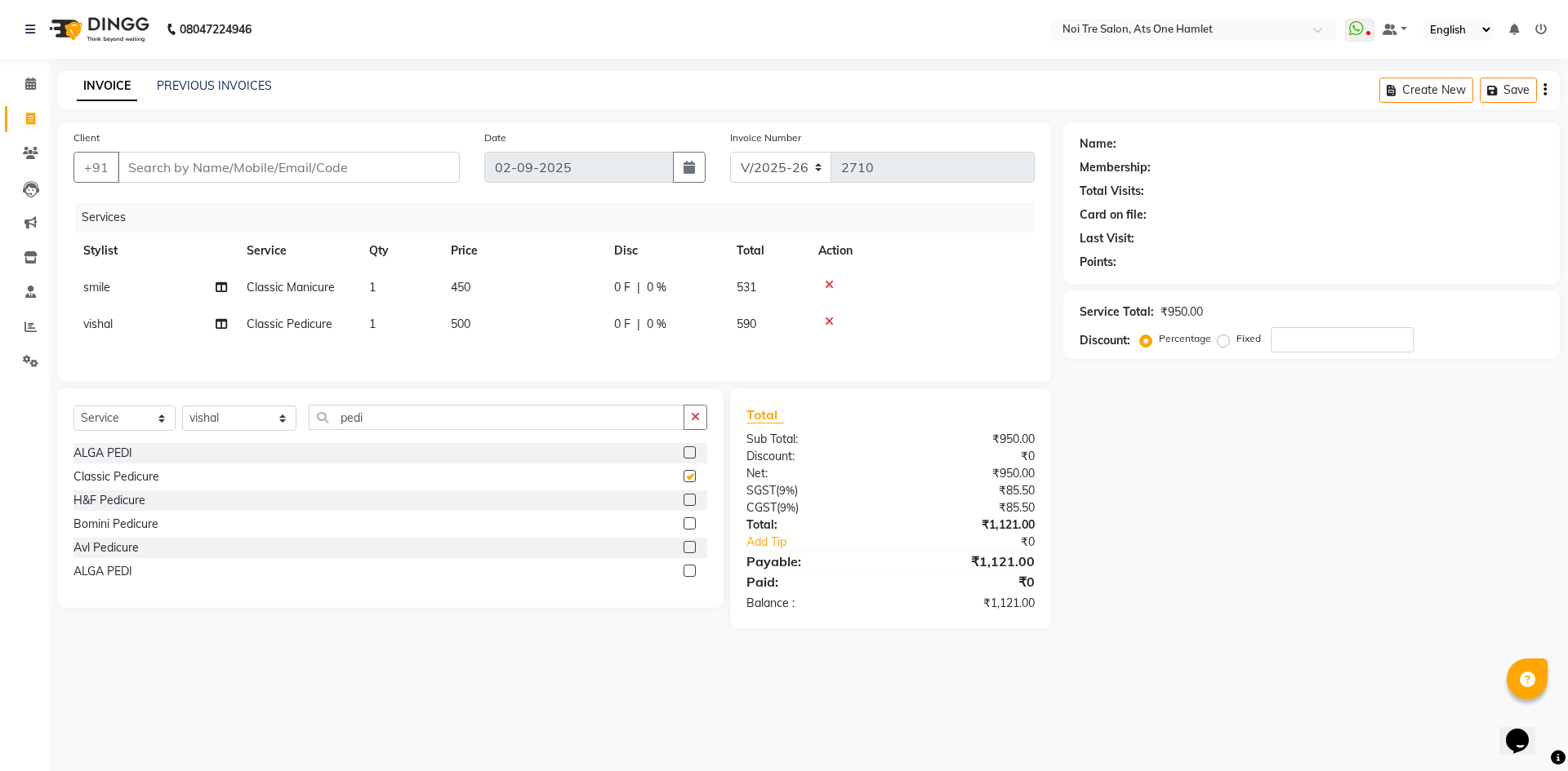
checkbox input "false"
click at [1225, 519] on div "Name: Membership: Total Visits: Card on file: Last Visit: Points: Service Total…" at bounding box center [1317, 375] width 509 height 506
click at [207, 165] on input "Client" at bounding box center [289, 167] width 343 height 31
type input "9"
type input "0"
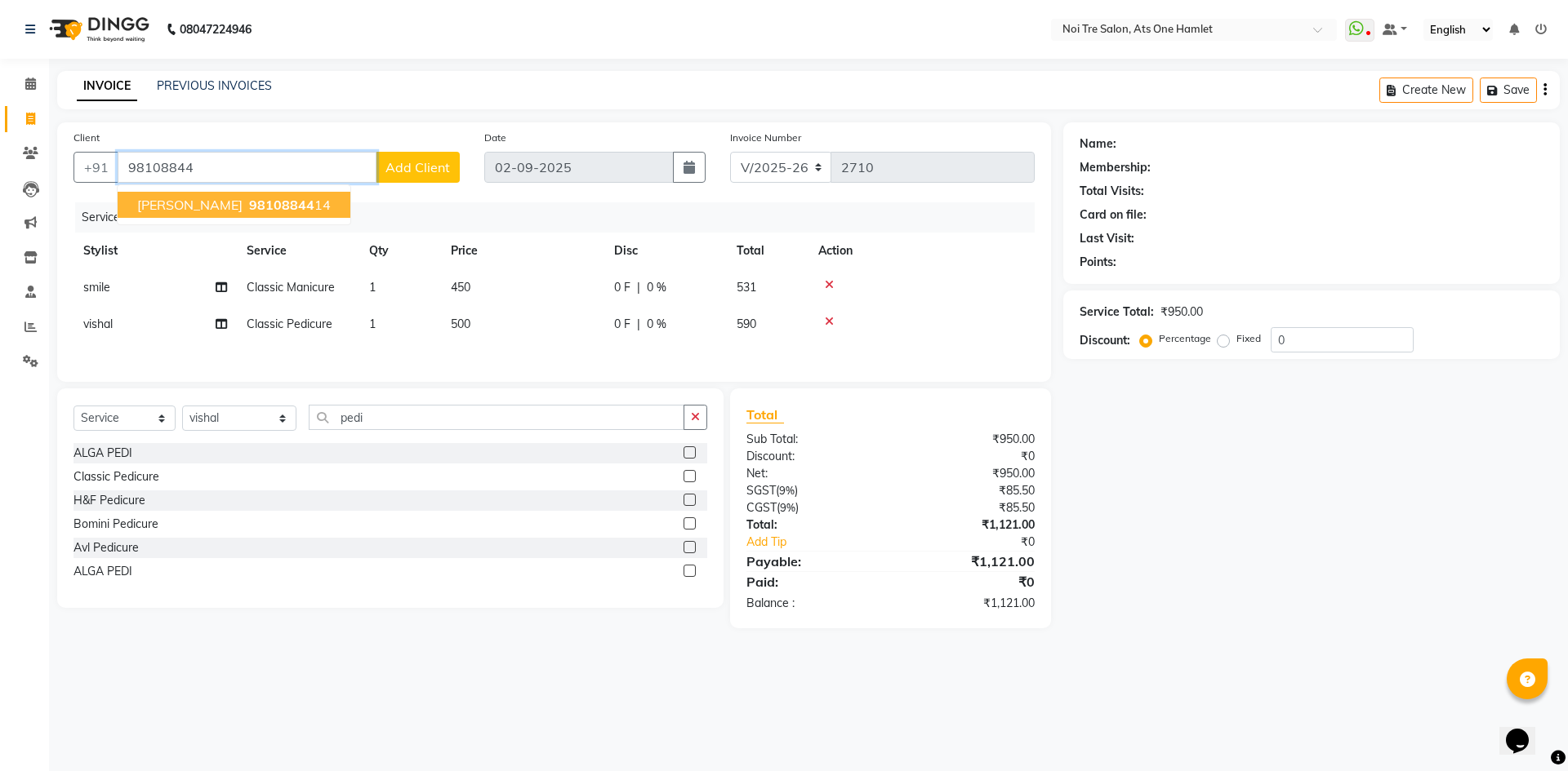
click at [197, 198] on span "[PERSON_NAME]" at bounding box center [189, 205] width 105 height 17
type input "9810884414"
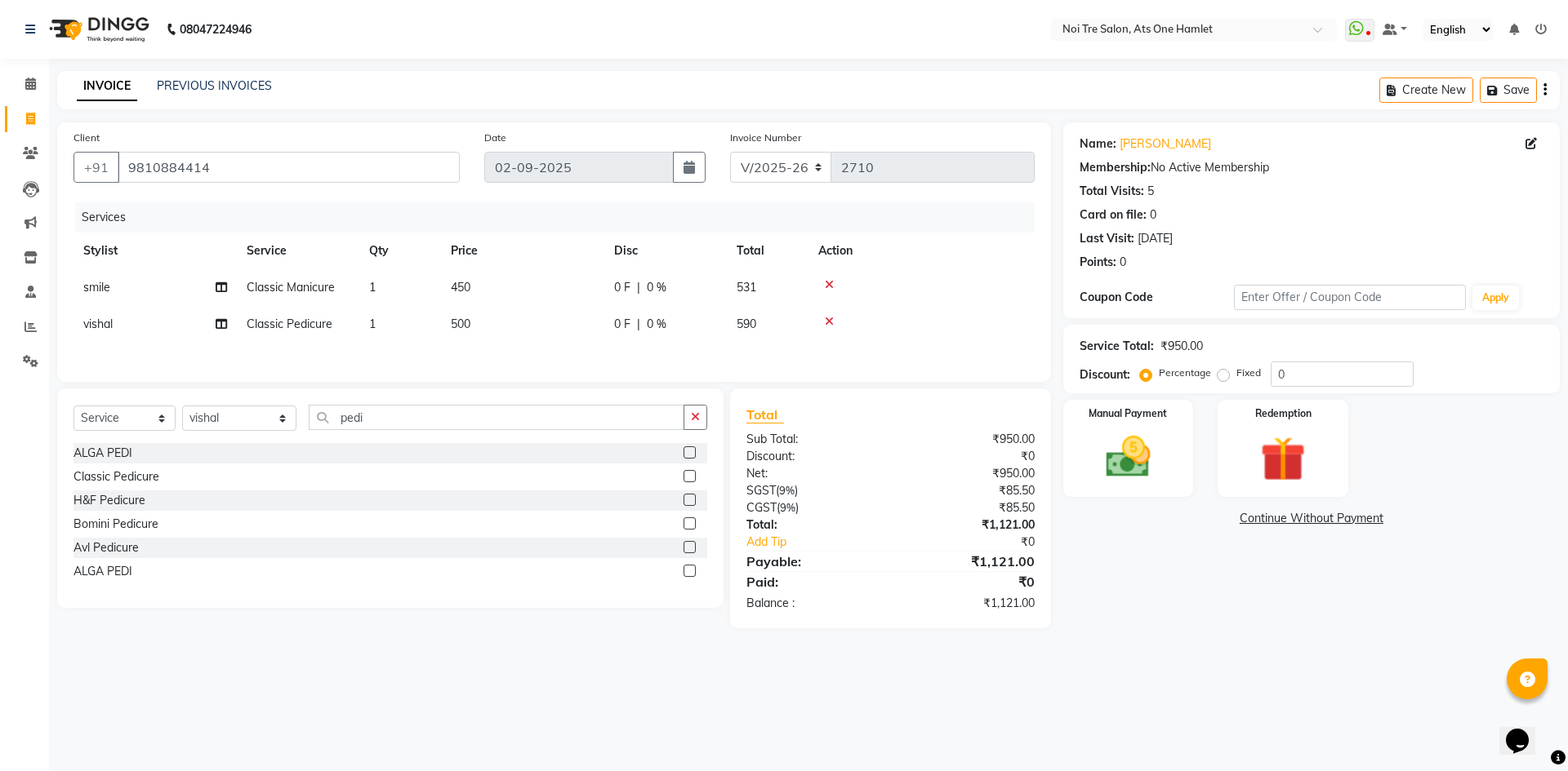
click at [1237, 368] on label "Fixed" at bounding box center [1249, 373] width 24 height 15
click at [1222, 368] on input "Fixed" at bounding box center [1226, 373] width 11 height 11
radio input "true"
drag, startPoint x: 1305, startPoint y: 377, endPoint x: 1185, endPoint y: 363, distance: 120.8
click at [1185, 363] on div "Percentage Fixed 0" at bounding box center [1278, 374] width 270 height 25
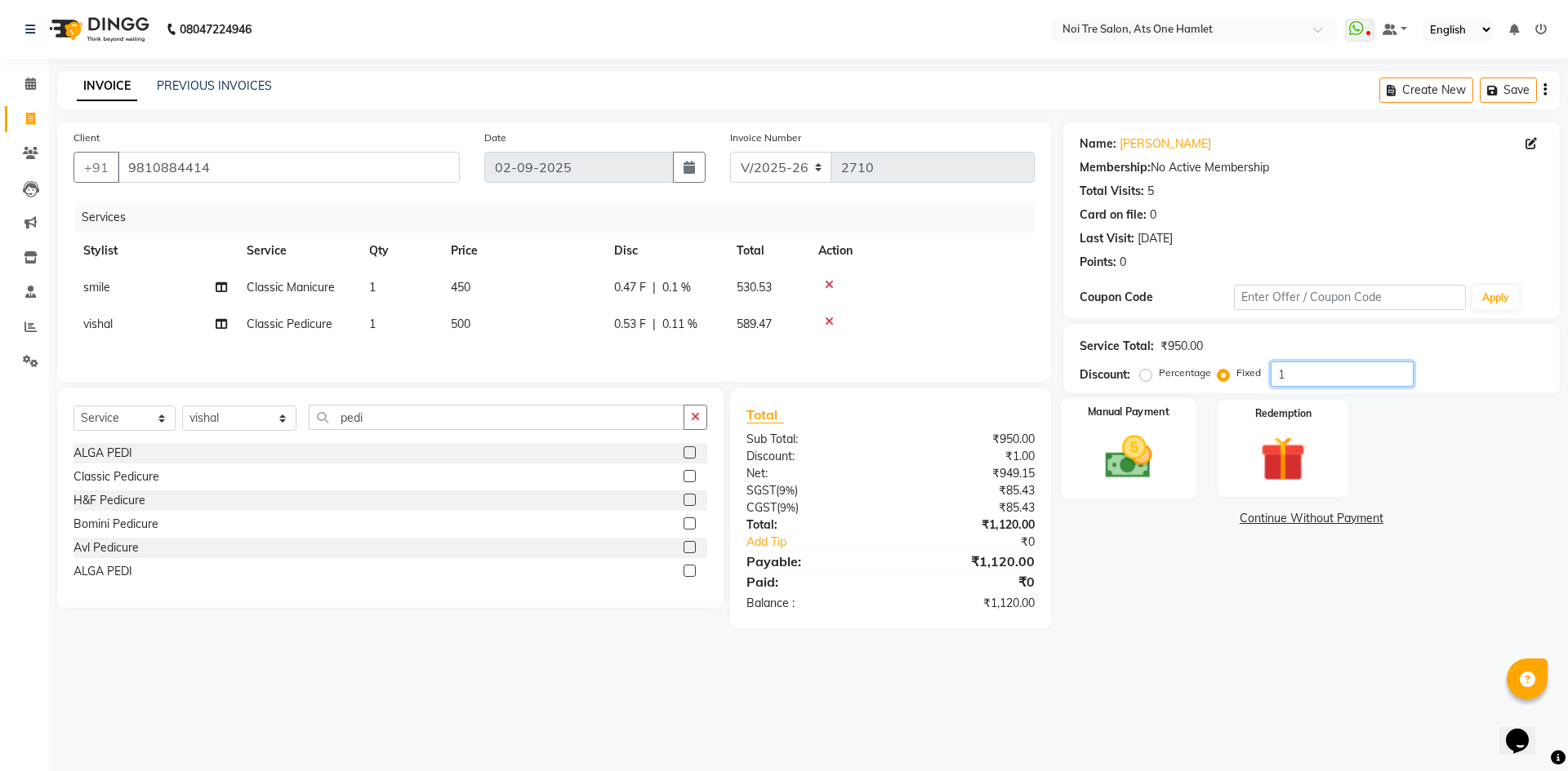
type input "1"
click at [1114, 471] on img at bounding box center [1128, 457] width 76 height 54
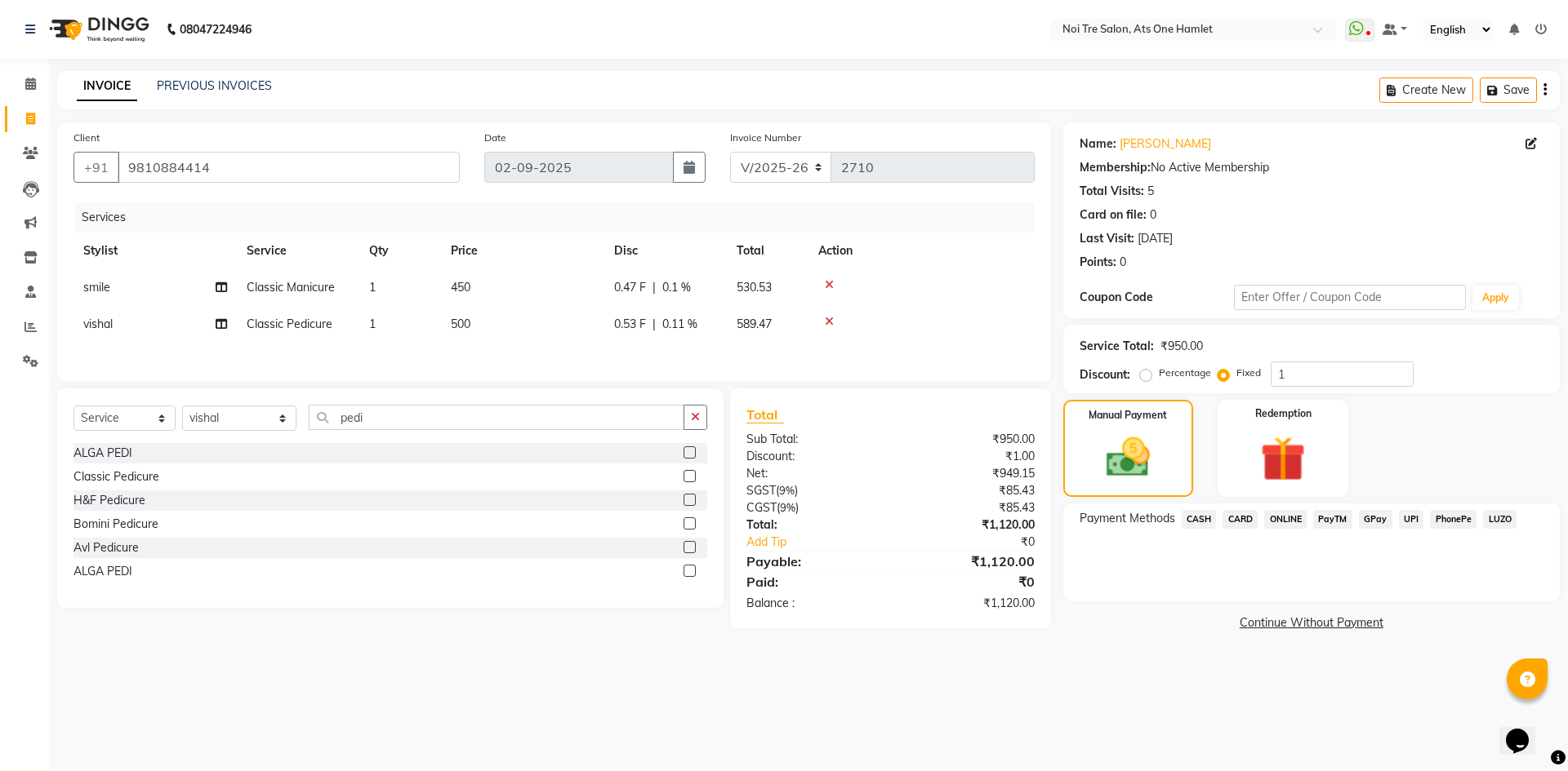
click at [1212, 524] on span "CASH" at bounding box center [1199, 520] width 35 height 19
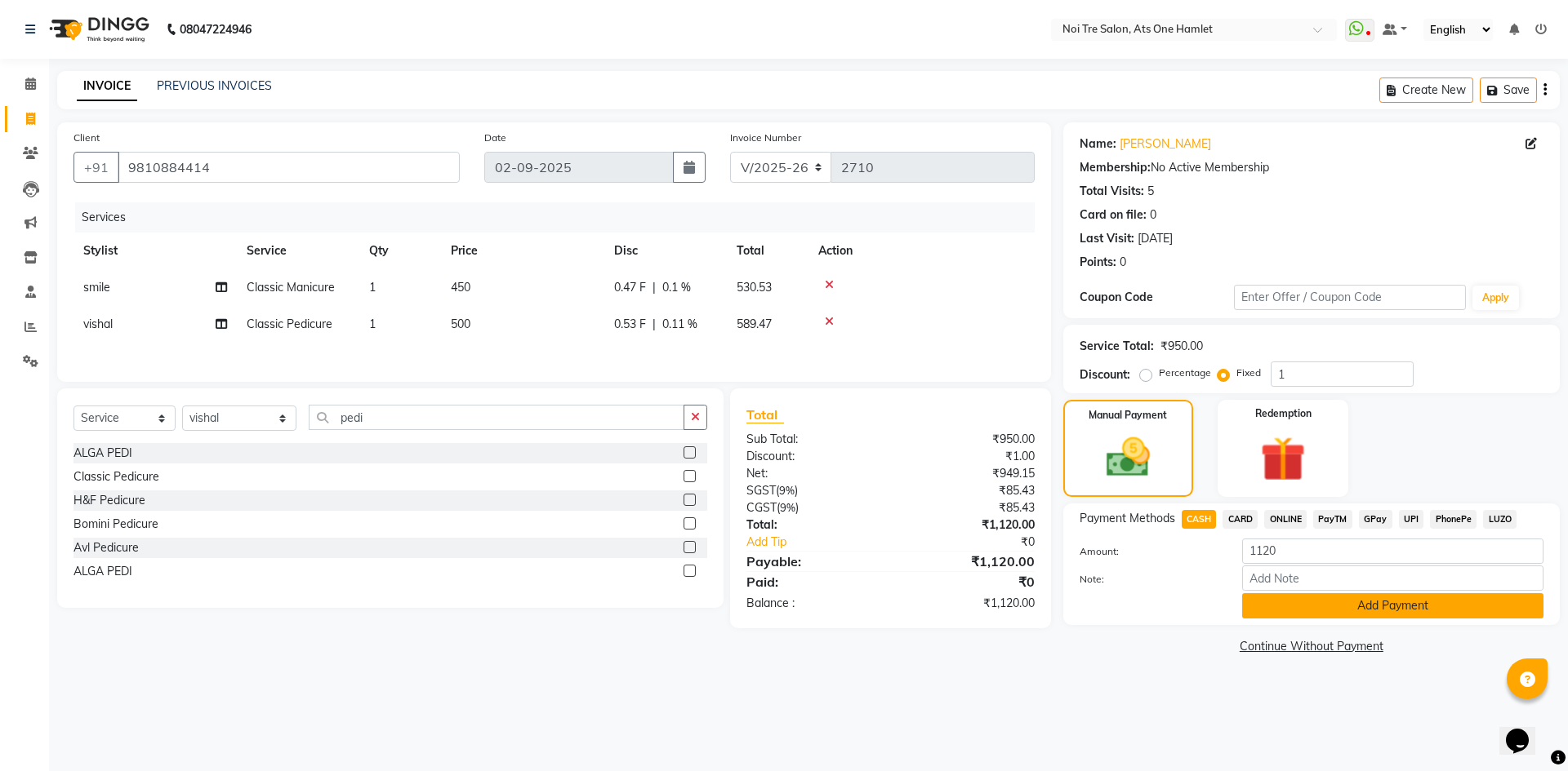
click at [1304, 611] on button "Add Payment" at bounding box center [1393, 606] width 302 height 25
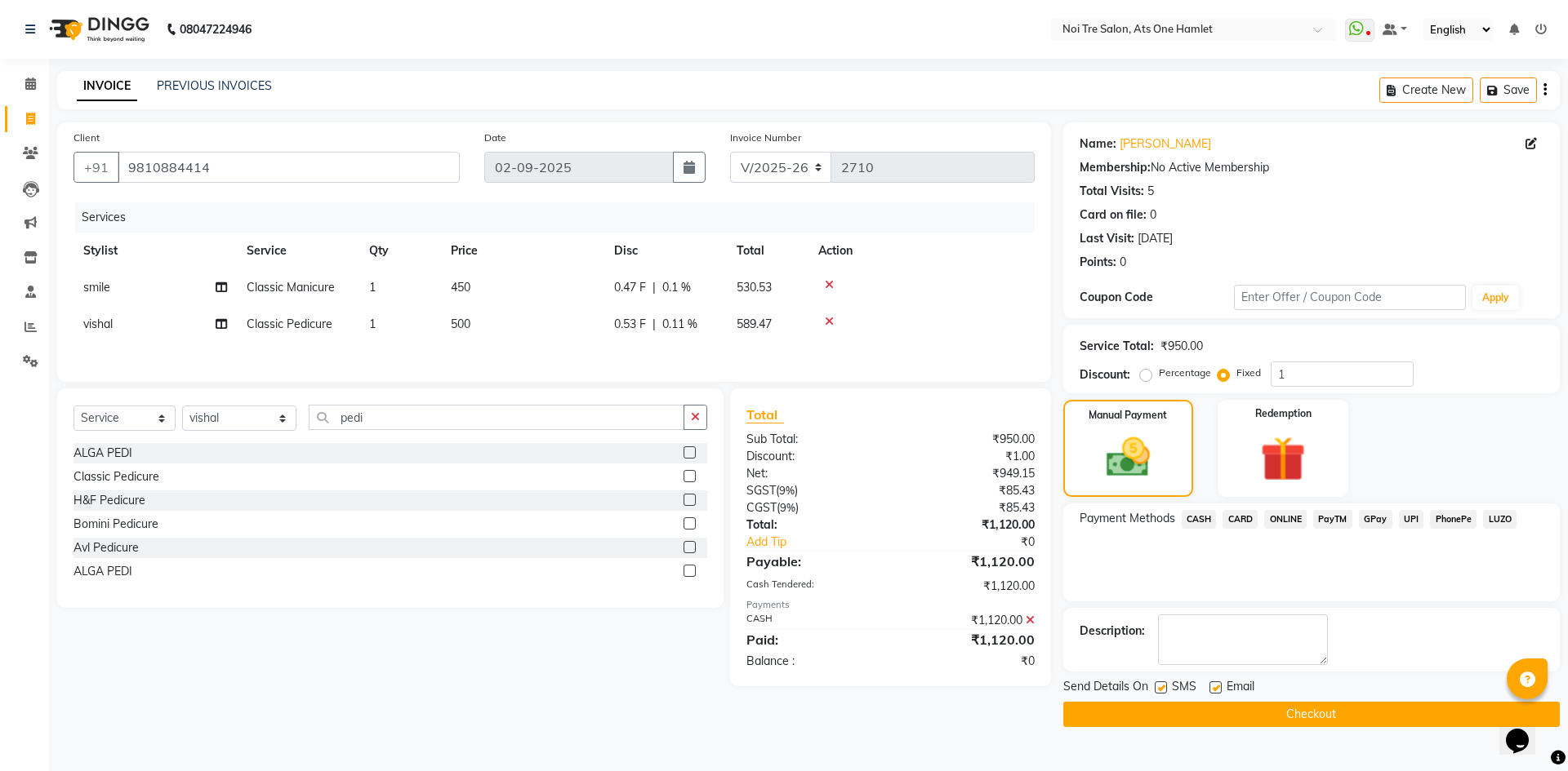
click at [1353, 710] on button "Checkout" at bounding box center [1311, 714] width 497 height 25
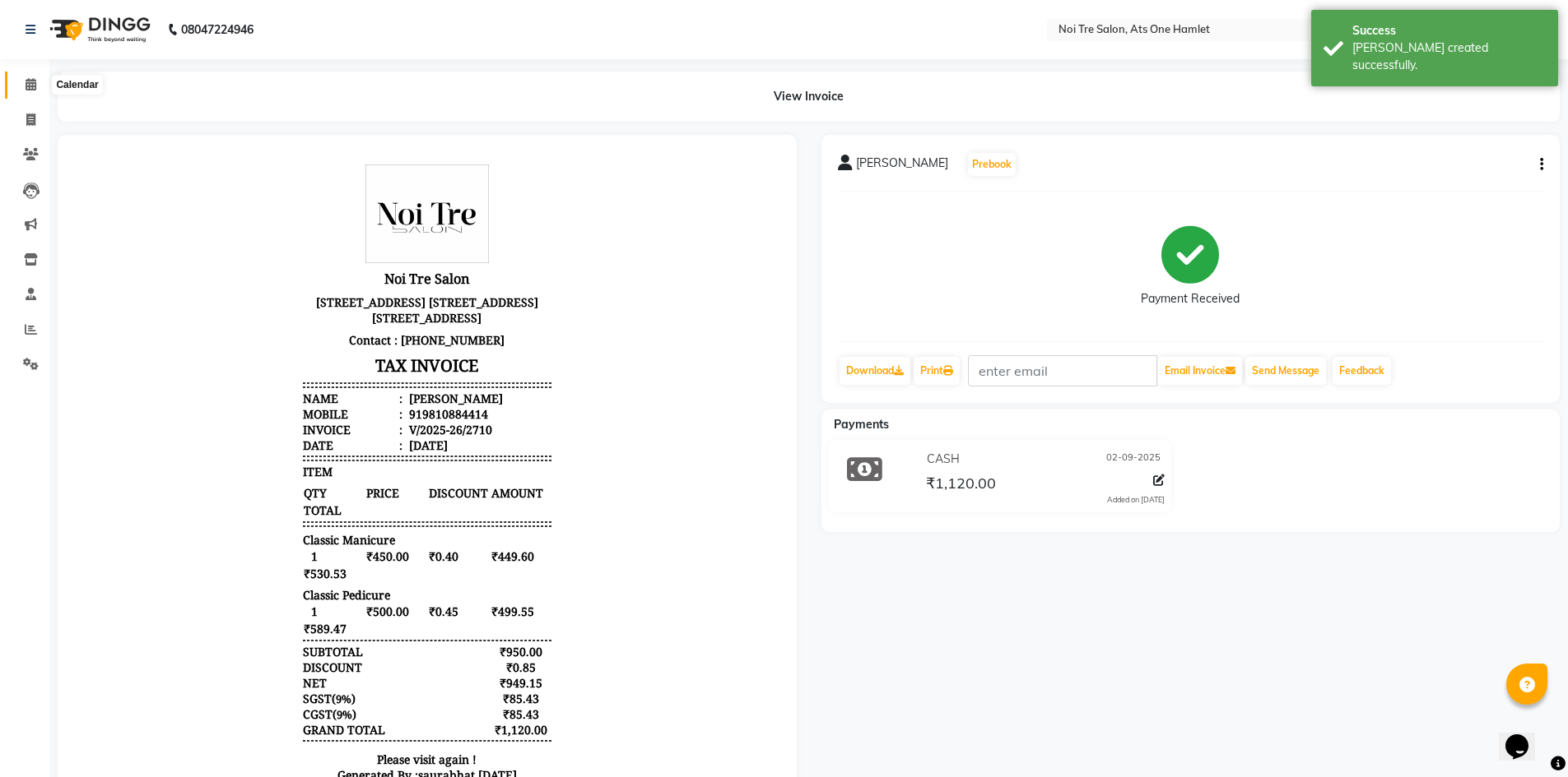
click at [17, 79] on span at bounding box center [31, 85] width 29 height 19
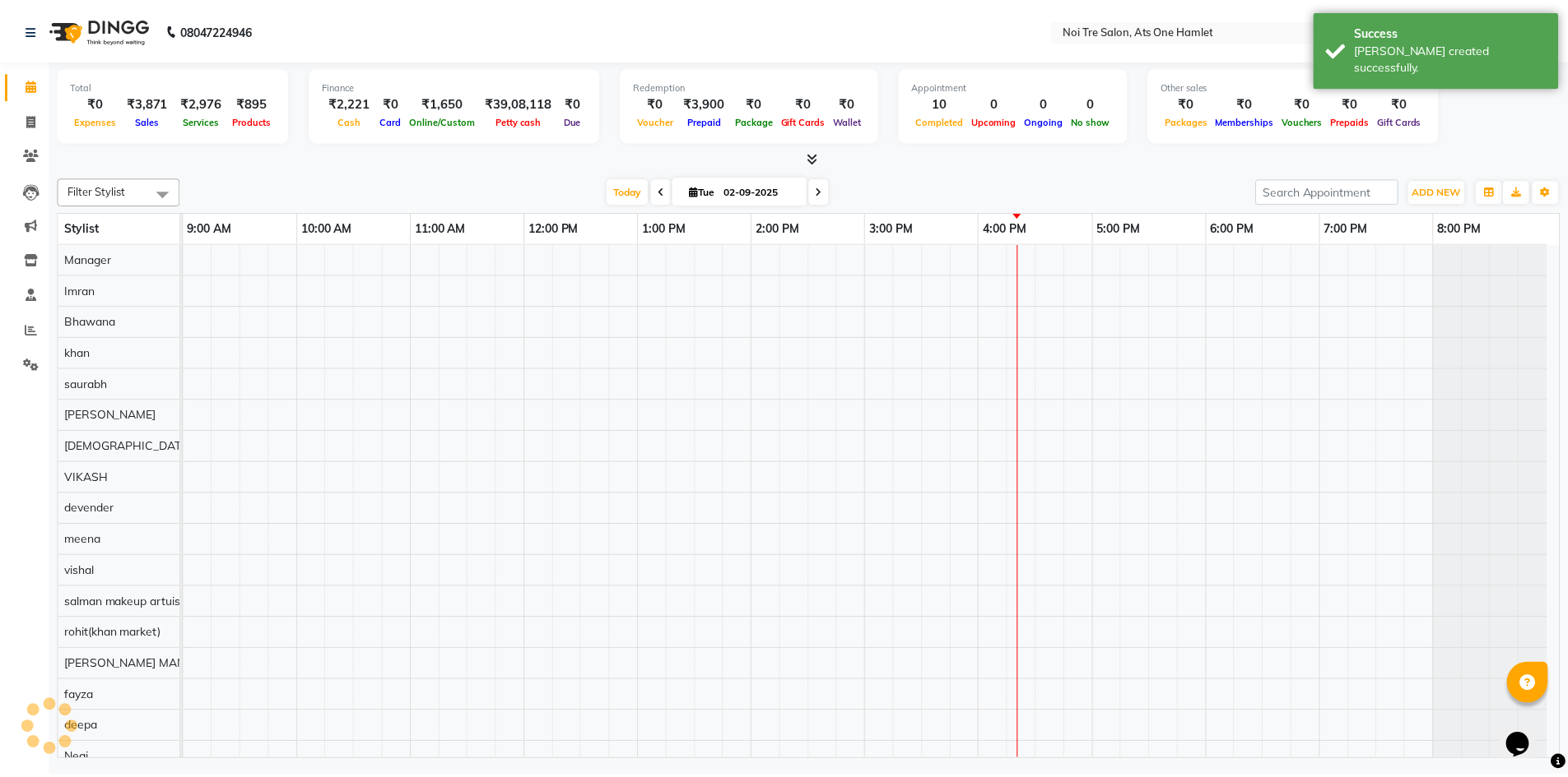
scroll to position [22, 0]
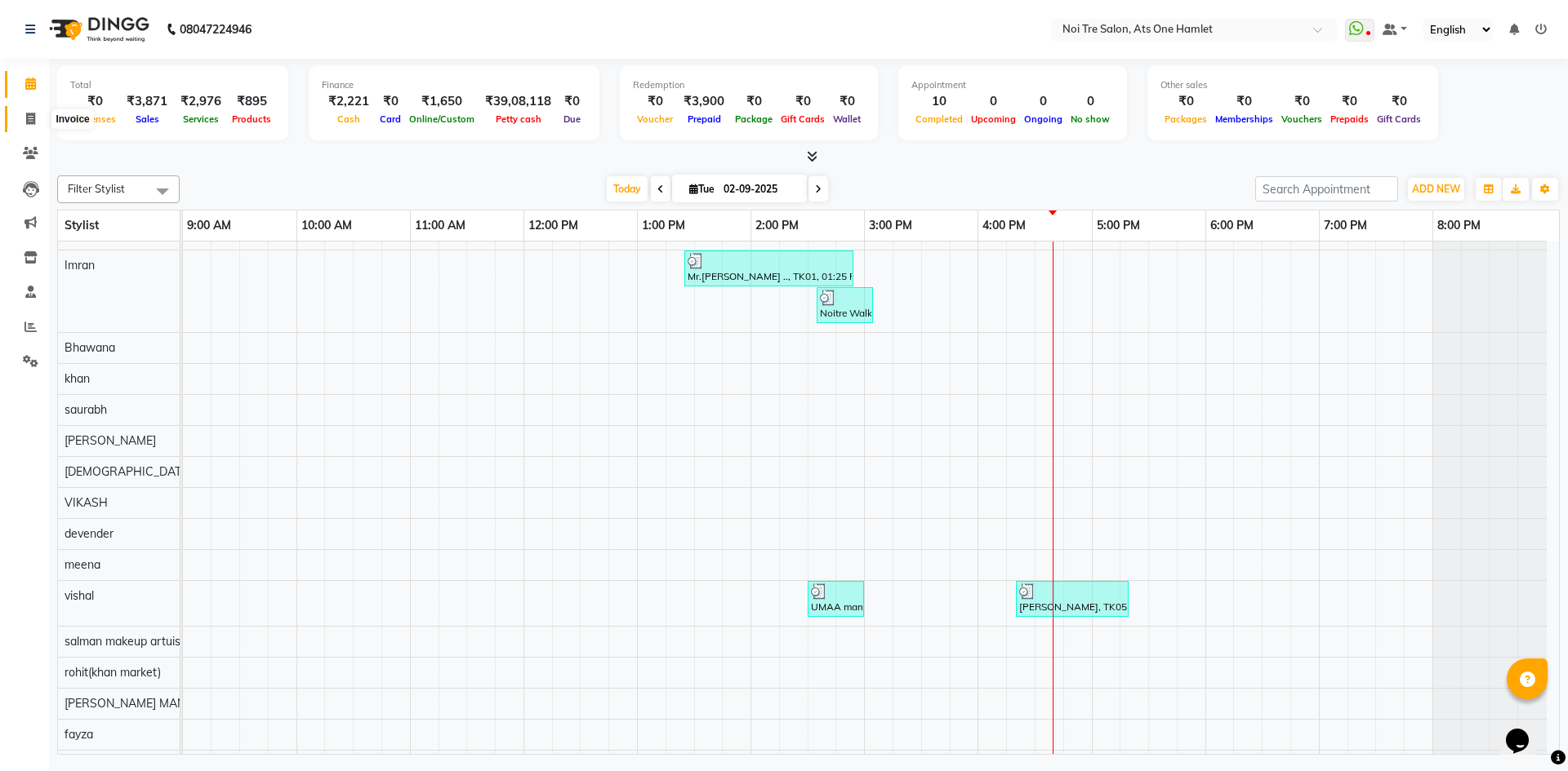
click at [26, 112] on icon at bounding box center [31, 118] width 9 height 12
select select "service"
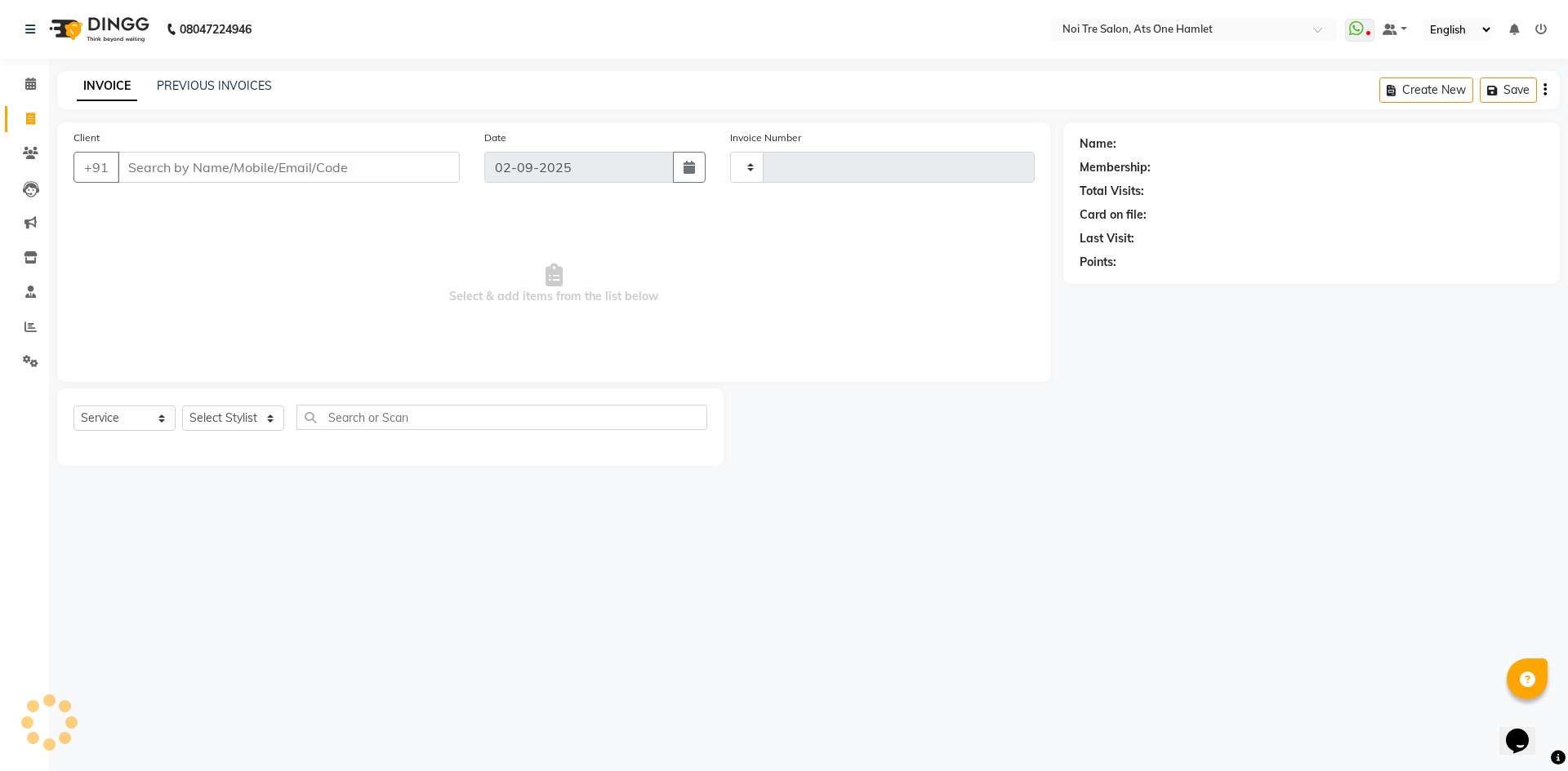
type input "2711"
select select "5096"
type input "9871387306"
click at [439, 167] on span "Add Client" at bounding box center [417, 168] width 64 height 17
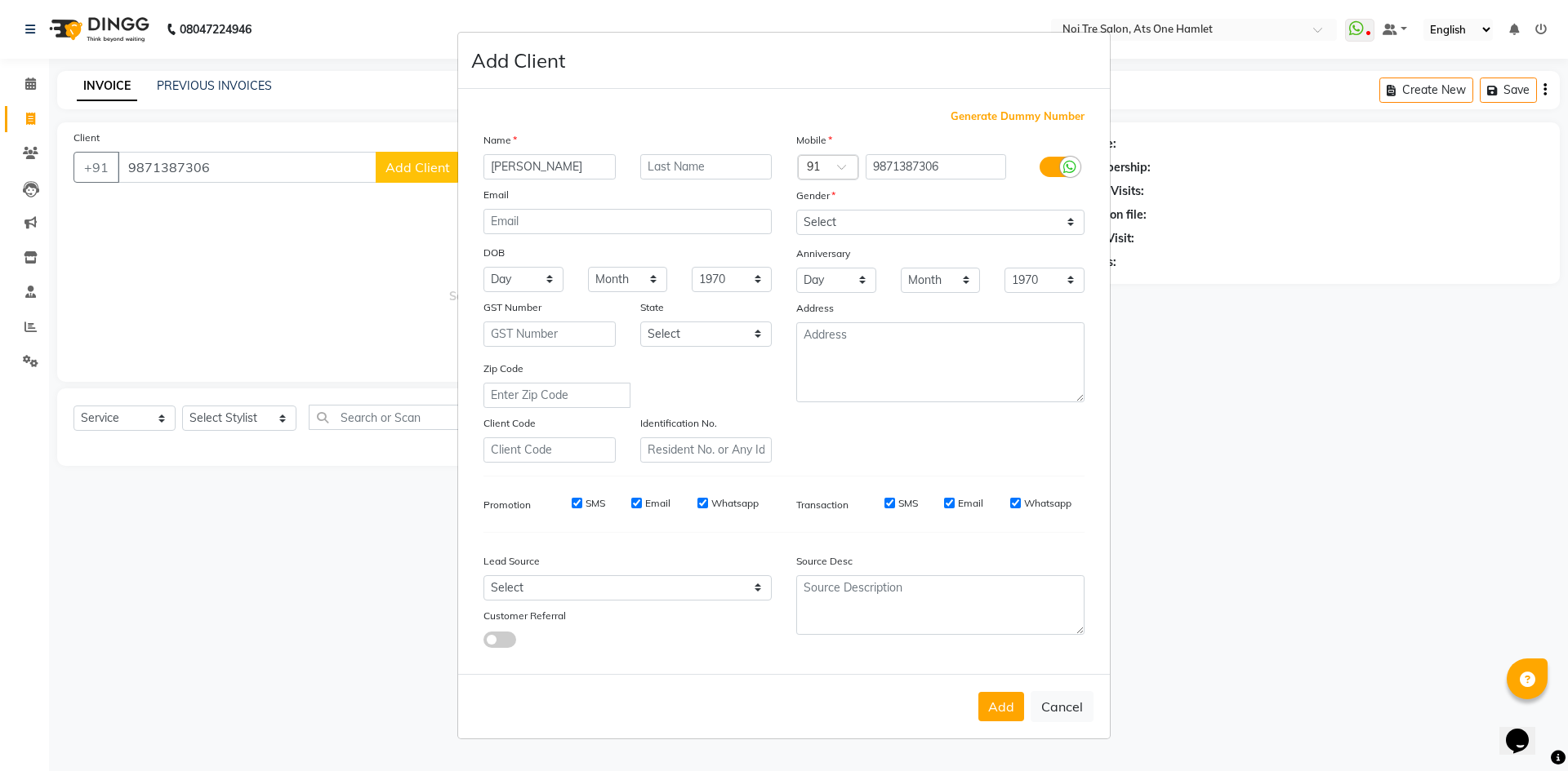
type input "[PERSON_NAME]"
click at [1020, 216] on select "Select [DEMOGRAPHIC_DATA] [DEMOGRAPHIC_DATA] Other Prefer Not To Say" at bounding box center [940, 222] width 289 height 25
select select "[DEMOGRAPHIC_DATA]"
click at [797, 210] on select "Select [DEMOGRAPHIC_DATA] [DEMOGRAPHIC_DATA] Other Prefer Not To Say" at bounding box center [940, 222] width 289 height 25
click at [544, 591] on select "Select Walk-in Referral Internet Friend Word of Mouth Advertisement Facebook Ju…" at bounding box center [628, 587] width 289 height 25
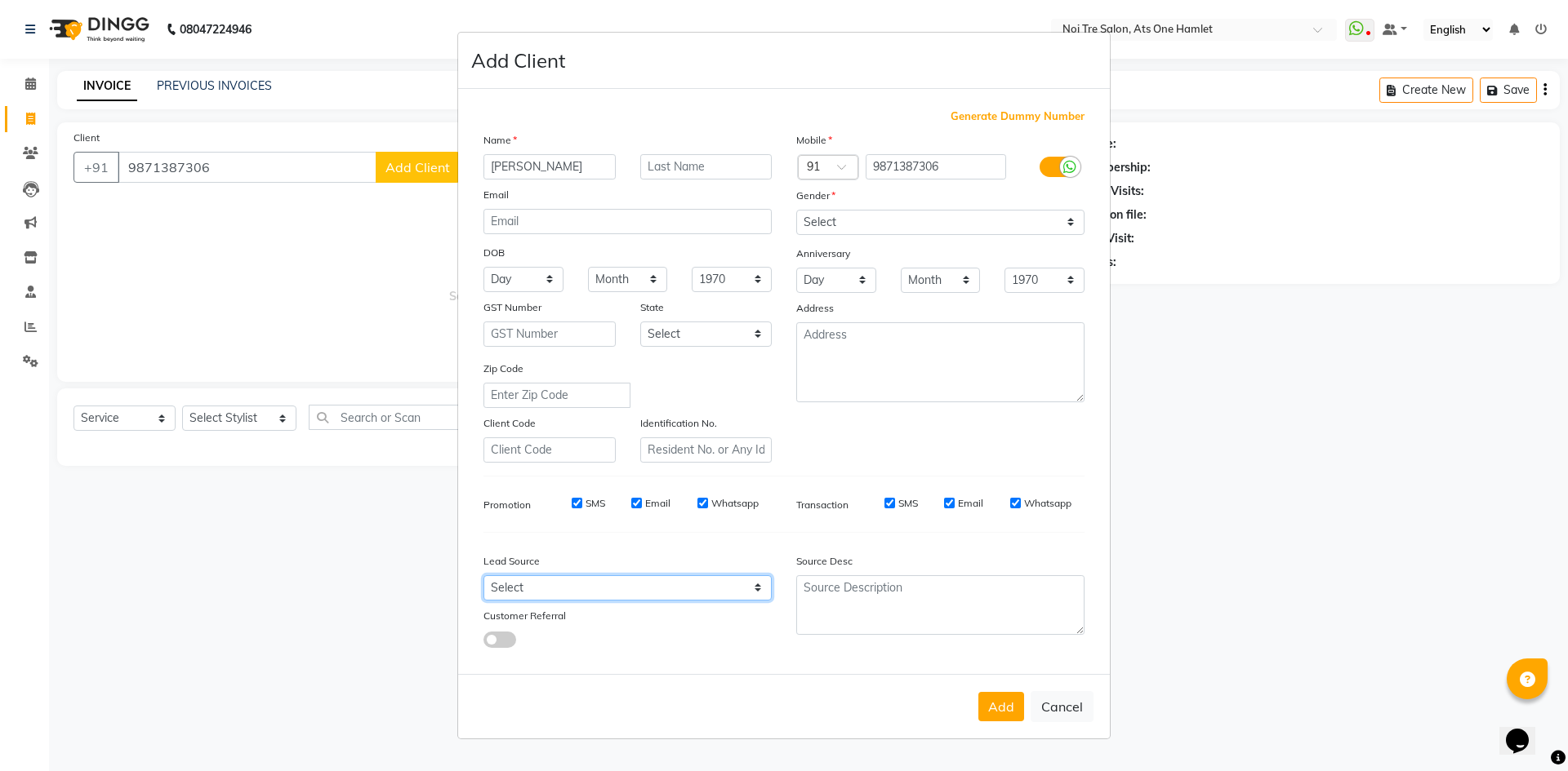
select select "33628"
click at [484, 575] on select "Select Walk-in Referral Internet Friend Word of Mouth Advertisement Facebook Ju…" at bounding box center [628, 587] width 289 height 25
click at [994, 692] on button "Add" at bounding box center [1001, 707] width 45 height 30
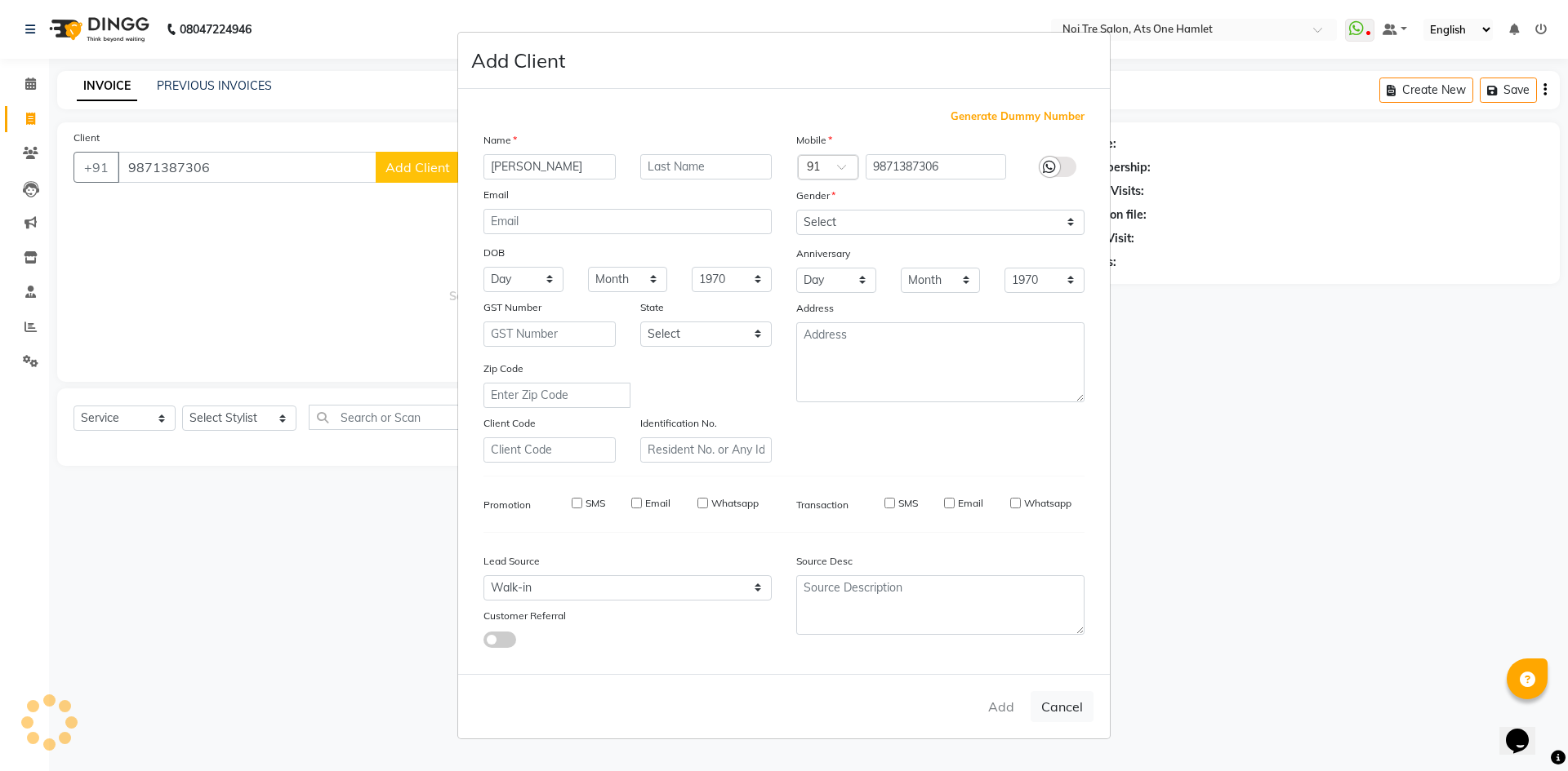
select select
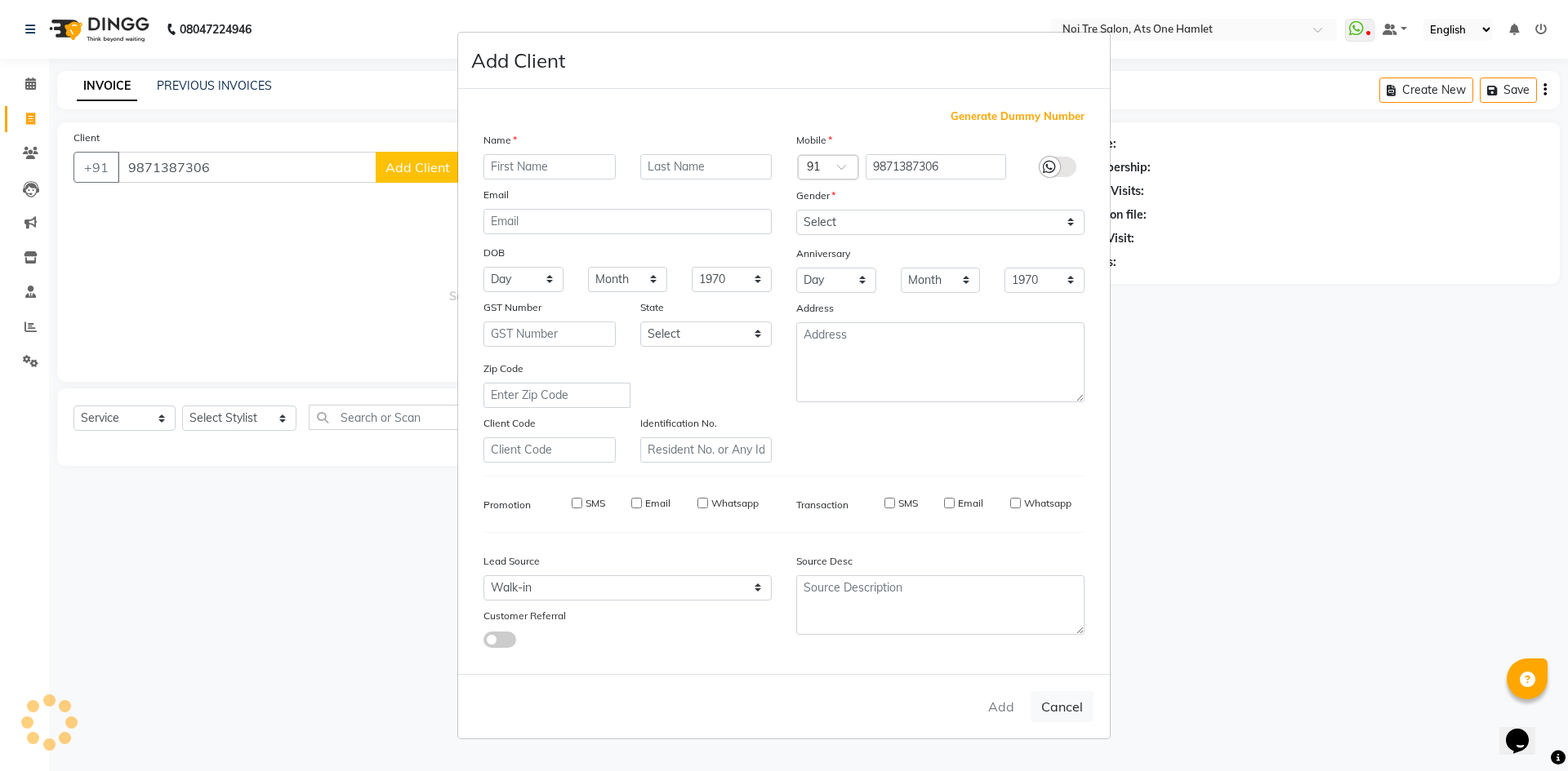
select select
checkbox input "false"
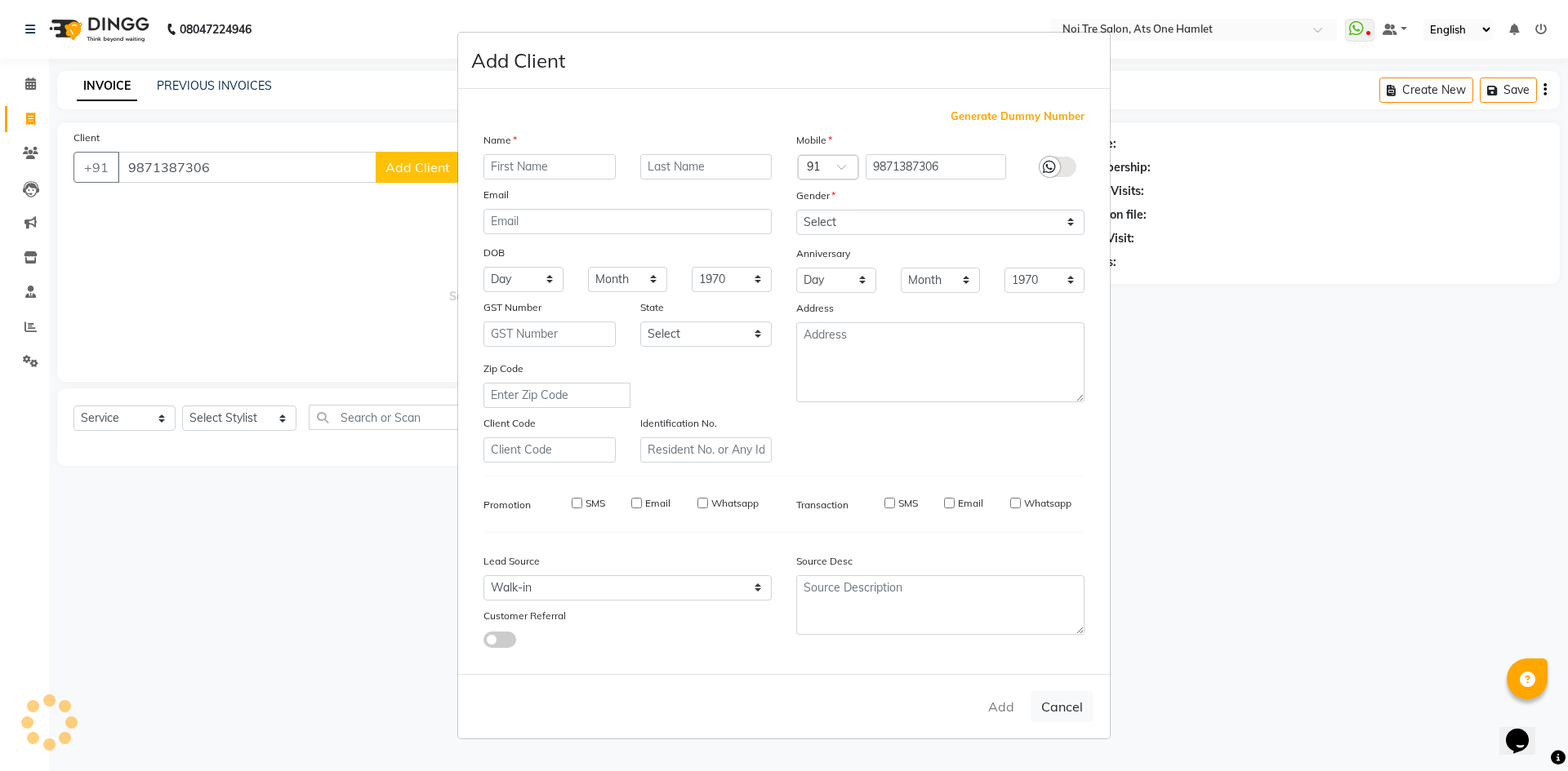
checkbox input "false"
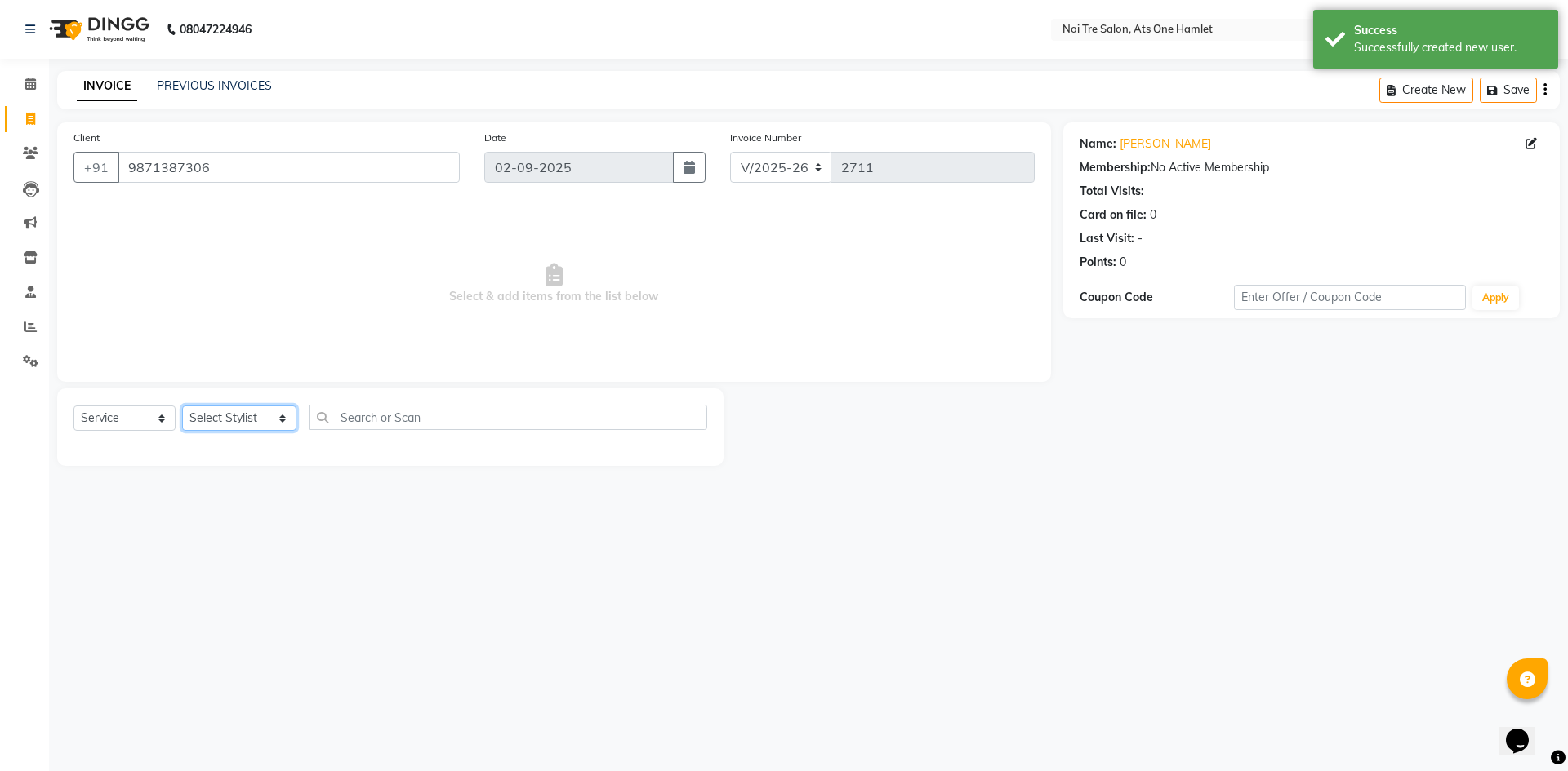
click at [250, 411] on select "Select Stylist [PERSON_NAME] [PERSON_NAME] [PERSON_NAME] [PERSON_NAME] 104 [PER…" at bounding box center [239, 418] width 114 height 25
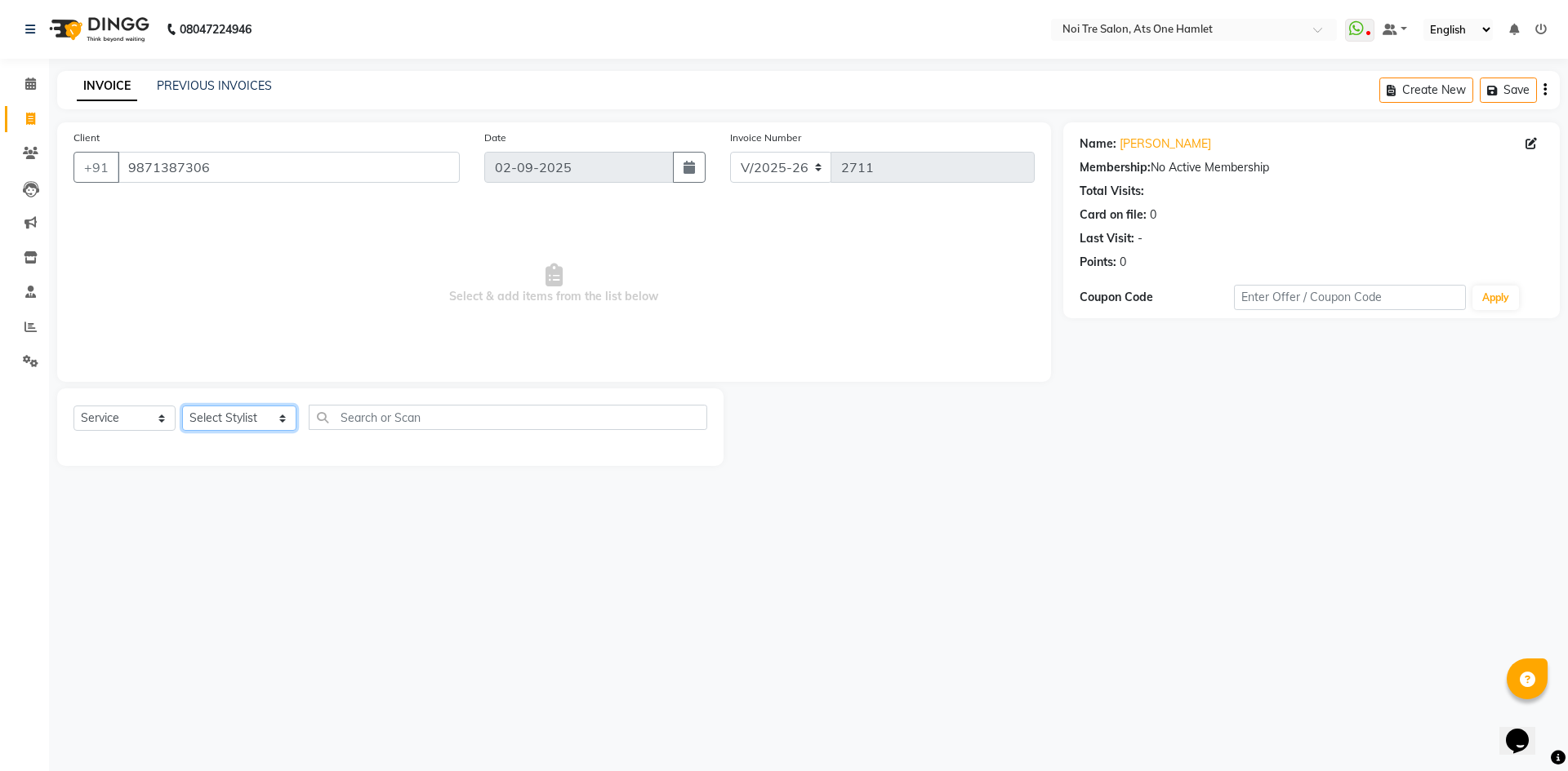
select select "32080"
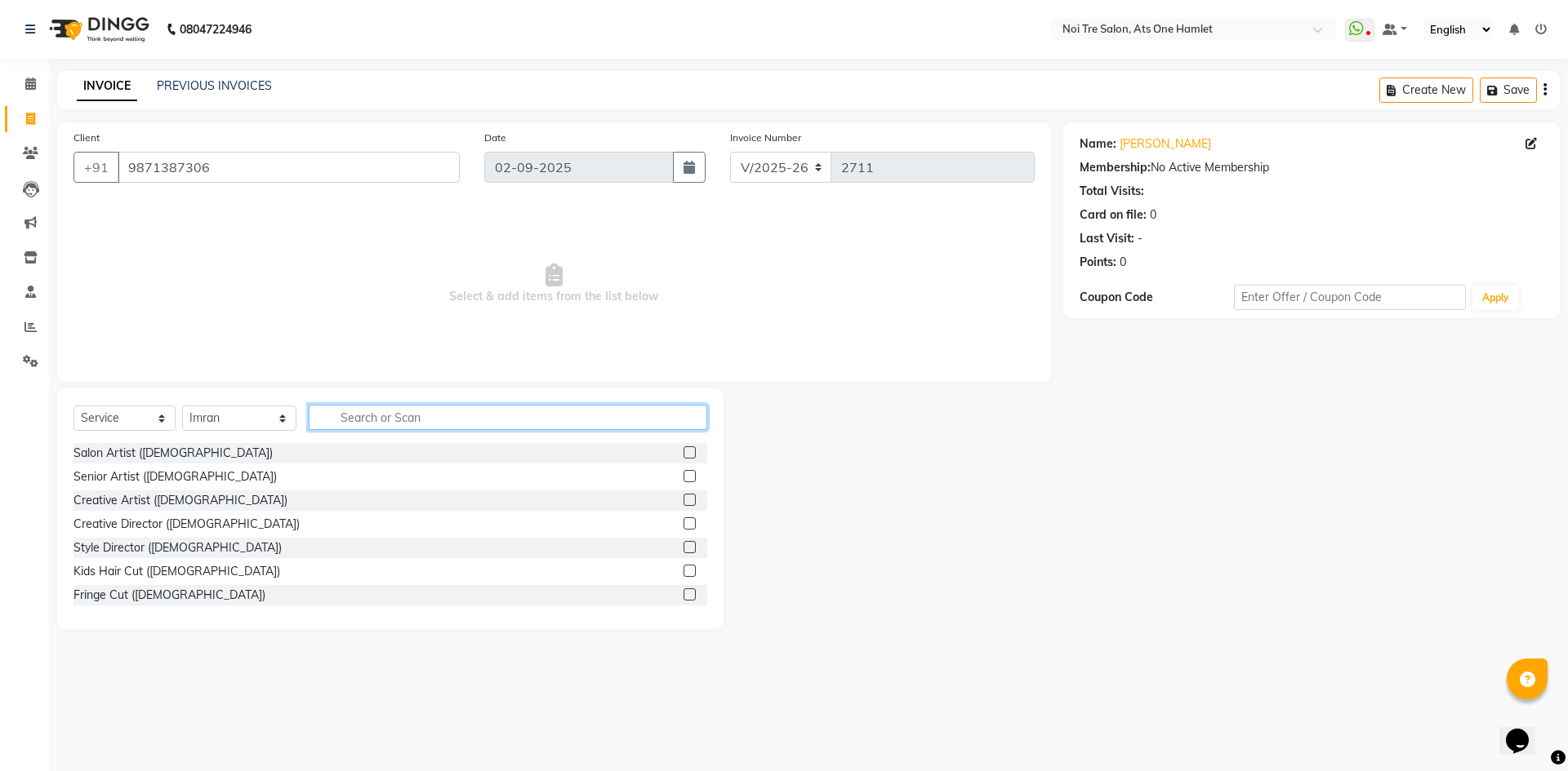
click at [387, 425] on input "text" at bounding box center [508, 417] width 398 height 25
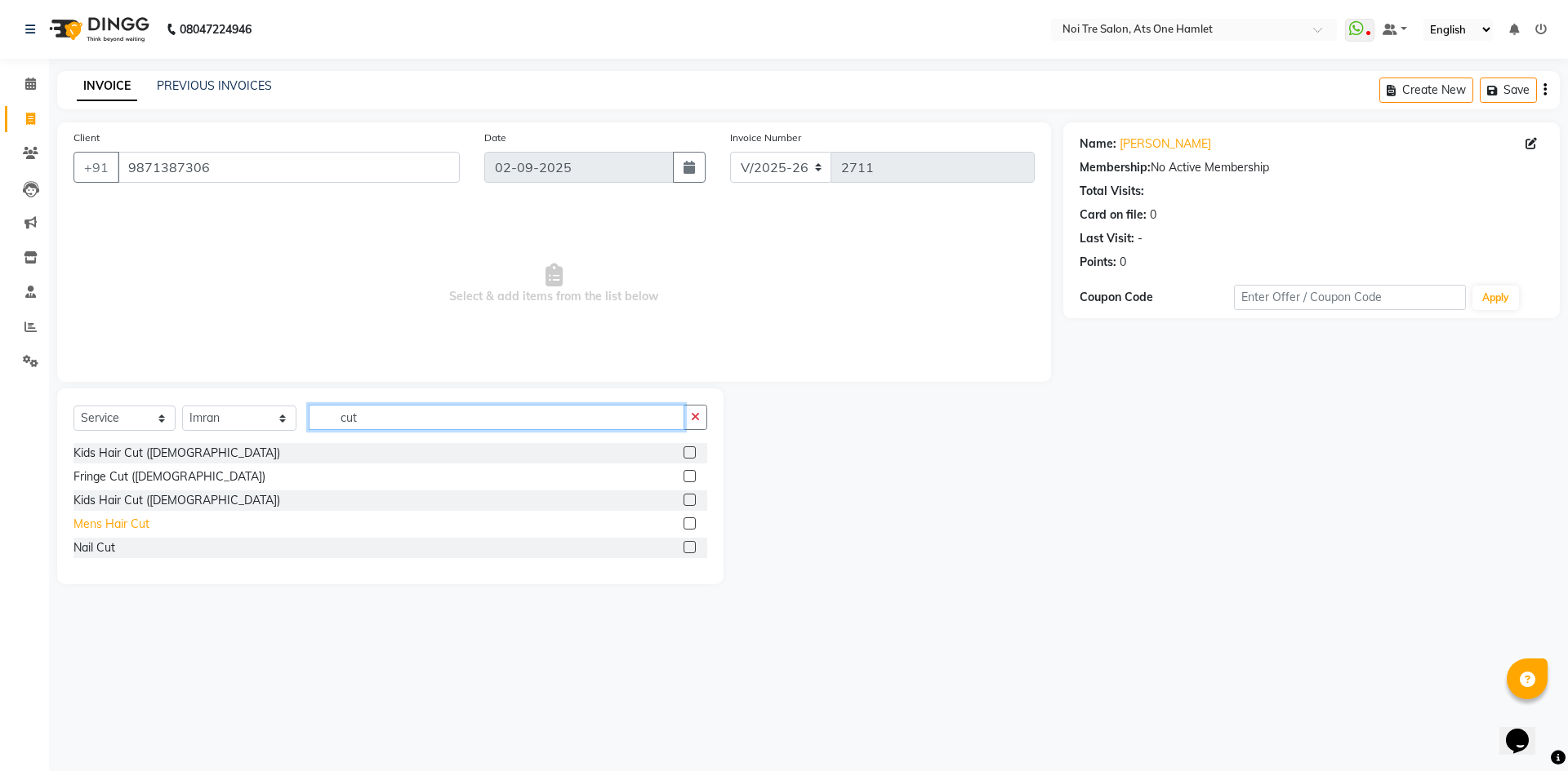
type input "cut"
click at [135, 519] on div "Mens Hair Cut" at bounding box center [111, 524] width 76 height 17
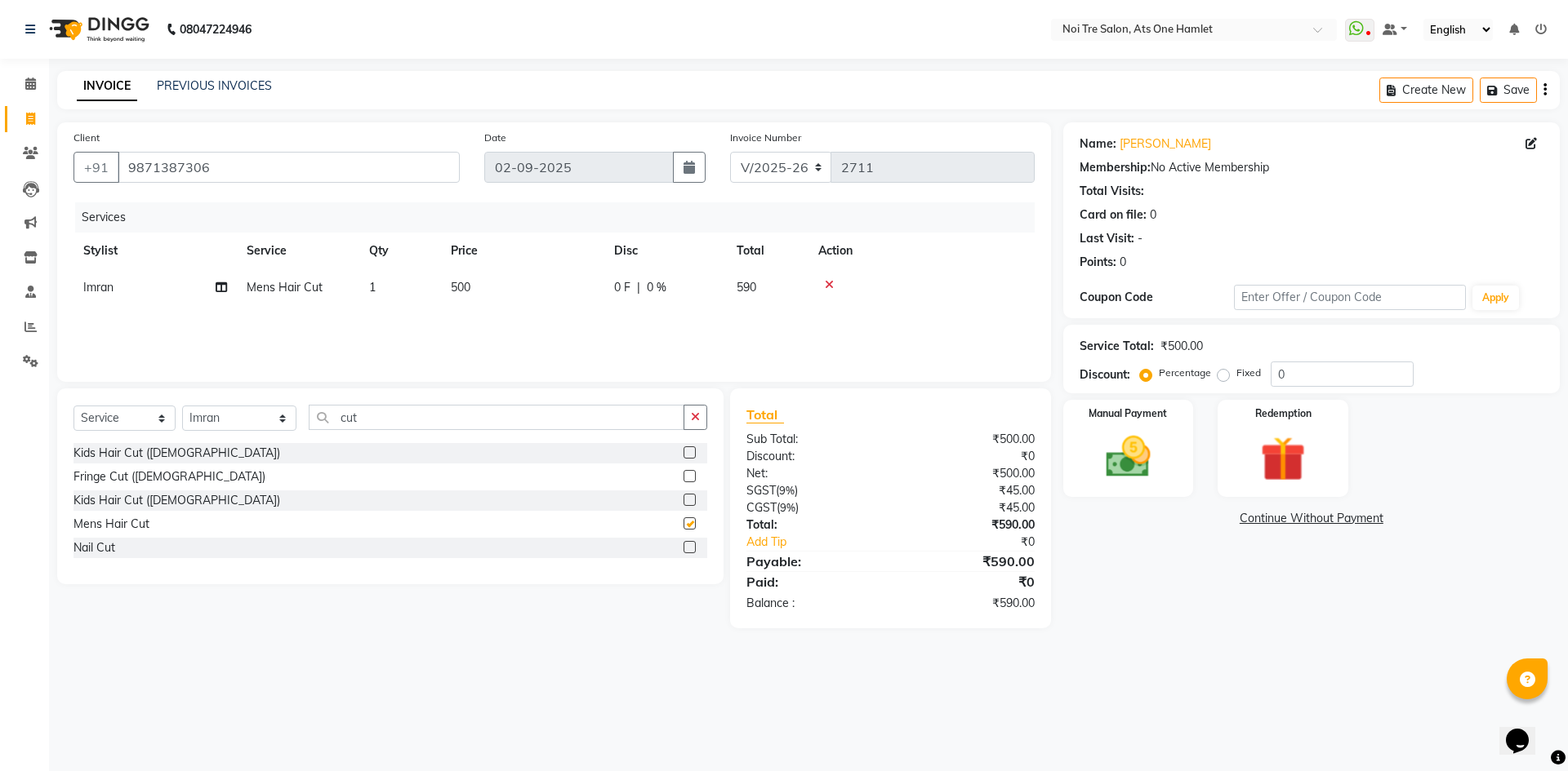
checkbox input "false"
drag, startPoint x: 474, startPoint y: 292, endPoint x: 520, endPoint y: 292, distance: 46.0
click at [479, 292] on td "500" at bounding box center [523, 288] width 163 height 37
select select "32080"
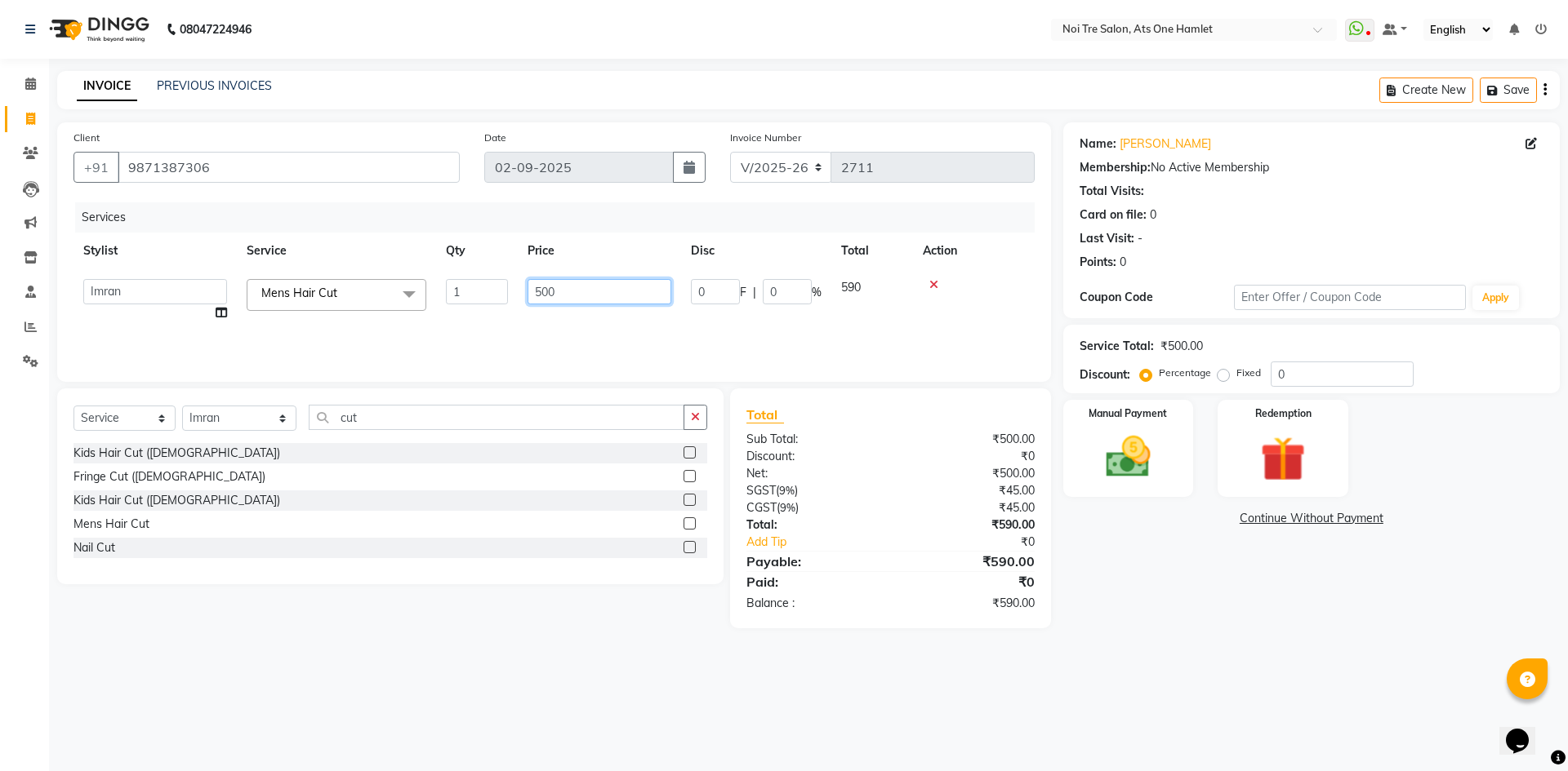
drag, startPoint x: 520, startPoint y: 292, endPoint x: 472, endPoint y: 302, distance: 49.0
click at [472, 302] on tr "[PERSON_NAME] [PERSON_NAME] [PERSON_NAME] [PERSON_NAME] 104 [PERSON_NAME] deepa…" at bounding box center [553, 300] width 961 height 62
type input "750"
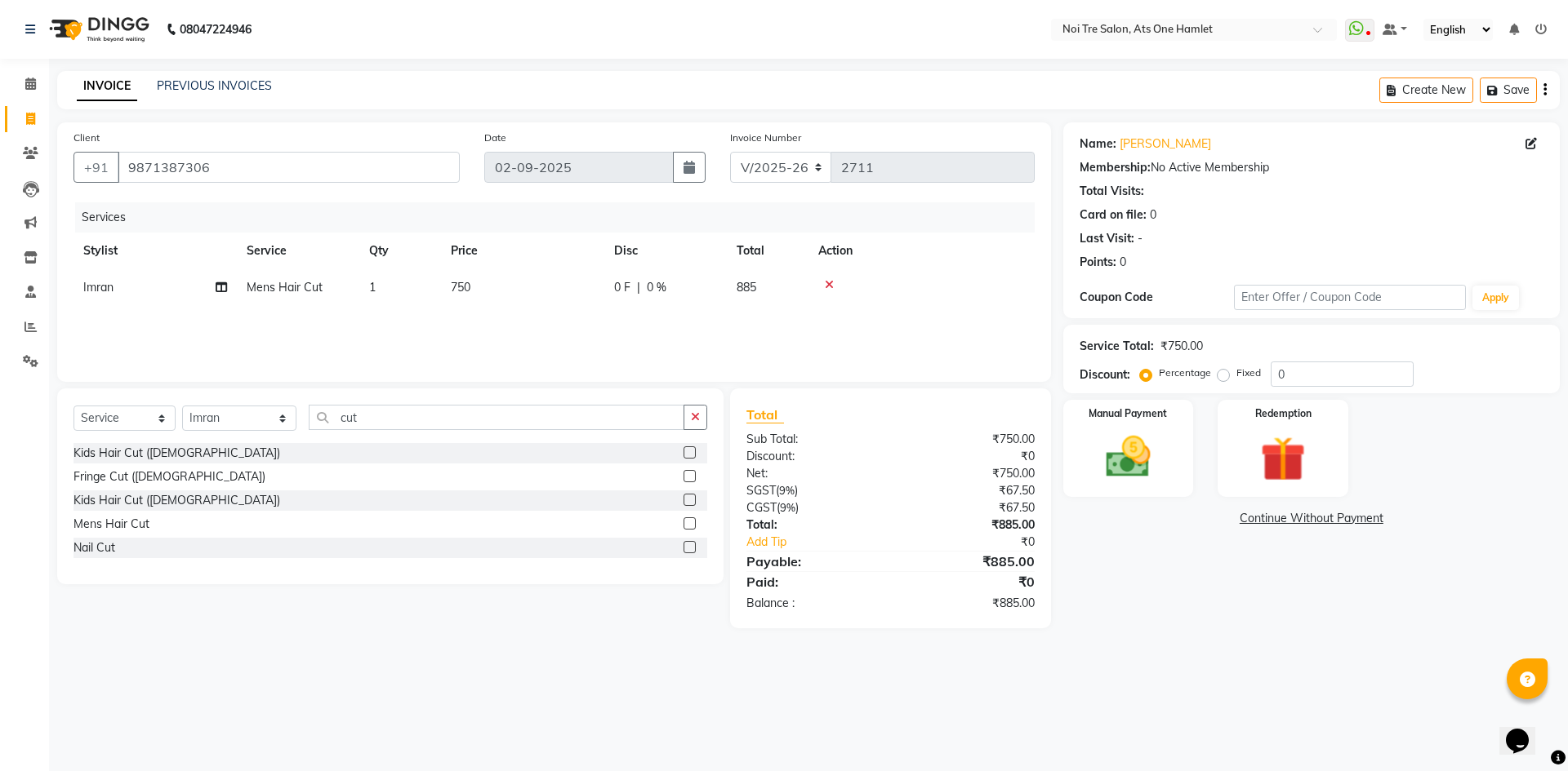
click at [622, 490] on div "Kids Hair Cut ([DEMOGRAPHIC_DATA]) Fringe Cut ([DEMOGRAPHIC_DATA]) Kids Hair Cu…" at bounding box center [390, 503] width 634 height 119
click at [1150, 471] on img at bounding box center [1128, 457] width 76 height 54
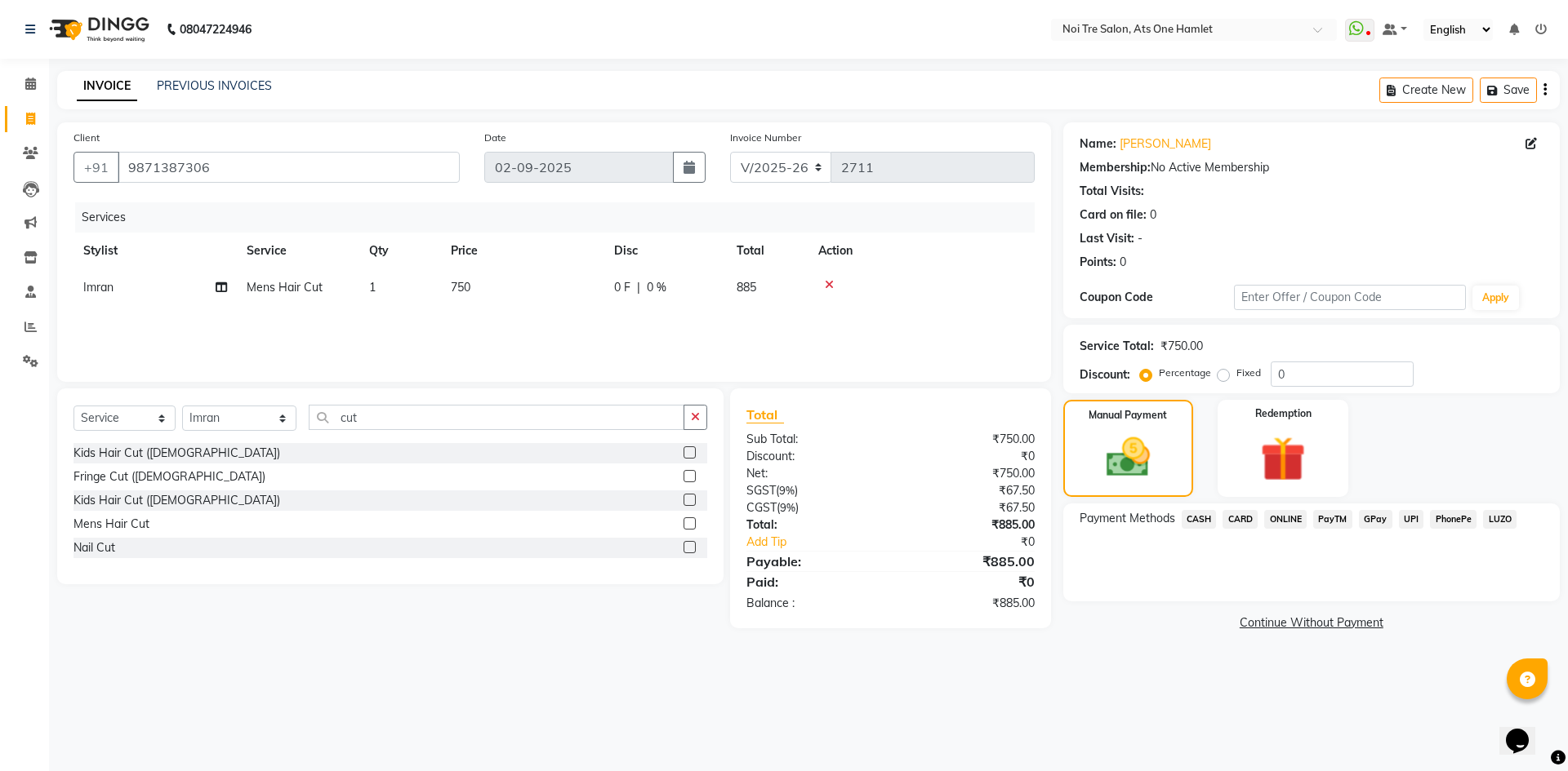
click at [1233, 521] on span "CARD" at bounding box center [1240, 520] width 35 height 19
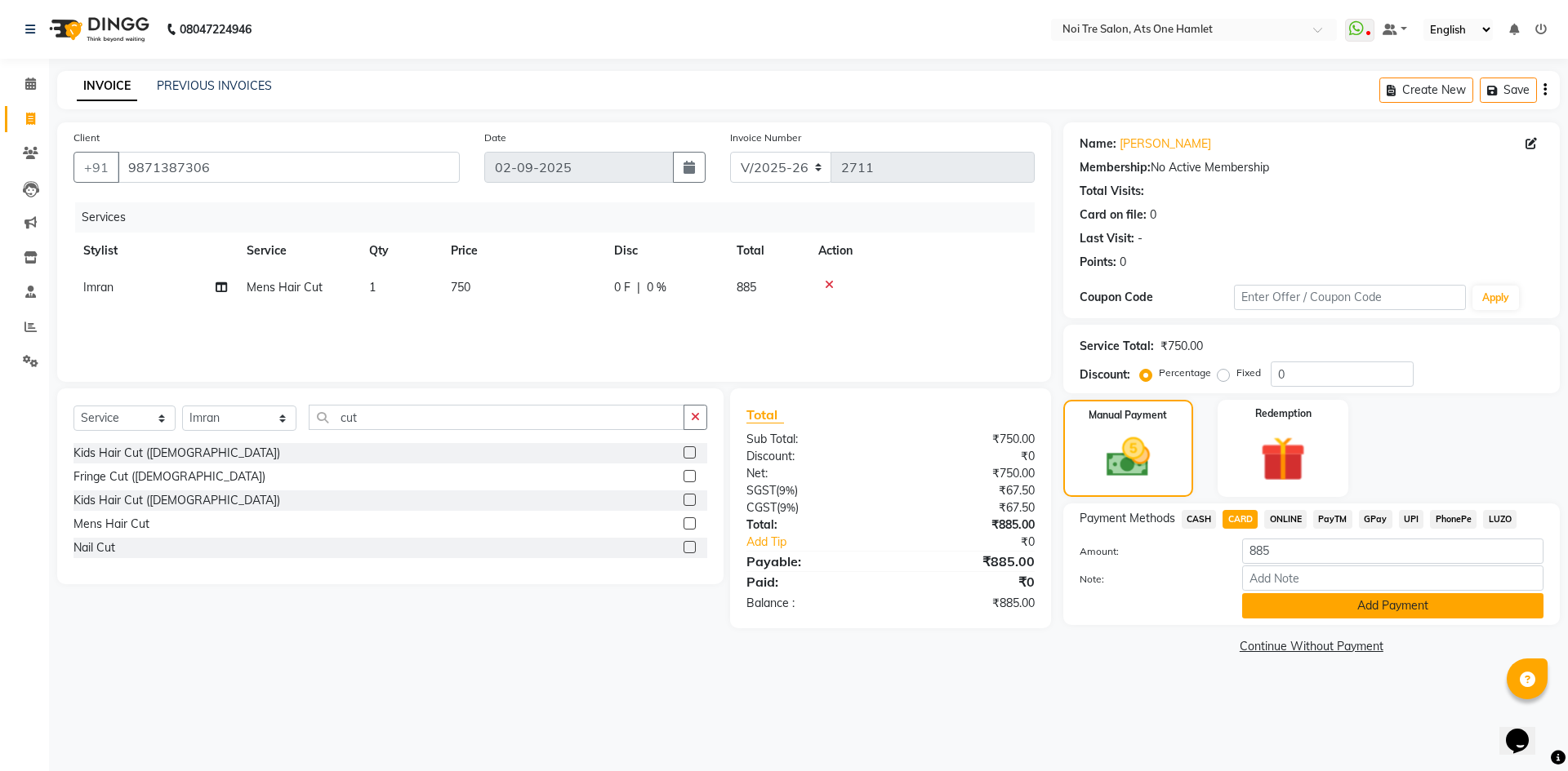
click at [1284, 594] on button "Add Payment" at bounding box center [1393, 606] width 302 height 25
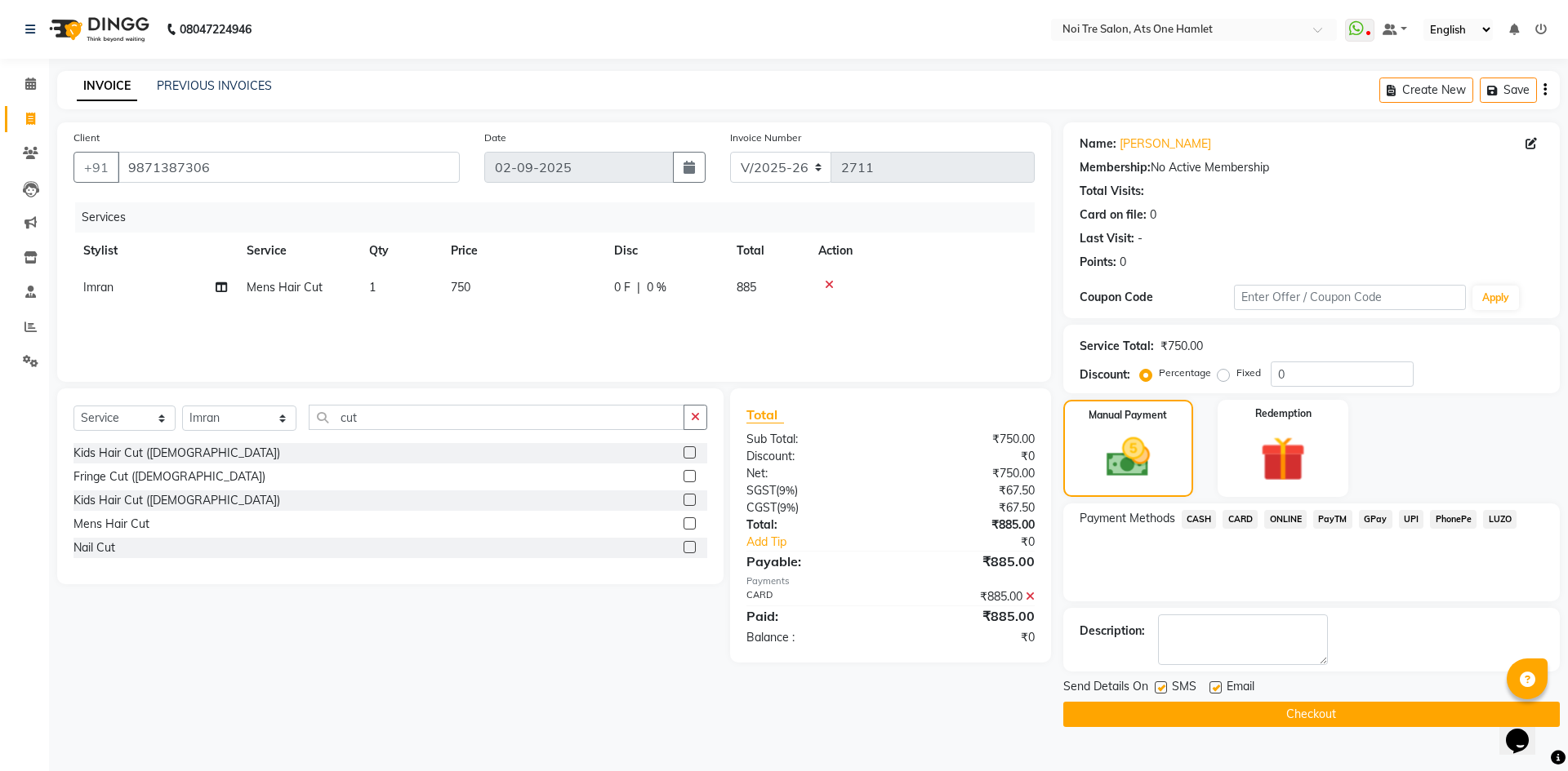
drag, startPoint x: 1297, startPoint y: 686, endPoint x: 1302, endPoint y: 718, distance: 32.4
click at [1300, 706] on div "Send Details On SMS Email Checkout" at bounding box center [1311, 702] width 497 height 49
click at [1302, 718] on button "Checkout" at bounding box center [1311, 714] width 497 height 25
